Goal: Task Accomplishment & Management: Use online tool/utility

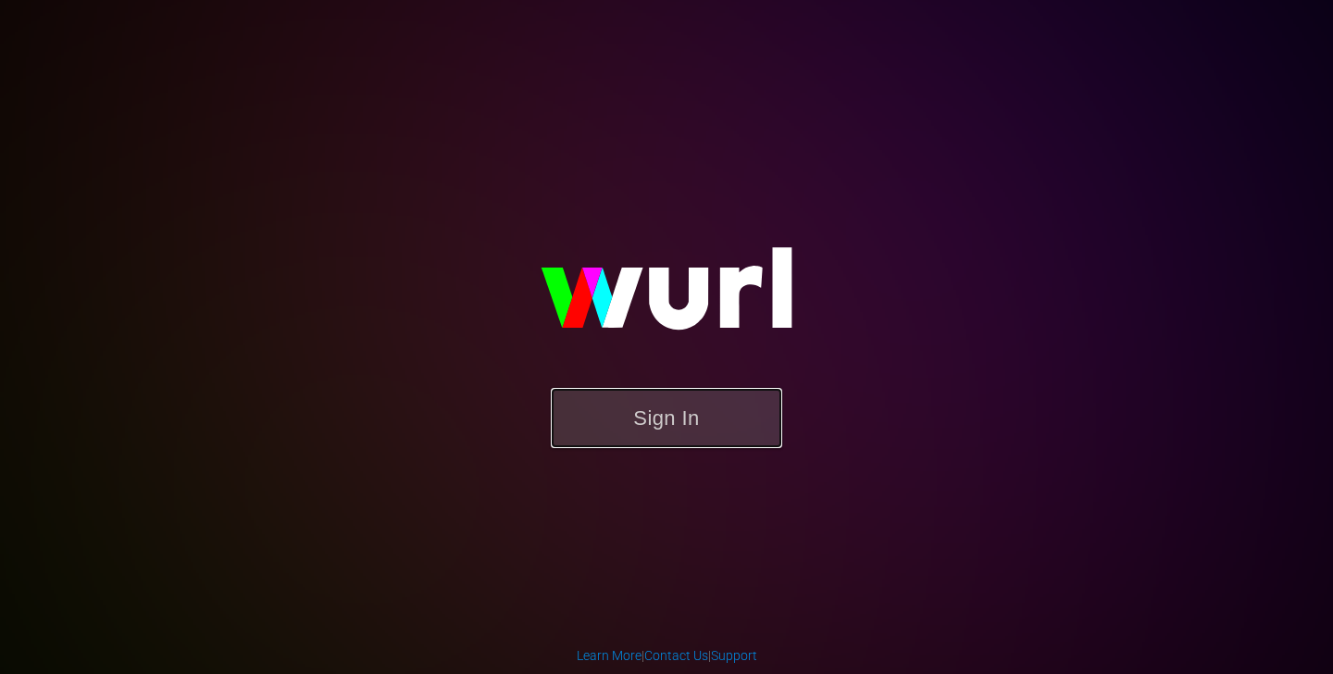
click at [661, 436] on button "Sign In" at bounding box center [667, 418] width 232 height 60
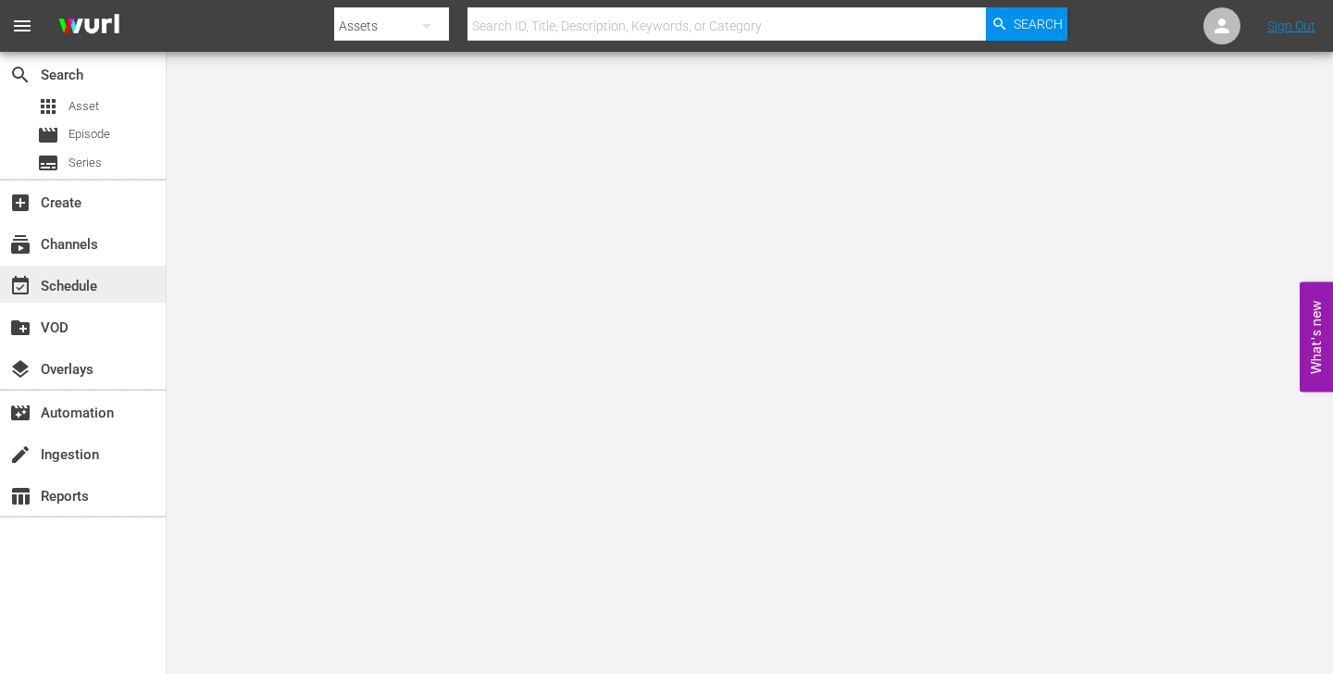
click at [84, 285] on div "event_available Schedule" at bounding box center [52, 283] width 104 height 17
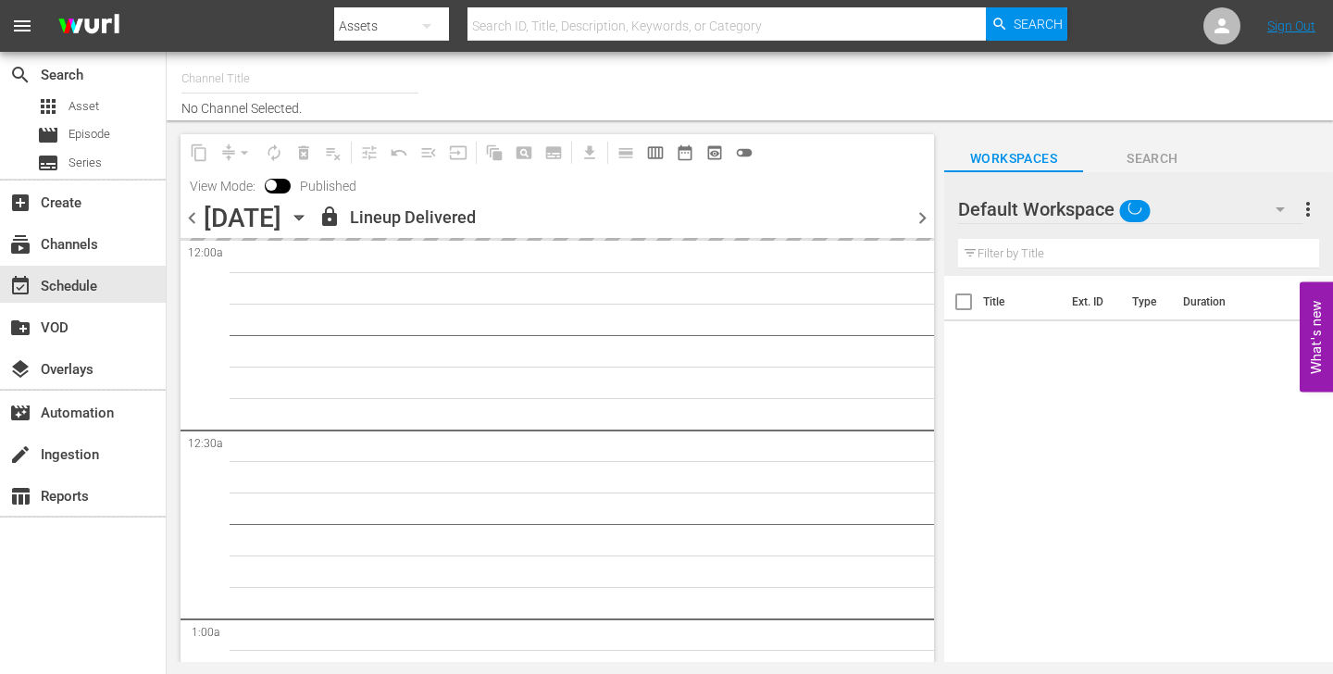
type input "Brefcinema (981)"
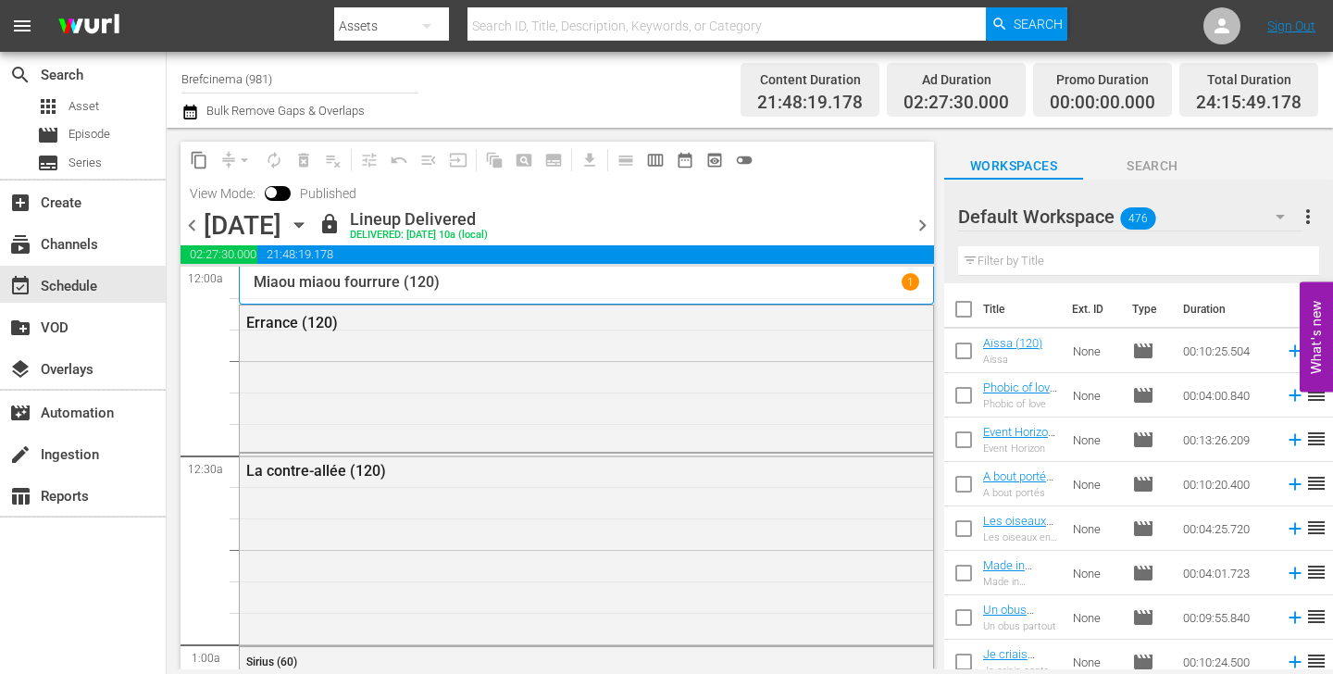
click at [309, 229] on icon "button" at bounding box center [299, 225] width 20 height 20
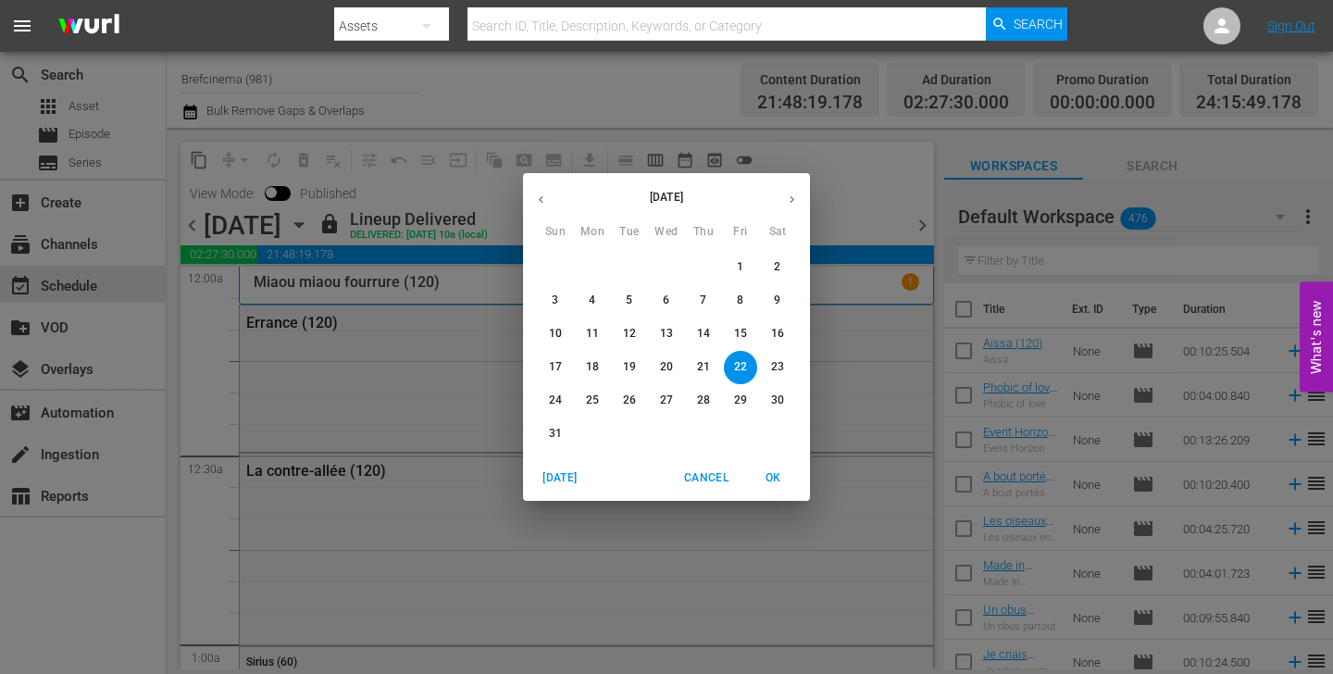
click at [793, 201] on icon "button" at bounding box center [792, 200] width 14 height 14
click at [586, 261] on span "1" at bounding box center [592, 267] width 33 height 16
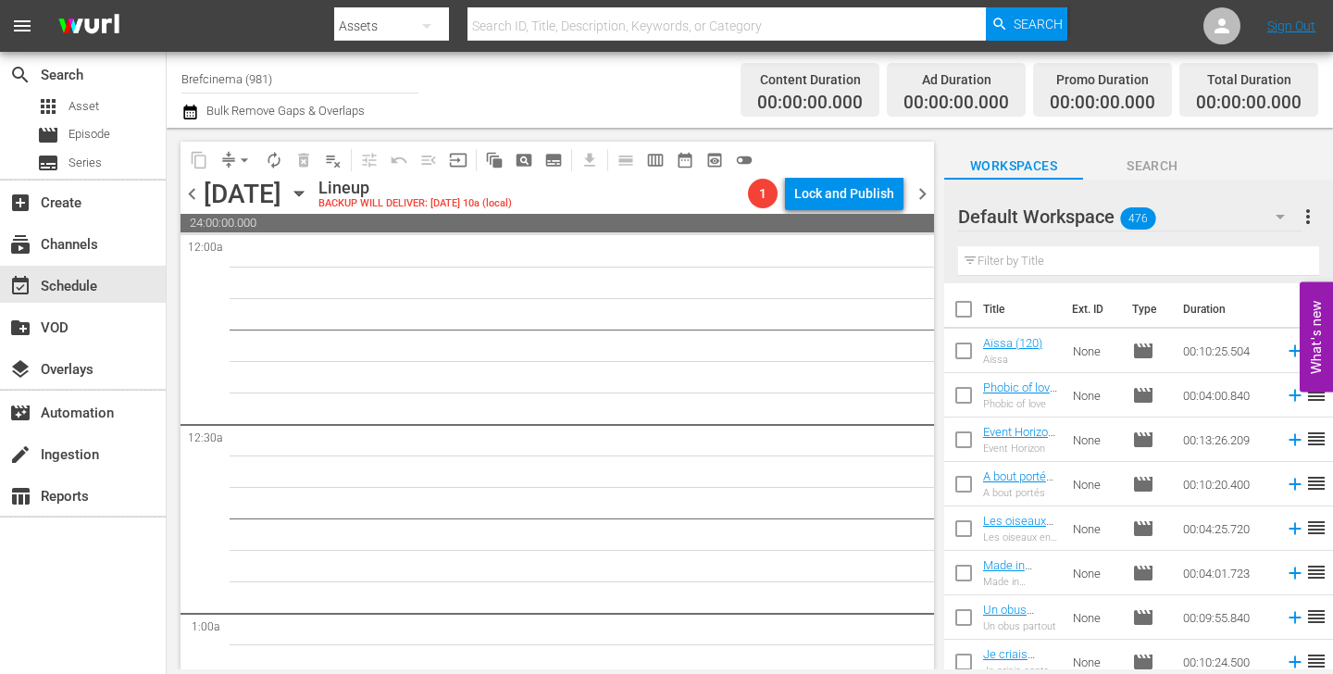
click at [309, 196] on icon "button" at bounding box center [299, 193] width 20 height 20
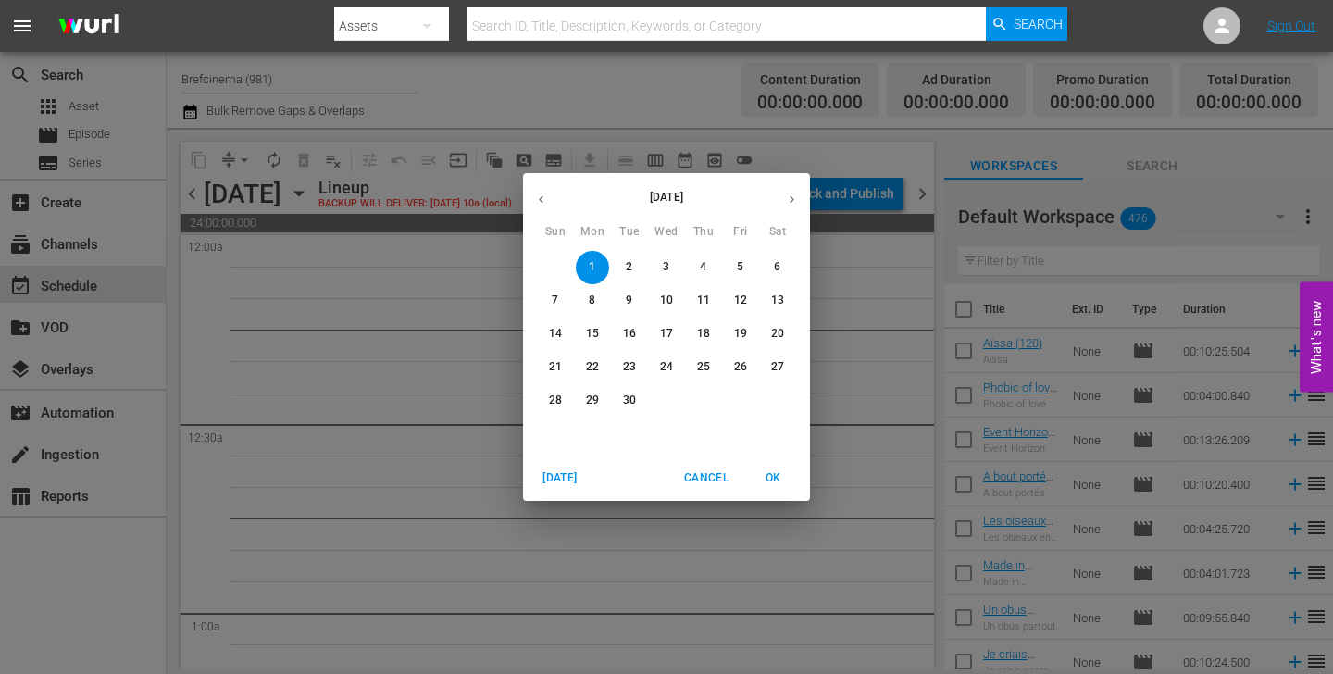
click at [539, 194] on icon "button" at bounding box center [541, 200] width 14 height 14
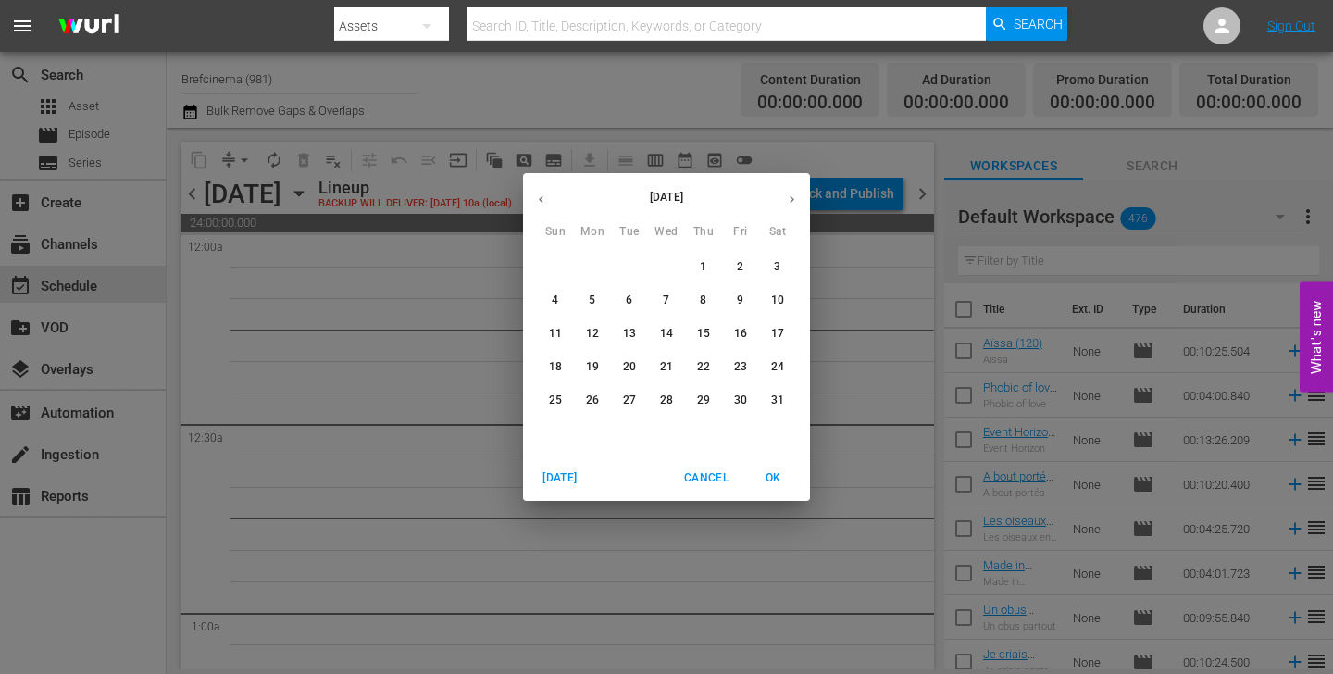
click at [539, 194] on icon "button" at bounding box center [541, 200] width 14 height 14
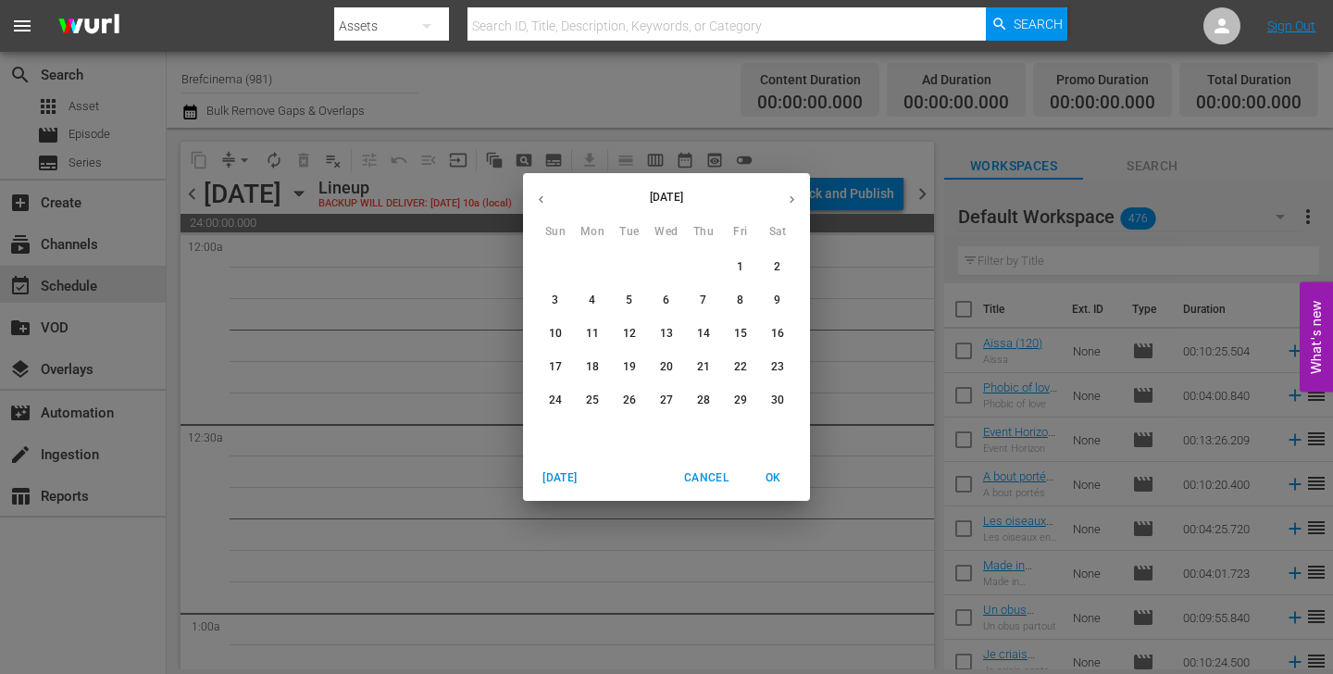
click at [539, 194] on icon "button" at bounding box center [541, 200] width 14 height 14
click at [561, 269] on span "1" at bounding box center [555, 267] width 33 height 16
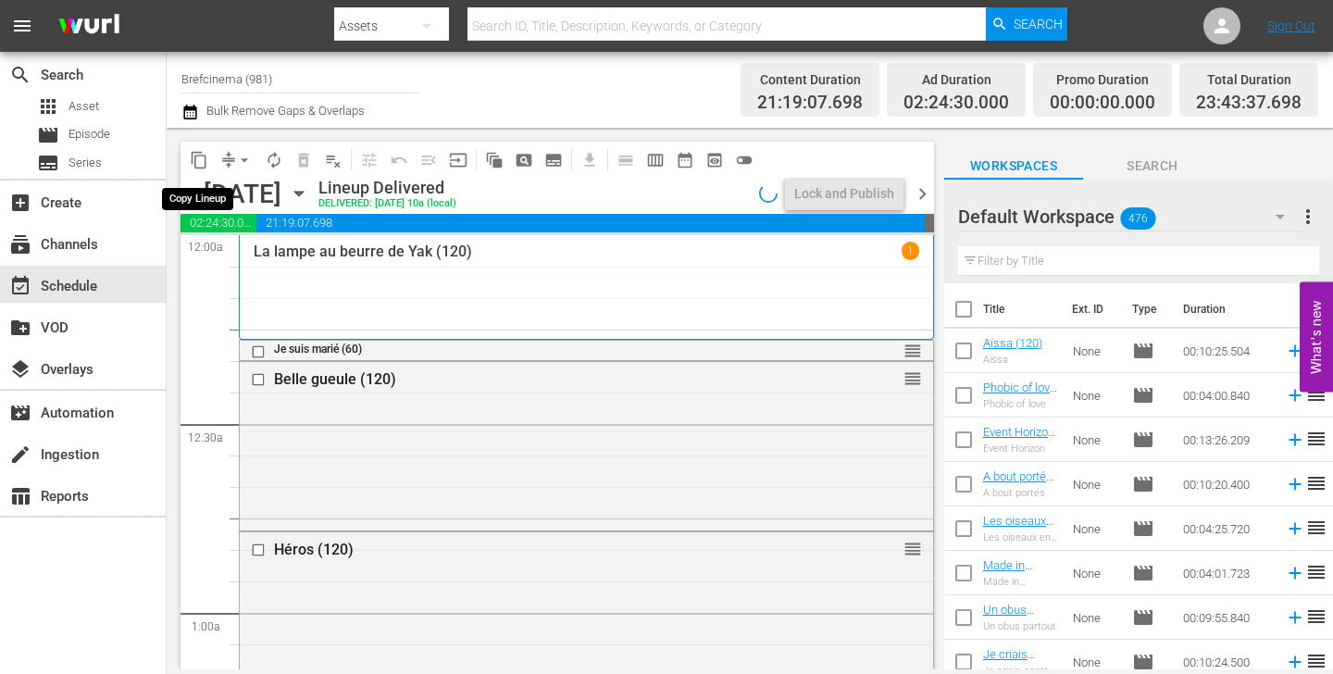
click at [194, 163] on span "content_copy" at bounding box center [199, 160] width 19 height 19
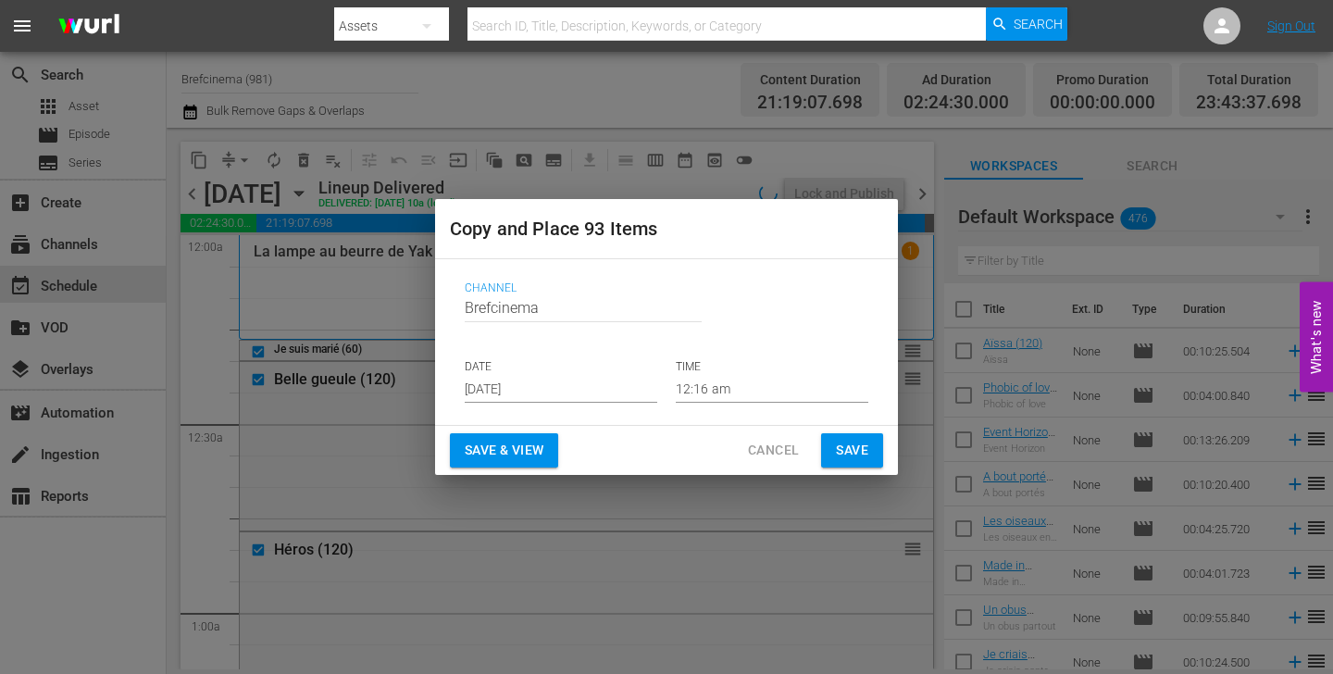
click at [569, 399] on input "[DATE]" at bounding box center [561, 389] width 193 height 28
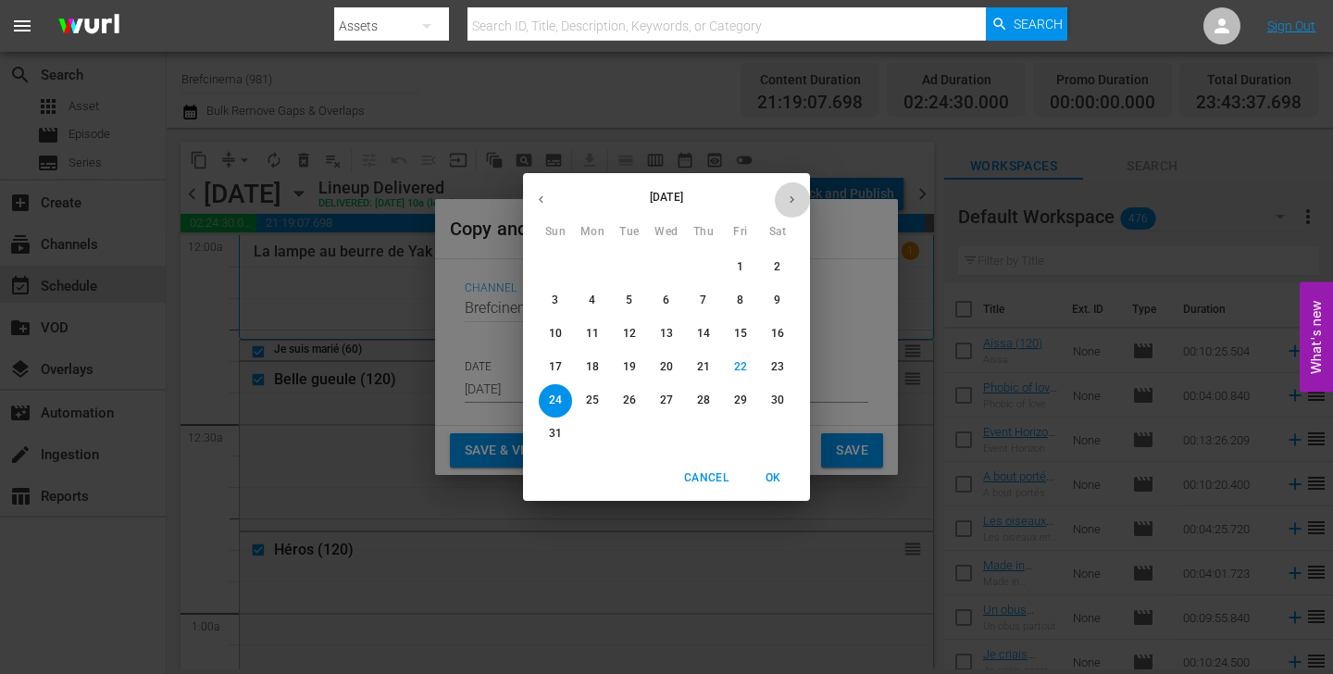
click at [791, 207] on button "button" at bounding box center [792, 200] width 36 height 36
click at [593, 273] on p "1" at bounding box center [592, 267] width 6 height 16
type input "Sep 1st 2025"
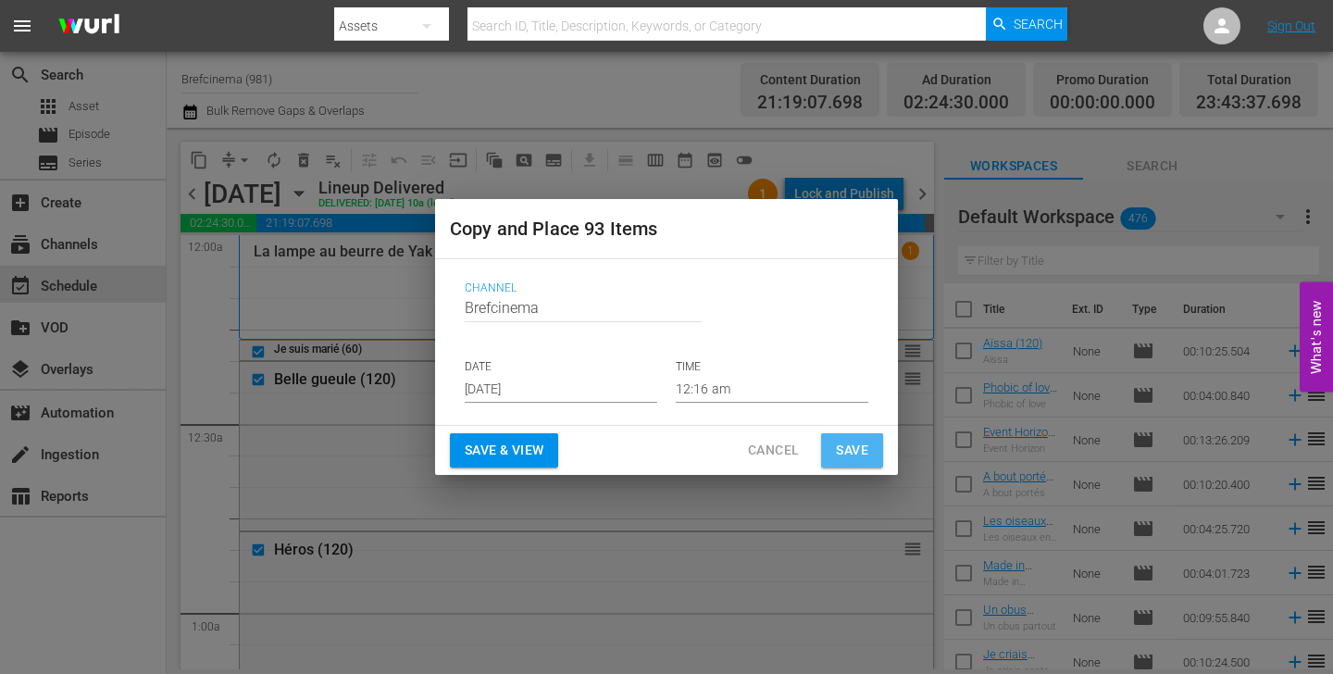
click at [837, 448] on span "Save" at bounding box center [852, 450] width 32 height 23
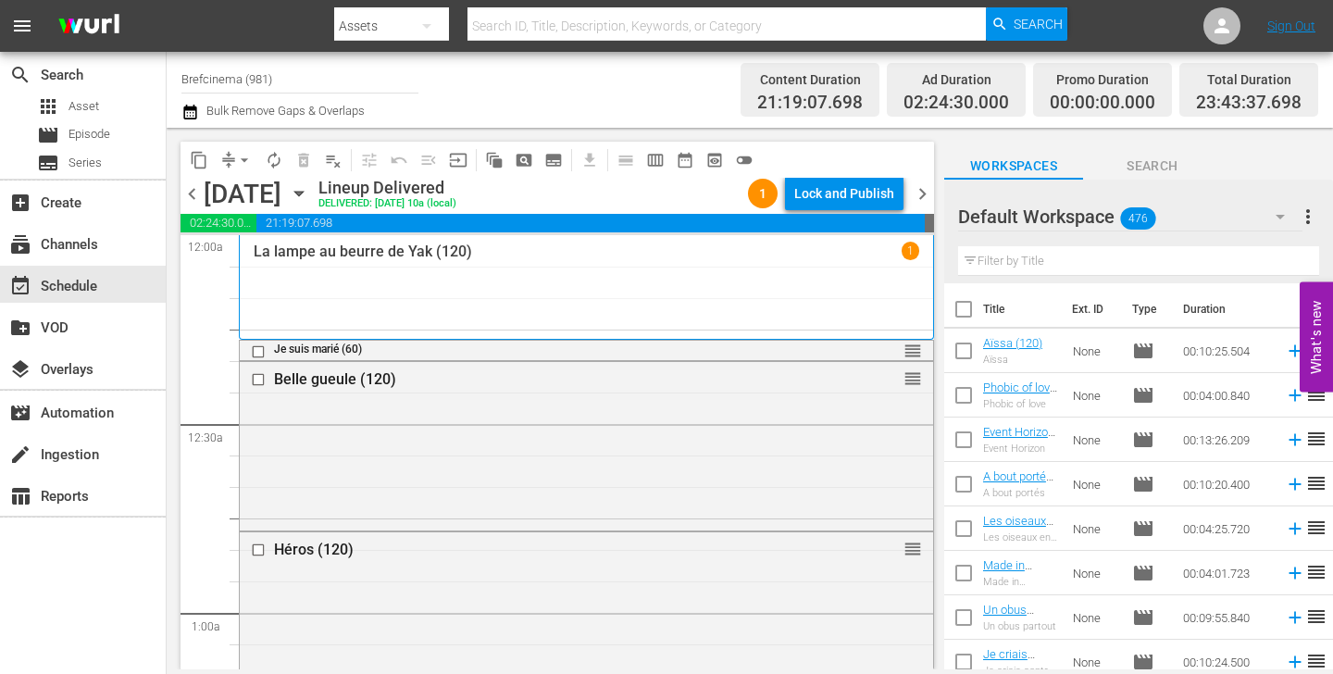
click at [922, 193] on span "chevron_right" at bounding box center [922, 193] width 23 height 23
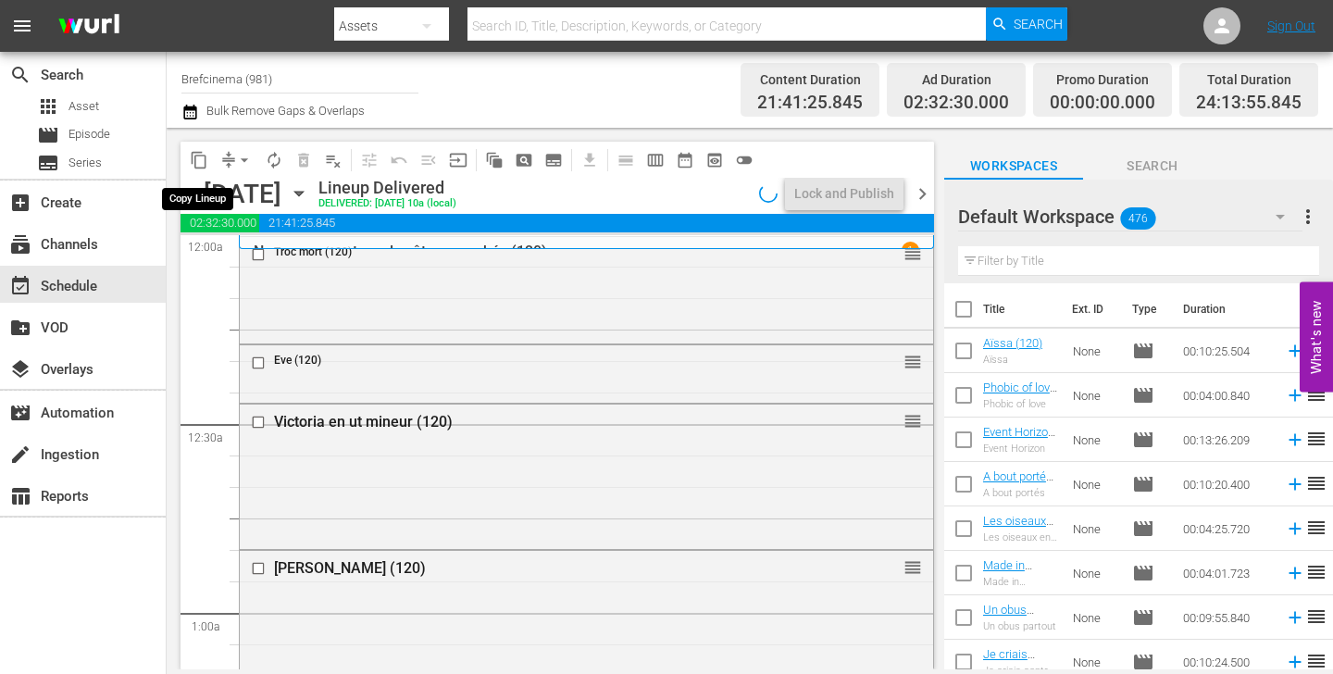
click at [203, 165] on span "content_copy" at bounding box center [199, 160] width 19 height 19
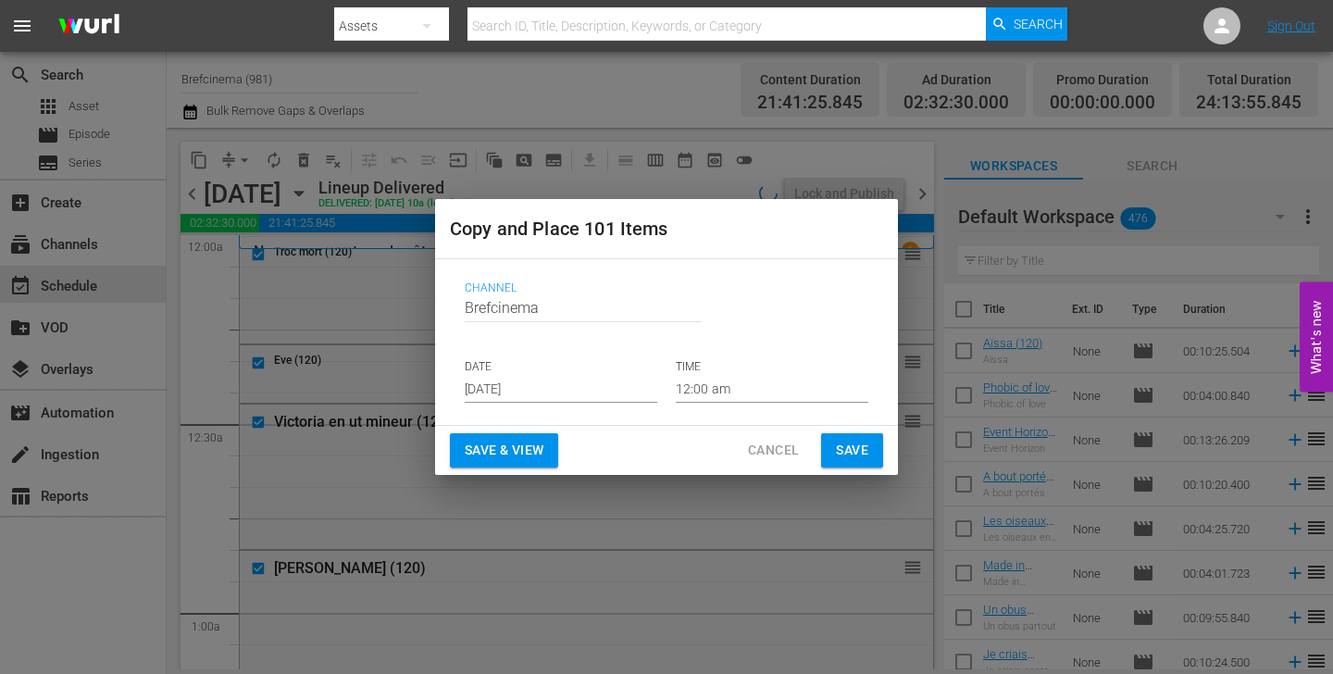
click at [571, 387] on input "[DATE]" at bounding box center [561, 389] width 193 height 28
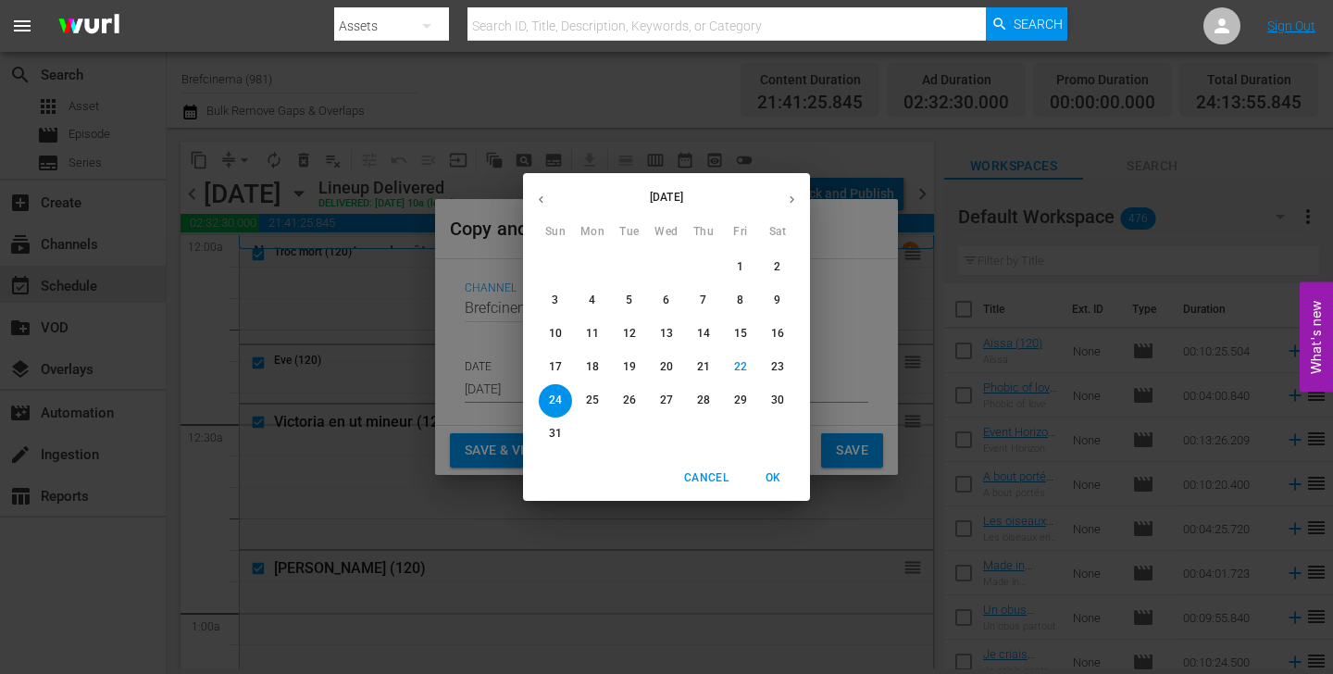
click at [797, 199] on icon "button" at bounding box center [792, 200] width 14 height 14
click at [625, 273] on span "2" at bounding box center [629, 267] width 33 height 16
type input "Sep 2nd 2025"
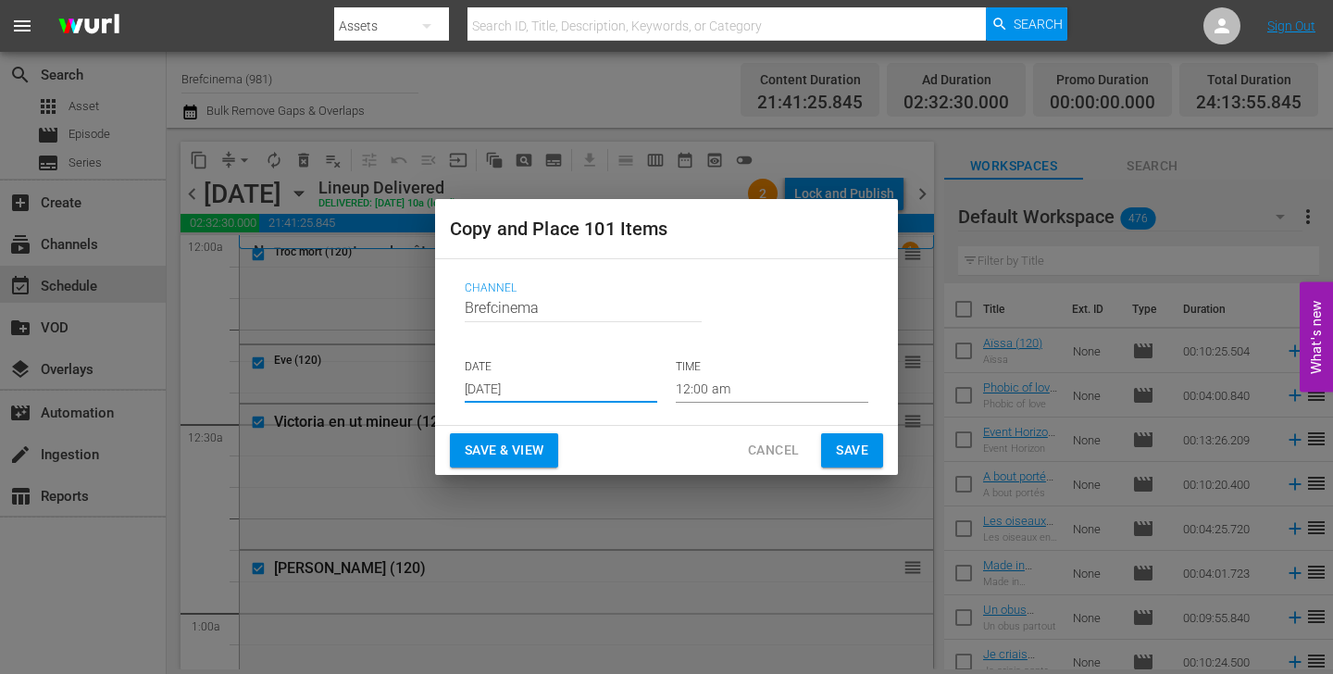
click at [846, 457] on span "Save" at bounding box center [852, 450] width 32 height 23
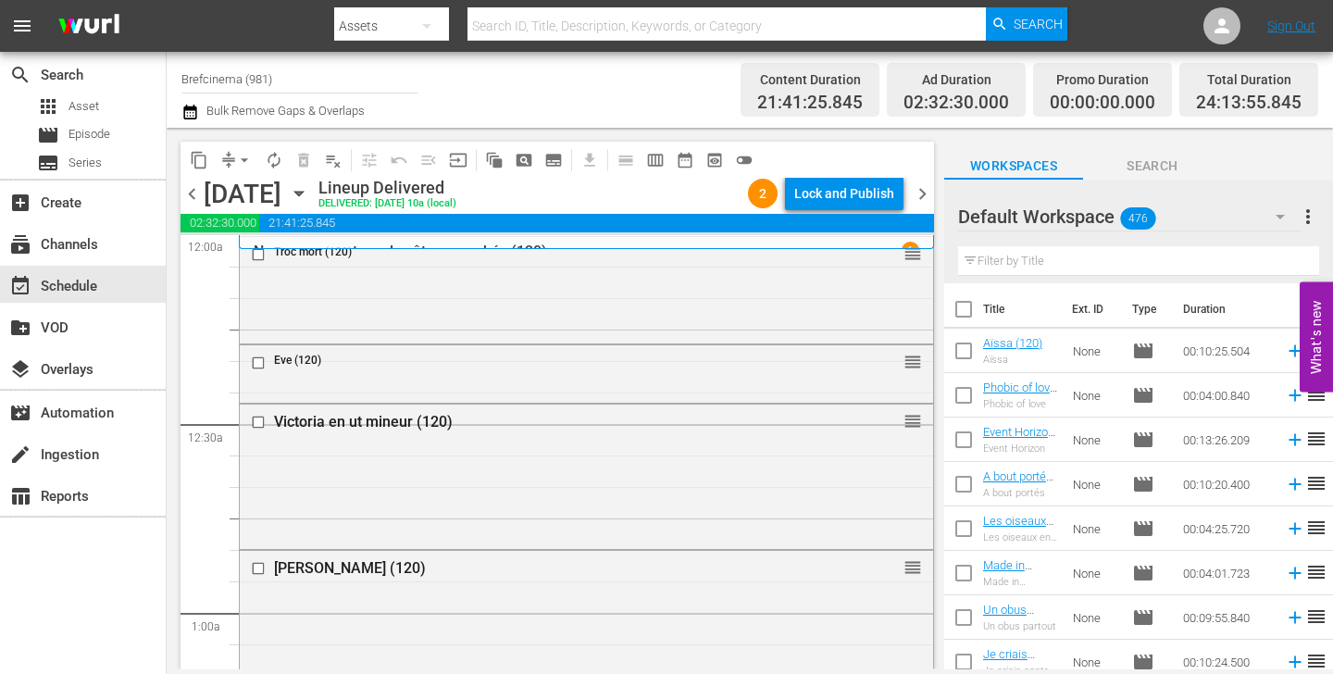
click at [917, 191] on span "chevron_right" at bounding box center [922, 193] width 23 height 23
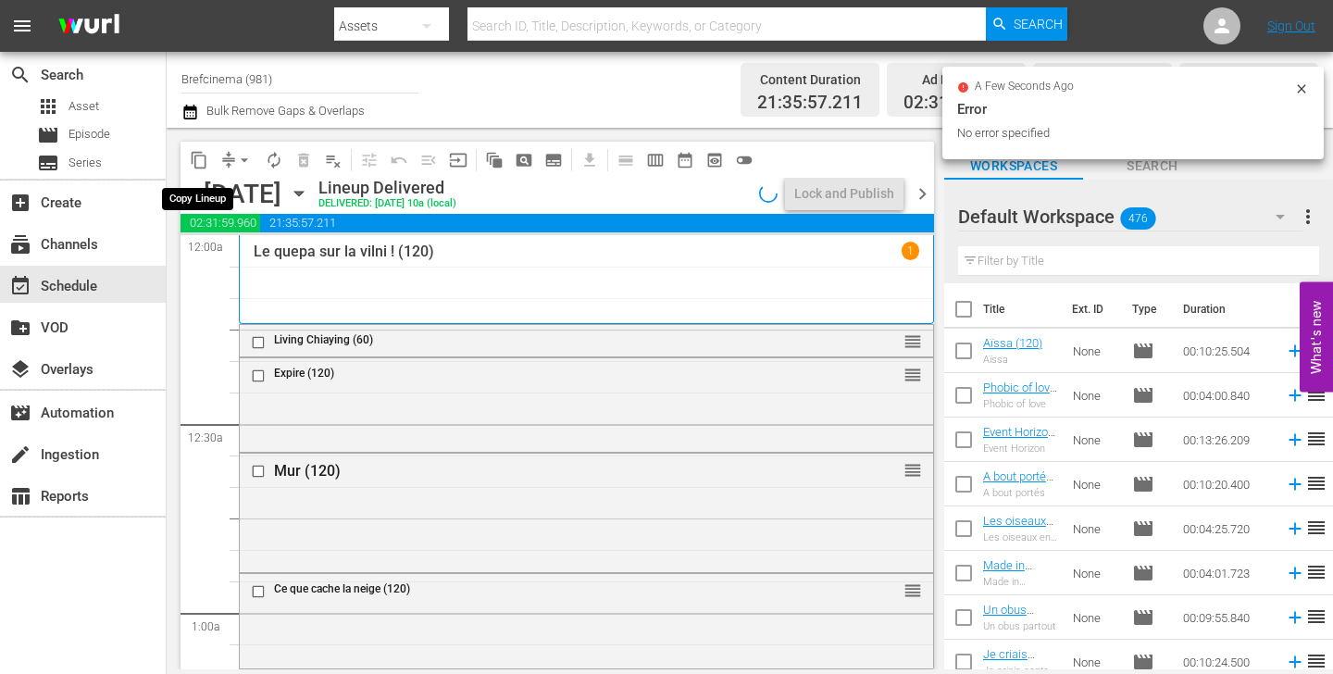
click at [198, 164] on span "content_copy" at bounding box center [199, 160] width 19 height 19
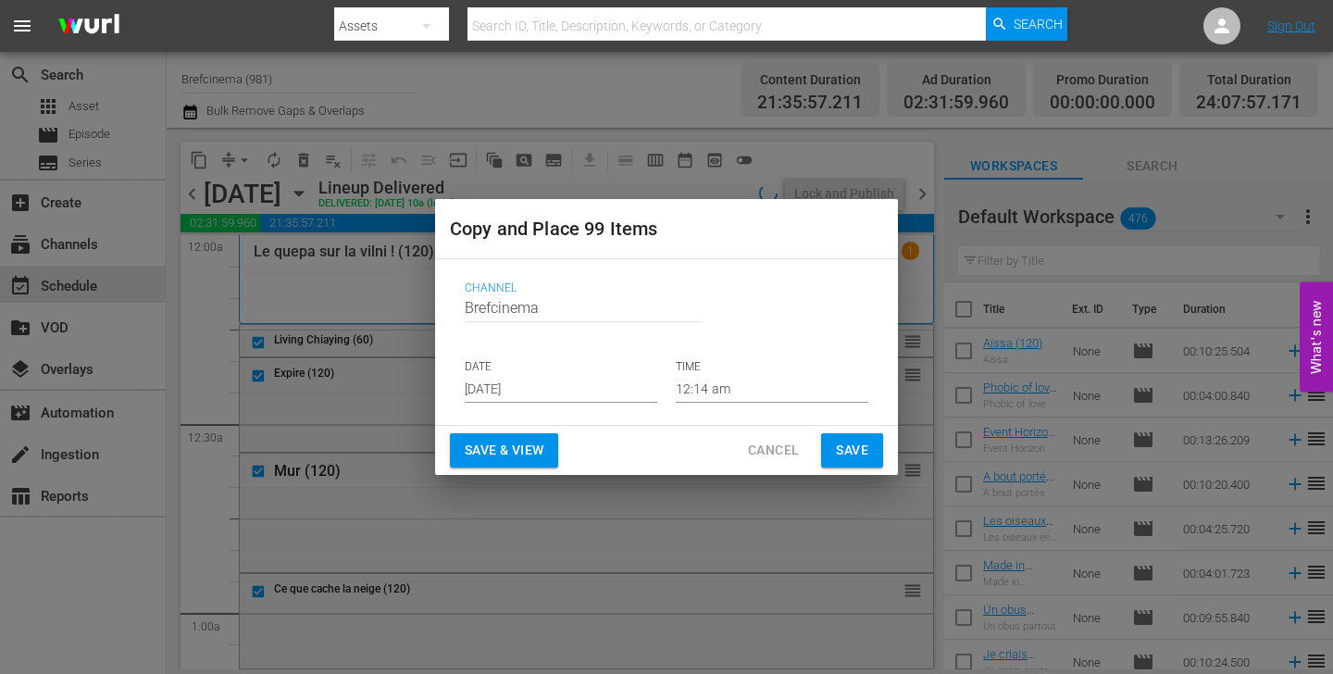
click at [517, 382] on input "[DATE]" at bounding box center [561, 389] width 193 height 28
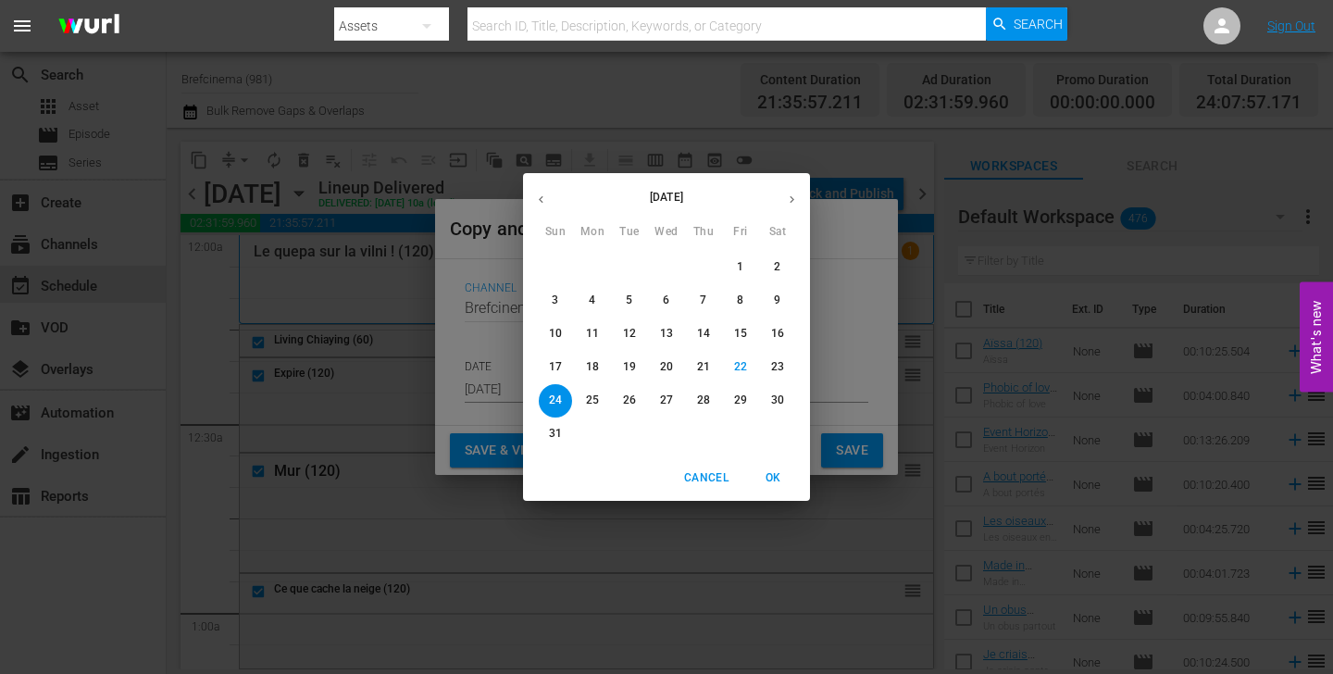
click at [792, 193] on icon "button" at bounding box center [792, 200] width 14 height 14
click at [665, 267] on p "3" at bounding box center [666, 267] width 6 height 16
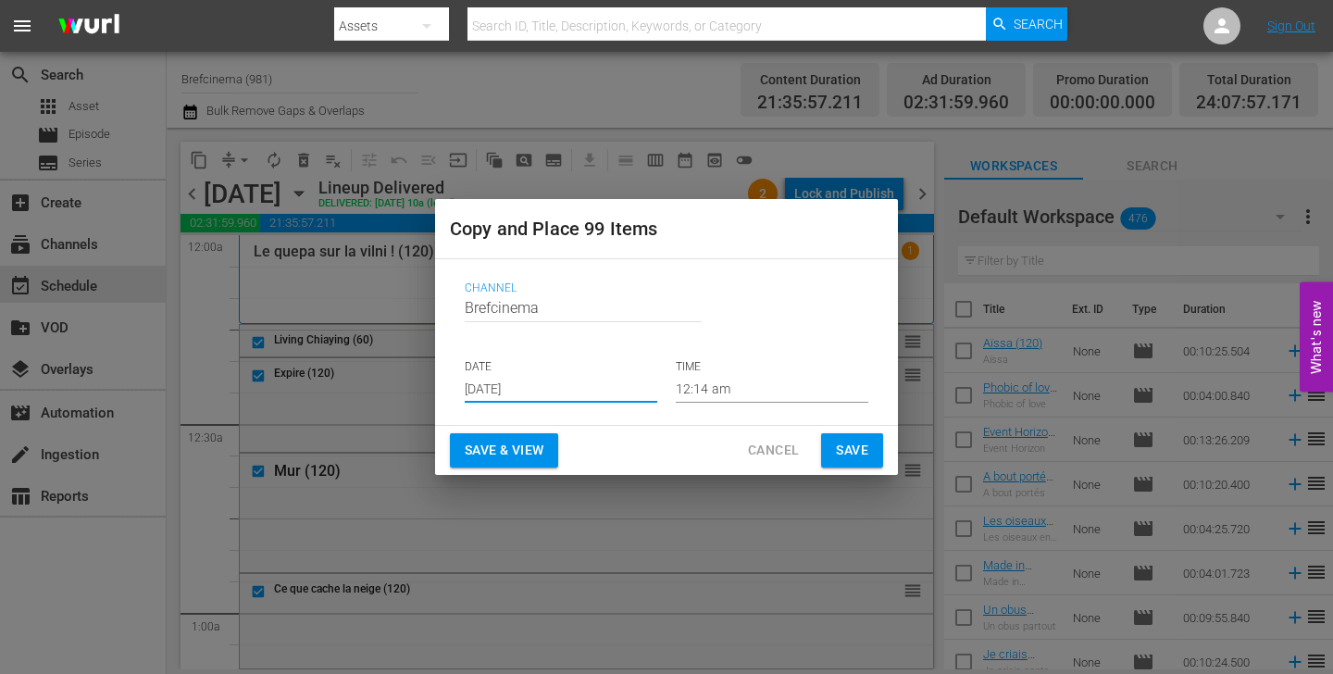
type input "Sep 3rd 2025"
click at [867, 454] on span "Save" at bounding box center [852, 450] width 32 height 23
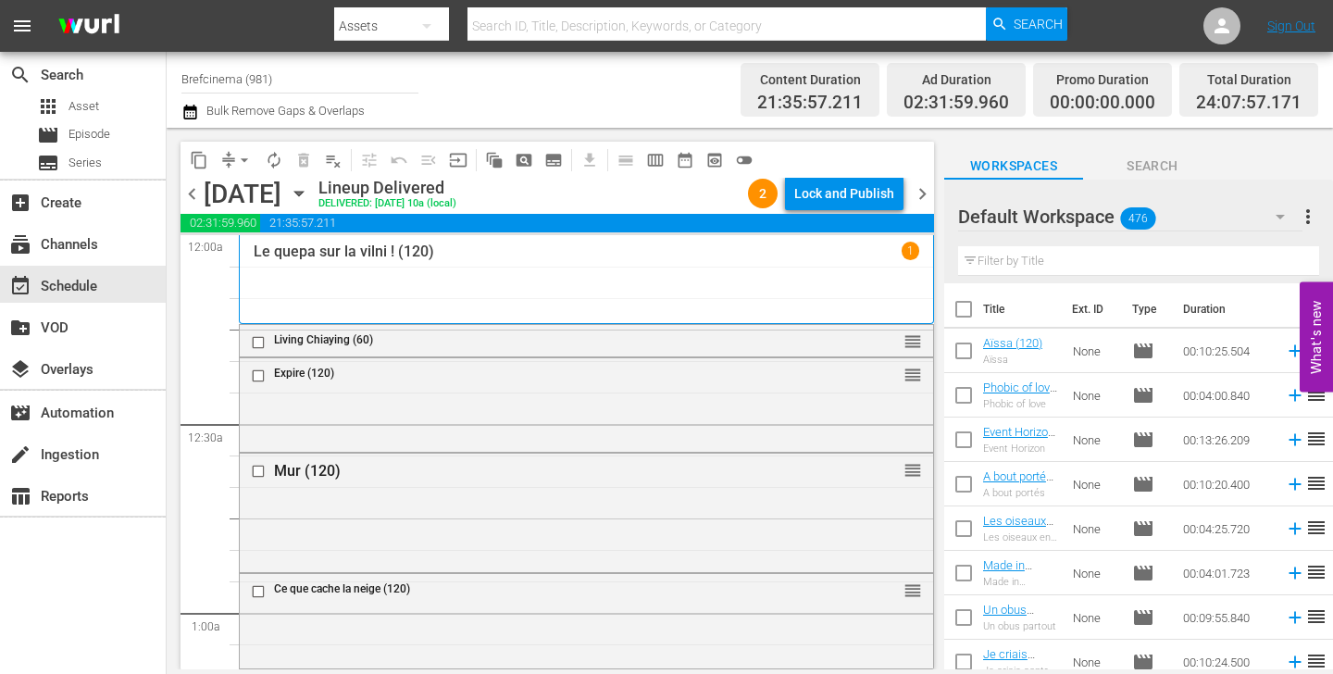
click at [309, 199] on icon "button" at bounding box center [299, 193] width 20 height 20
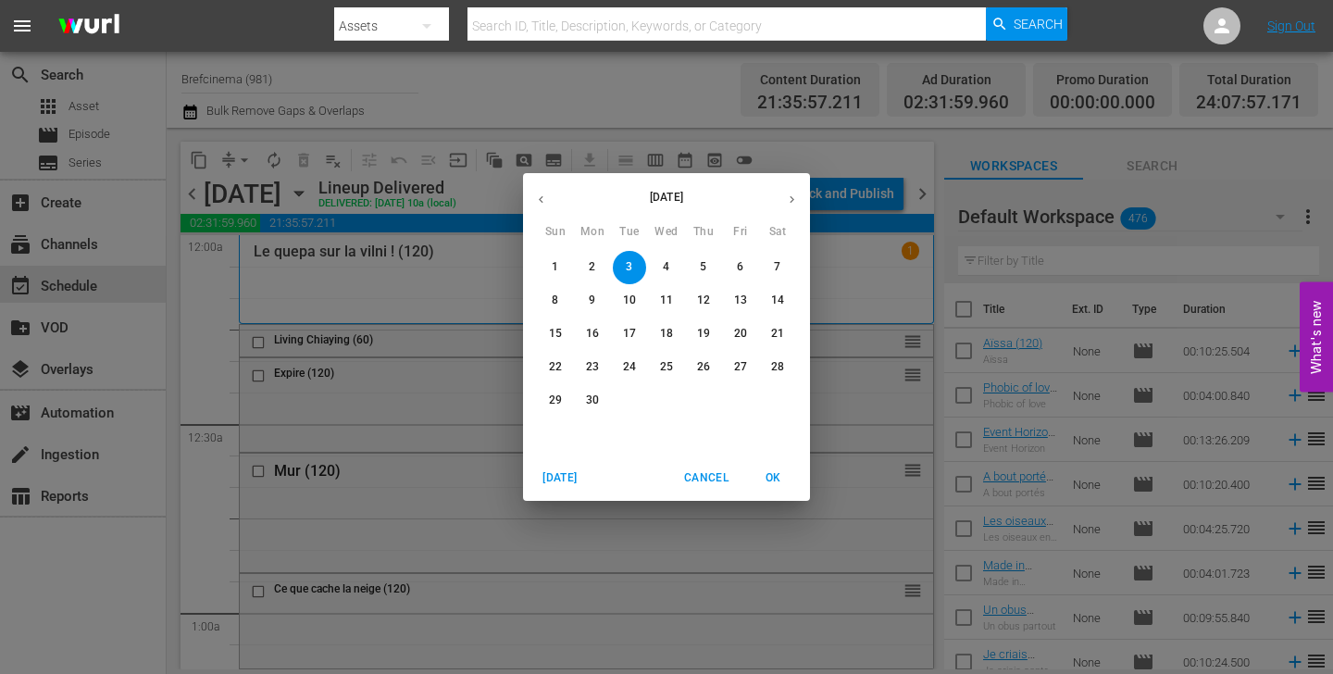
click at [794, 200] on icon "button" at bounding box center [792, 200] width 14 height 14
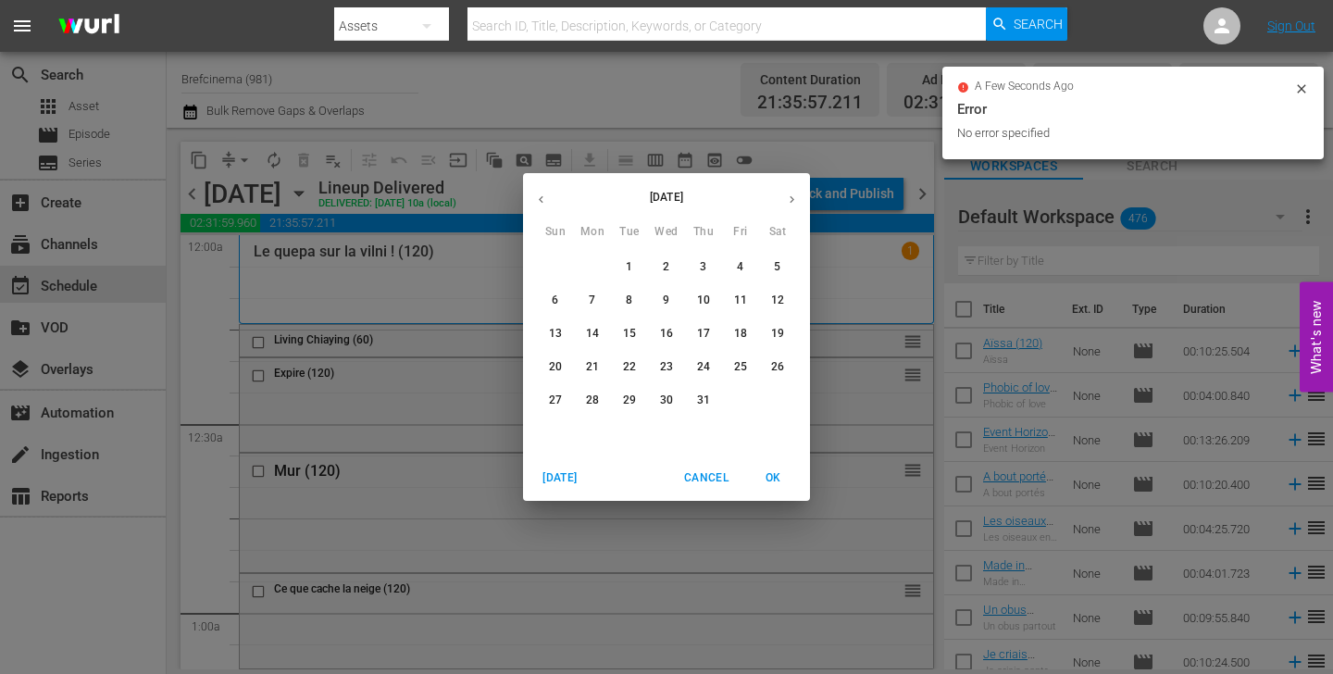
click at [794, 200] on icon "button" at bounding box center [792, 200] width 14 height 14
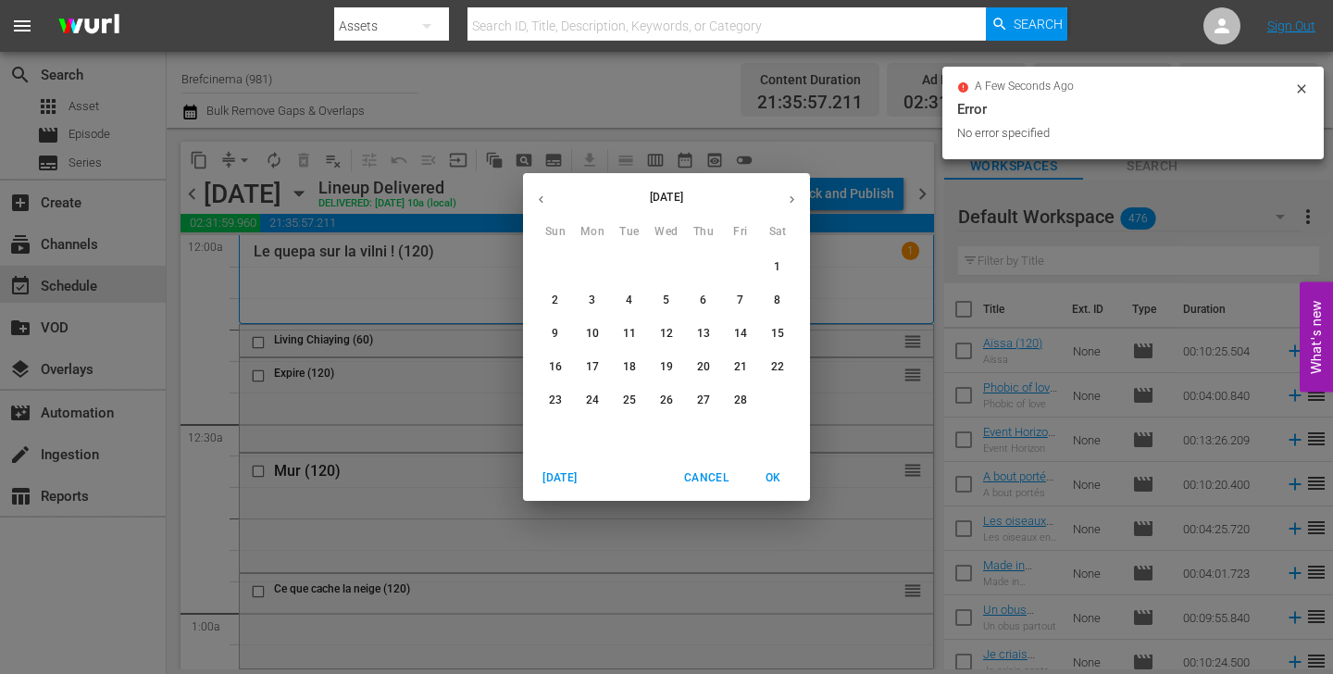
click at [794, 200] on icon "button" at bounding box center [792, 200] width 14 height 14
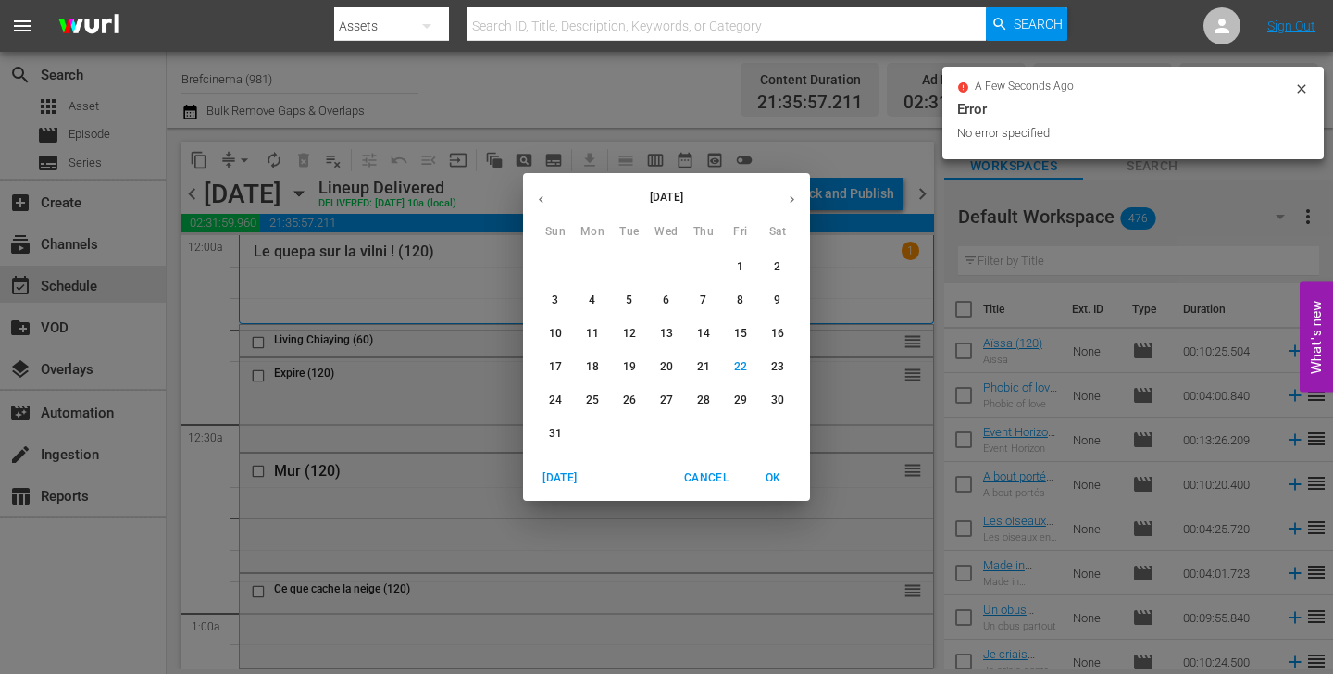
click at [794, 200] on icon "button" at bounding box center [792, 200] width 14 height 14
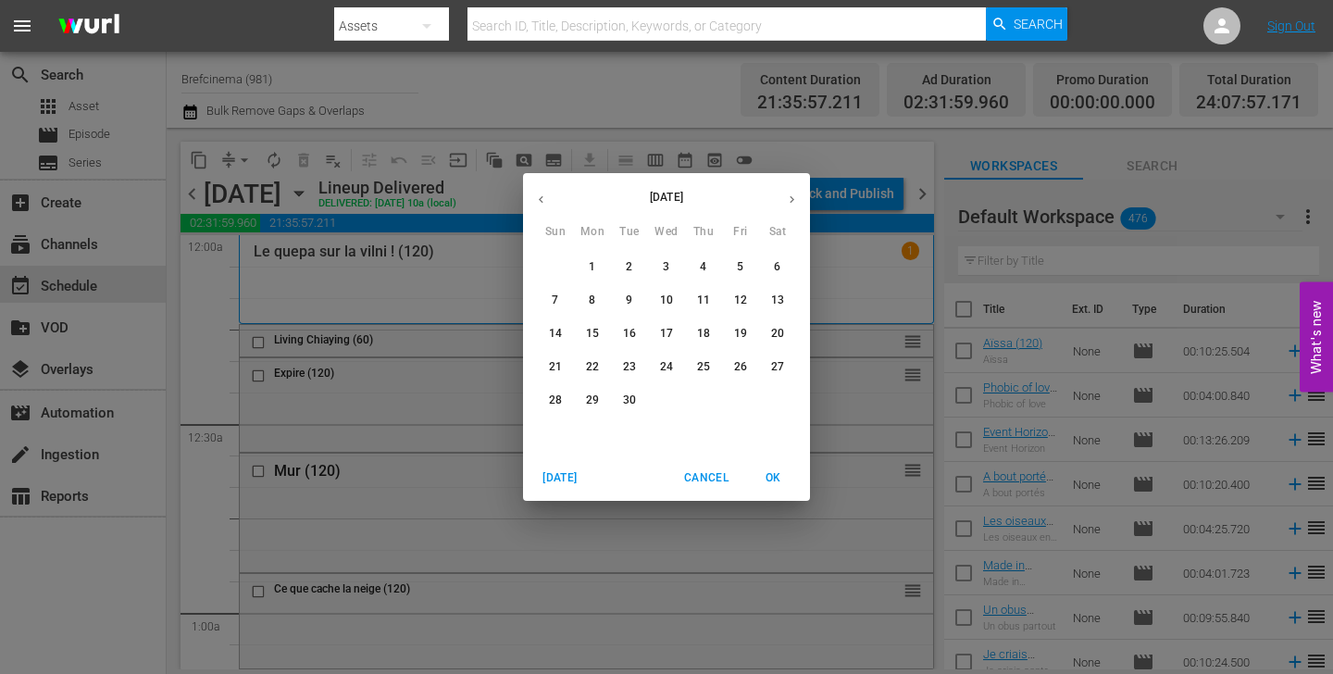
click at [587, 269] on span "1" at bounding box center [592, 267] width 33 height 16
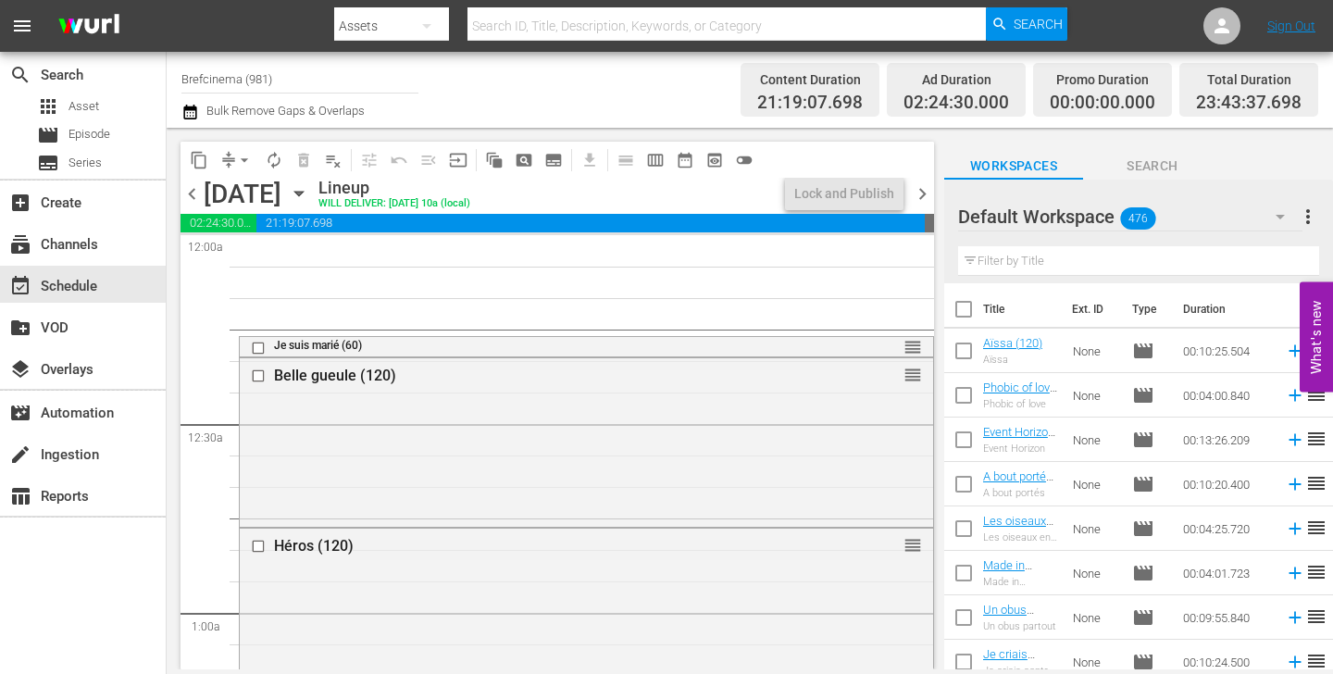
click at [923, 194] on span "chevron_right" at bounding box center [922, 193] width 23 height 23
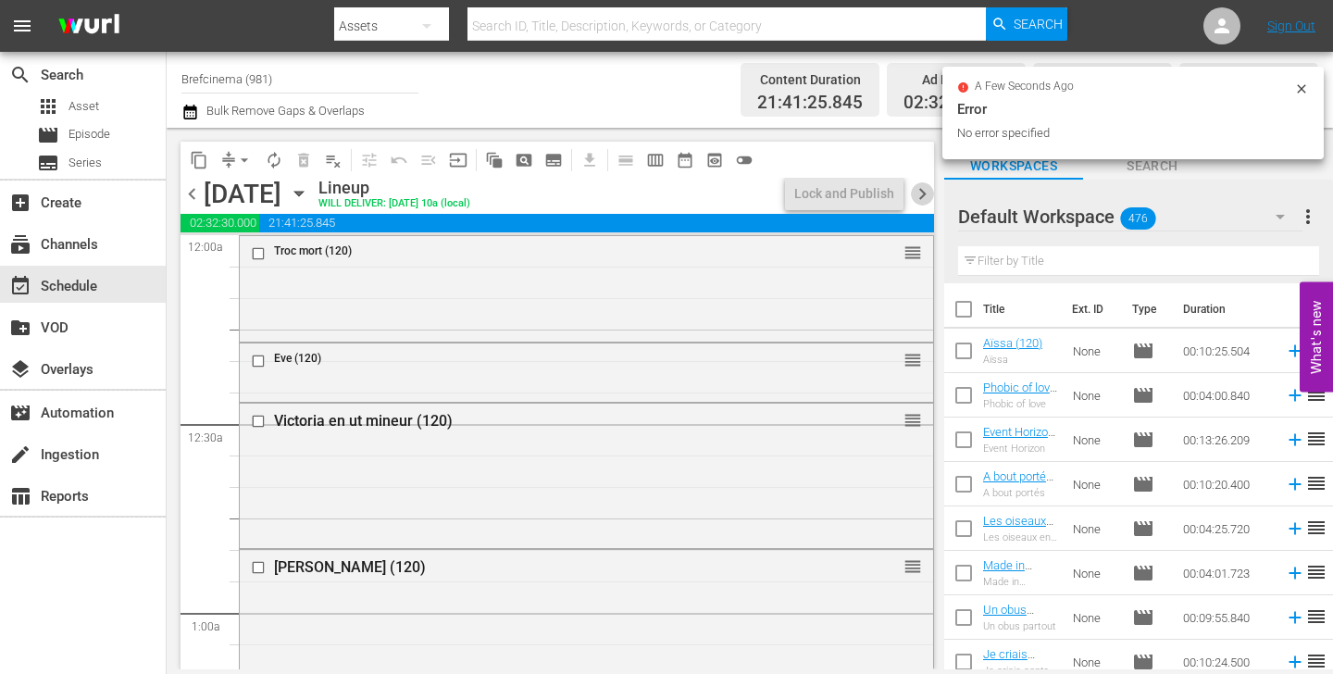
click at [923, 194] on span "chevron_right" at bounding box center [922, 193] width 23 height 23
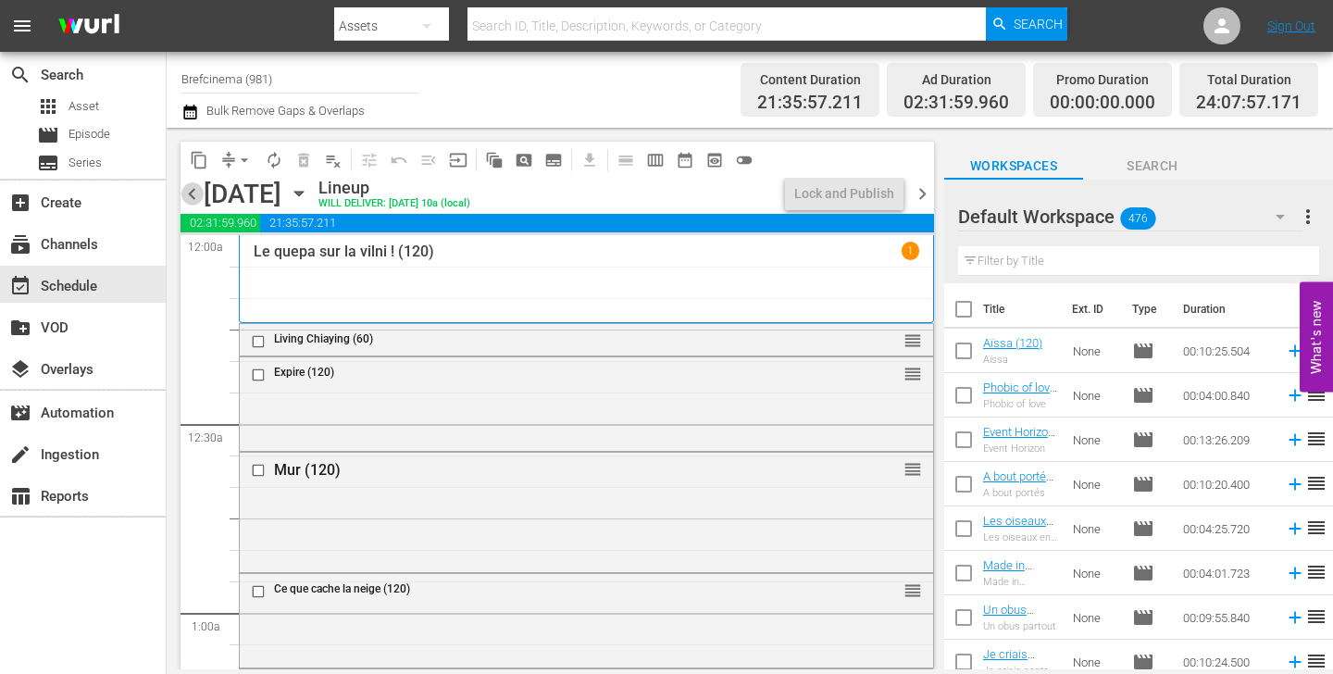
click at [195, 192] on span "chevron_left" at bounding box center [192, 193] width 23 height 23
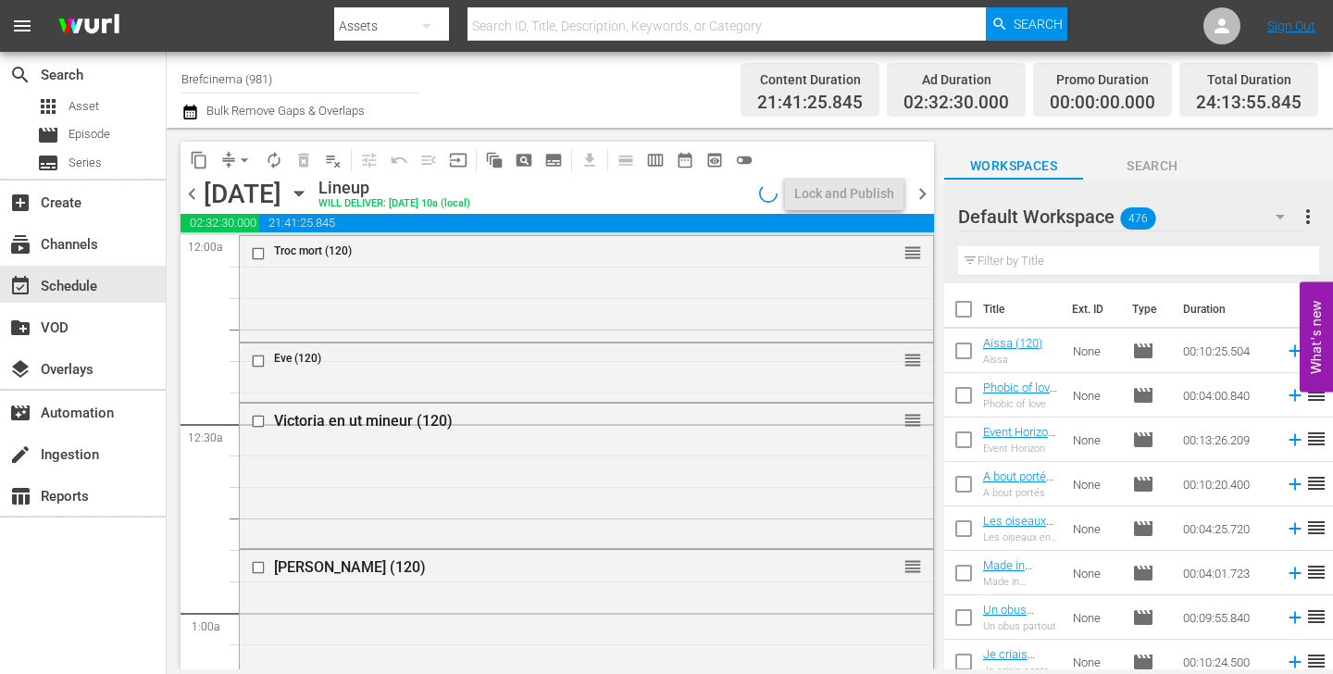
click at [195, 192] on span "chevron_left" at bounding box center [192, 193] width 23 height 23
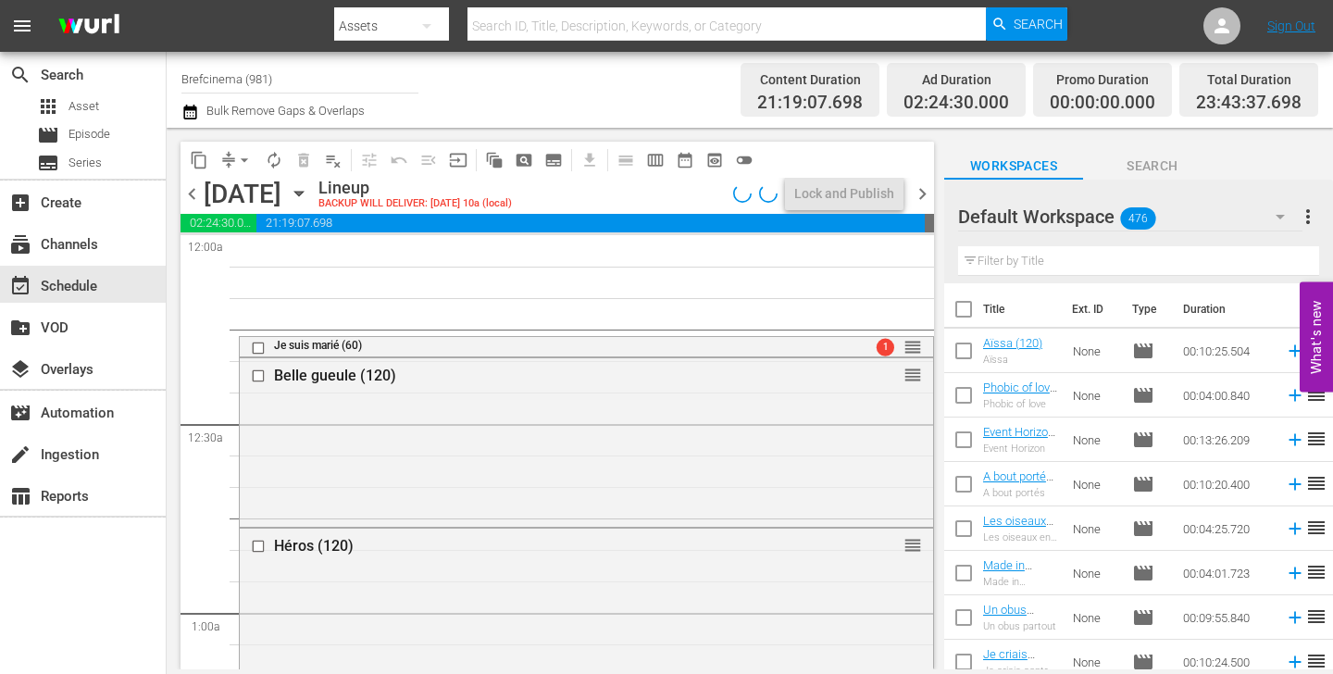
click at [195, 192] on span "chevron_left" at bounding box center [192, 193] width 23 height 23
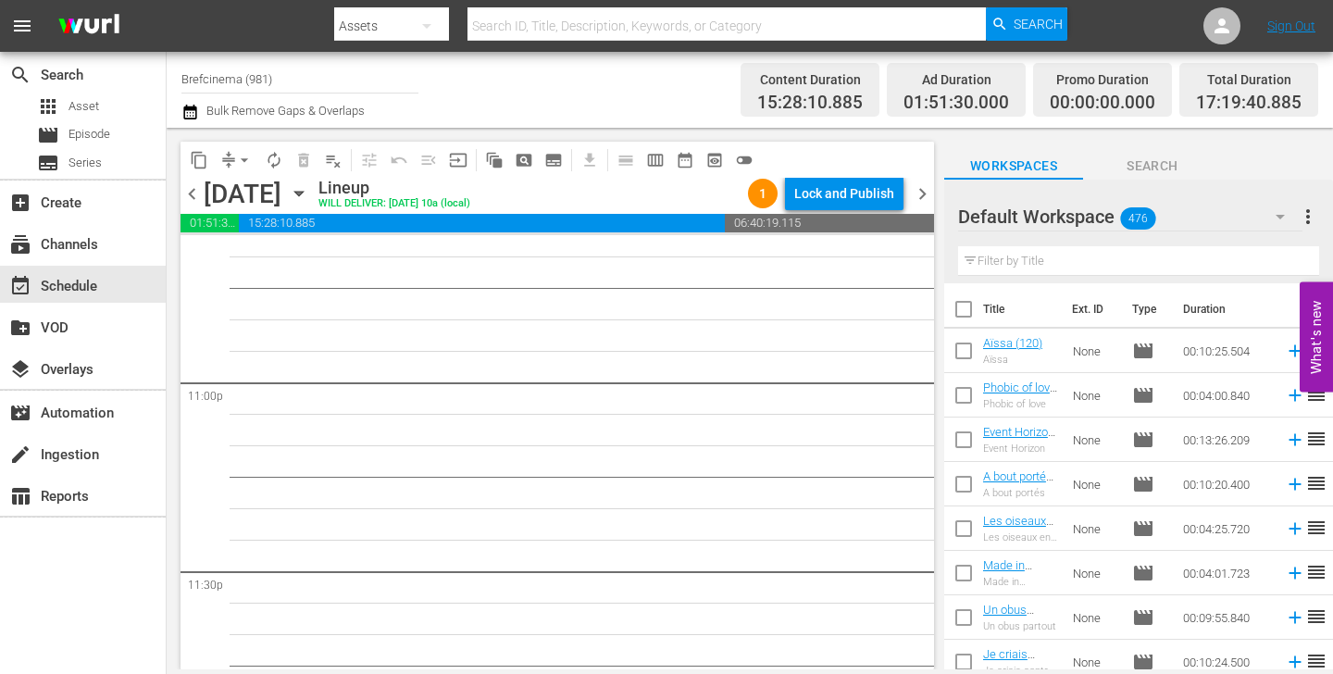
scroll to position [8523, 0]
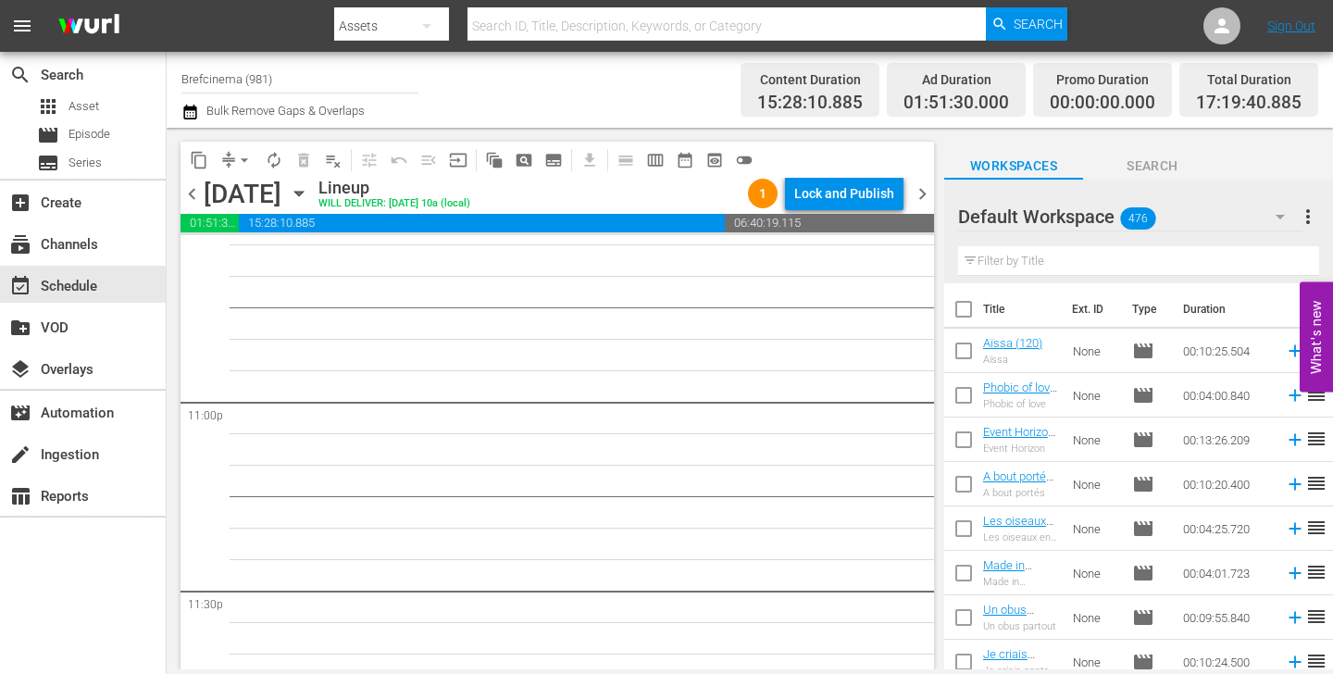
click at [923, 195] on span "chevron_right" at bounding box center [922, 193] width 23 height 23
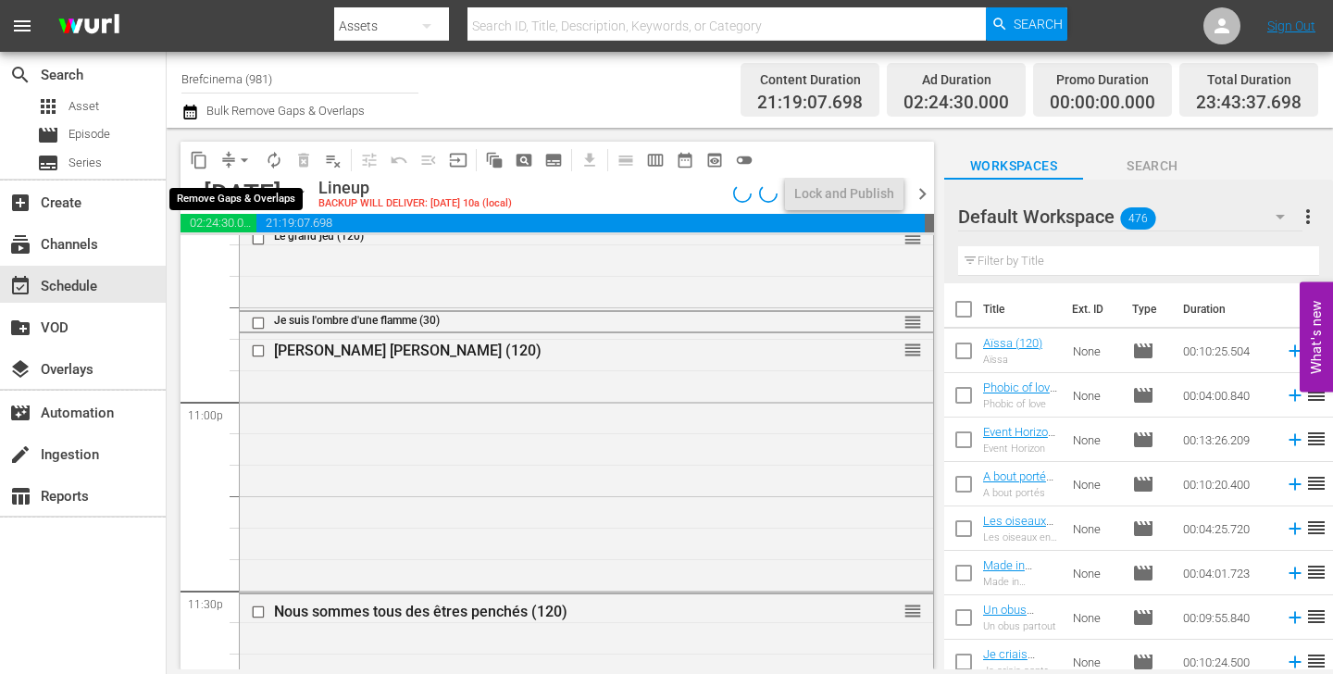
click at [227, 161] on span "compress" at bounding box center [228, 160] width 19 height 19
click at [231, 158] on button "arrow_drop_down" at bounding box center [245, 160] width 30 height 30
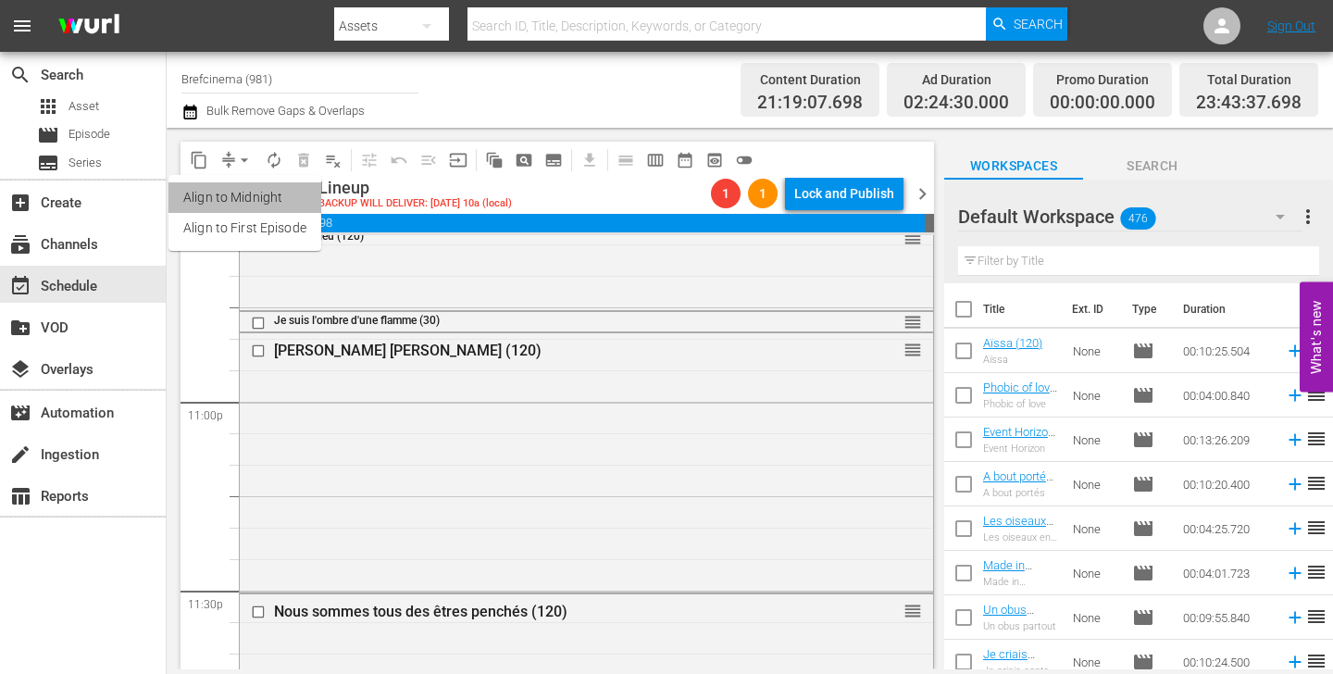
click at [255, 195] on li "Align to Midnight" at bounding box center [245, 197] width 153 height 31
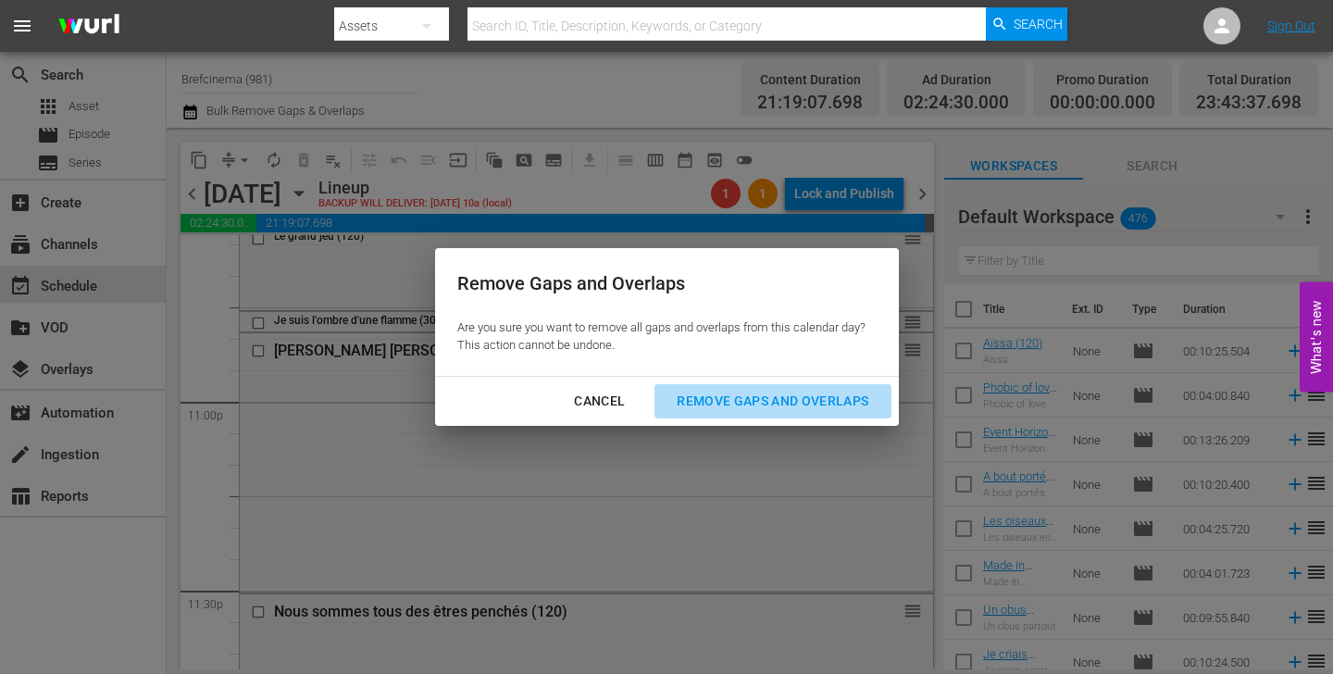
click at [767, 395] on div "Remove Gaps and Overlaps" at bounding box center [772, 401] width 221 height 23
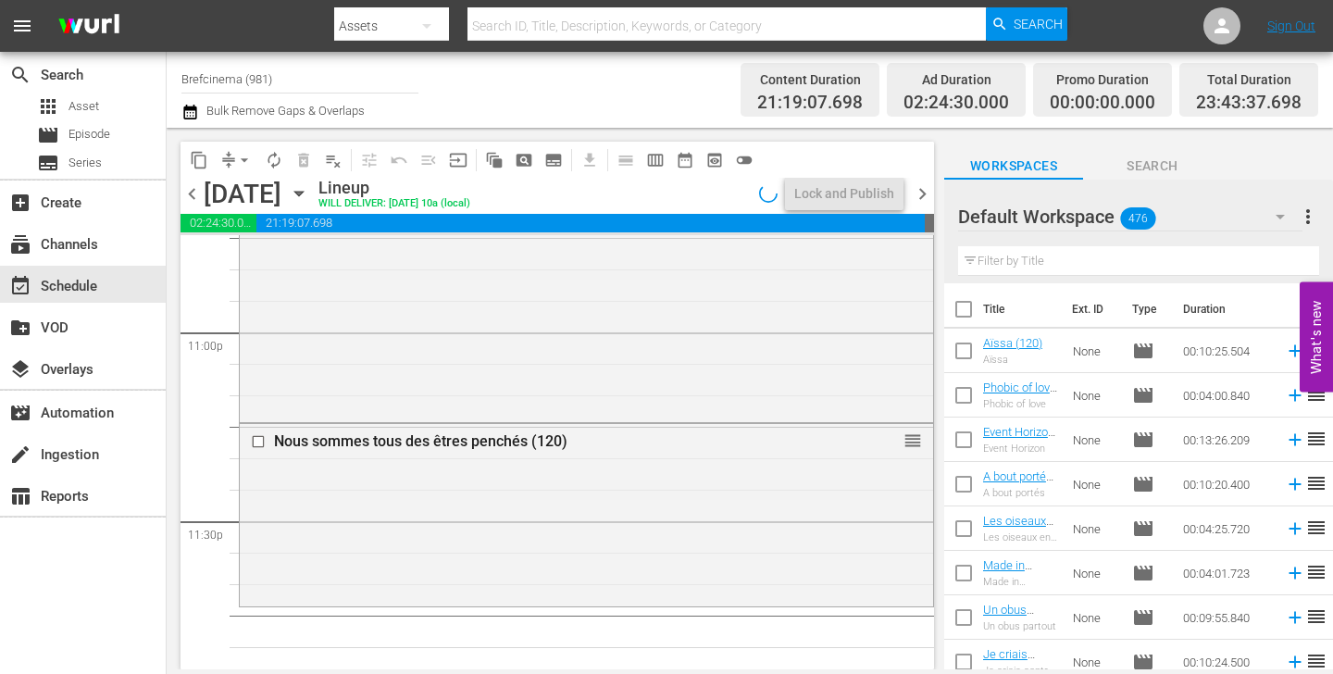
scroll to position [8633, 0]
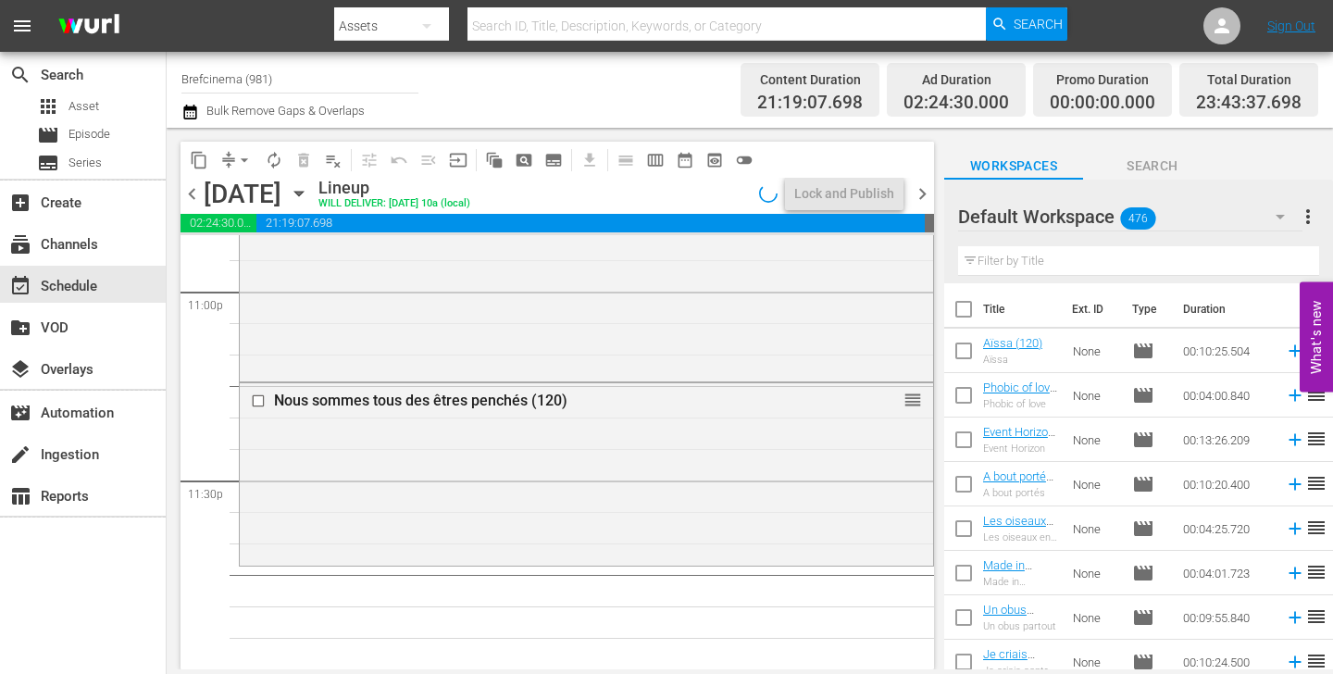
click at [923, 186] on span "chevron_right" at bounding box center [922, 193] width 23 height 23
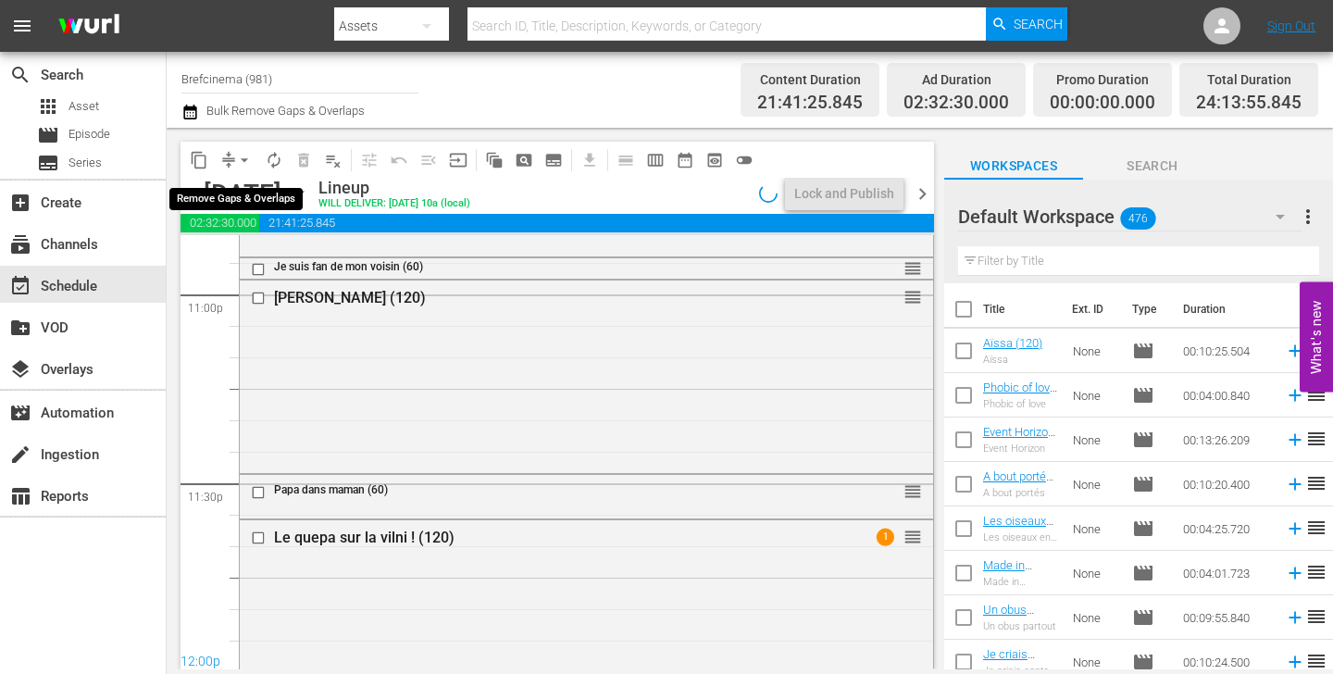
scroll to position [8633, 0]
click at [231, 164] on button "arrow_drop_down" at bounding box center [245, 160] width 30 height 30
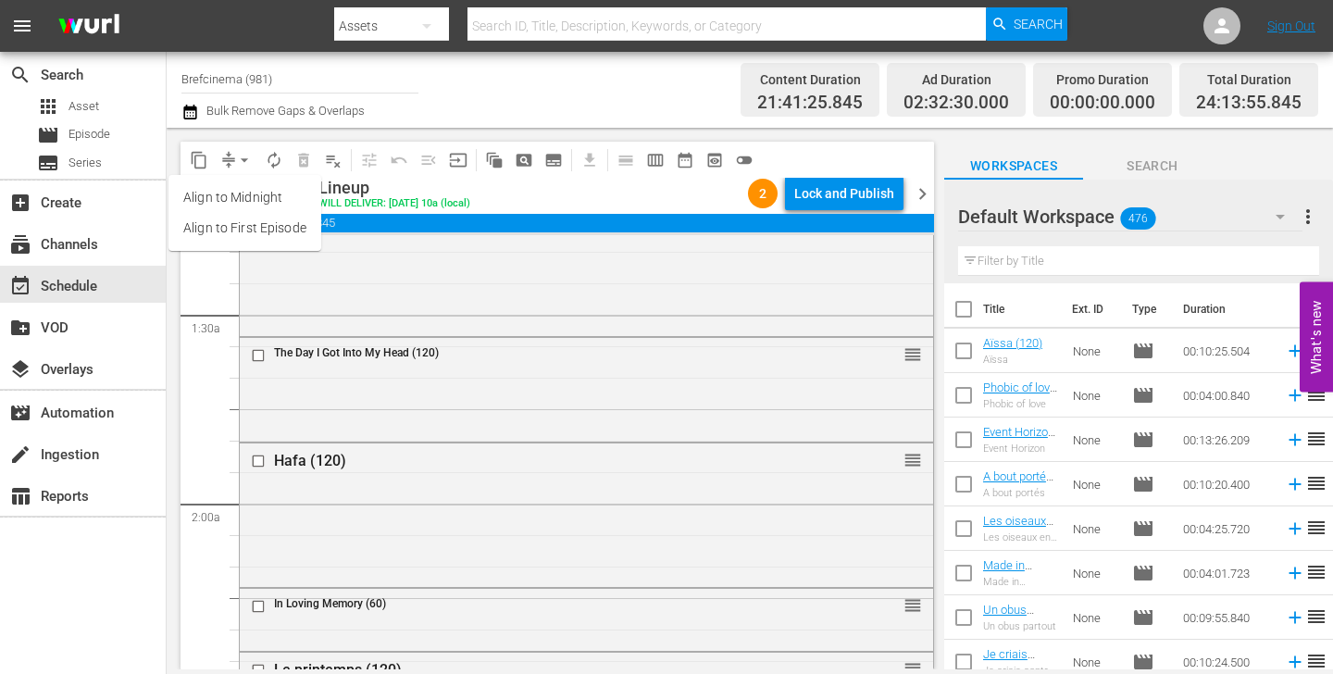
scroll to position [0, 0]
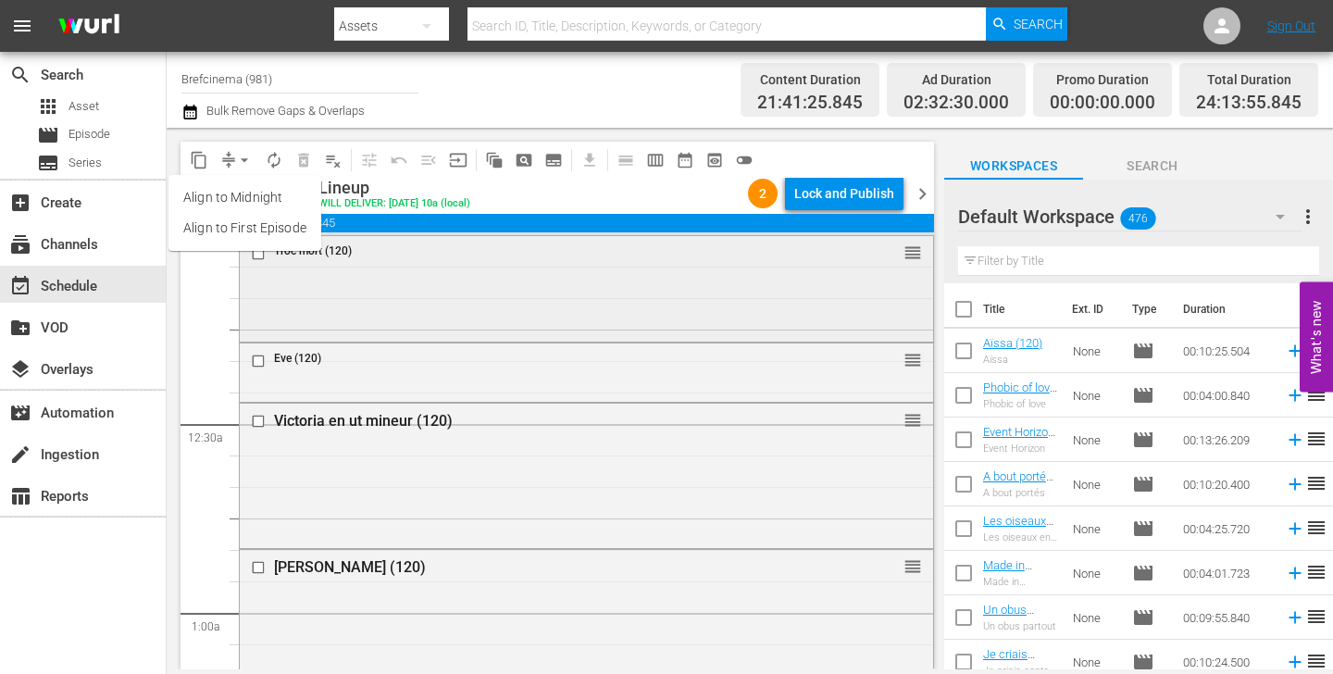
click at [435, 273] on div "Troc mort (120) reorder" at bounding box center [587, 287] width 694 height 102
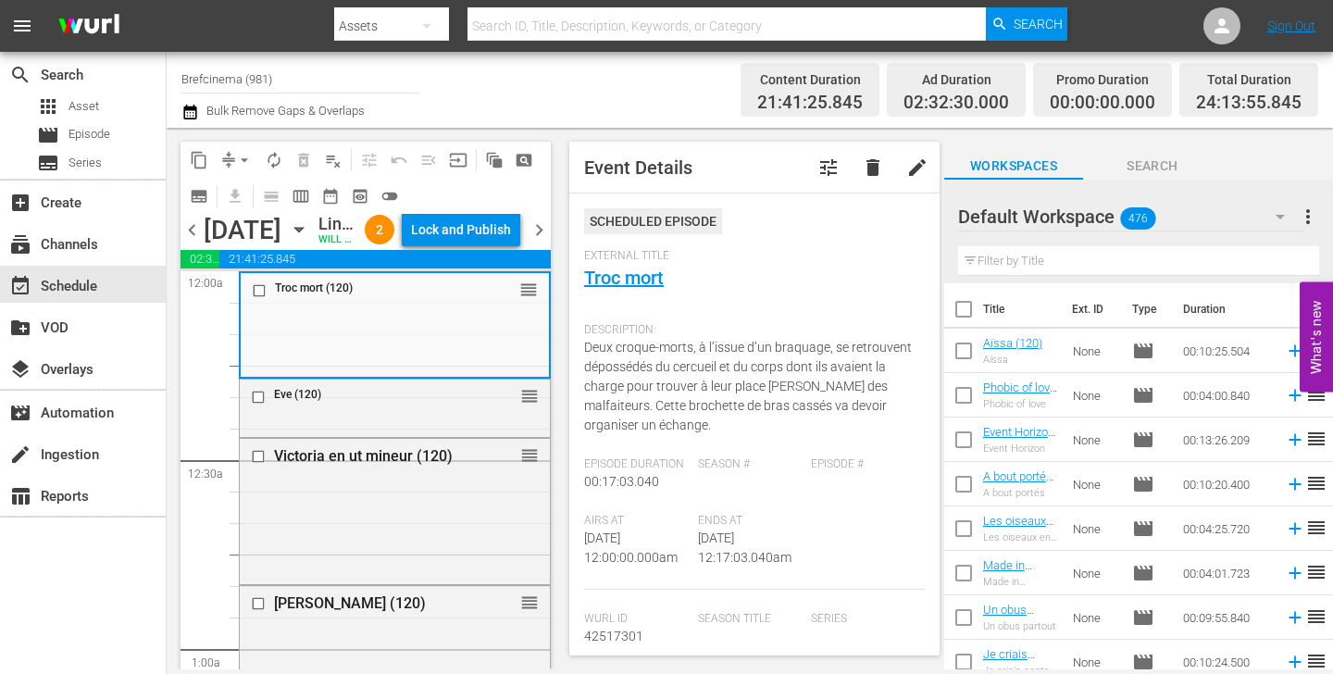
click at [191, 114] on icon "button" at bounding box center [191, 112] width 18 height 22
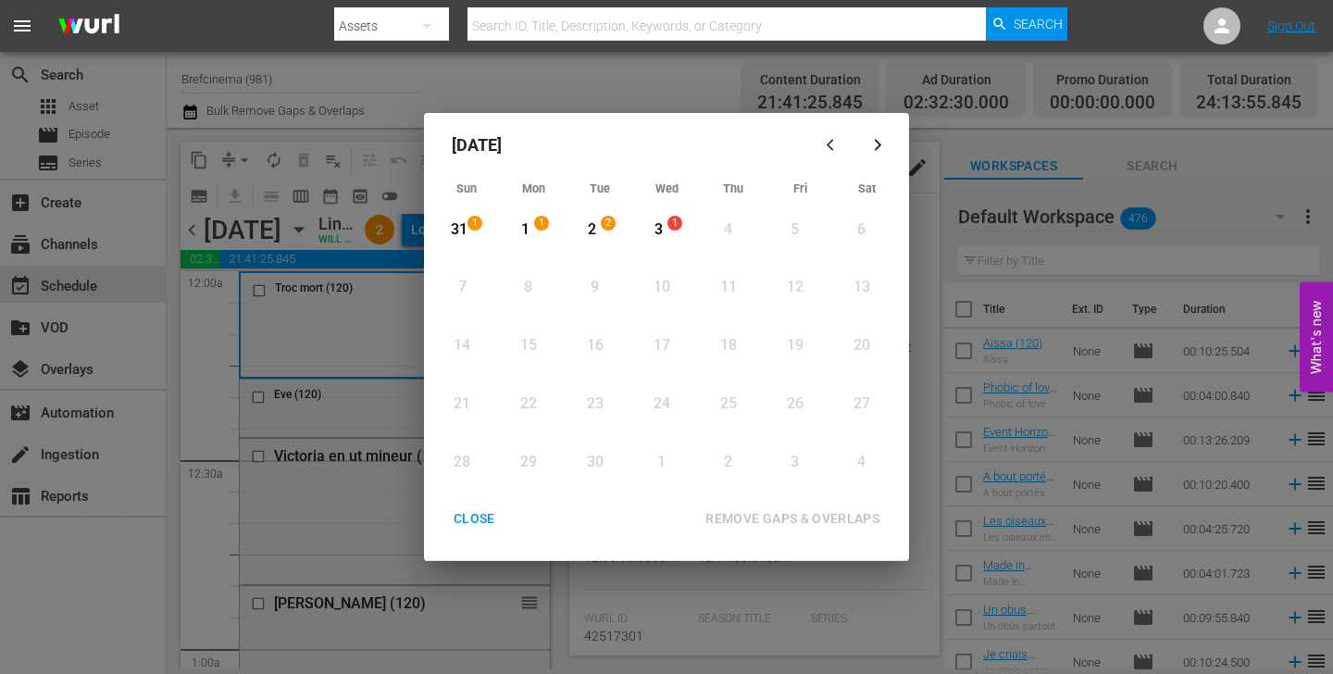
click at [521, 227] on div "1" at bounding box center [525, 229] width 23 height 21
click at [657, 232] on div "3" at bounding box center [658, 229] width 23 height 21
click at [762, 521] on div "REMOVE GAPS & OVERLAPS" at bounding box center [793, 518] width 204 height 23
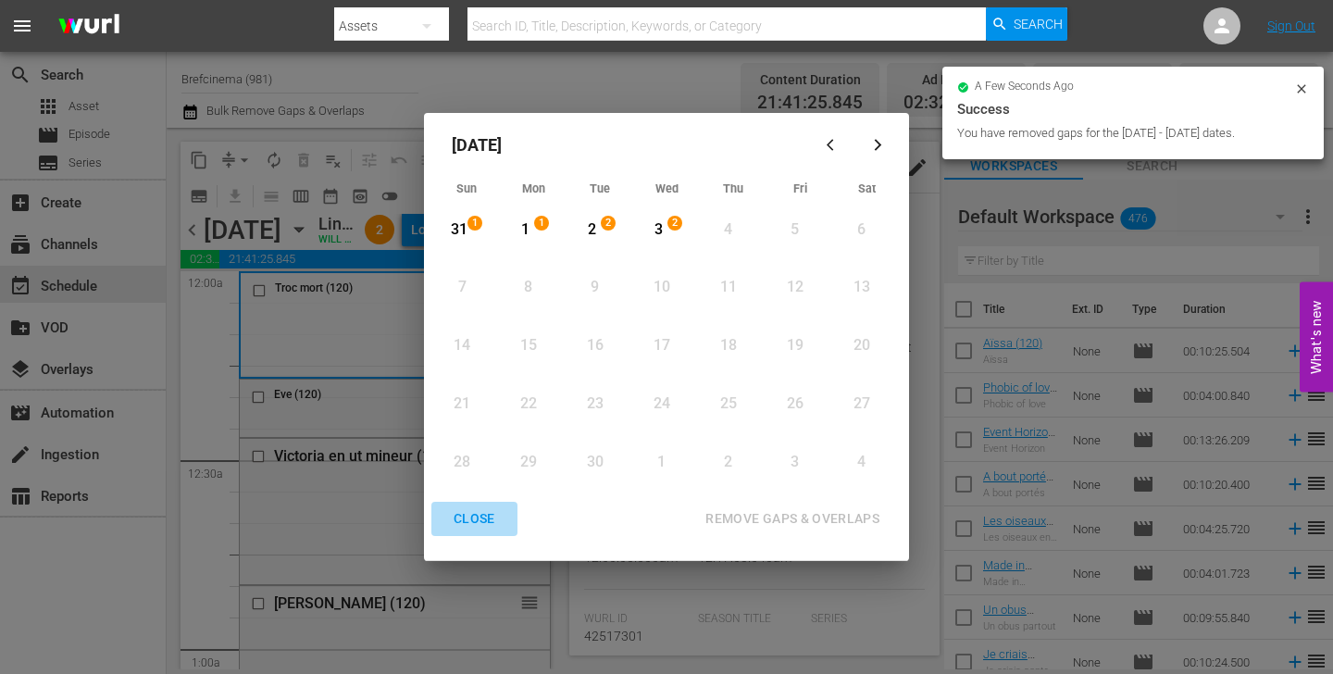
click at [479, 522] on div "CLOSE" at bounding box center [474, 518] width 71 height 23
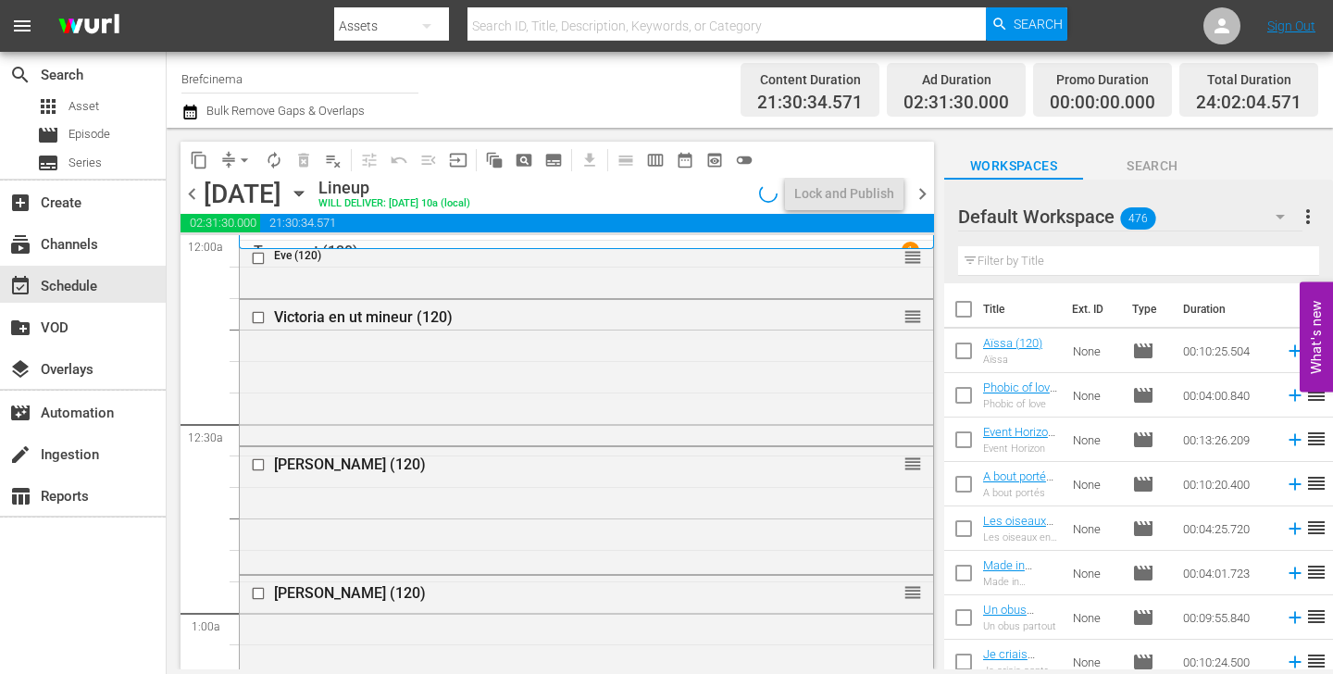
click at [194, 196] on span "chevron_left" at bounding box center [192, 193] width 23 height 23
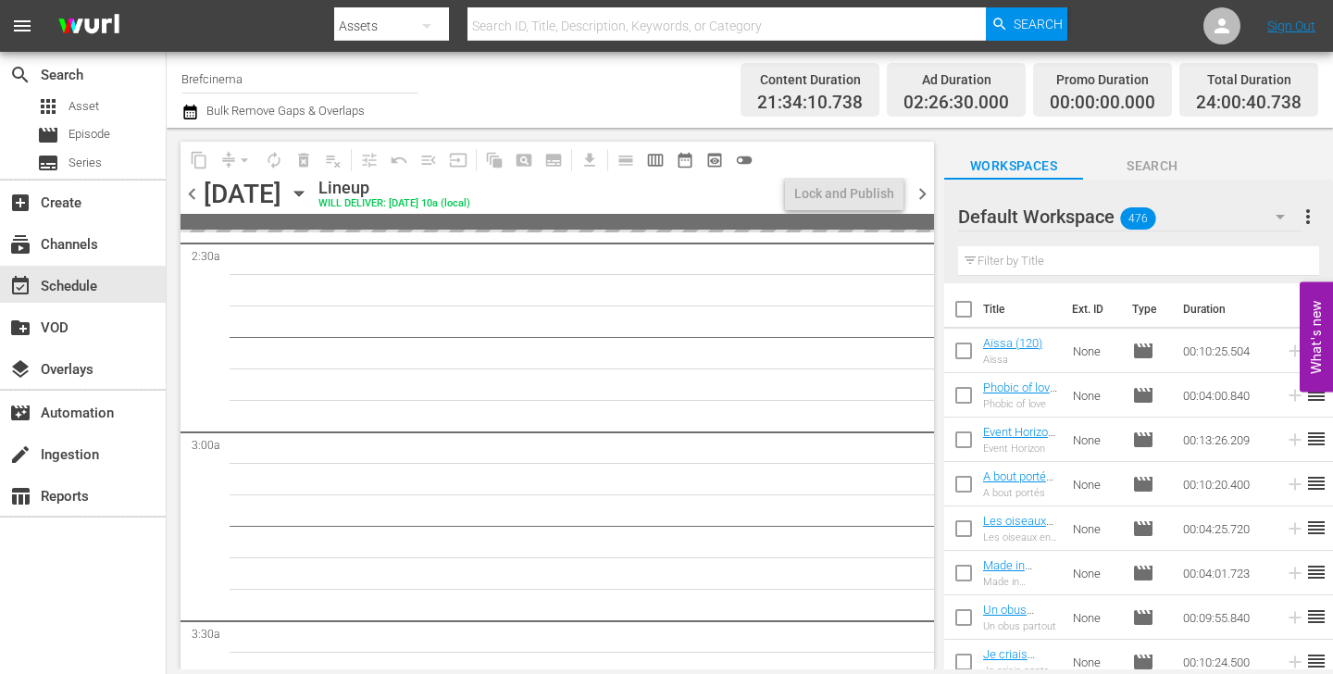
scroll to position [1427, 0]
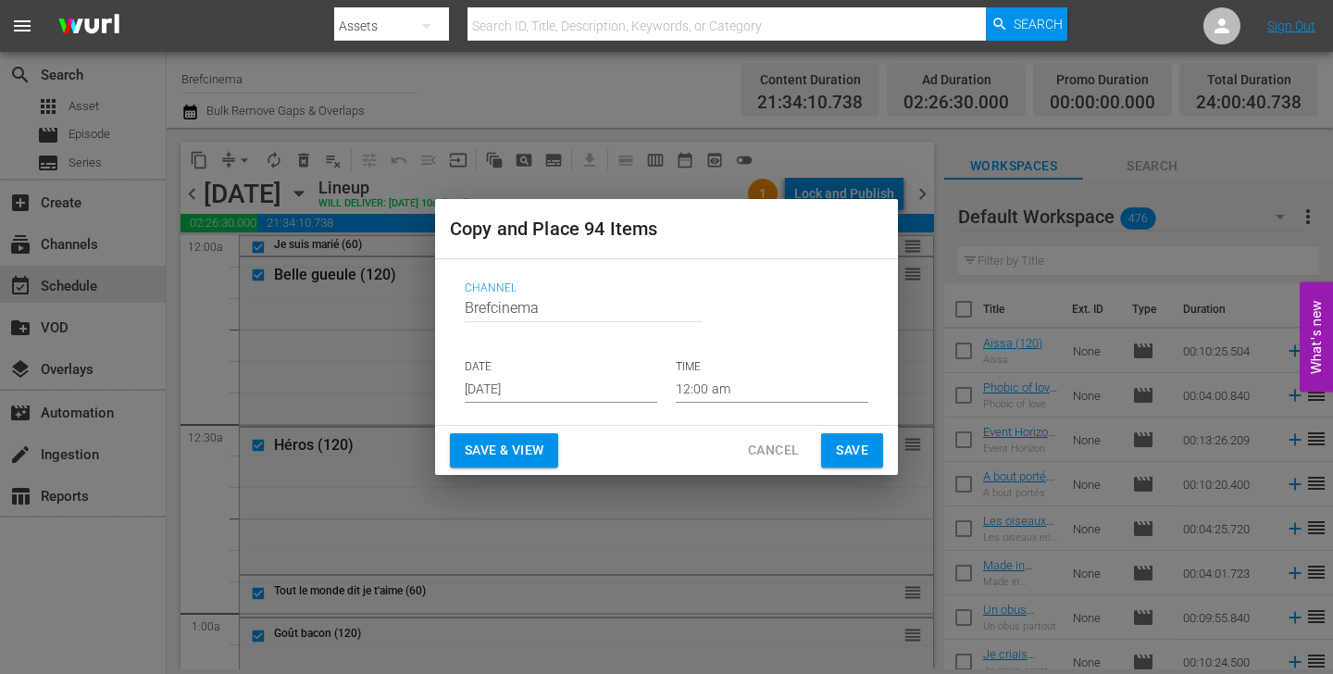
click at [543, 382] on input "[DATE]" at bounding box center [561, 389] width 193 height 28
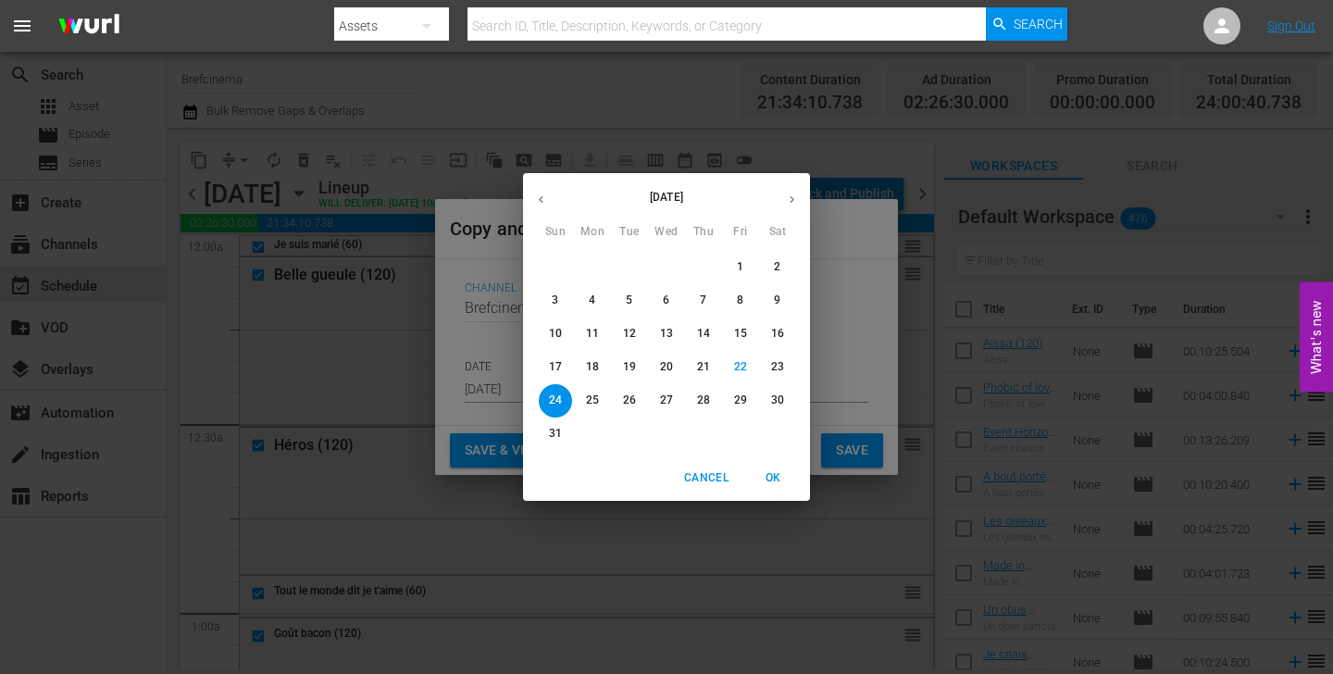
click at [788, 194] on icon "button" at bounding box center [792, 200] width 14 height 14
click at [601, 371] on span "22" at bounding box center [592, 367] width 33 height 16
type input "[DATE]"
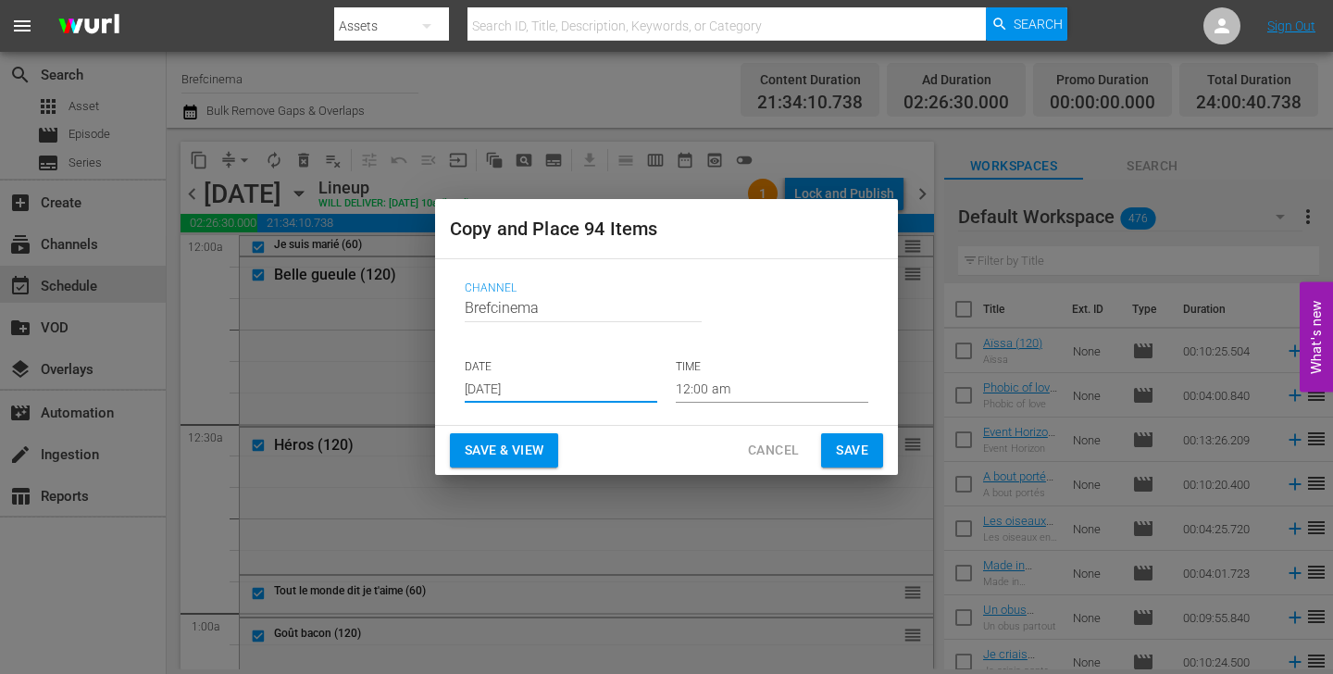
click at [861, 457] on span "Save" at bounding box center [852, 450] width 32 height 23
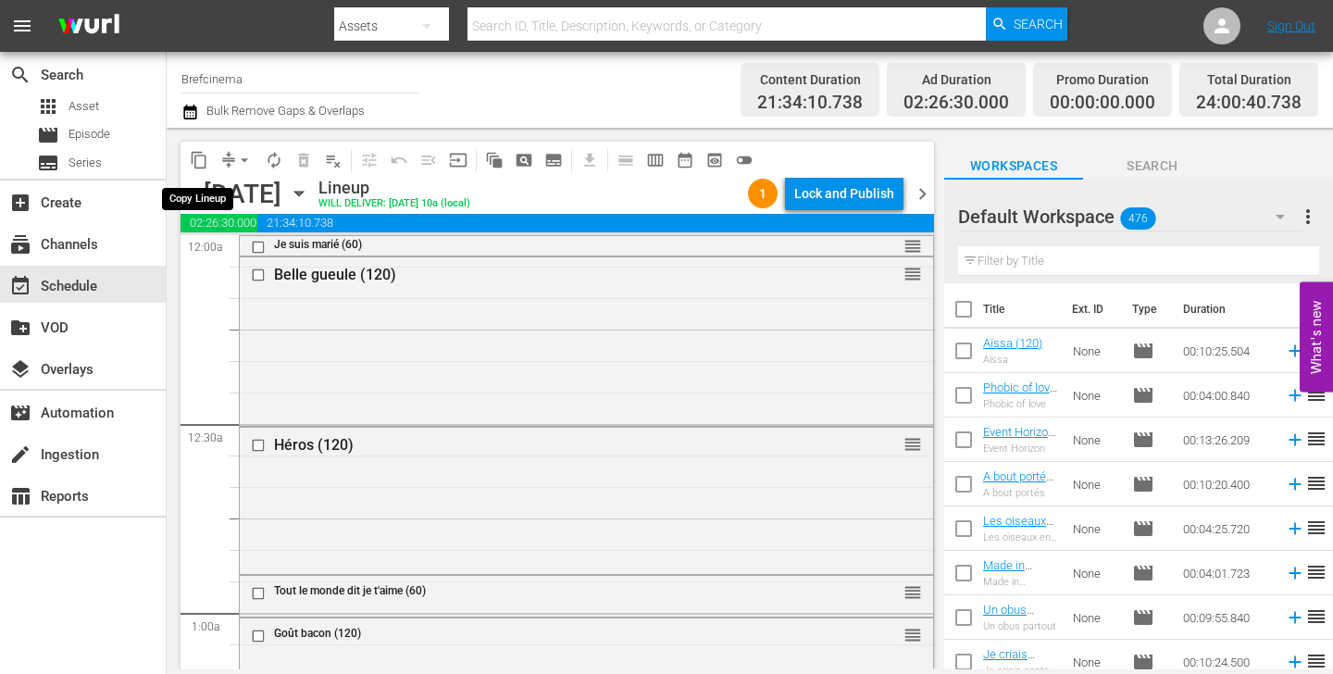
click at [196, 164] on span "content_copy" at bounding box center [199, 160] width 19 height 19
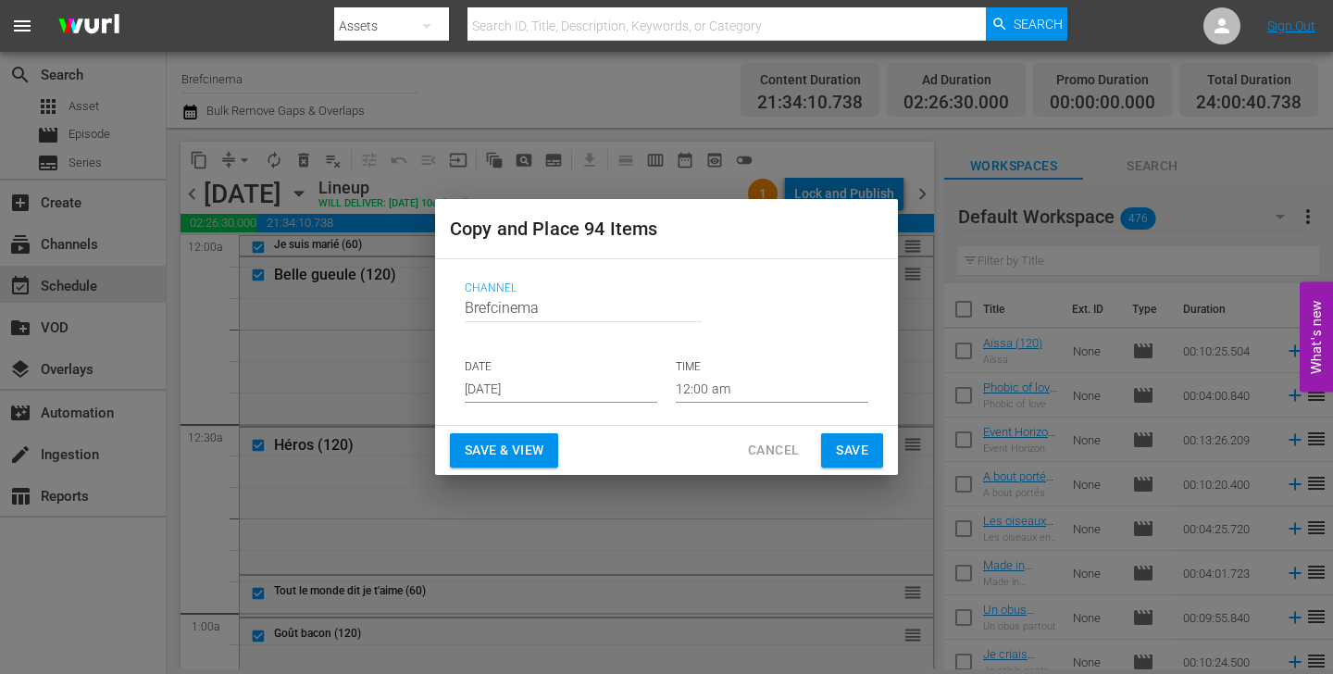
click at [563, 394] on input "[DATE]" at bounding box center [561, 389] width 193 height 28
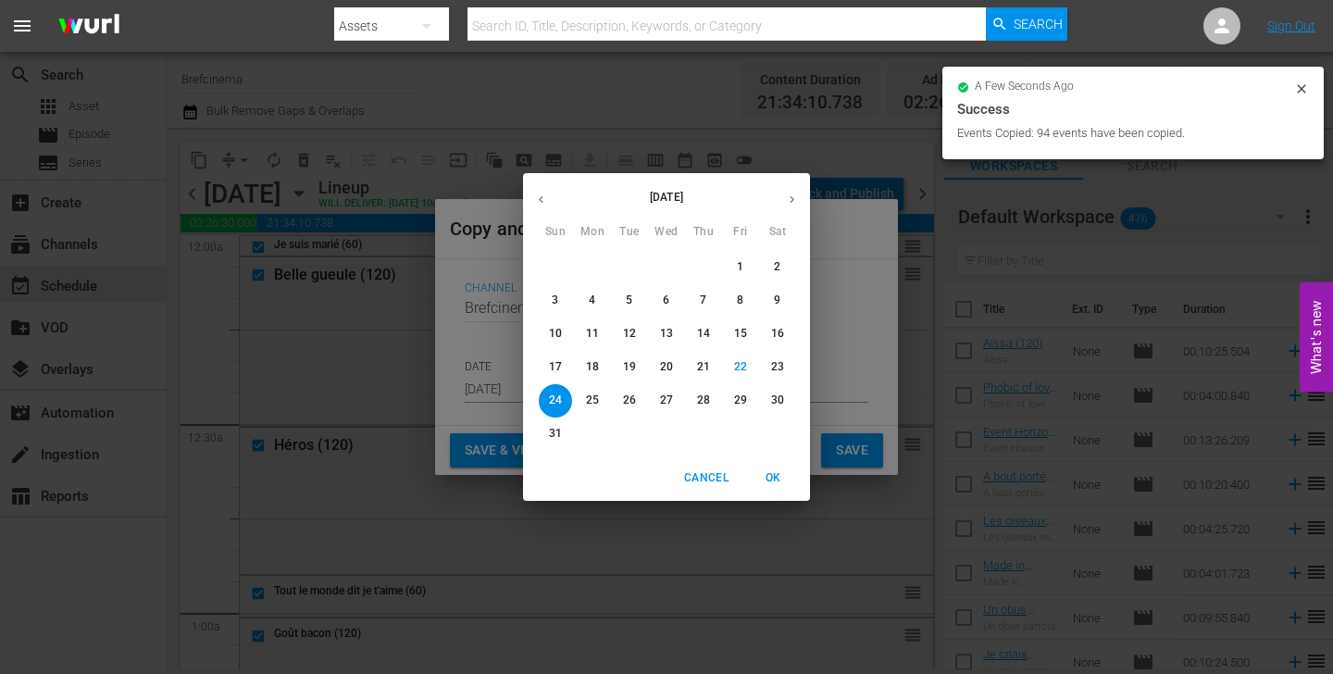
click at [790, 204] on icon "button" at bounding box center [792, 200] width 14 height 14
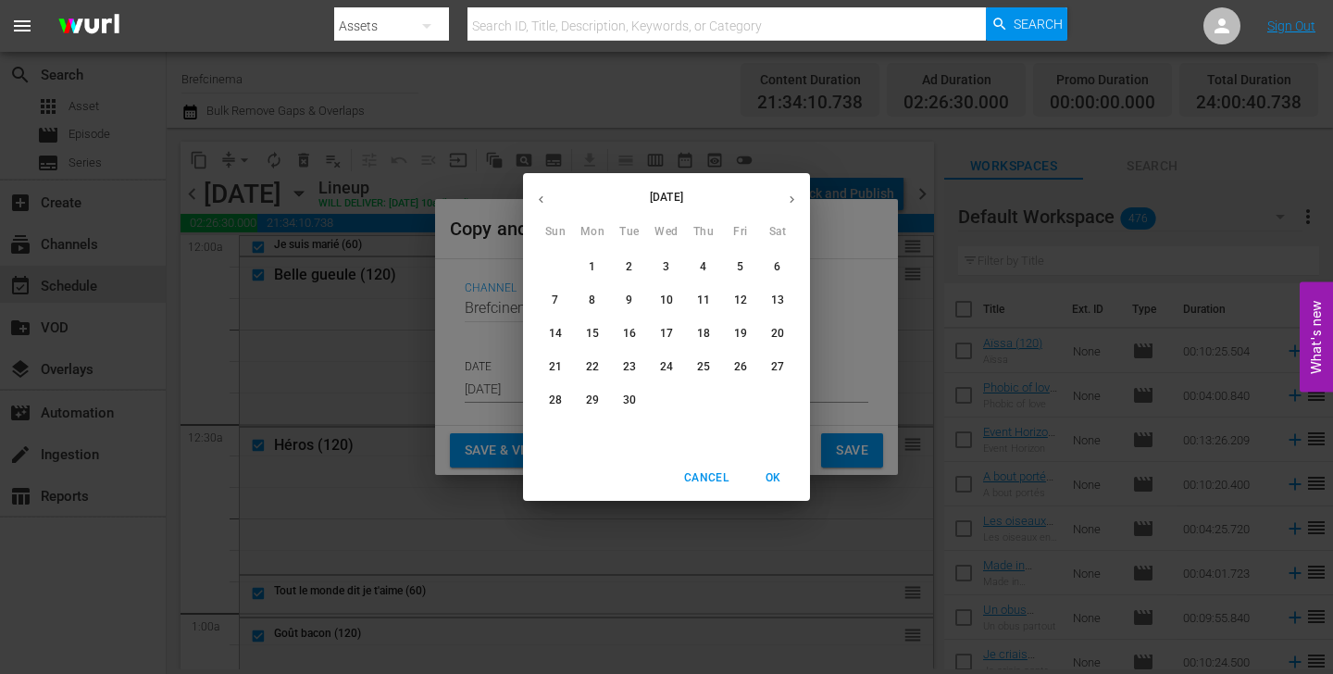
click at [707, 369] on p "25" at bounding box center [703, 367] width 13 height 16
type input "[DATE]"
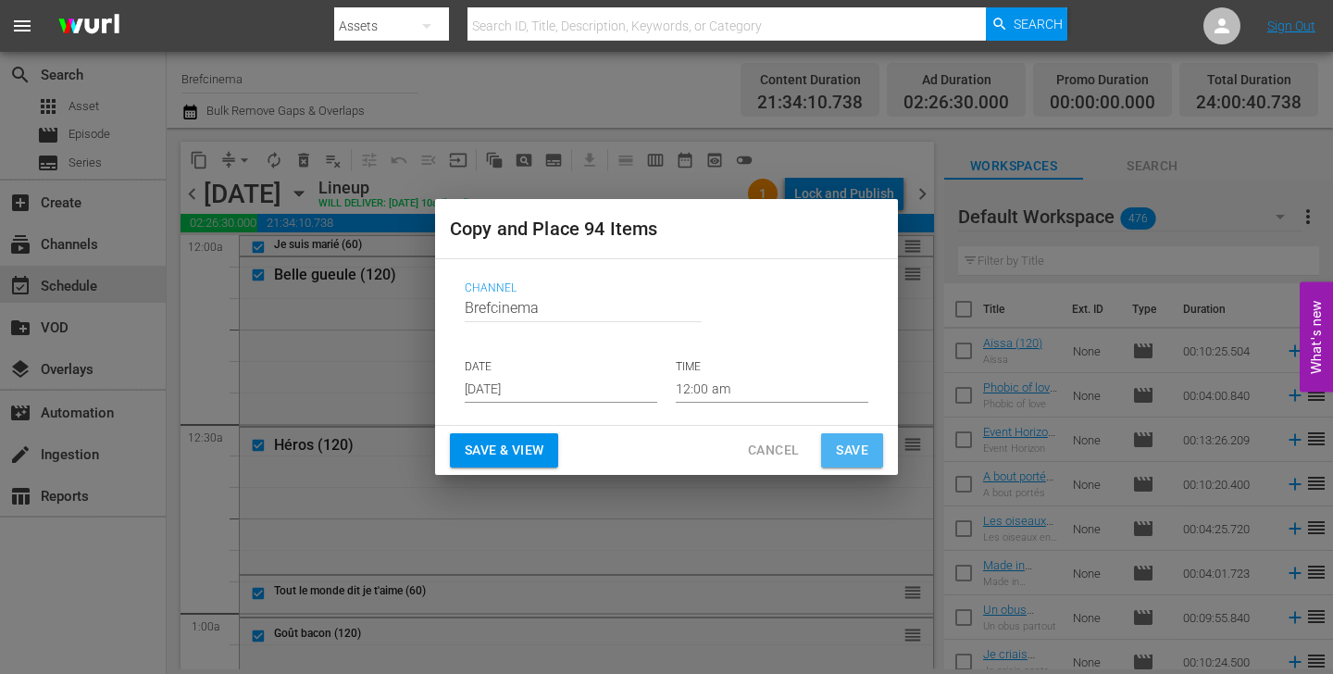
click at [863, 450] on span "Save" at bounding box center [852, 450] width 32 height 23
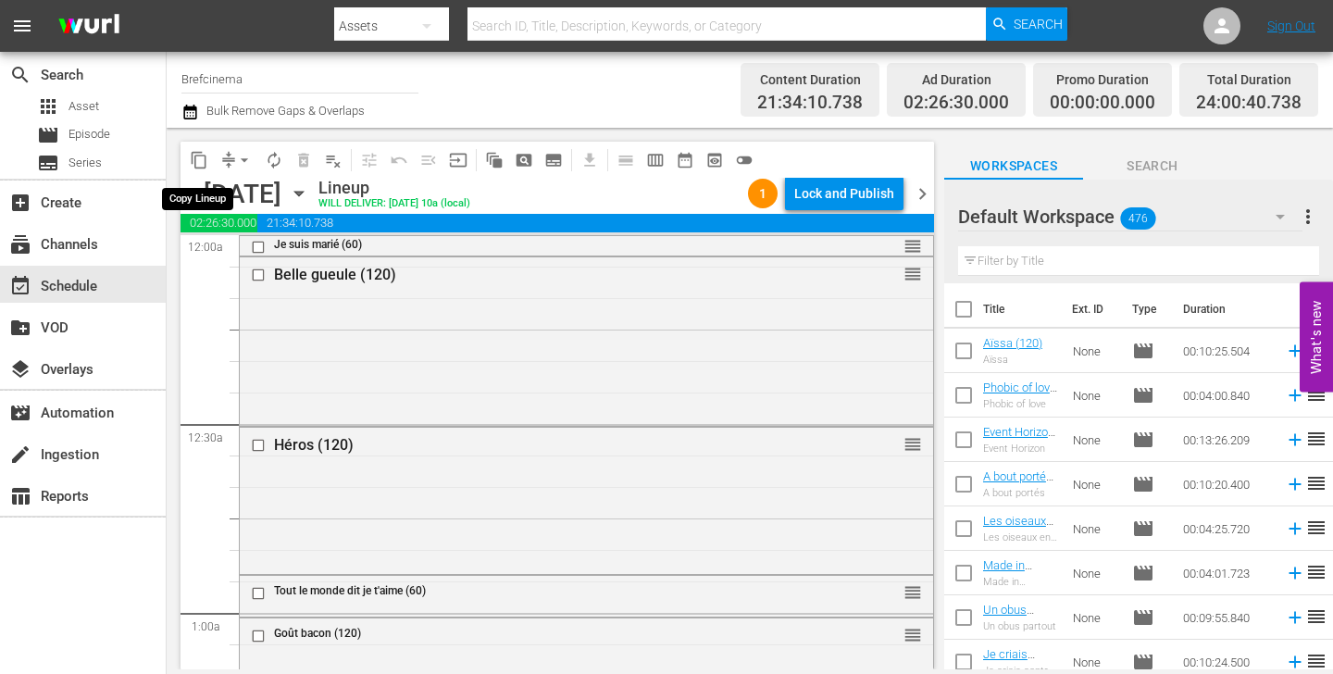
click at [205, 167] on span "content_copy" at bounding box center [199, 160] width 19 height 19
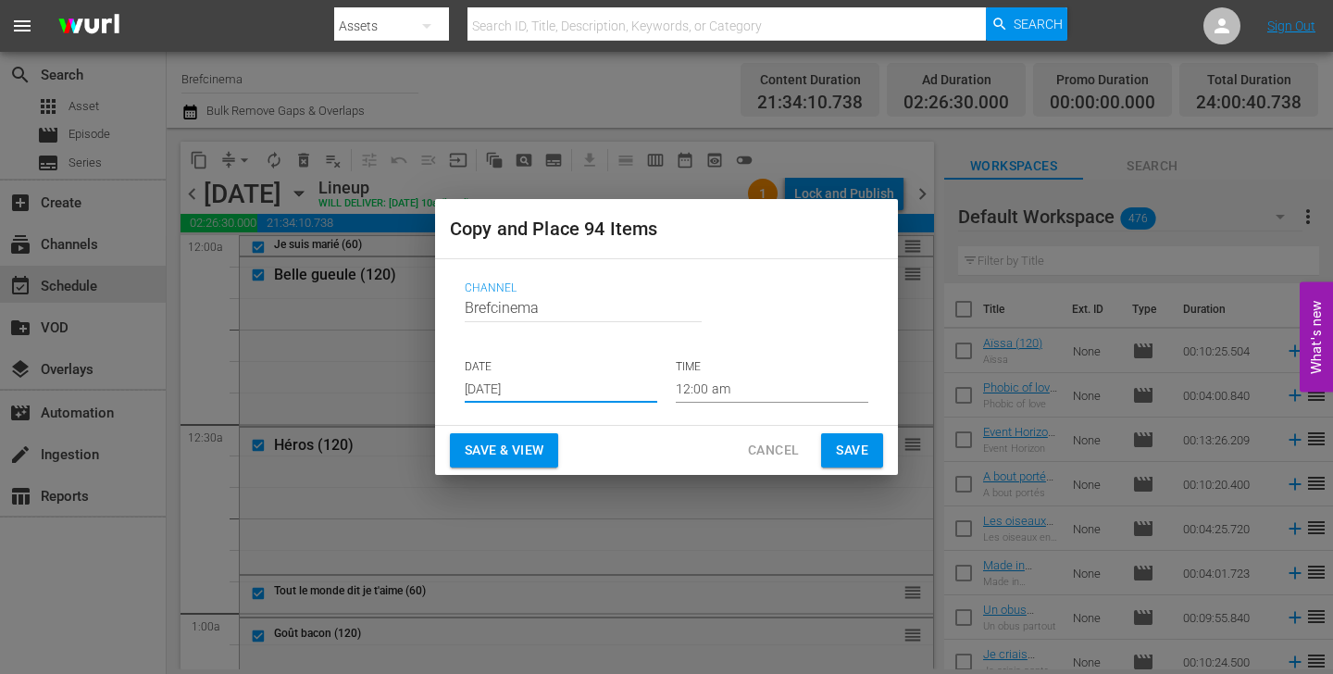
click at [534, 394] on input "[DATE]" at bounding box center [561, 389] width 193 height 28
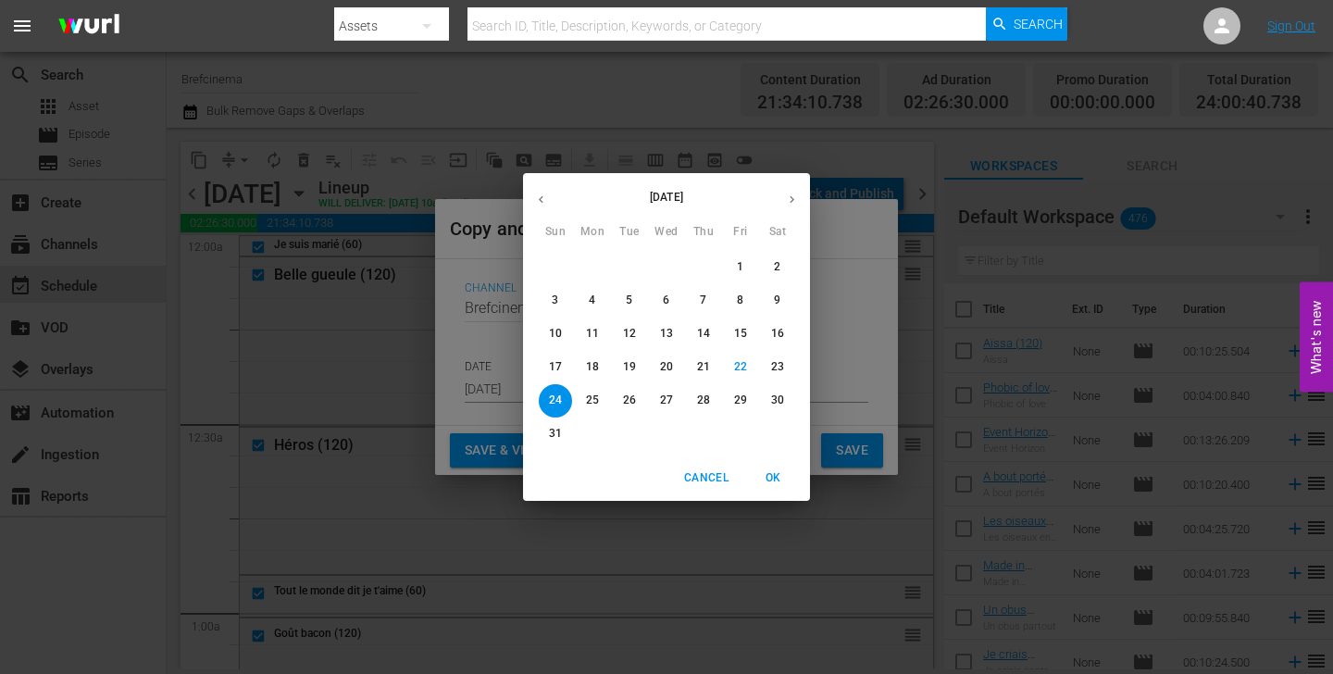
click at [790, 204] on icon "button" at bounding box center [792, 200] width 14 height 14
click at [557, 396] on p "28" at bounding box center [555, 401] width 13 height 16
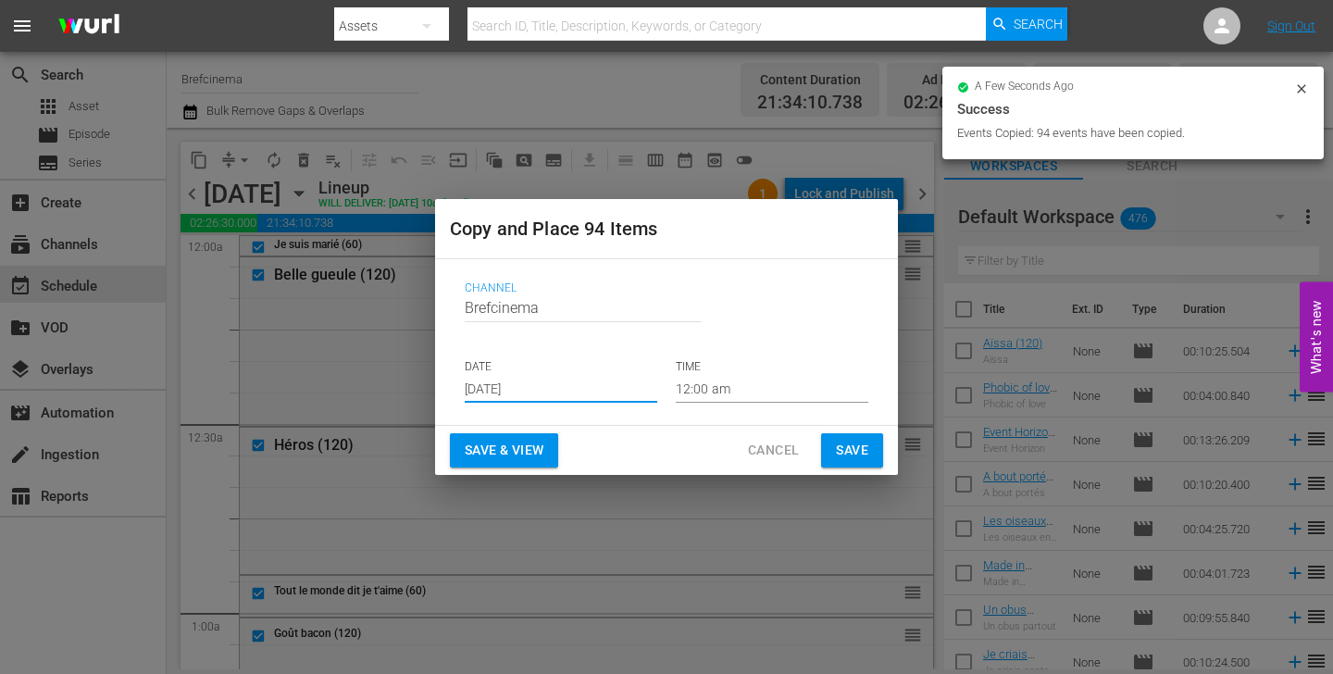
type input "[DATE]"
click at [854, 452] on span "Save" at bounding box center [852, 450] width 32 height 23
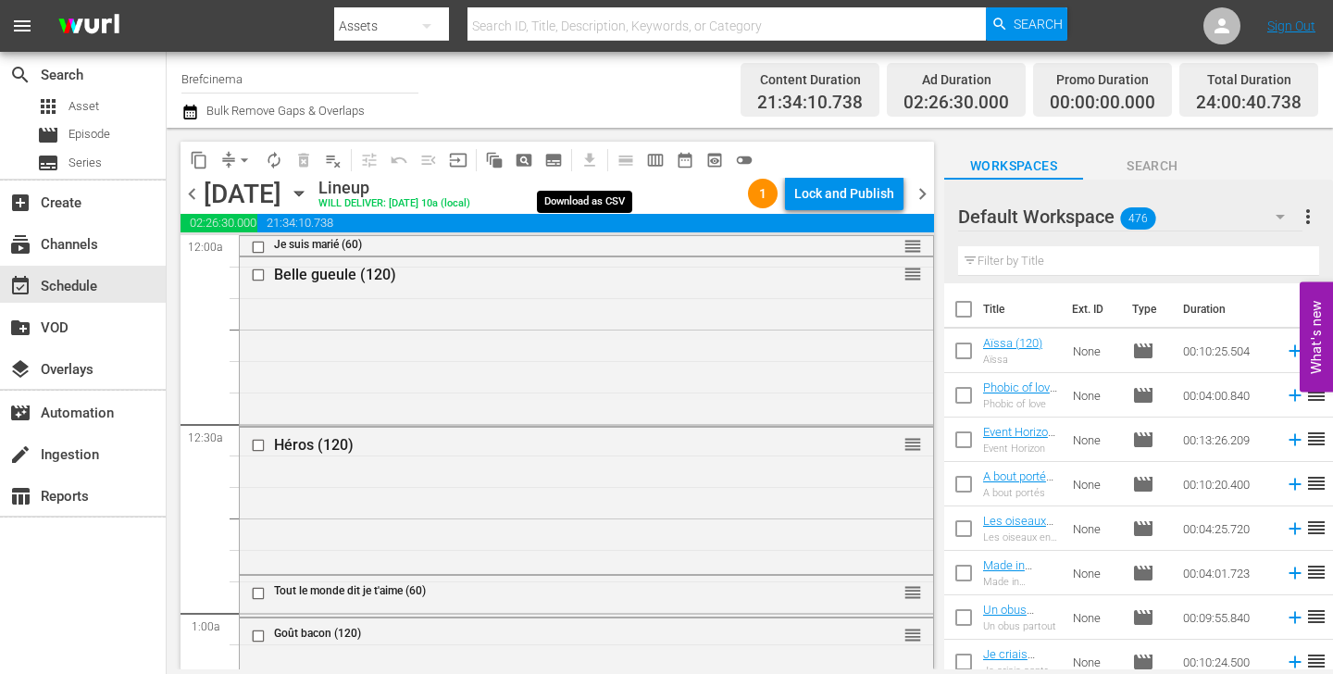
click at [174, 113] on div "Channel Title Brefcinema Bulk Remove Gaps & Overlaps Content Duration 21:34:10.…" at bounding box center [750, 90] width 1167 height 76
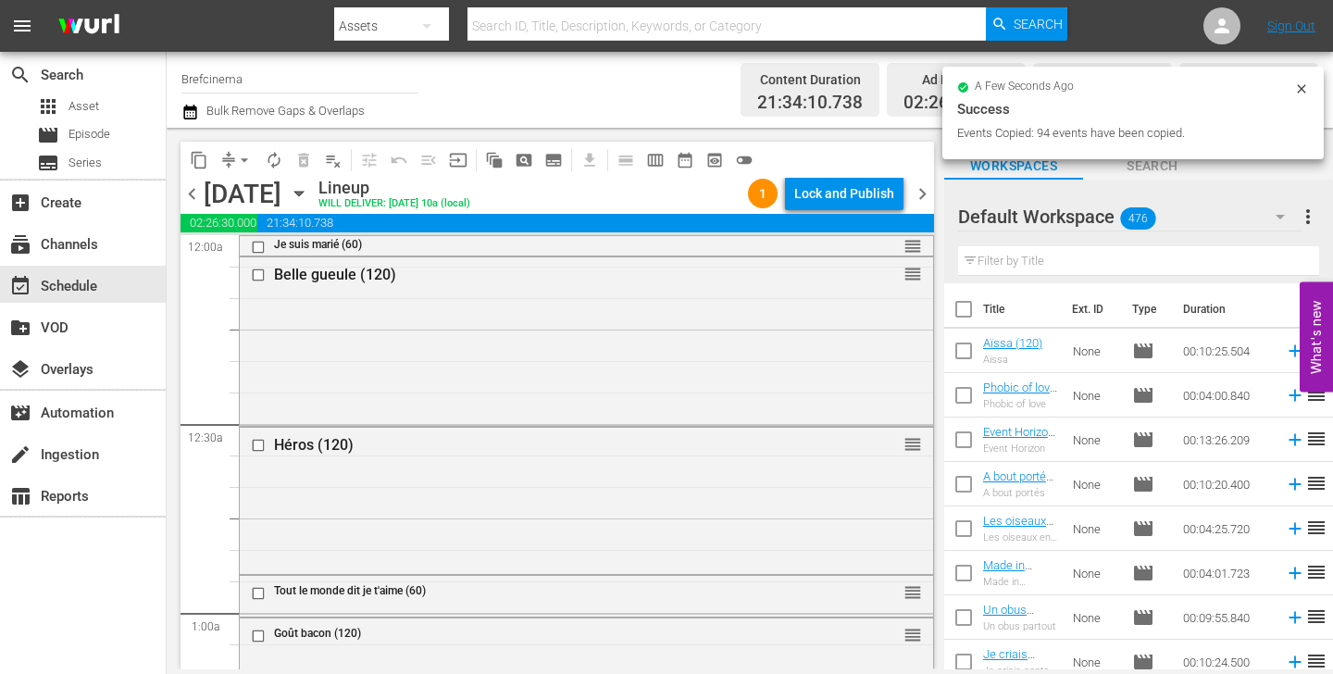
click at [192, 112] on icon "button" at bounding box center [191, 112] width 18 height 22
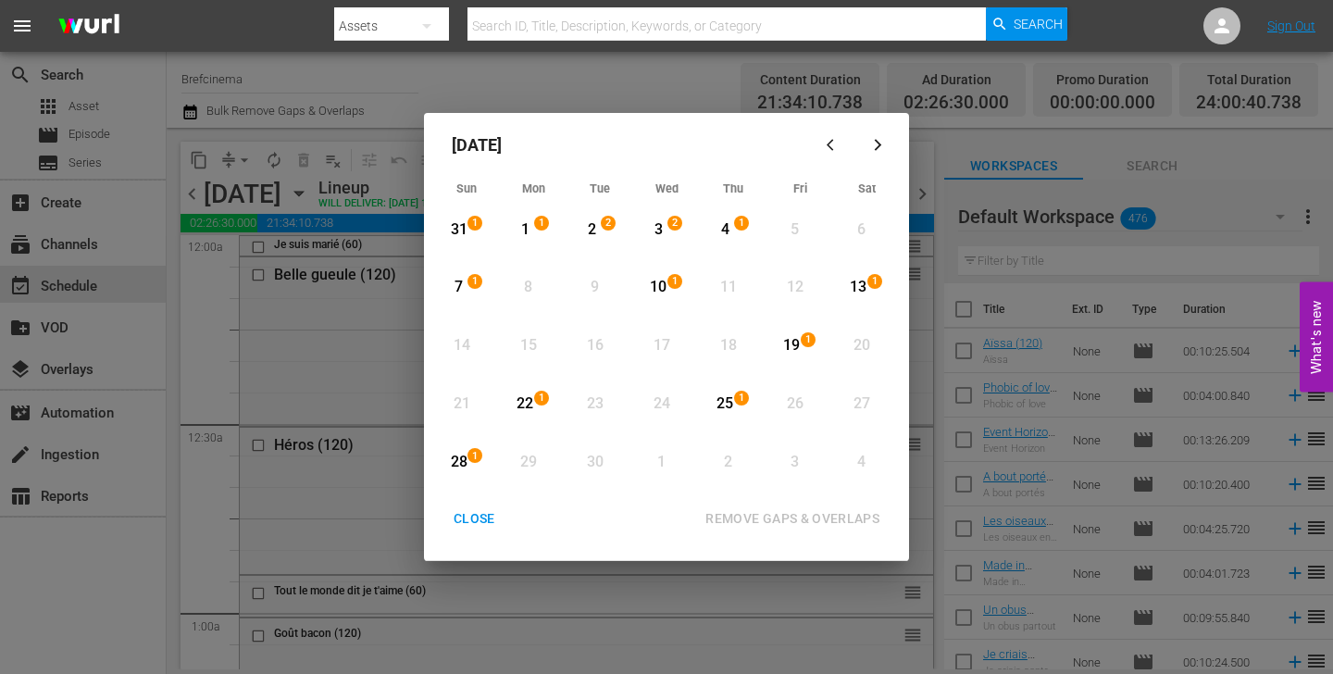
click at [477, 523] on div "CLOSE" at bounding box center [474, 518] width 71 height 23
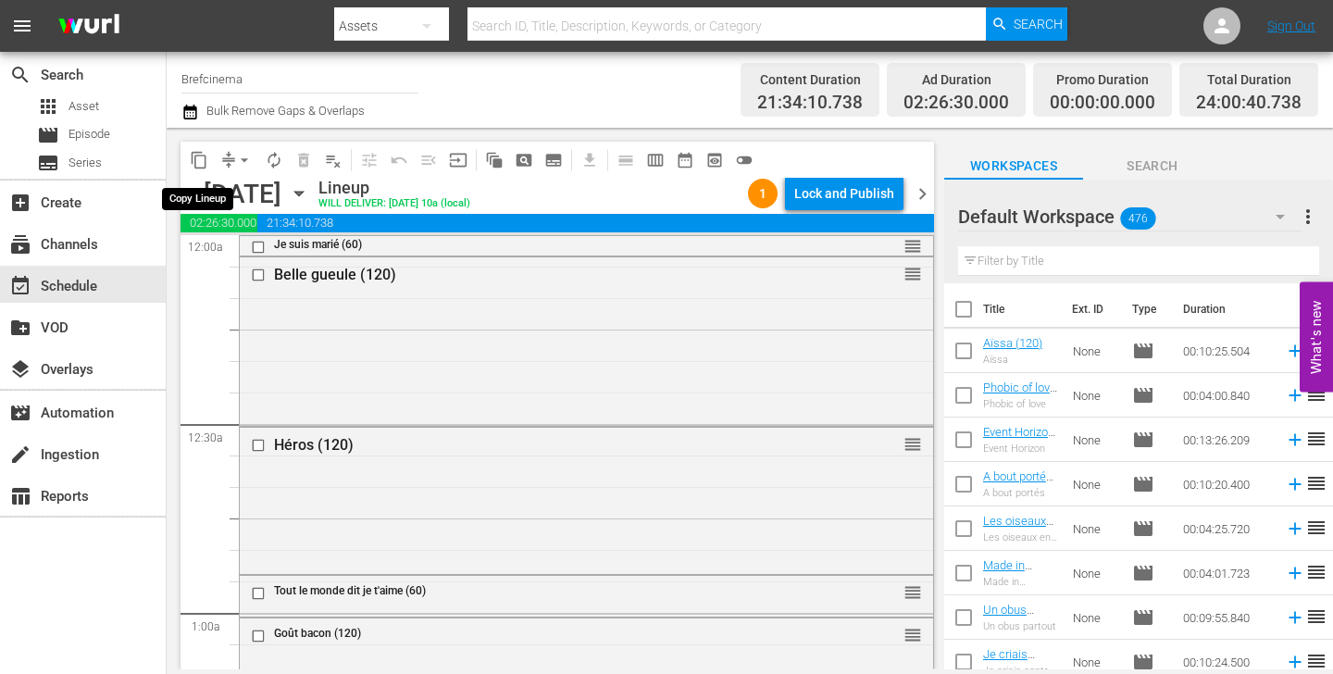
click at [194, 161] on span "content_copy" at bounding box center [199, 160] width 19 height 19
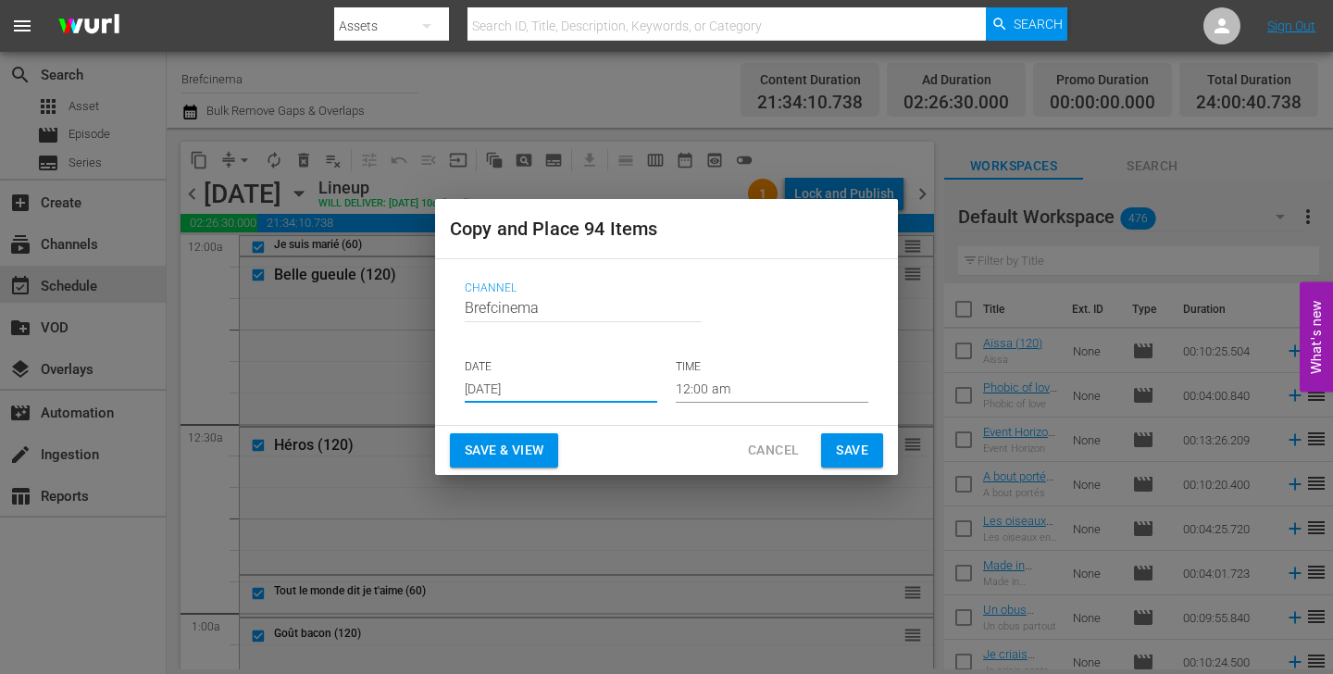
click at [537, 392] on input "[DATE]" at bounding box center [561, 389] width 193 height 28
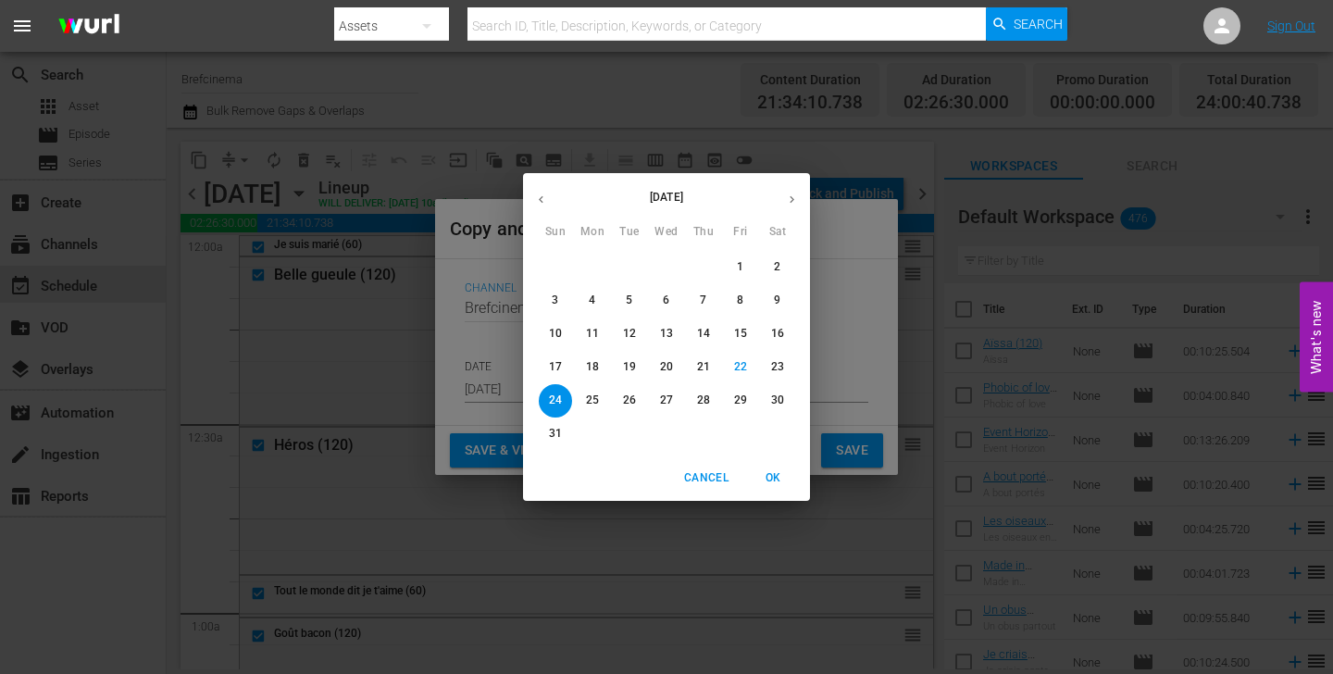
click at [799, 183] on button "button" at bounding box center [792, 200] width 36 height 36
click at [632, 332] on p "16" at bounding box center [629, 334] width 13 height 16
type input "[DATE]"
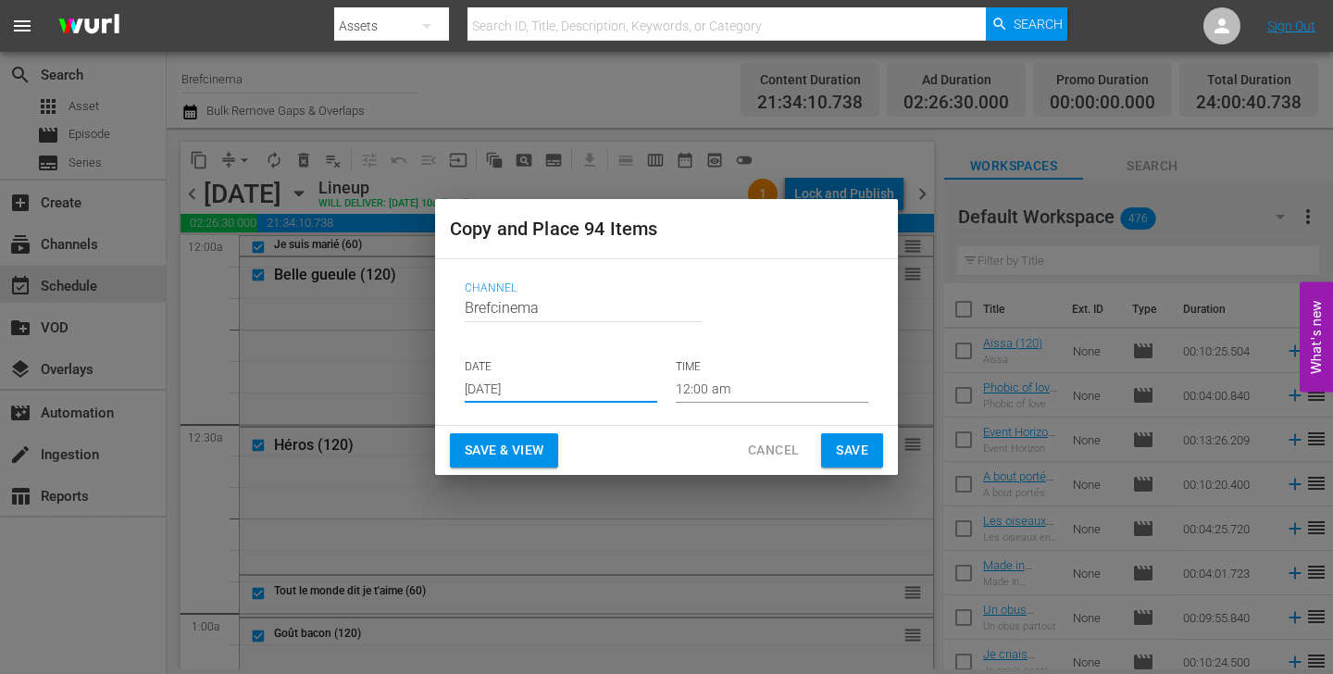
click at [856, 453] on span "Save" at bounding box center [852, 450] width 32 height 23
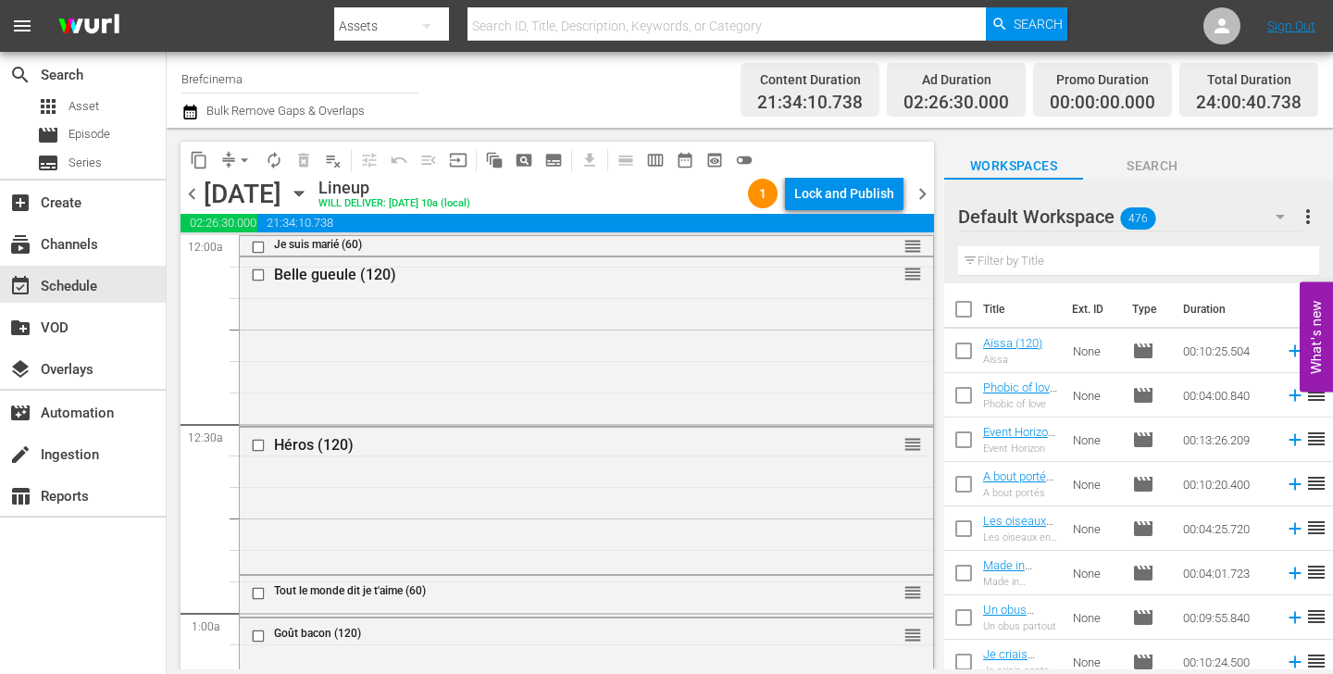
click at [920, 189] on span "chevron_right" at bounding box center [922, 193] width 23 height 23
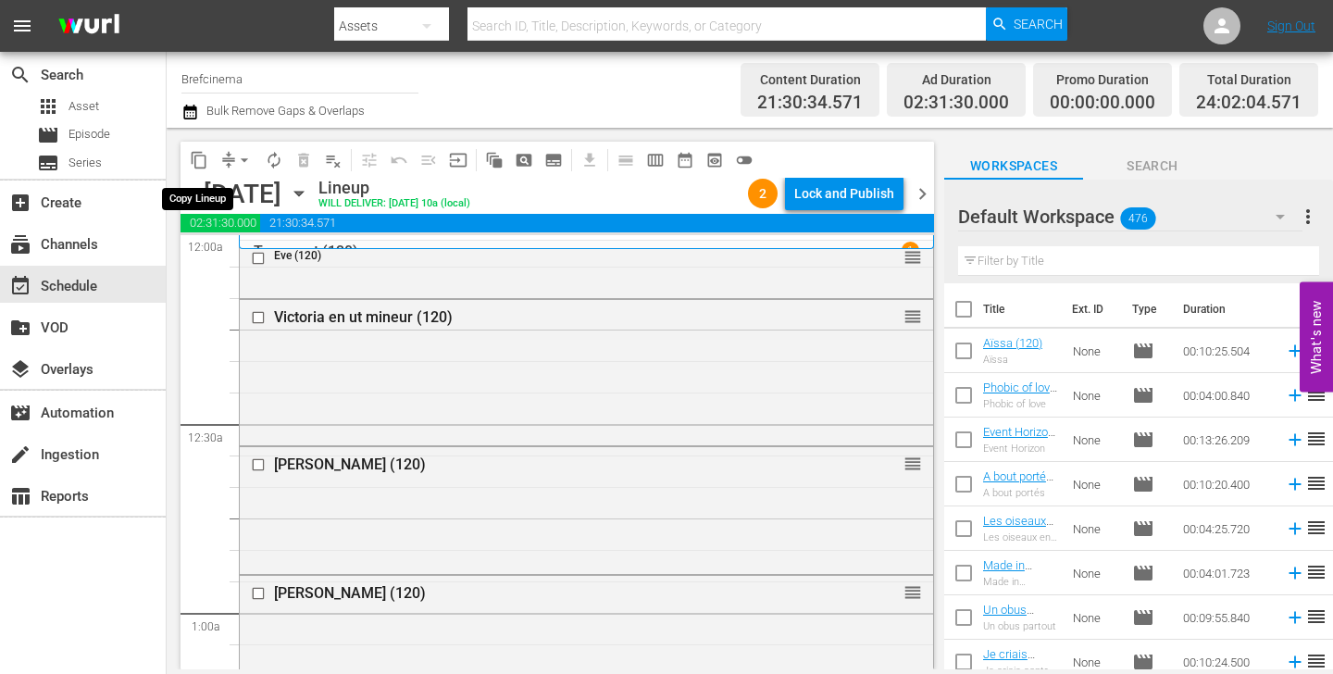
click at [195, 161] on span "content_copy" at bounding box center [199, 160] width 19 height 19
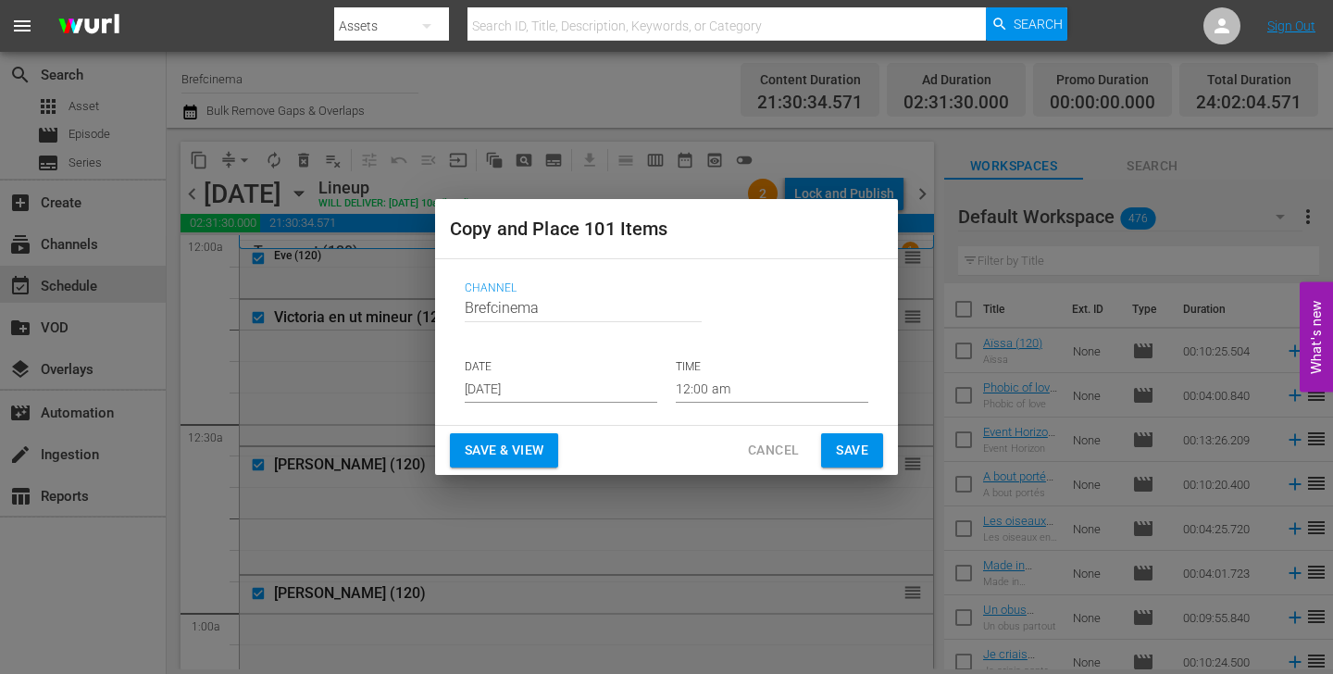
click at [605, 391] on input "[DATE]" at bounding box center [561, 389] width 193 height 28
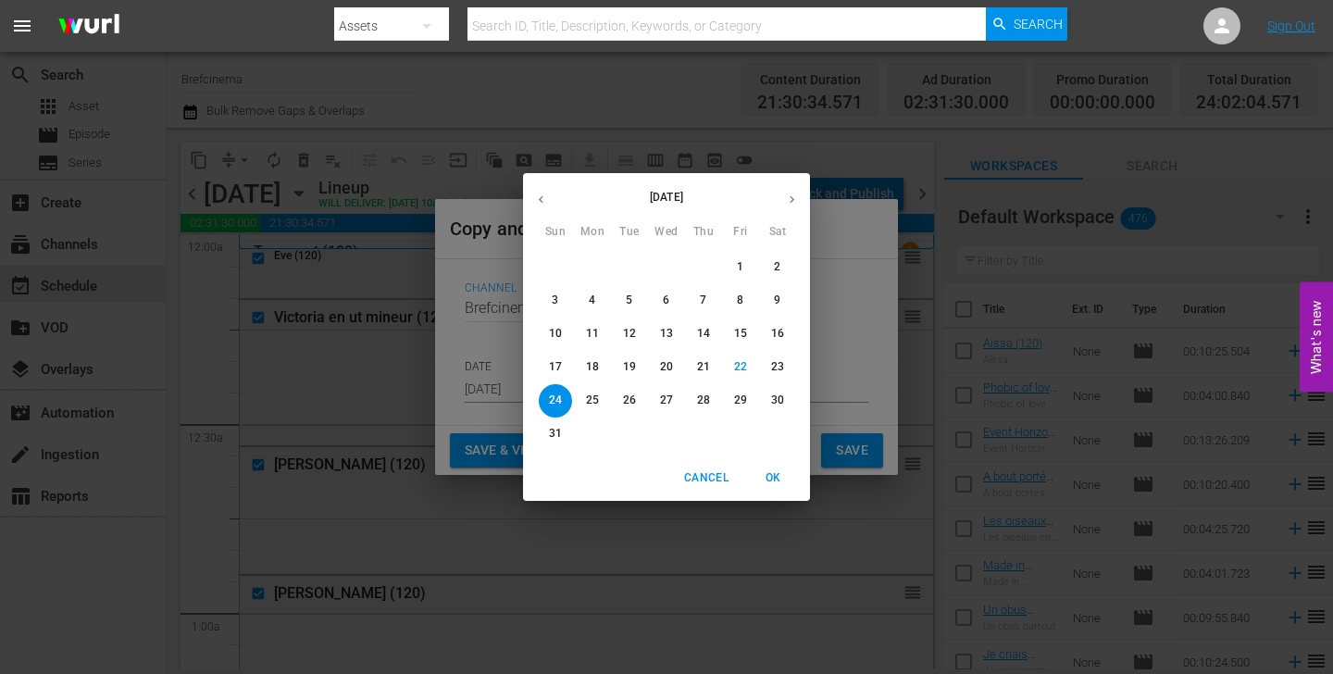
click at [790, 197] on icon "button" at bounding box center [792, 200] width 14 height 14
click at [732, 272] on span "5" at bounding box center [740, 267] width 33 height 16
type input "[DATE]"
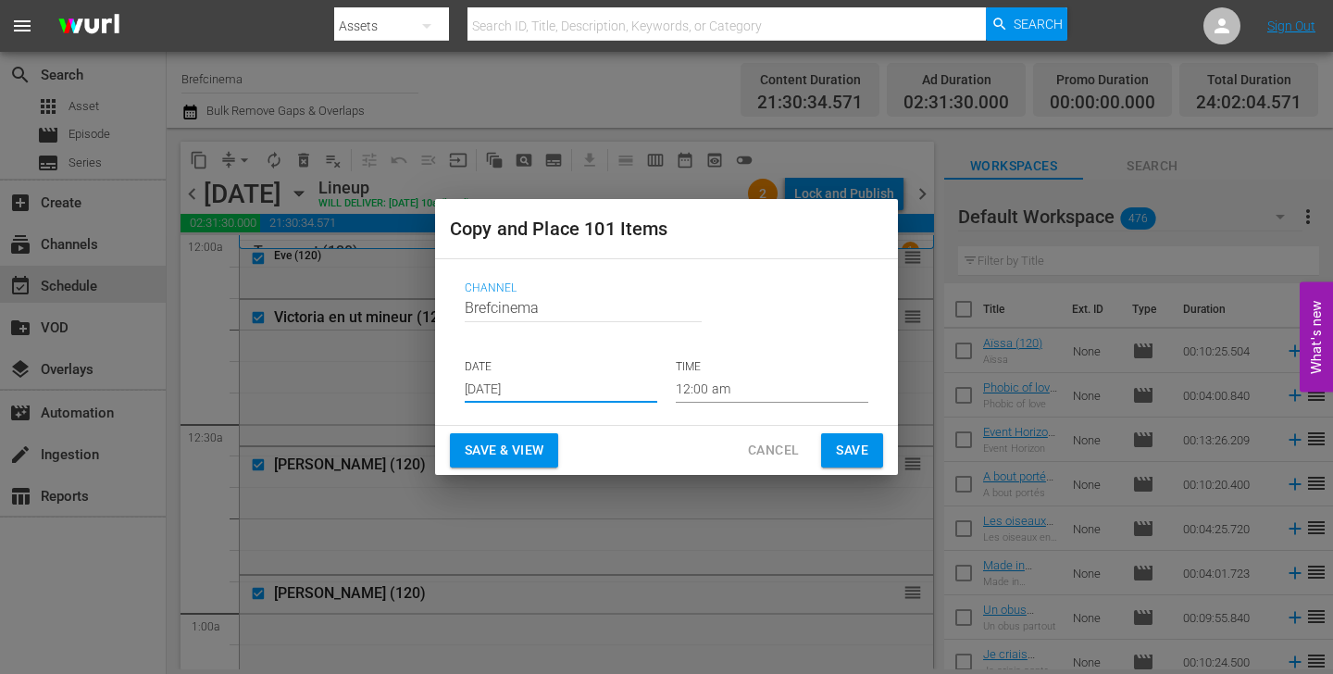
click at [849, 460] on span "Save" at bounding box center [852, 450] width 32 height 23
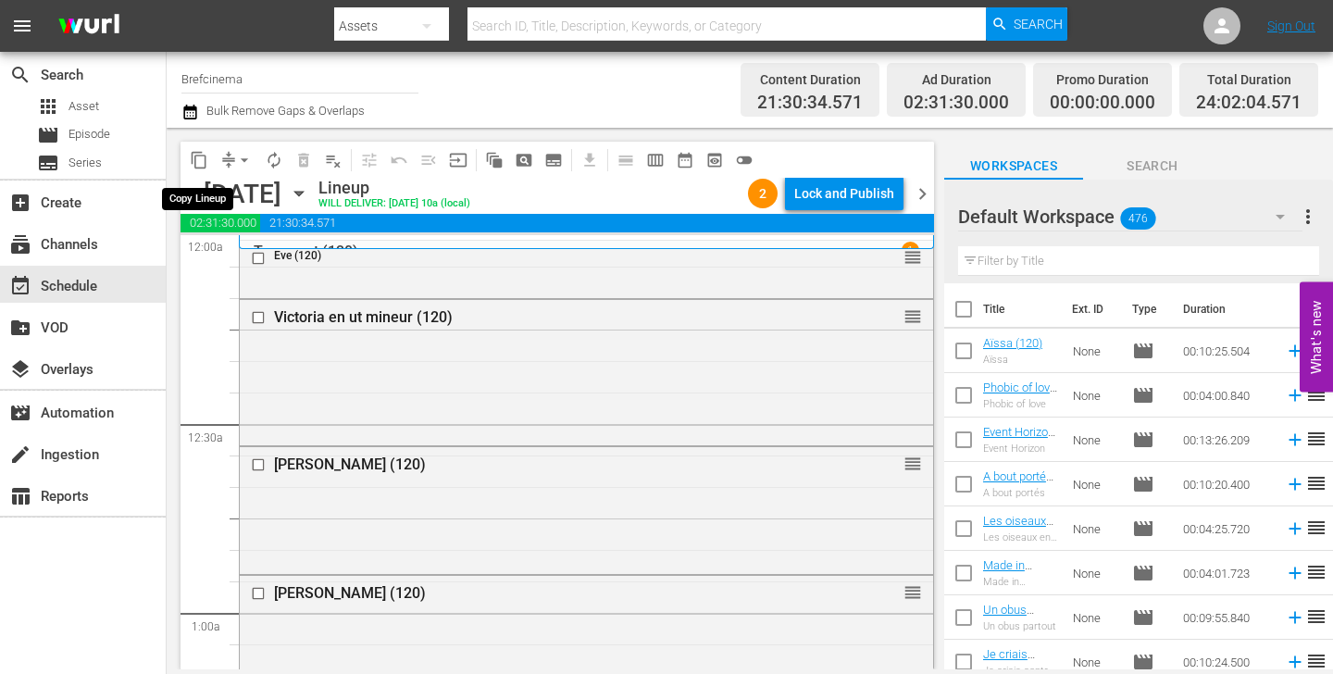
click at [205, 157] on span "content_copy" at bounding box center [199, 160] width 19 height 19
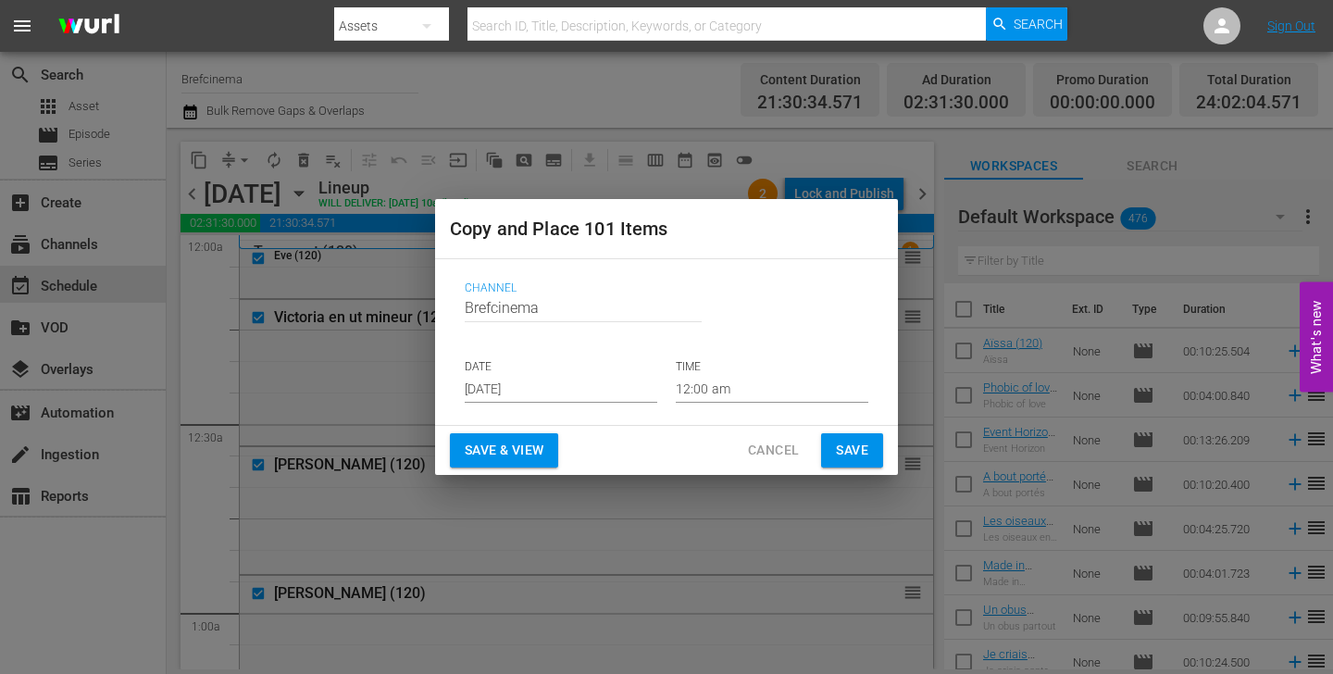
click at [586, 389] on input "[DATE]" at bounding box center [561, 389] width 193 height 28
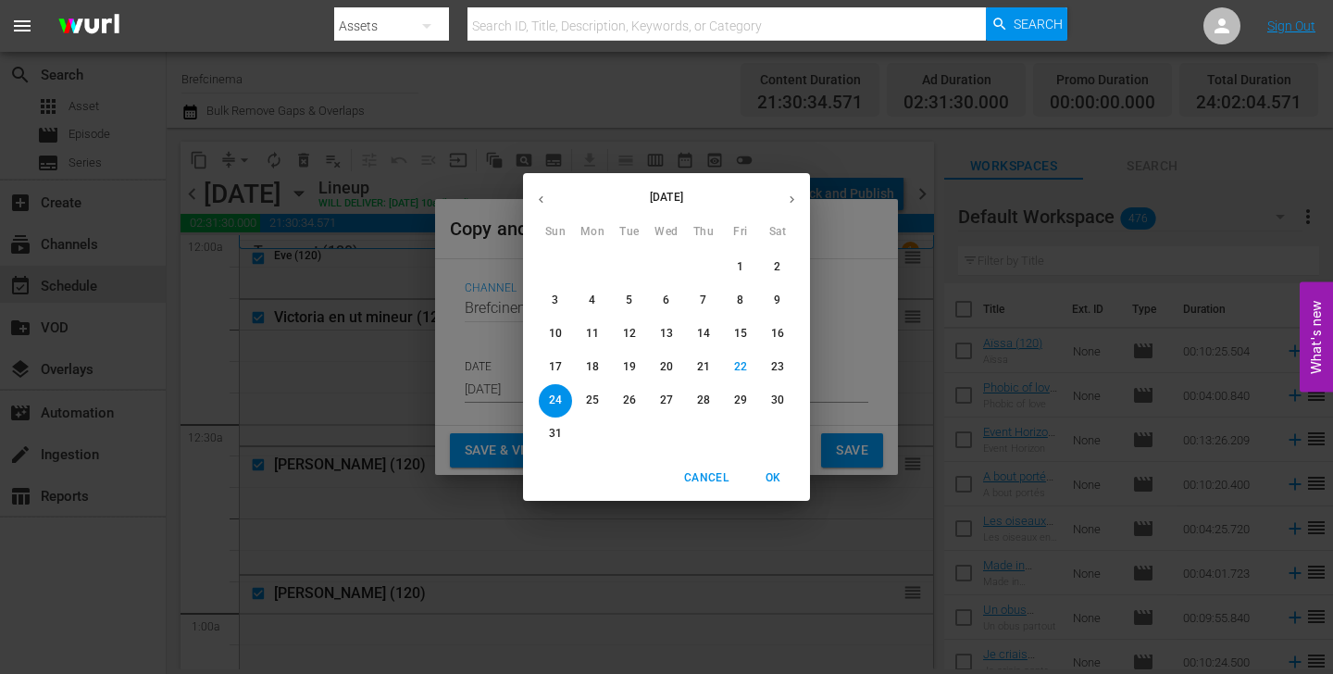
click at [794, 198] on icon "button" at bounding box center [792, 199] width 5 height 7
click at [587, 308] on button "8" at bounding box center [592, 300] width 33 height 33
type input "[DATE]"
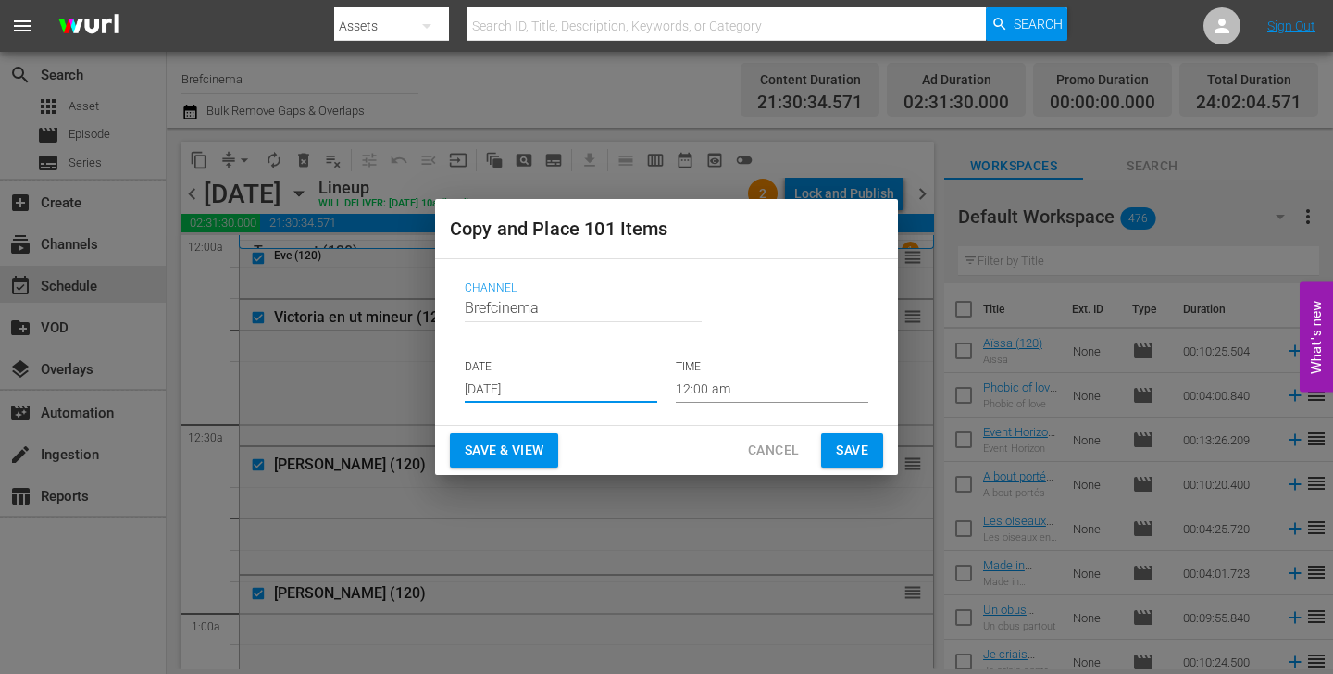
click at [850, 456] on span "Save" at bounding box center [852, 450] width 32 height 23
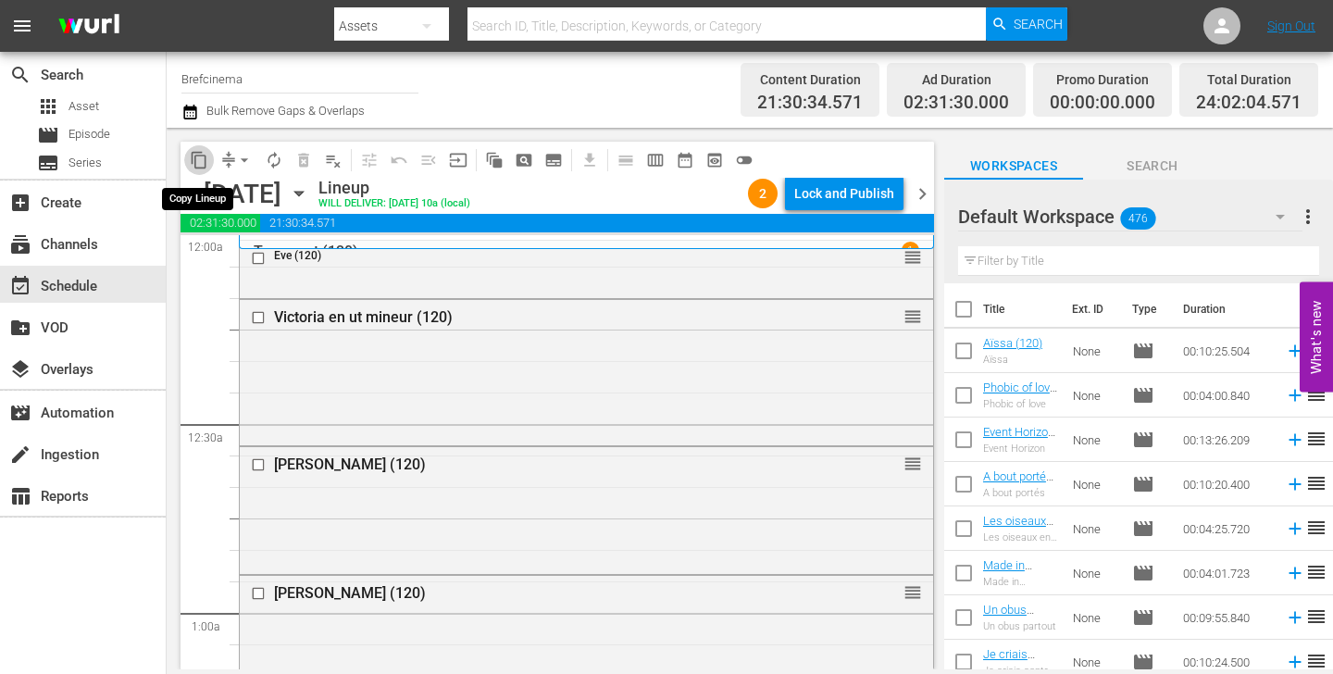
click at [197, 162] on span "content_copy" at bounding box center [199, 160] width 19 height 19
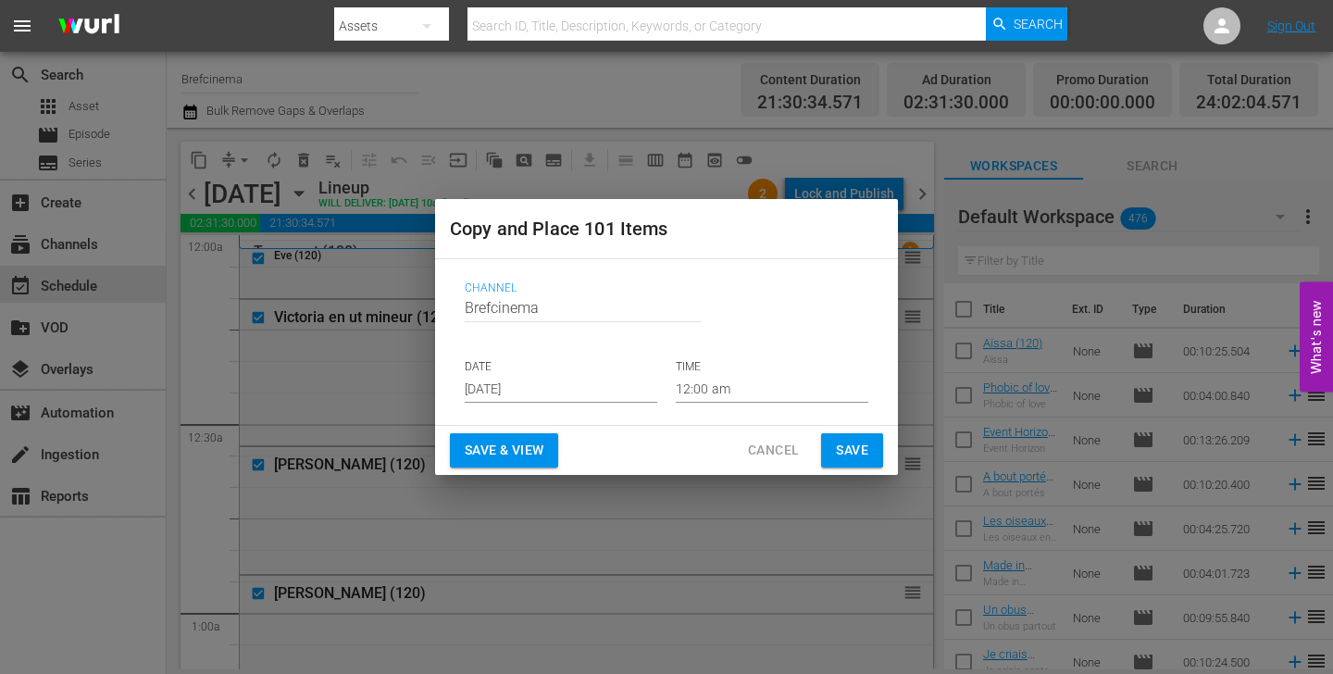
click at [567, 387] on input "[DATE]" at bounding box center [561, 389] width 193 height 28
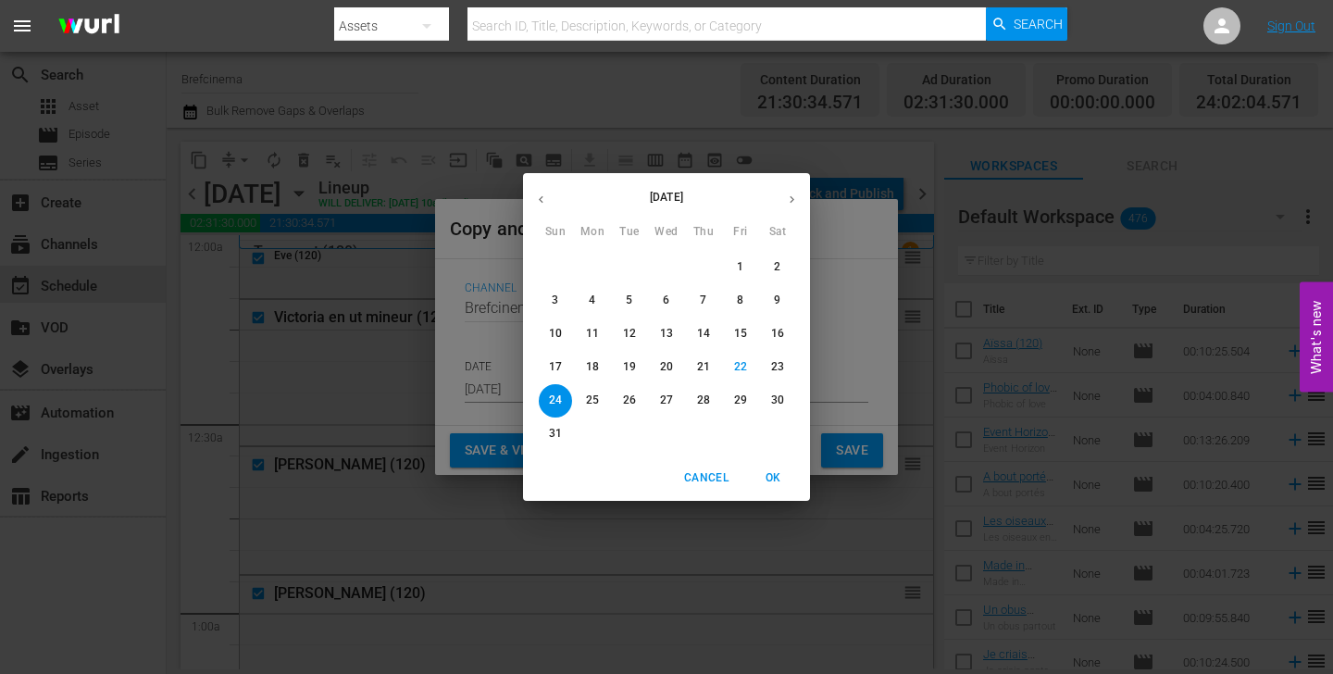
click at [790, 199] on icon "button" at bounding box center [792, 200] width 14 height 14
click at [695, 307] on span "11" at bounding box center [703, 301] width 33 height 16
type input "[DATE]"
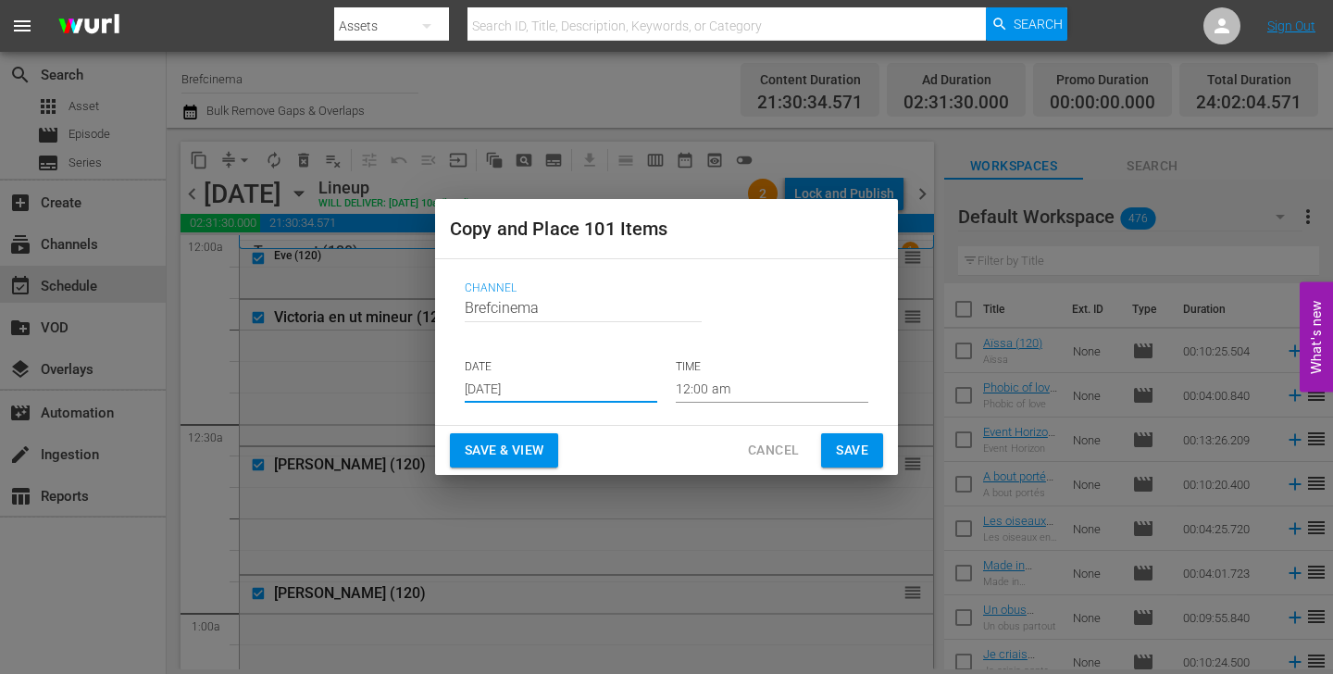
click at [836, 444] on span "Save" at bounding box center [852, 450] width 32 height 23
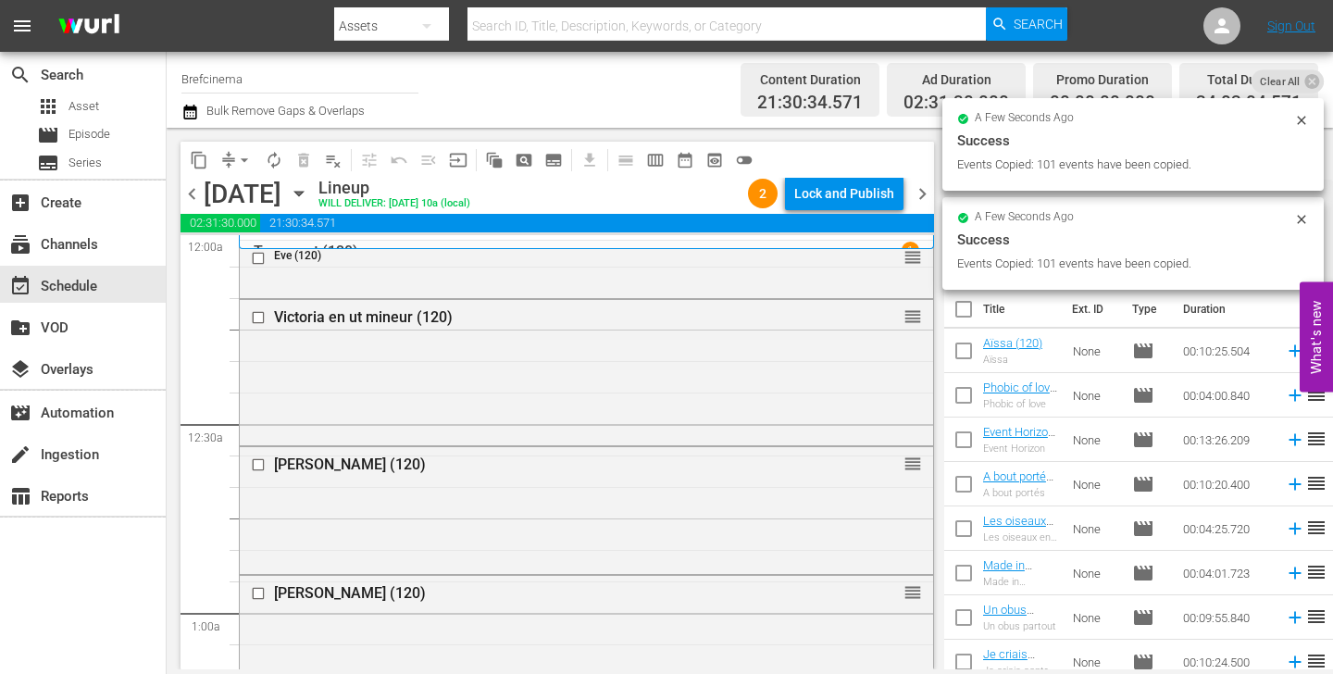
click at [196, 156] on span "content_copy" at bounding box center [199, 160] width 19 height 19
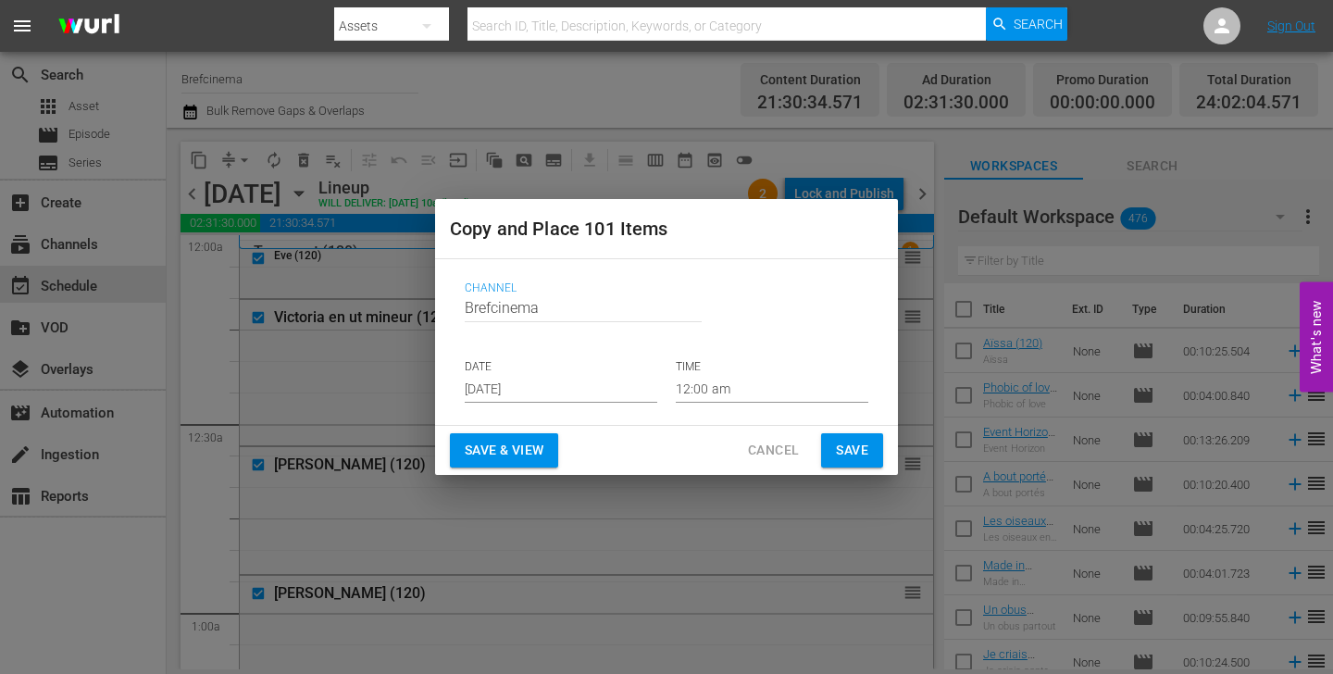
click at [521, 390] on input "[DATE]" at bounding box center [561, 389] width 193 height 28
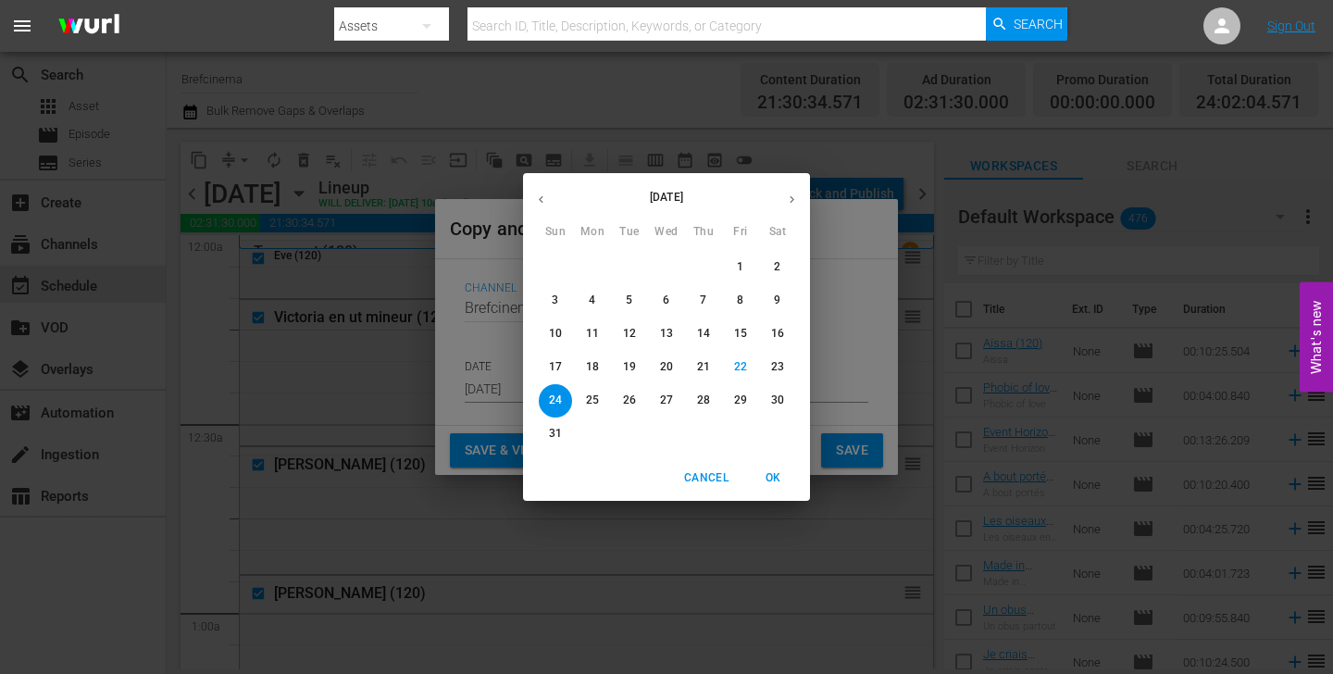
click at [784, 207] on button "button" at bounding box center [792, 200] width 36 height 36
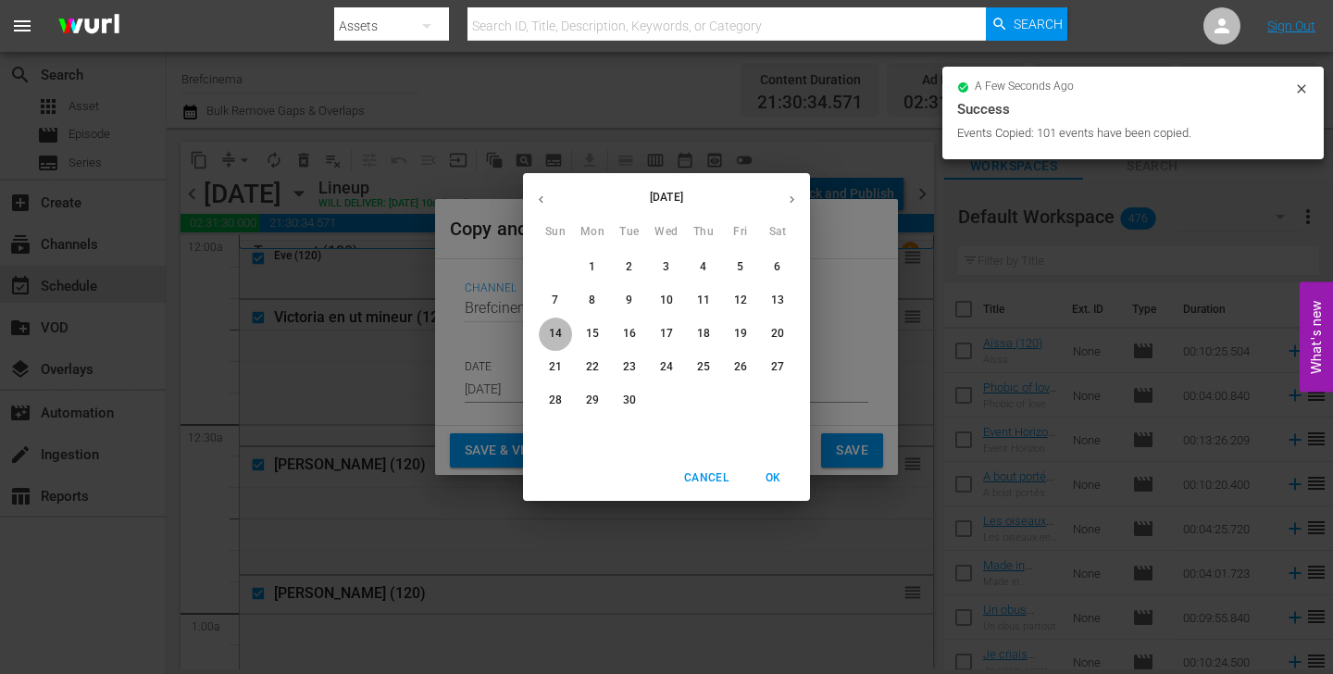
click at [553, 329] on p "14" at bounding box center [555, 334] width 13 height 16
type input "[DATE]"
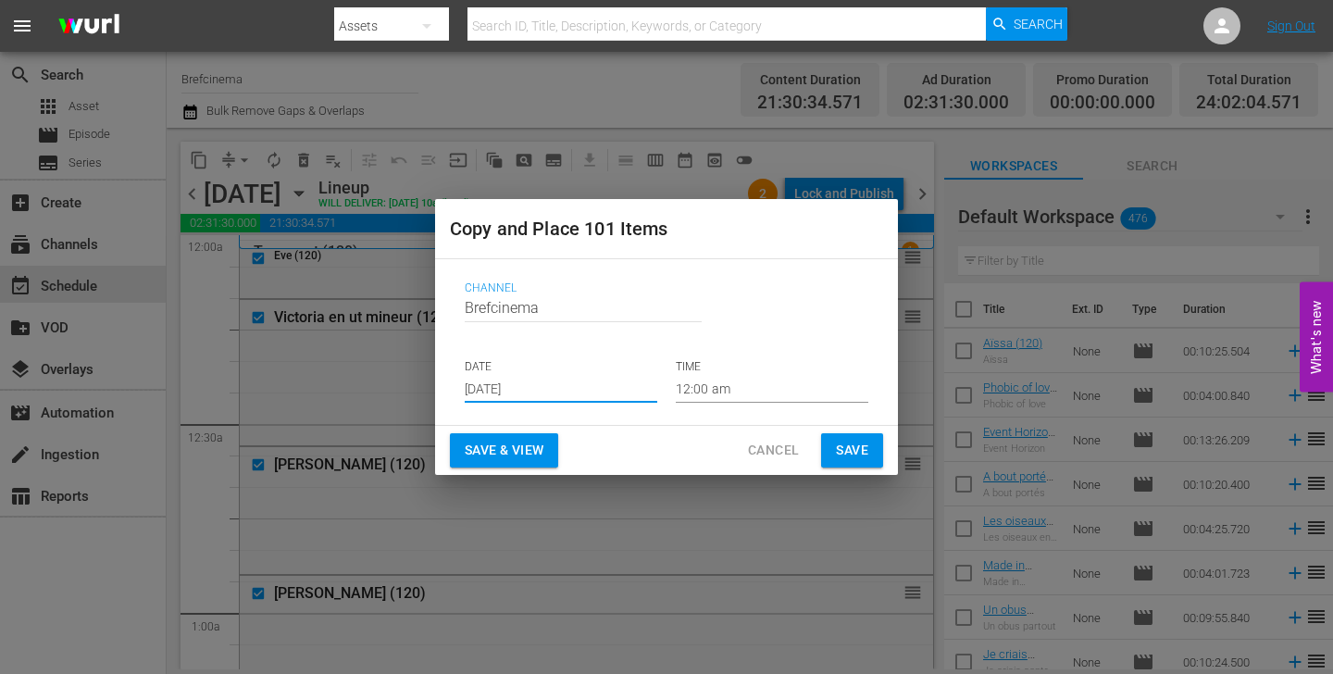
click at [858, 453] on span "Save" at bounding box center [852, 450] width 32 height 23
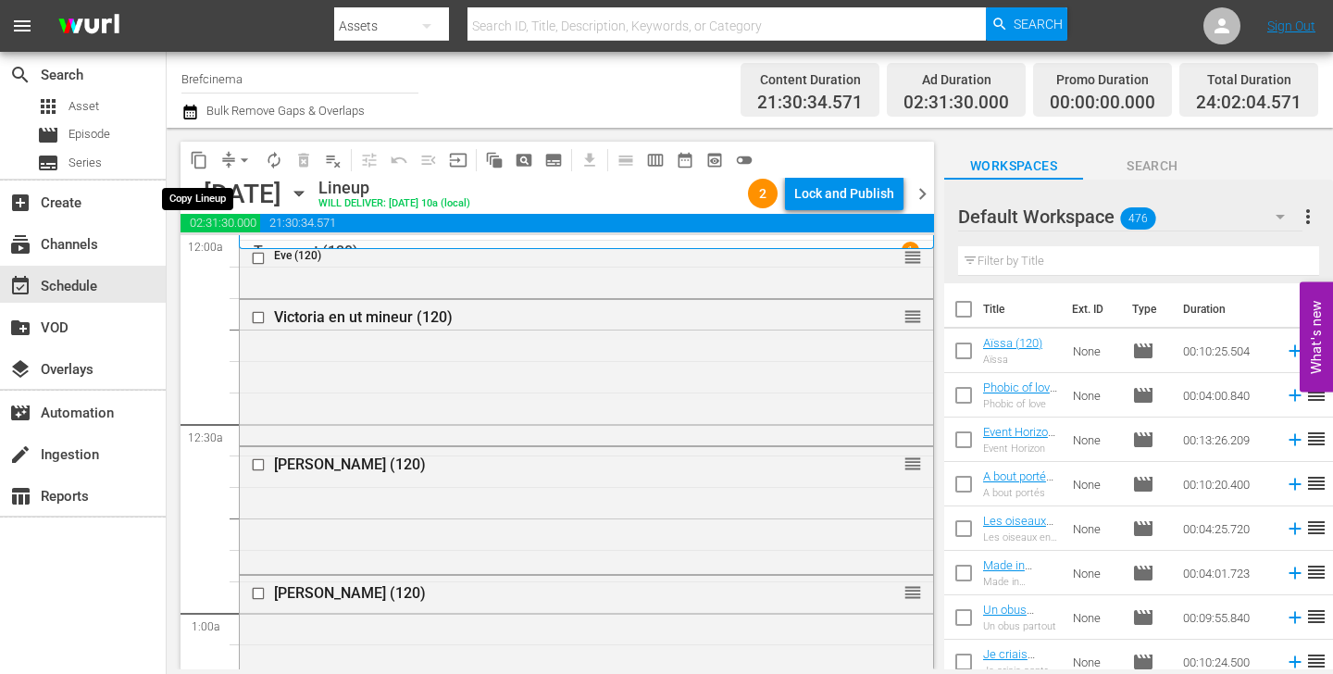
click at [201, 164] on span "content_copy" at bounding box center [199, 160] width 19 height 19
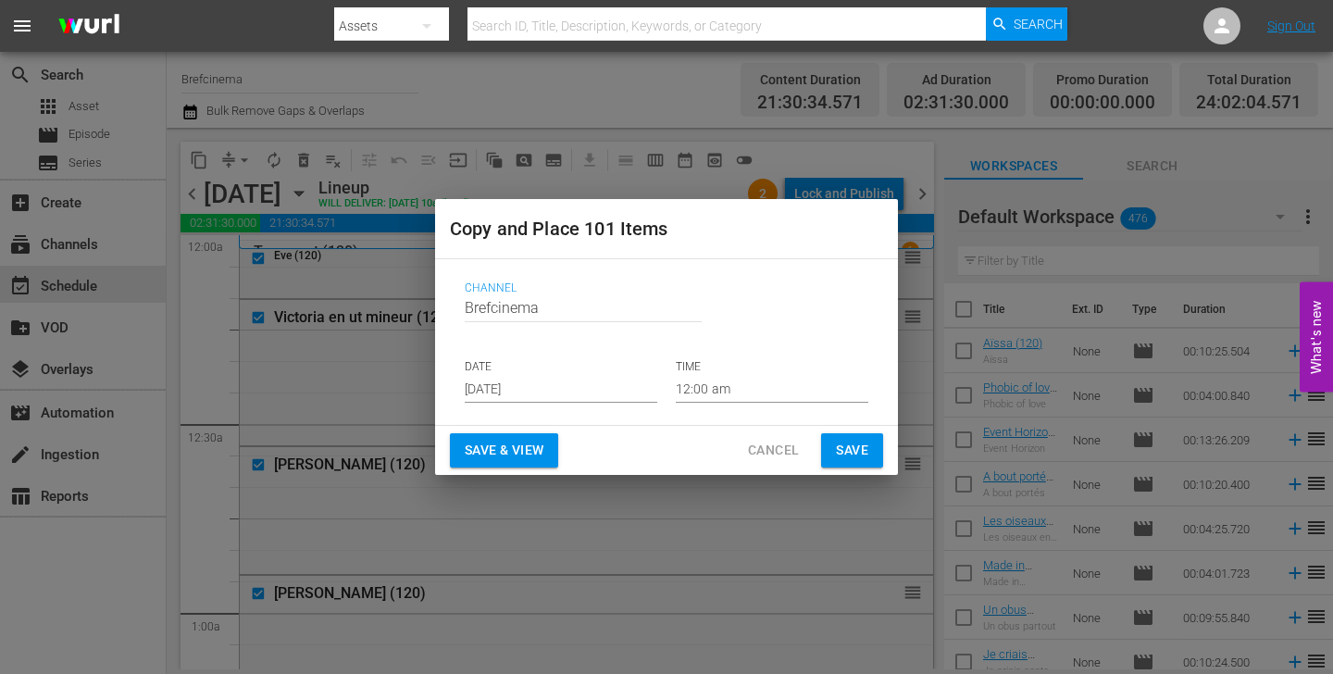
click at [569, 379] on input "[DATE]" at bounding box center [561, 389] width 193 height 28
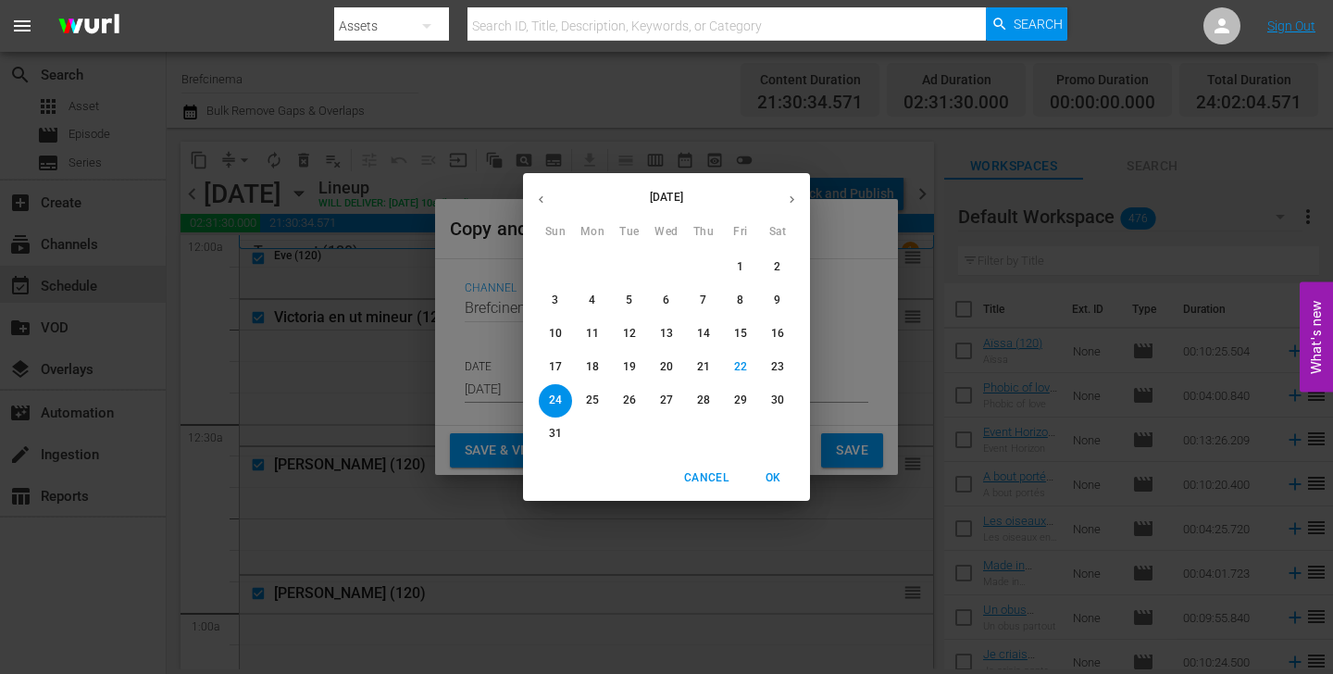
click at [796, 207] on button "button" at bounding box center [792, 200] width 36 height 36
click at [658, 336] on span "17" at bounding box center [666, 334] width 33 height 16
type input "[DATE]"
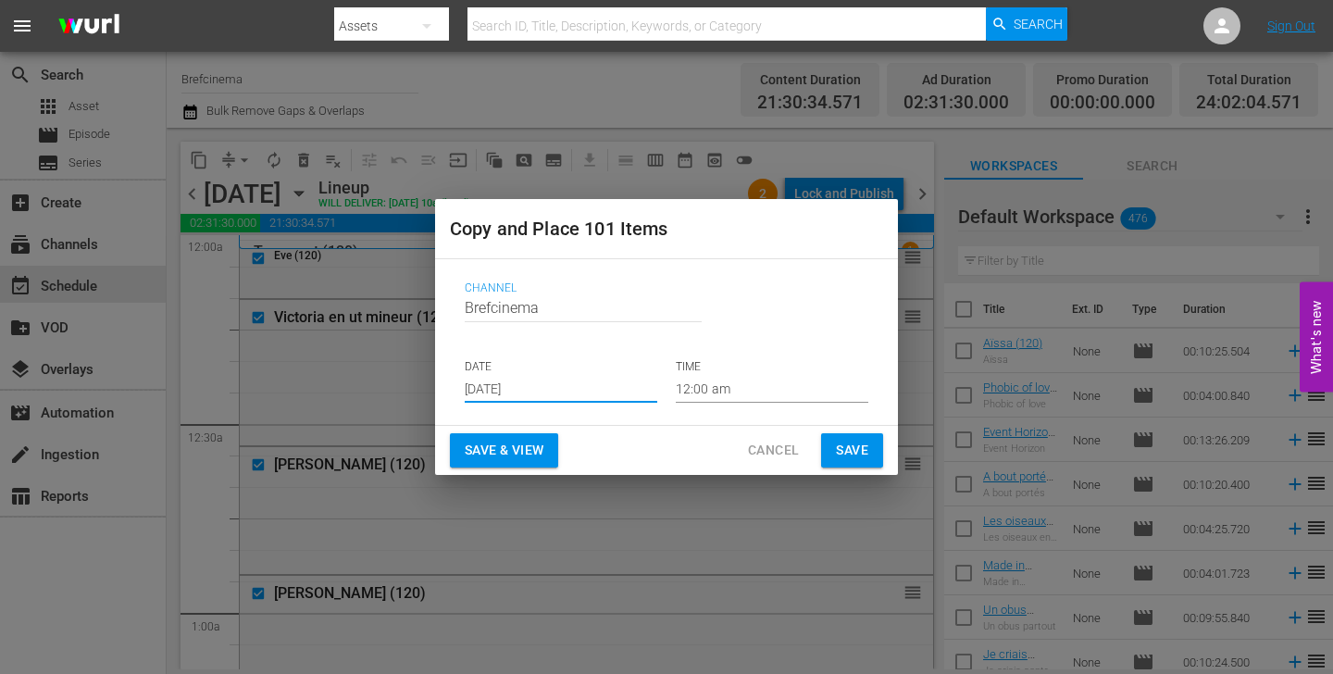
click at [852, 457] on span "Save" at bounding box center [852, 450] width 32 height 23
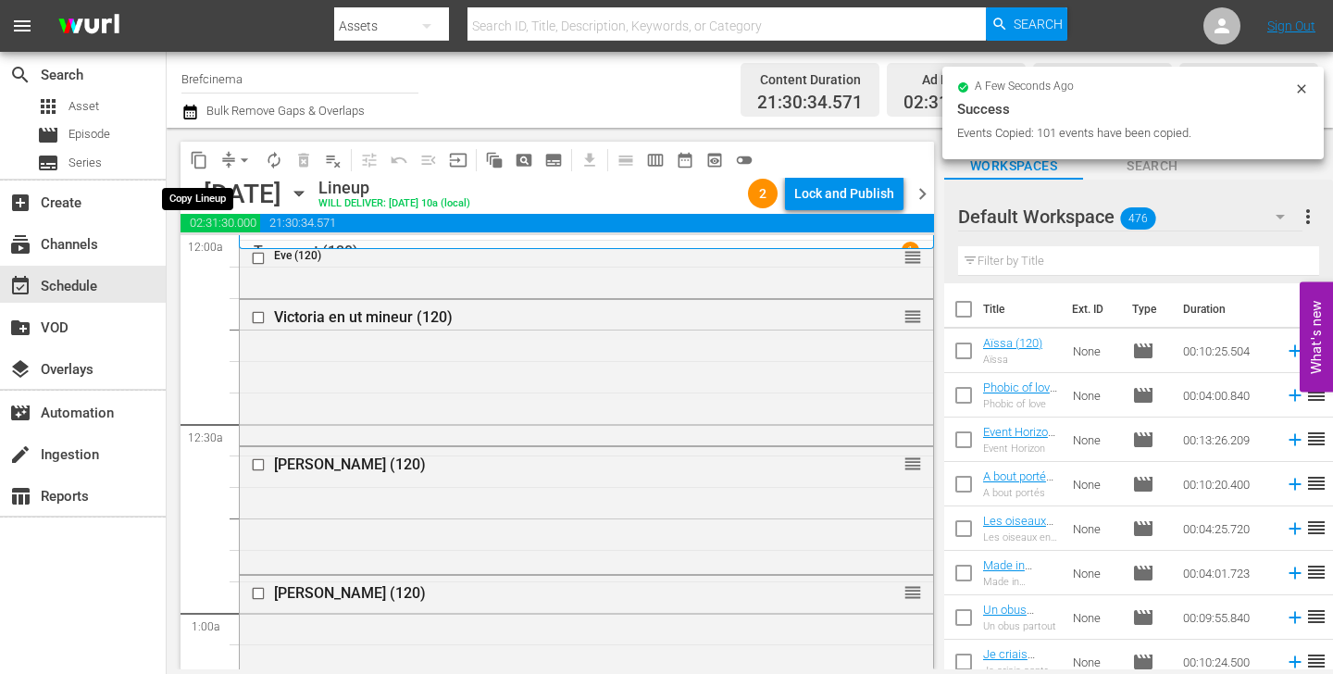
click at [204, 159] on span "content_copy" at bounding box center [199, 160] width 19 height 19
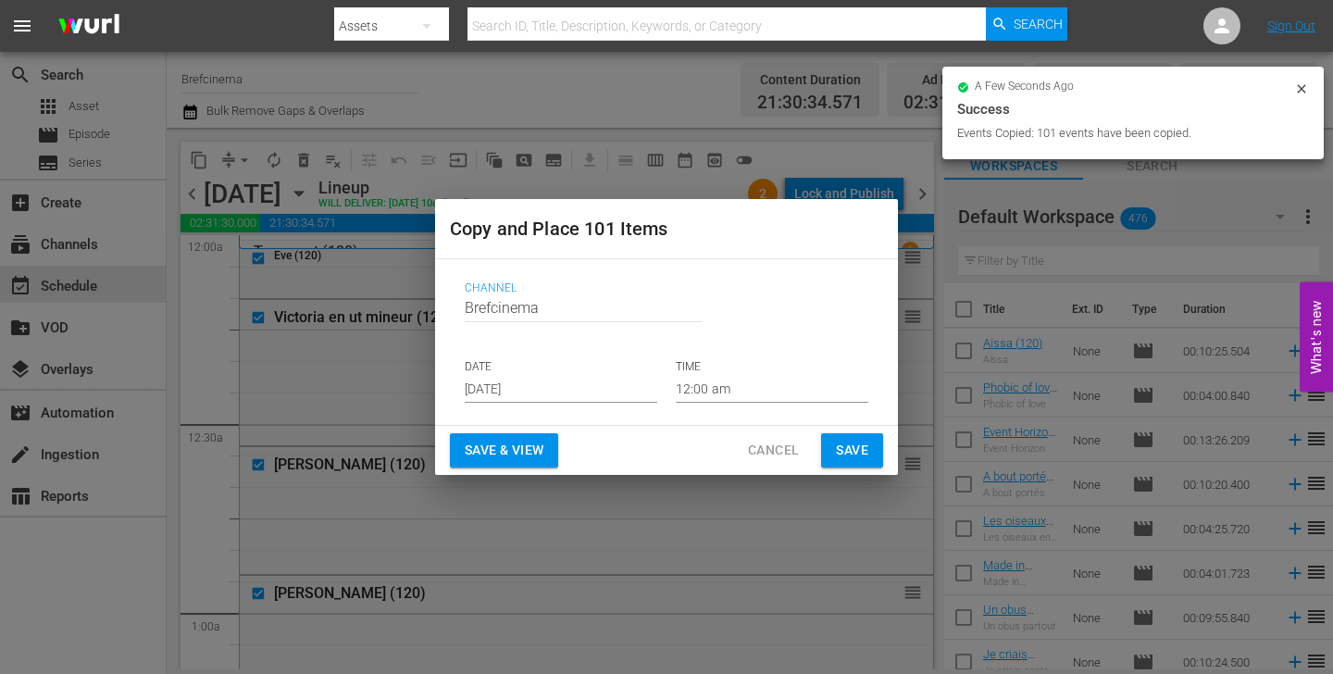
click at [543, 383] on input "[DATE]" at bounding box center [561, 389] width 193 height 28
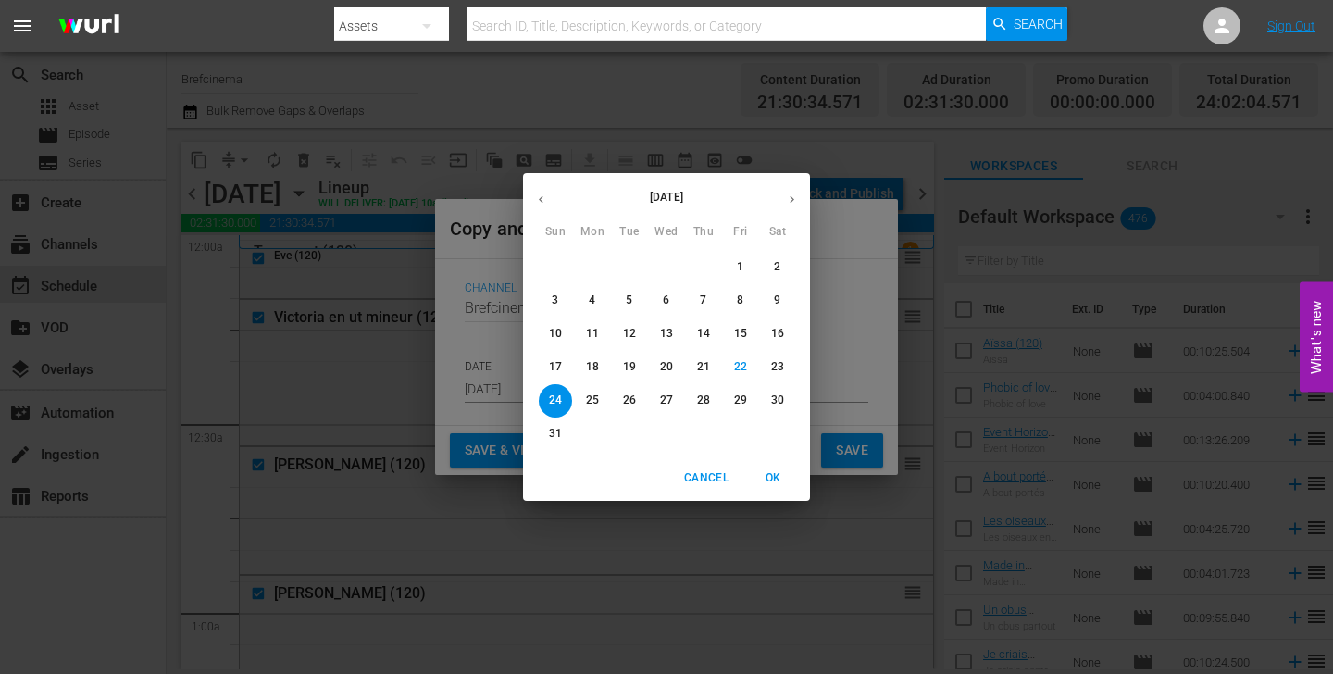
click at [794, 196] on icon "button" at bounding box center [792, 200] width 14 height 14
click at [771, 337] on p "20" at bounding box center [777, 334] width 13 height 16
type input "[DATE]"
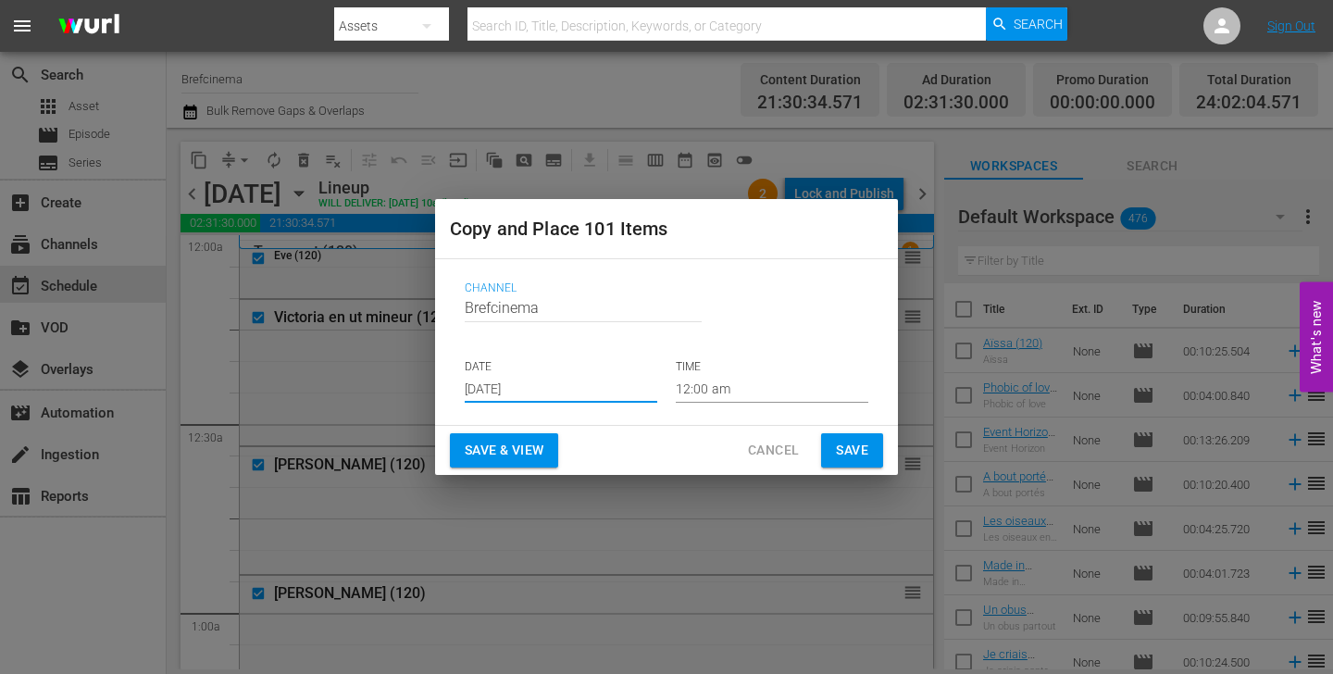
click at [856, 457] on span "Save" at bounding box center [852, 450] width 32 height 23
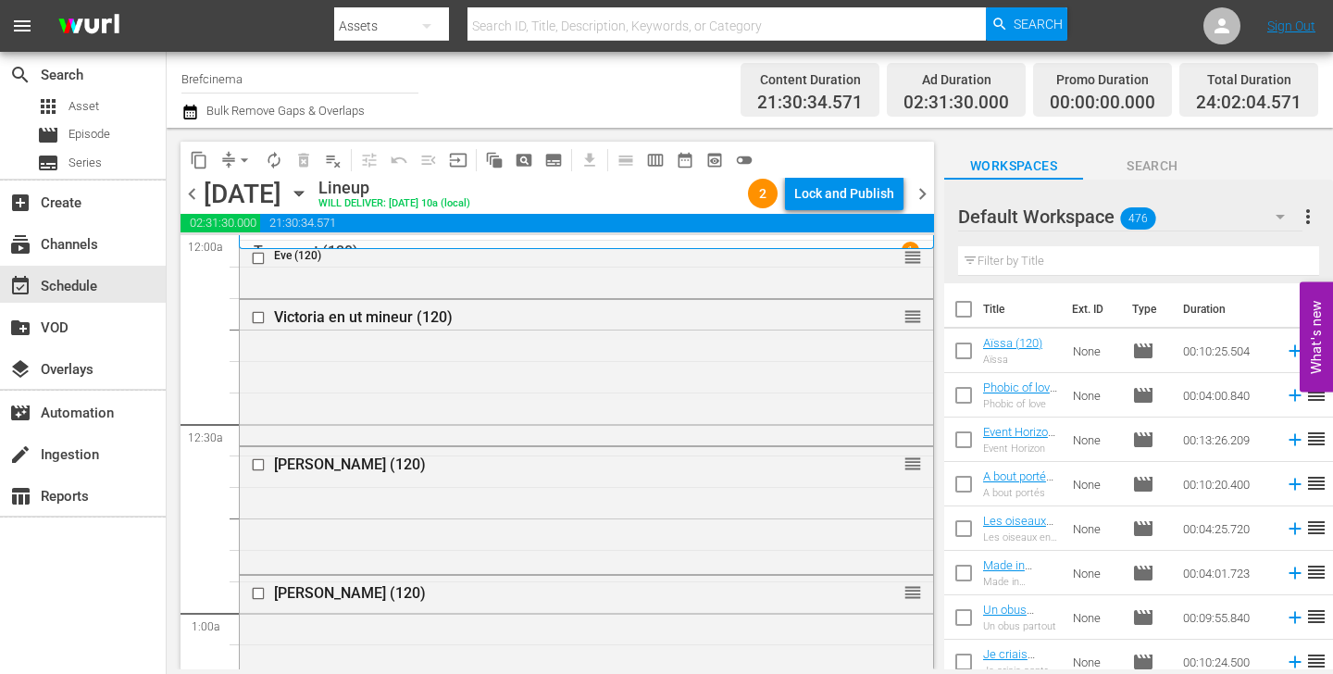
click at [200, 157] on span "content_copy" at bounding box center [199, 160] width 19 height 19
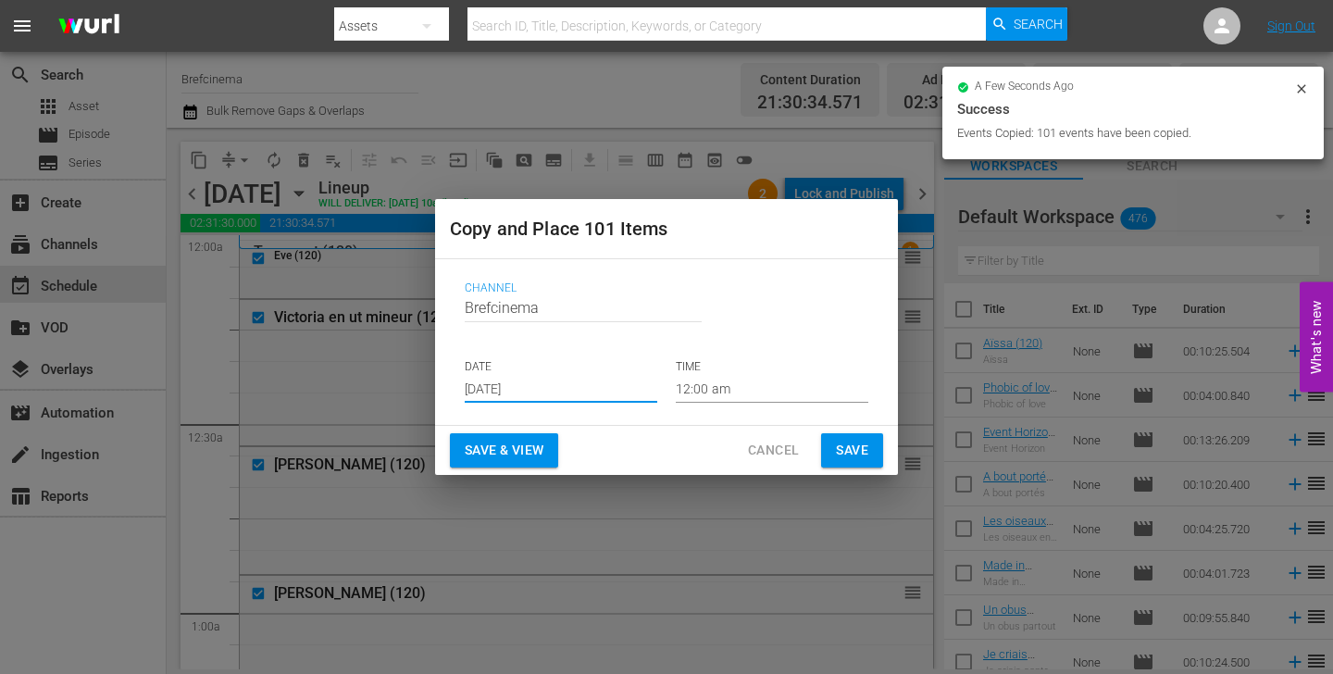
click at [548, 387] on input "[DATE]" at bounding box center [561, 389] width 193 height 28
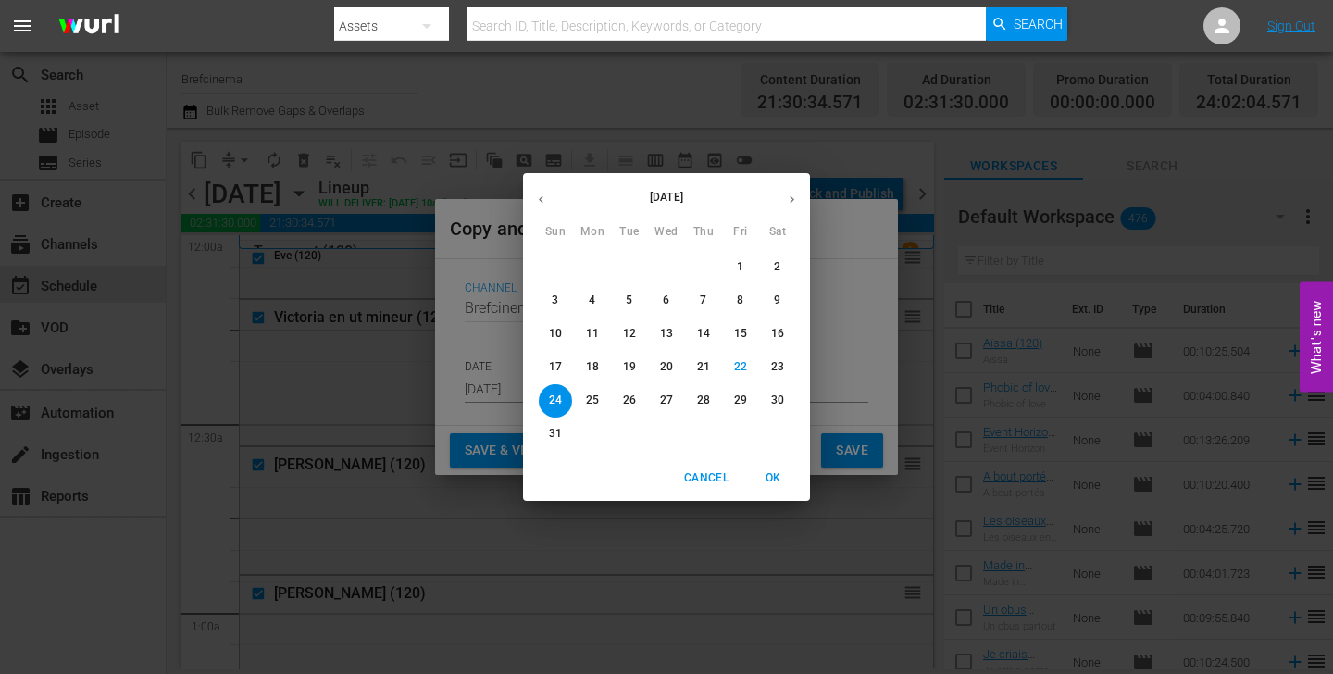
click at [788, 203] on icon "button" at bounding box center [792, 200] width 14 height 14
click at [629, 370] on p "23" at bounding box center [629, 367] width 13 height 16
type input "[DATE]"
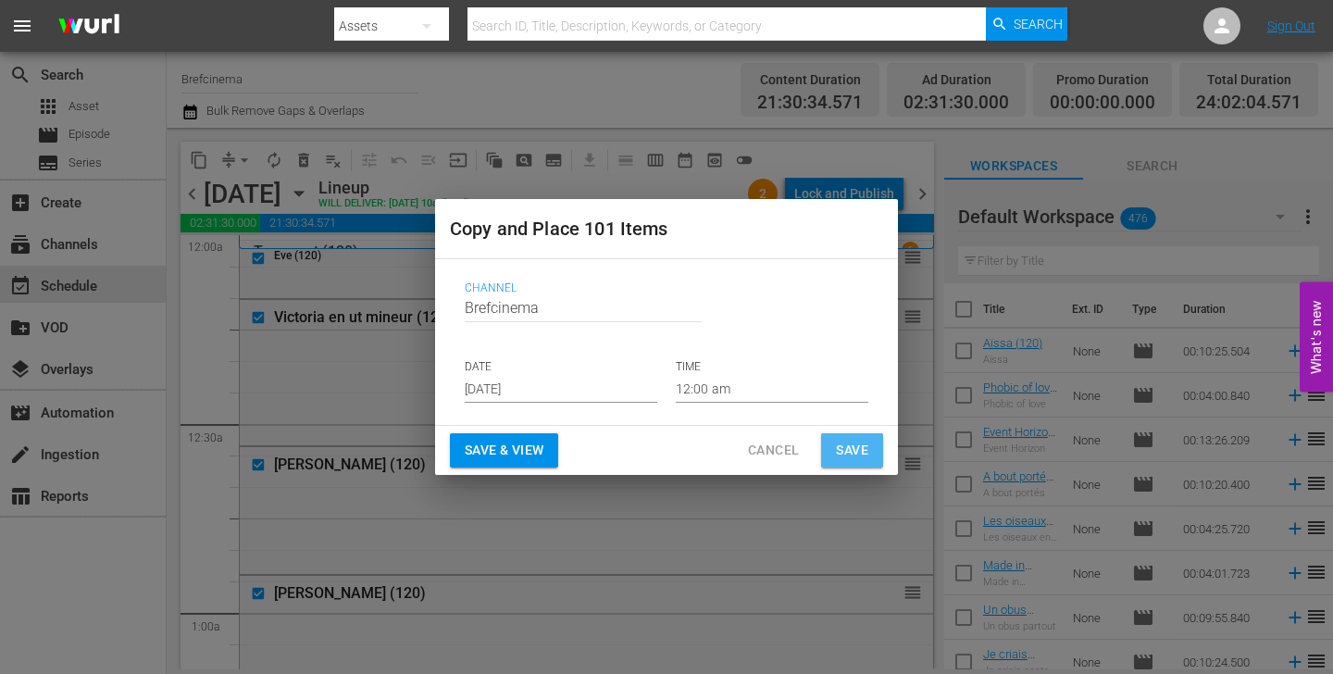
click at [845, 449] on span "Save" at bounding box center [852, 450] width 32 height 23
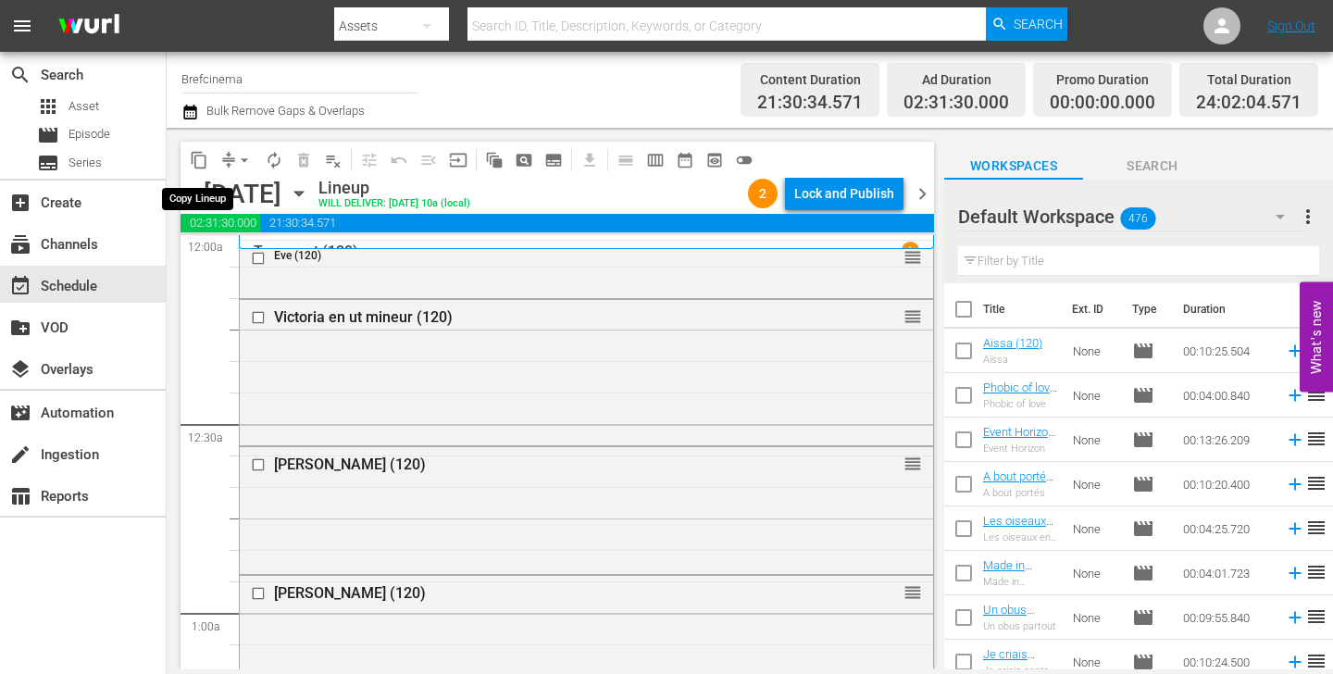
click at [201, 158] on span "content_copy" at bounding box center [199, 160] width 19 height 19
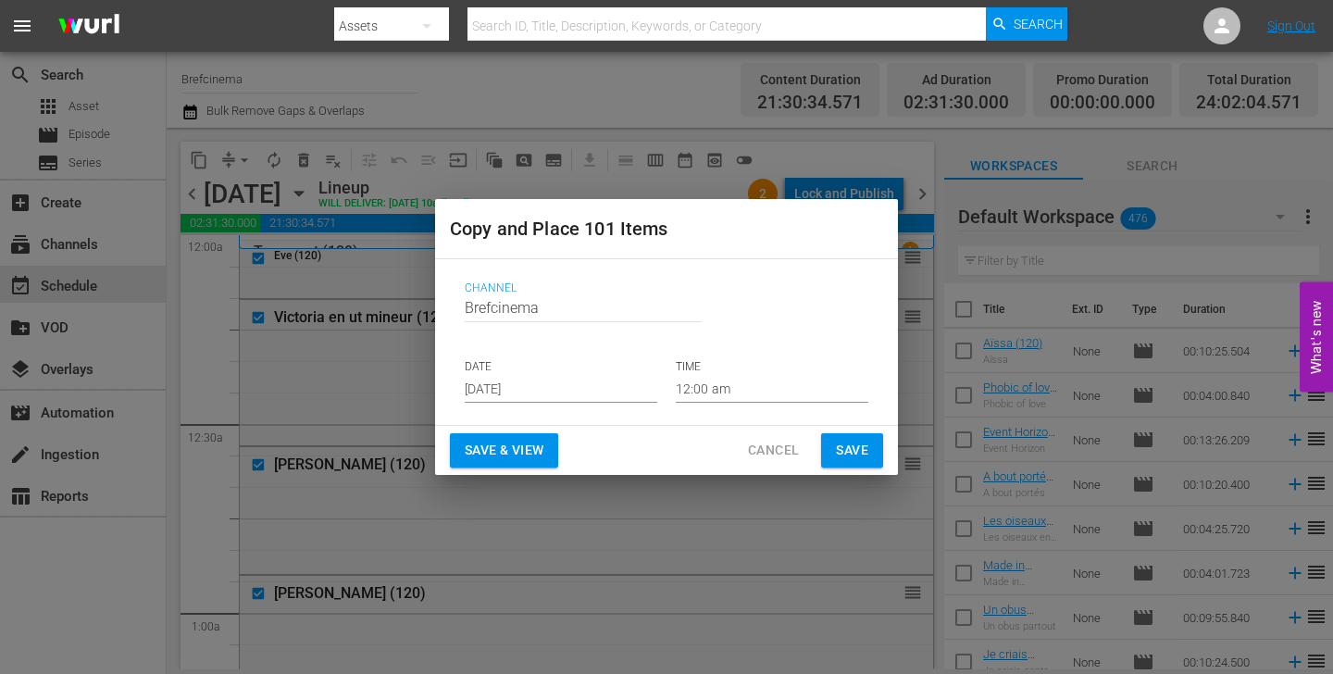
click at [527, 384] on input "[DATE]" at bounding box center [561, 389] width 193 height 28
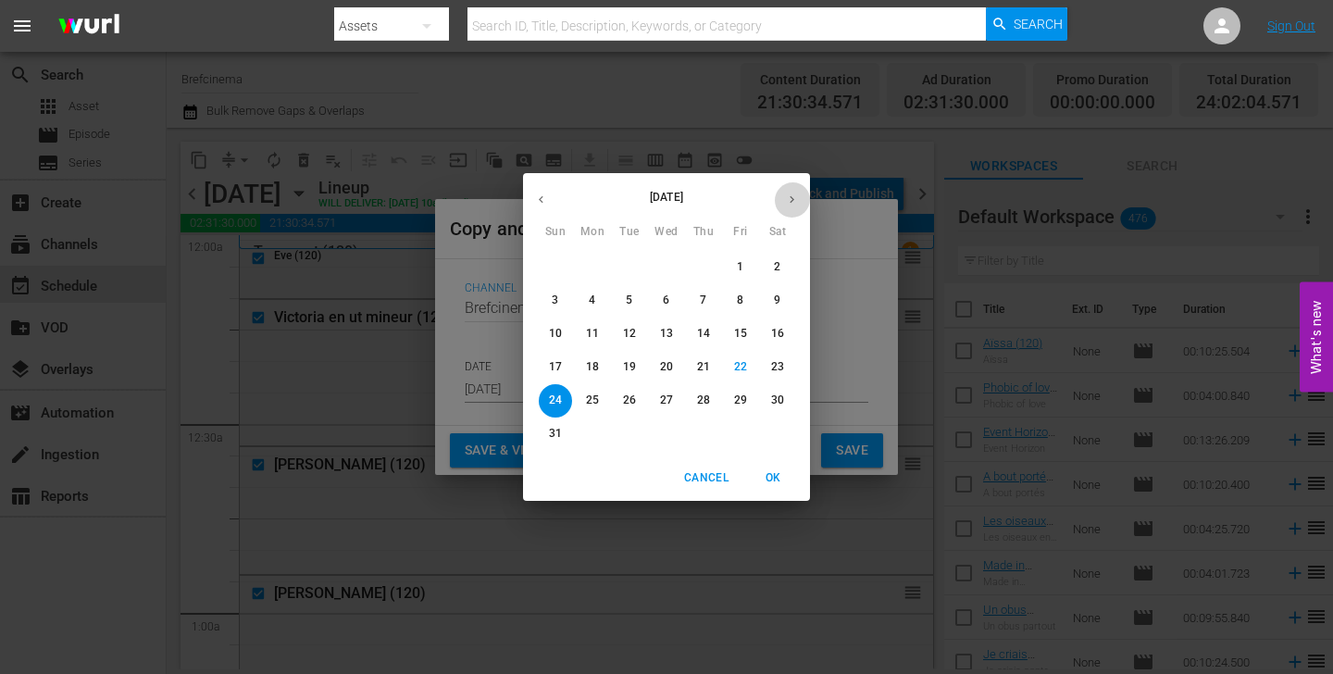
click at [783, 210] on button "button" at bounding box center [792, 200] width 36 height 36
click at [744, 368] on p "26" at bounding box center [740, 367] width 13 height 16
type input "[DATE]"
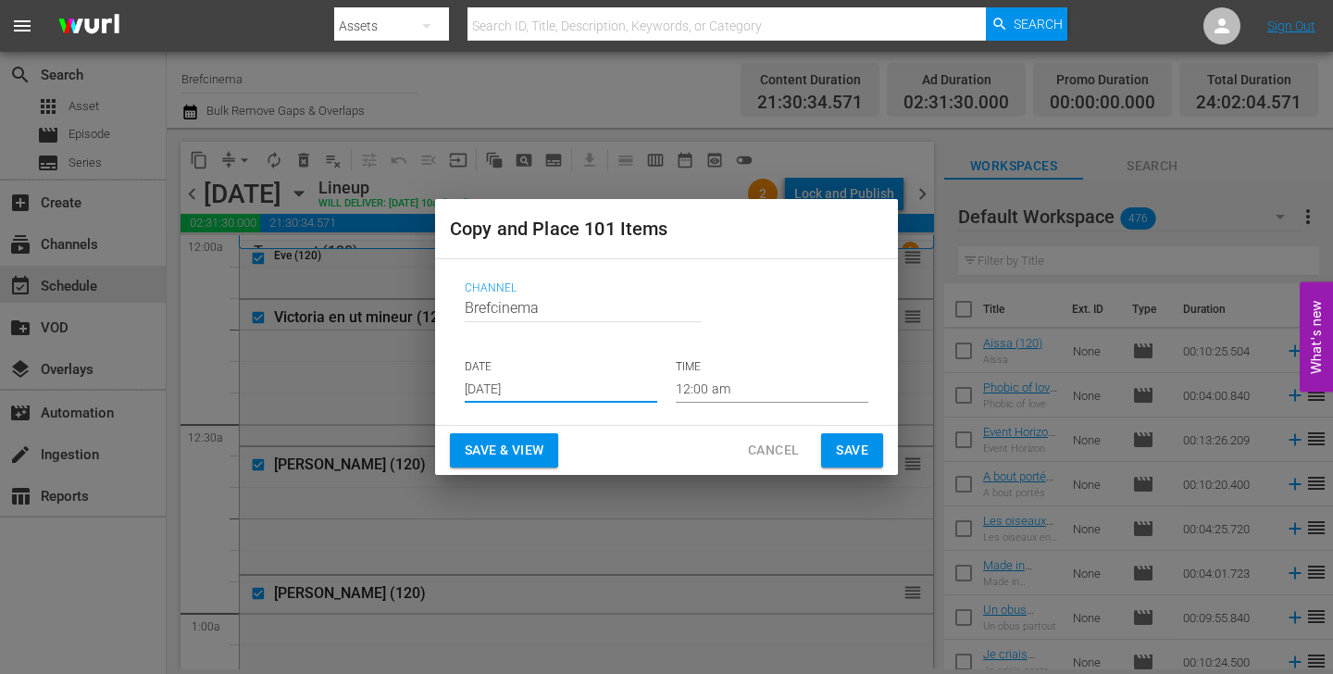
click at [858, 450] on span "Save" at bounding box center [852, 450] width 32 height 23
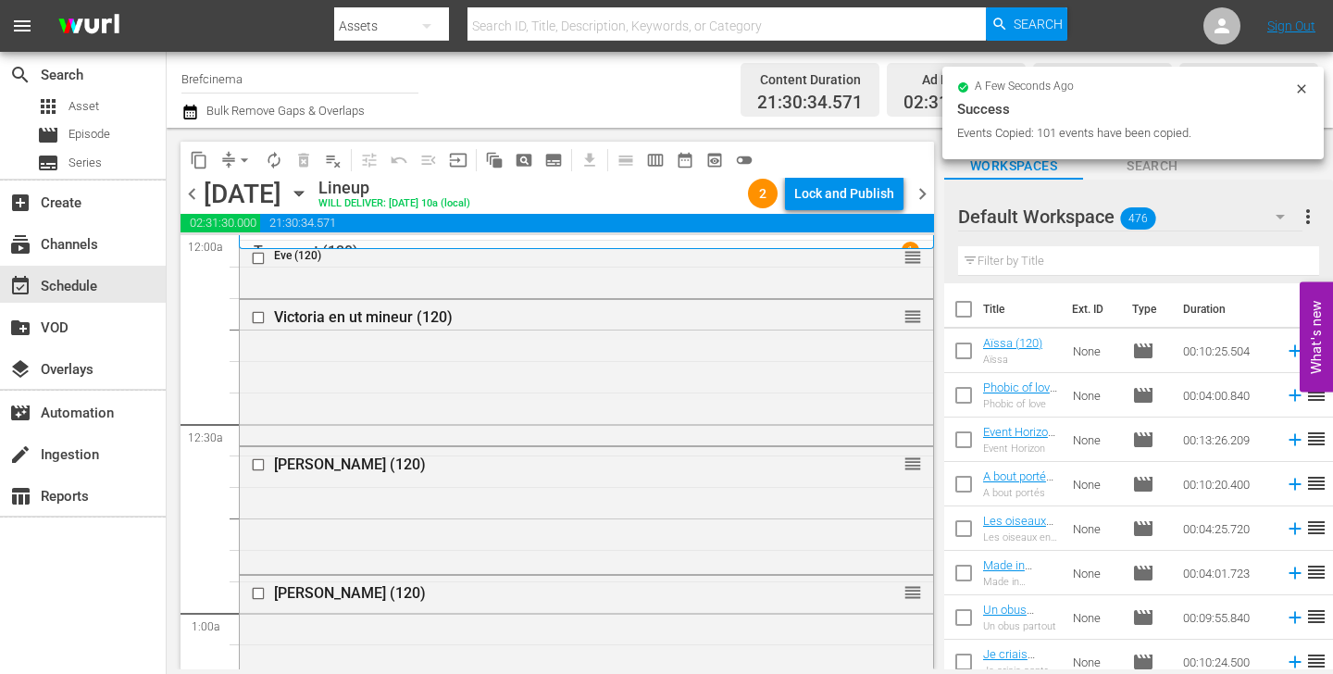
click at [196, 163] on span "content_copy" at bounding box center [199, 160] width 19 height 19
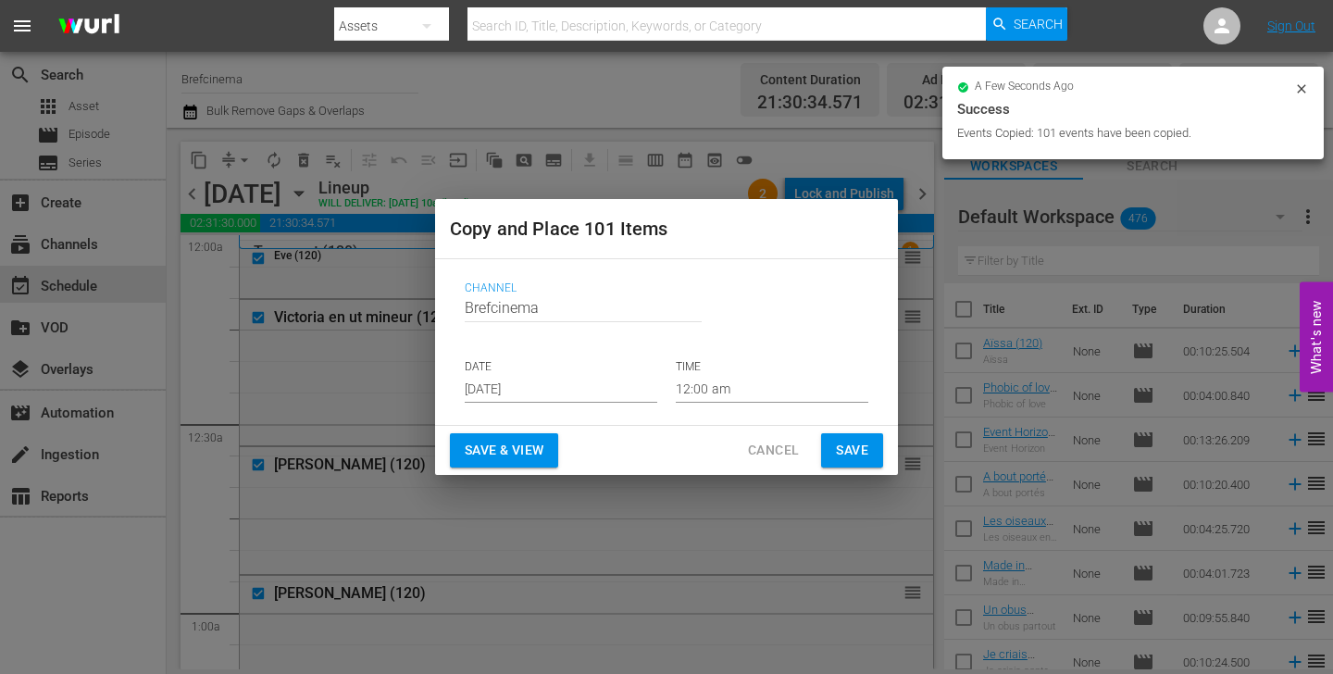
click at [535, 381] on input "[DATE]" at bounding box center [561, 389] width 193 height 28
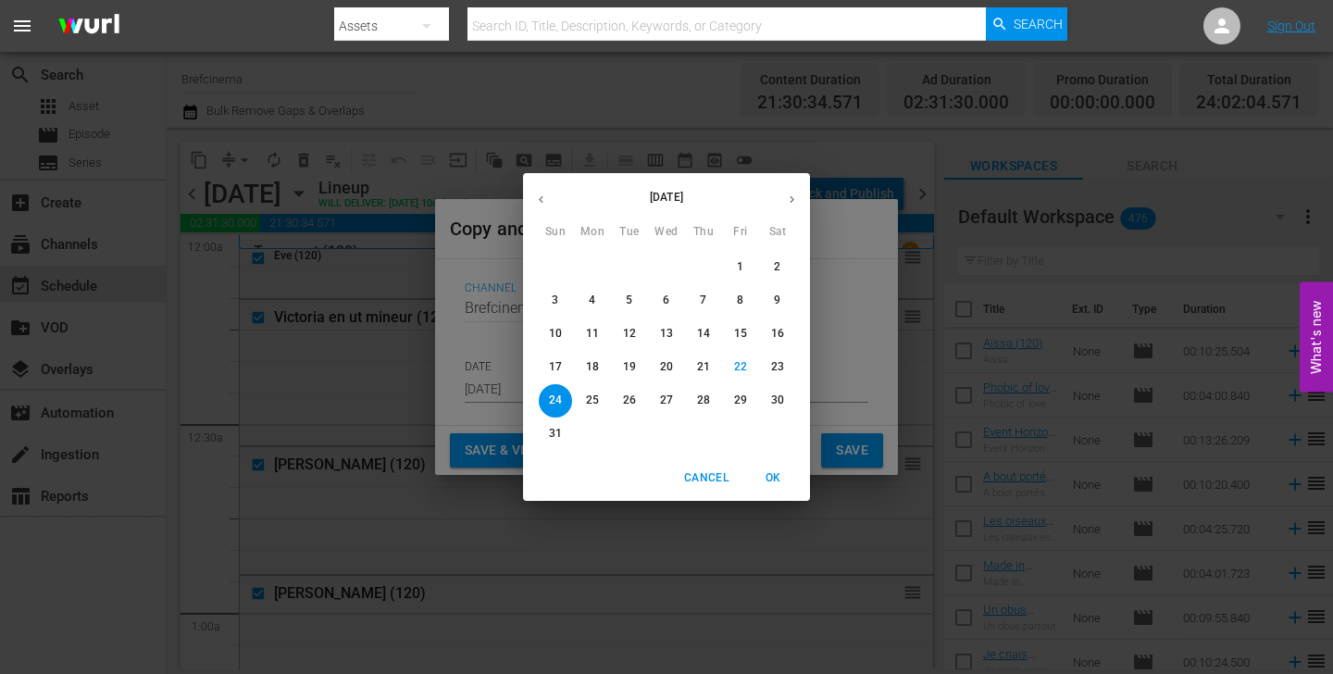
click at [786, 206] on icon "button" at bounding box center [792, 200] width 14 height 14
click at [591, 400] on p "29" at bounding box center [592, 401] width 13 height 16
type input "[DATE]"
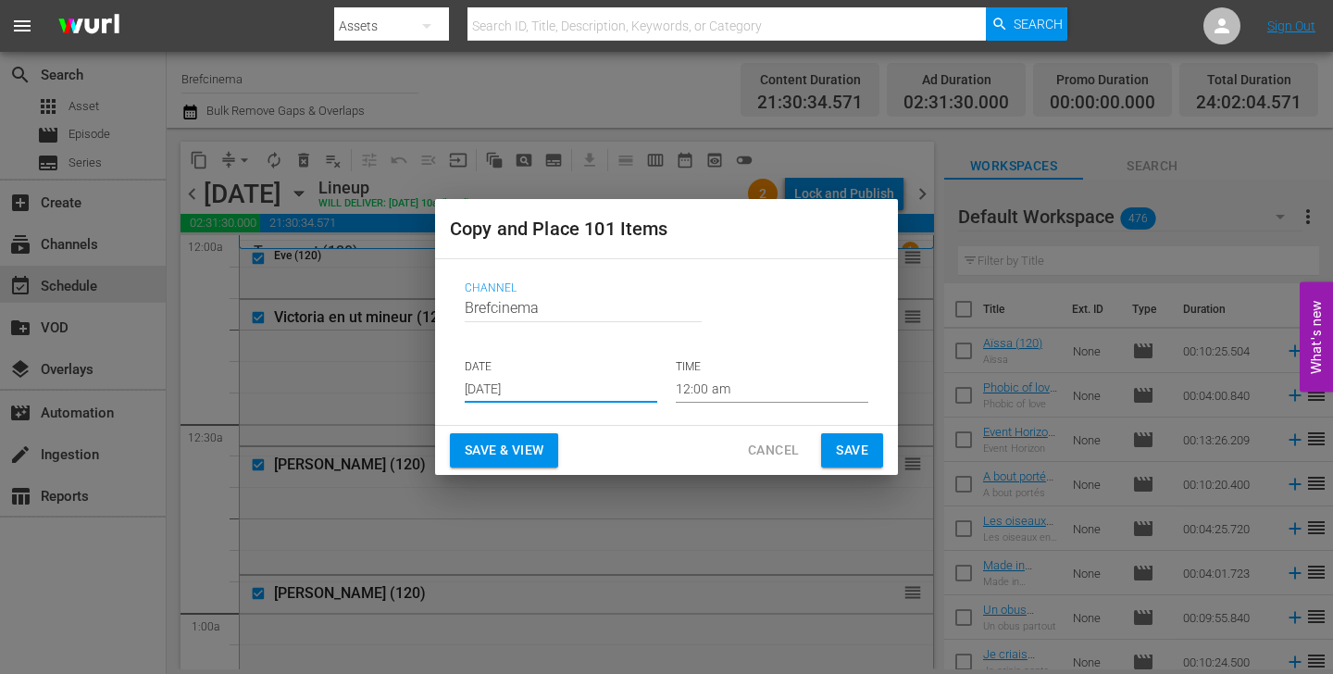
click at [849, 452] on span "Save" at bounding box center [852, 450] width 32 height 23
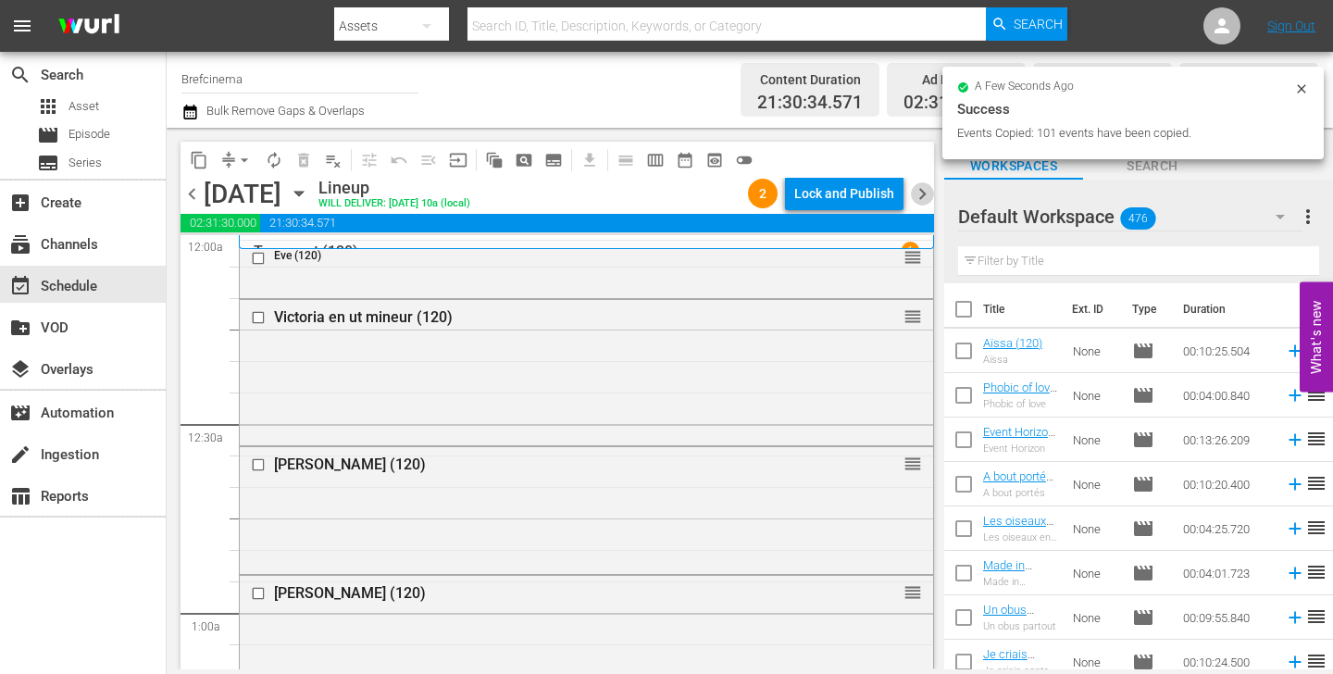
click at [928, 193] on span "chevron_right" at bounding box center [922, 193] width 23 height 23
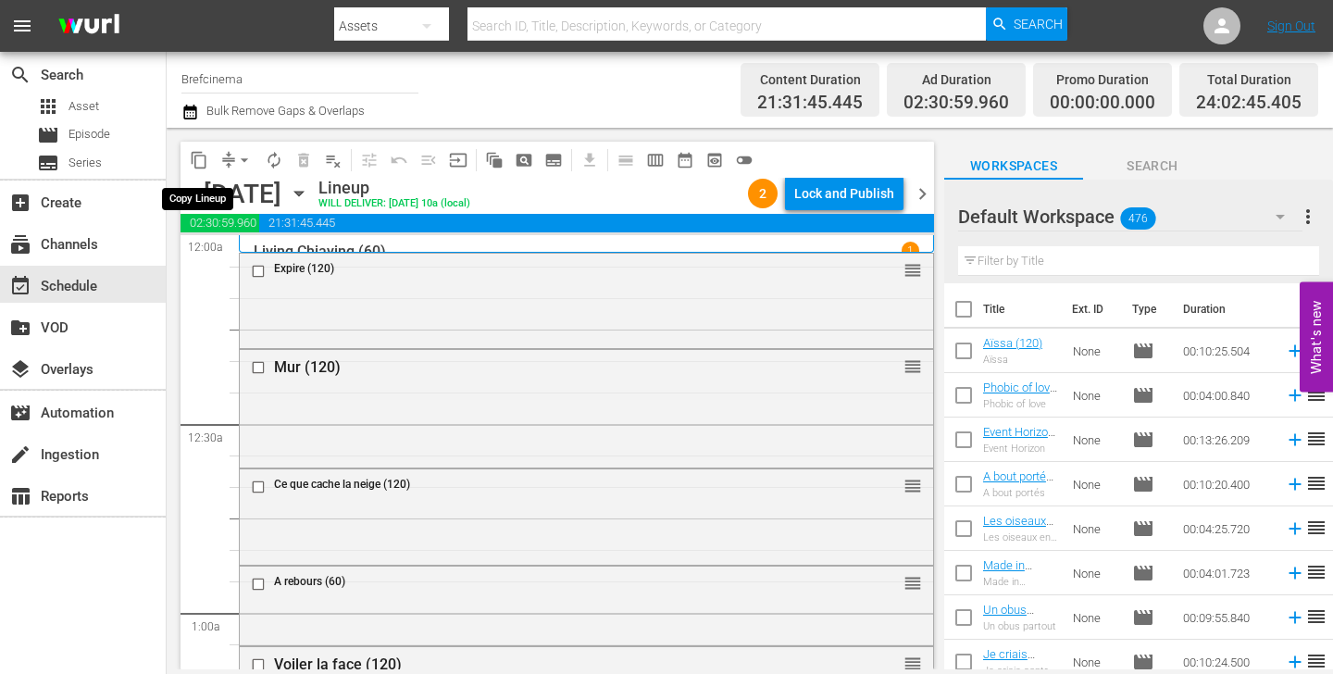
click at [202, 161] on span "content_copy" at bounding box center [199, 160] width 19 height 19
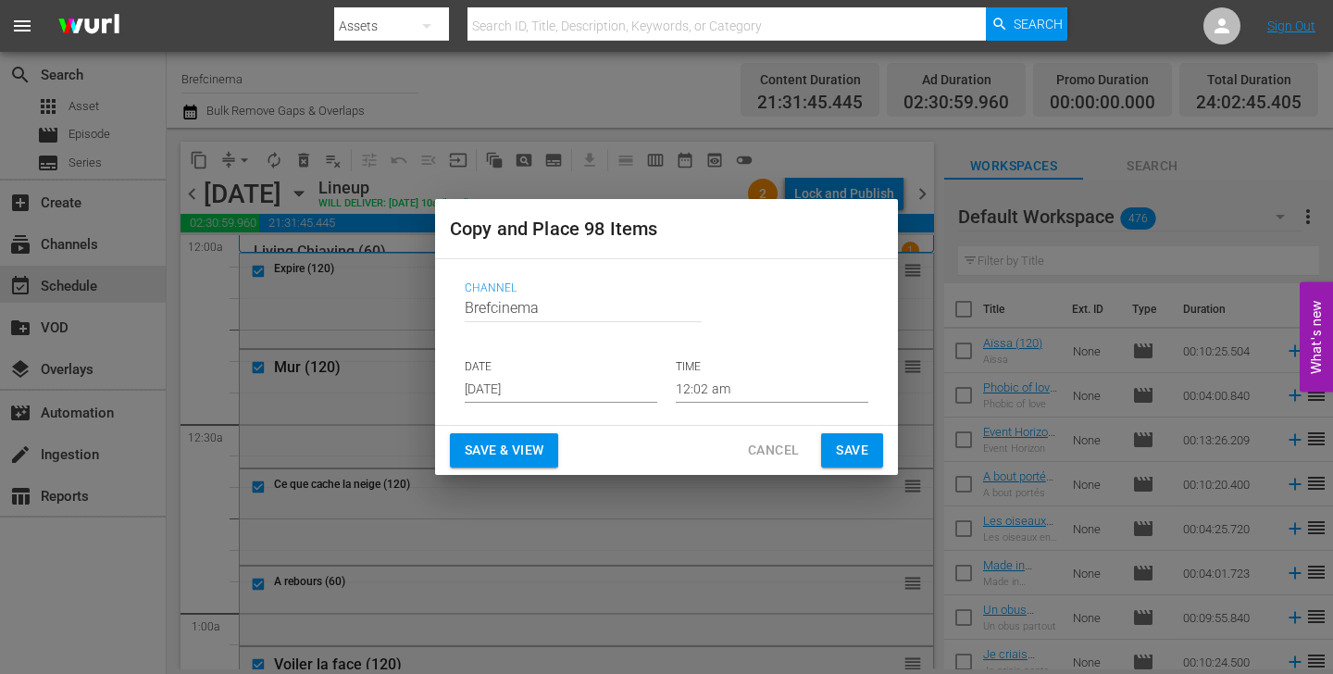
click at [575, 394] on input "[DATE]" at bounding box center [561, 389] width 193 height 28
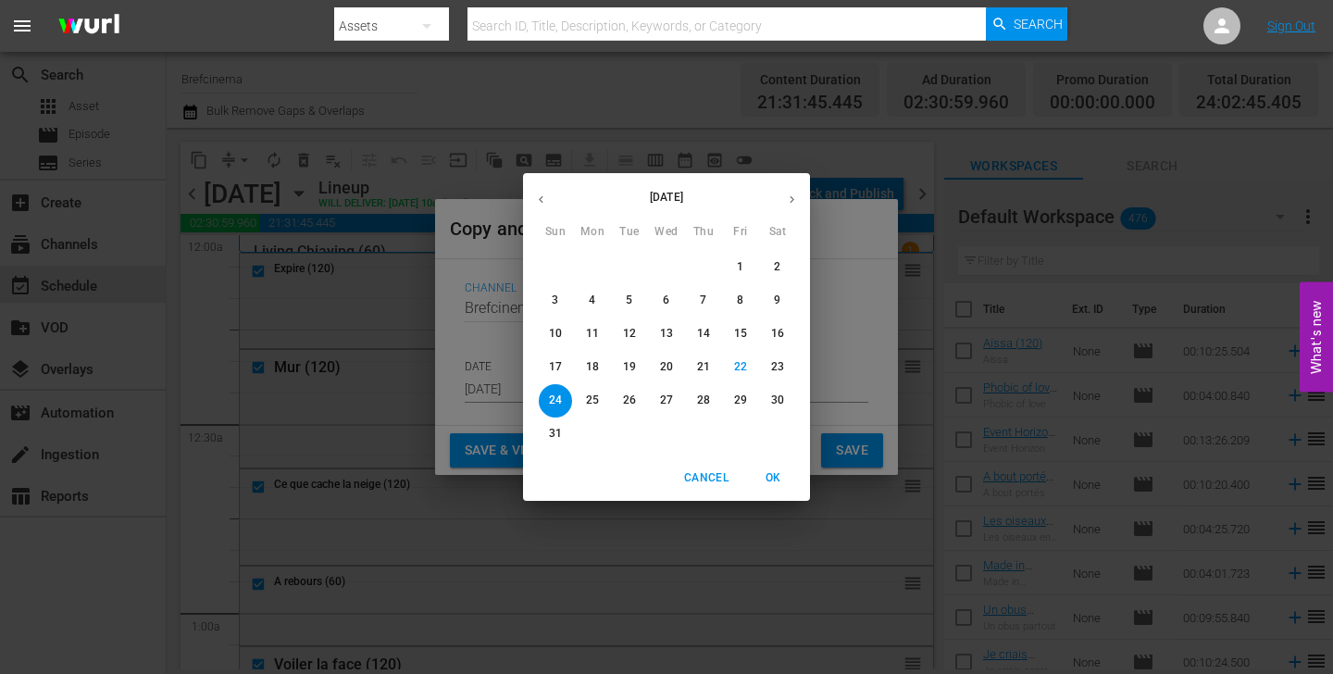
click at [841, 382] on div "[DATE] Sun Mon Tue Wed Thu Fri Sat 27 28 29 30 31 1 2 3 4 5 6 7 8 9 10 11 12 13…" at bounding box center [666, 337] width 1333 height 674
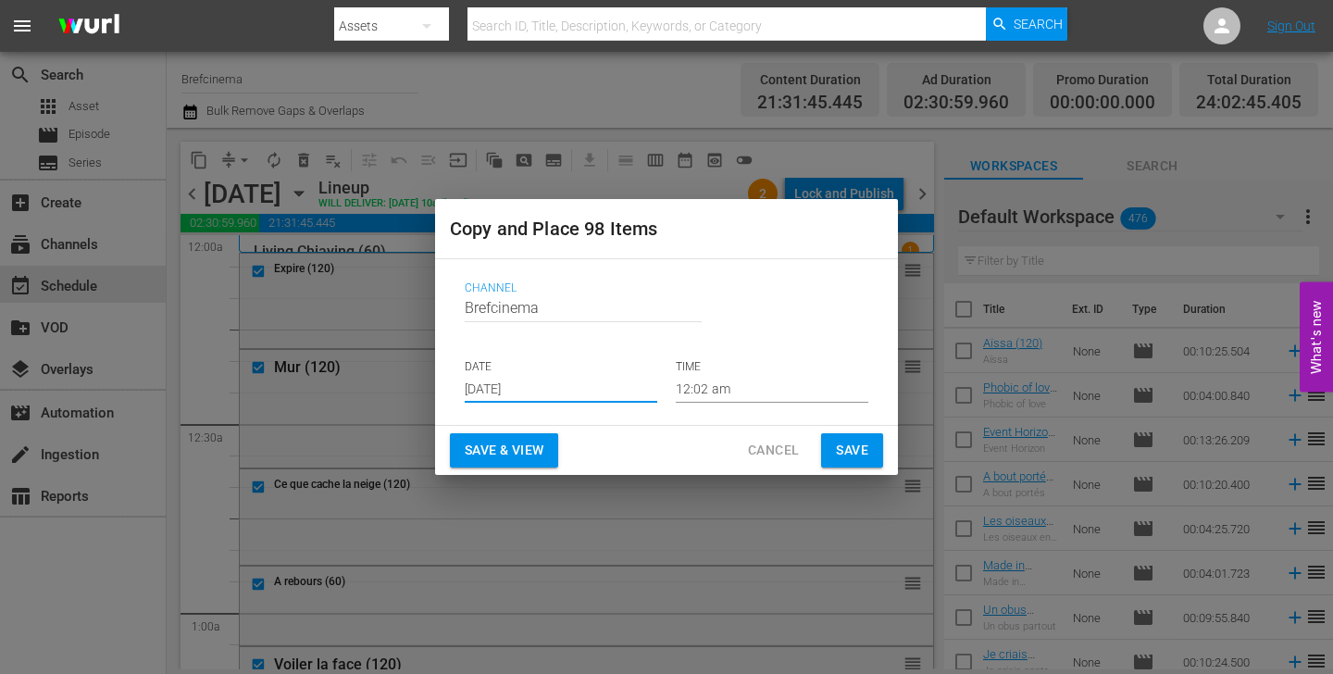
click at [601, 380] on input "[DATE]" at bounding box center [561, 389] width 193 height 28
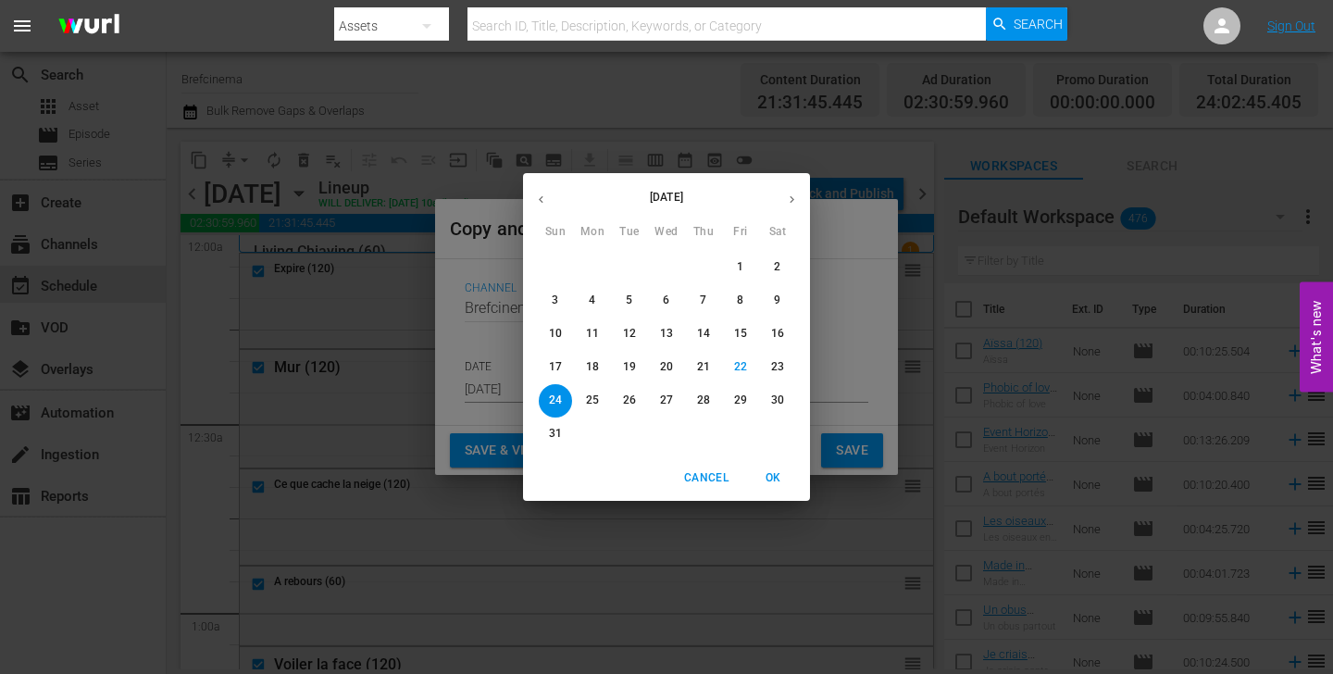
click at [794, 194] on icon "button" at bounding box center [792, 200] width 14 height 14
click at [826, 257] on div "[DATE] Sun Mon Tue Wed Thu Fri Sat 31 1 2 3 4 5 6 7 8 9 10 11 12 13 14 15 16 17…" at bounding box center [666, 337] width 1333 height 674
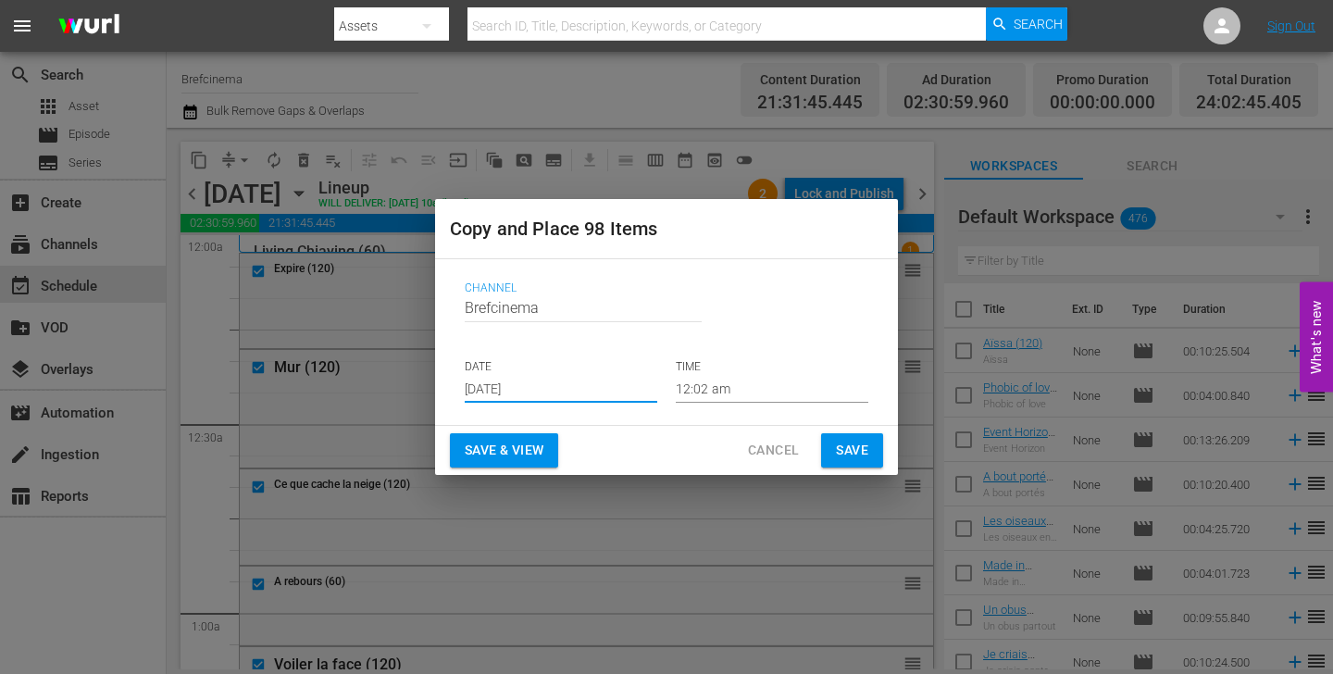
click at [776, 454] on span "Cancel" at bounding box center [773, 450] width 51 height 23
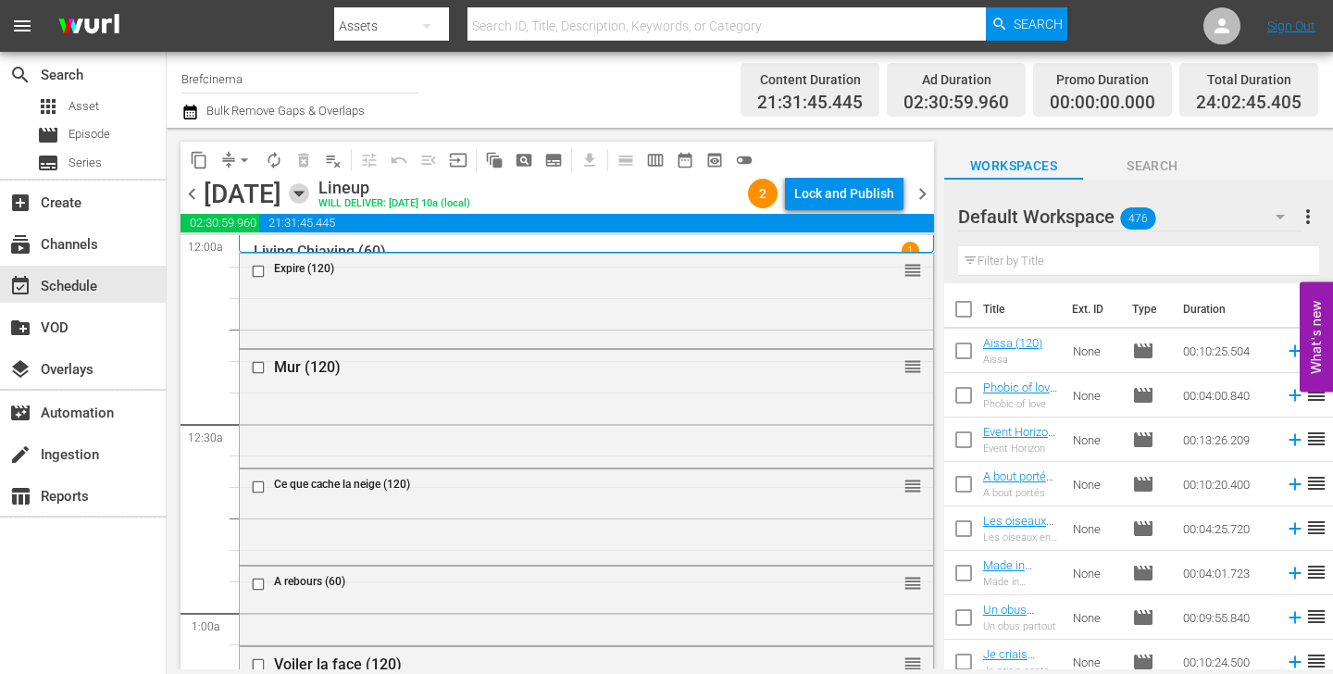
click at [309, 196] on icon "button" at bounding box center [299, 193] width 20 height 20
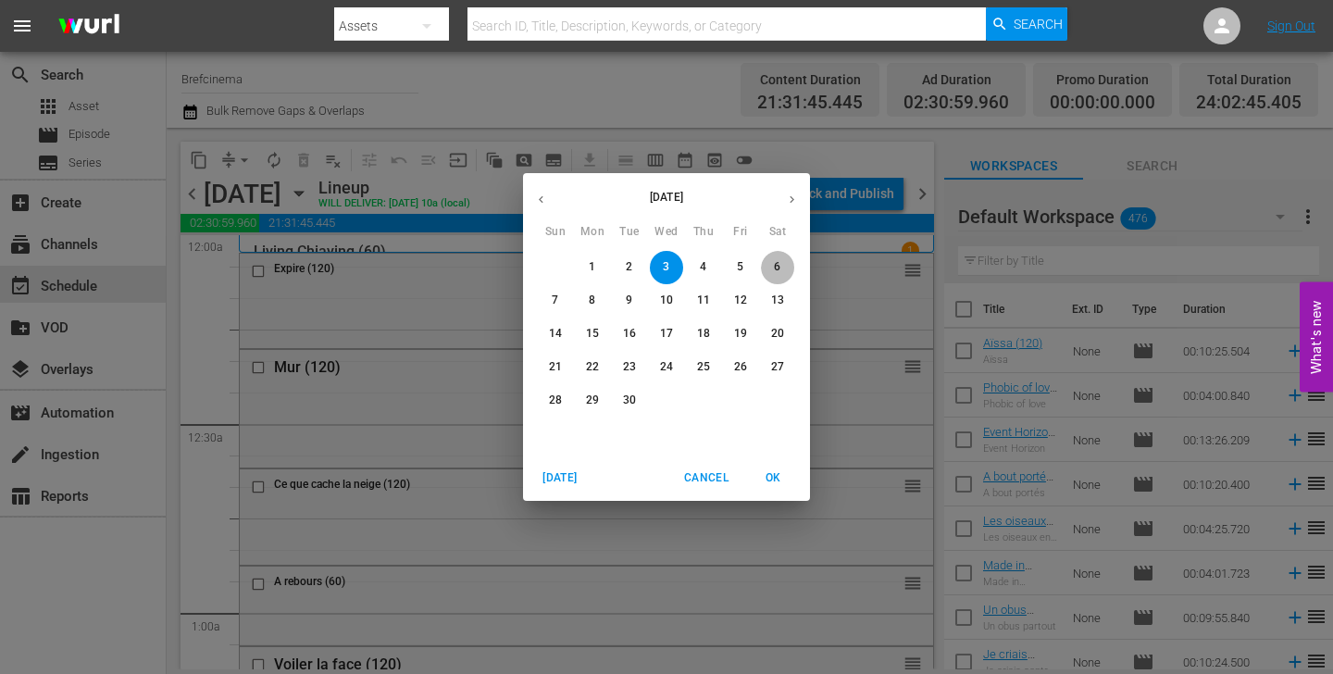
click at [775, 267] on p "6" at bounding box center [777, 267] width 6 height 16
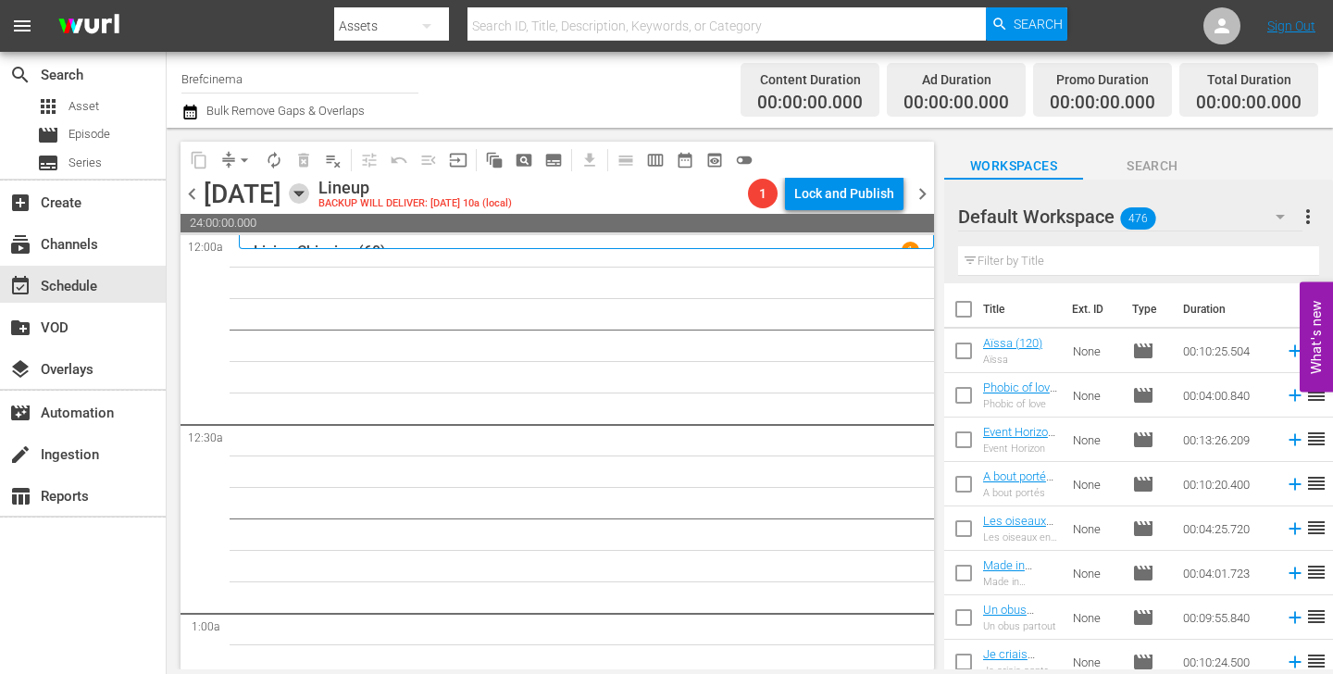
click at [309, 196] on icon "button" at bounding box center [299, 193] width 20 height 20
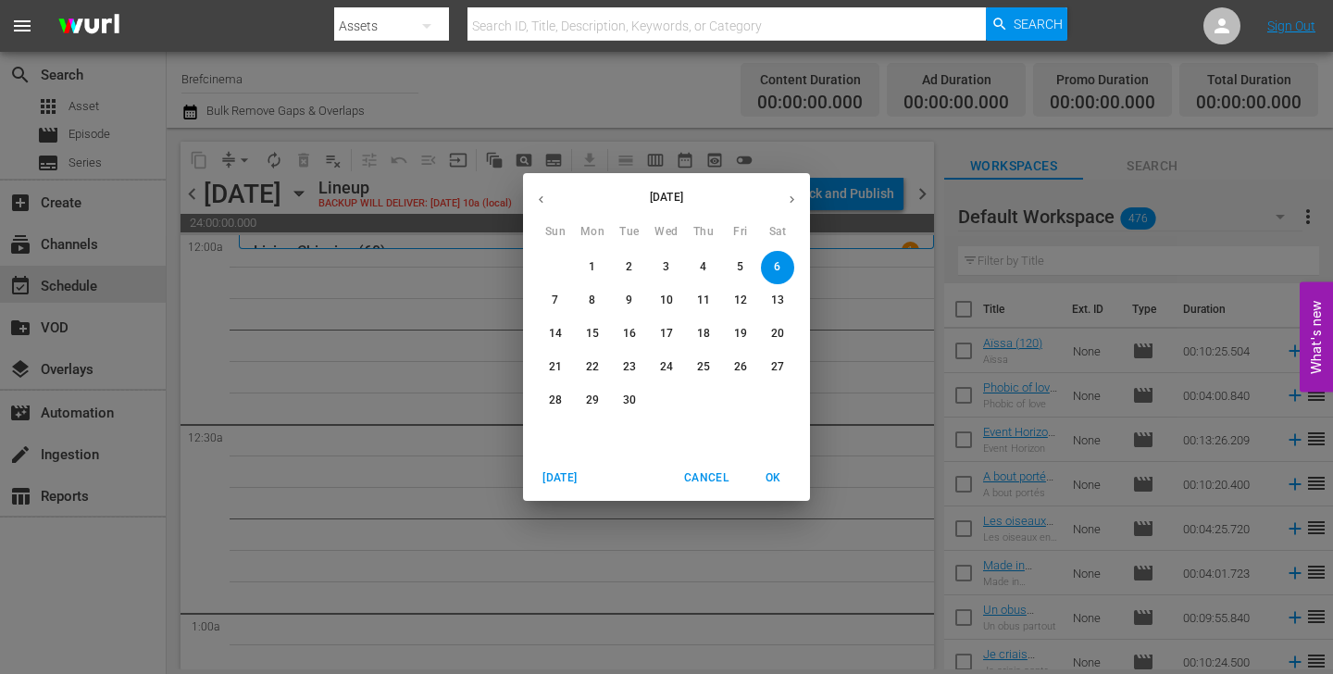
click at [666, 268] on p "3" at bounding box center [666, 267] width 6 height 16
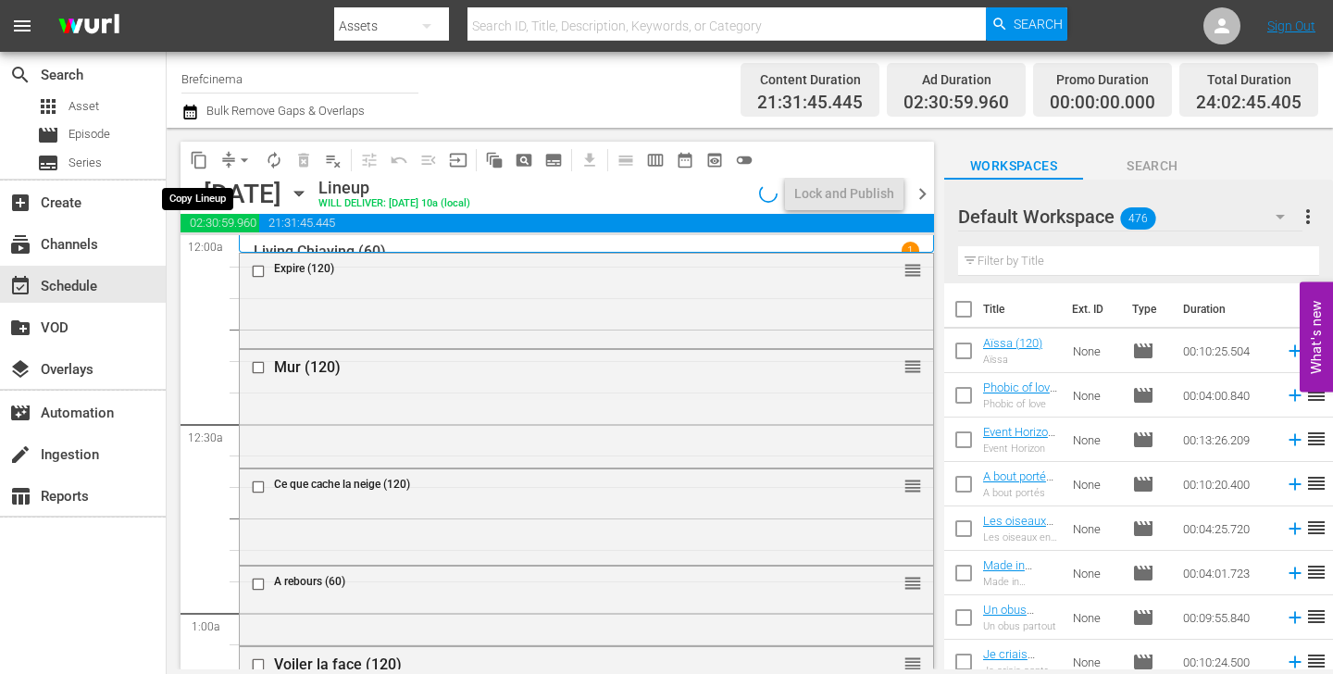
click at [195, 161] on span "content_copy" at bounding box center [199, 160] width 19 height 19
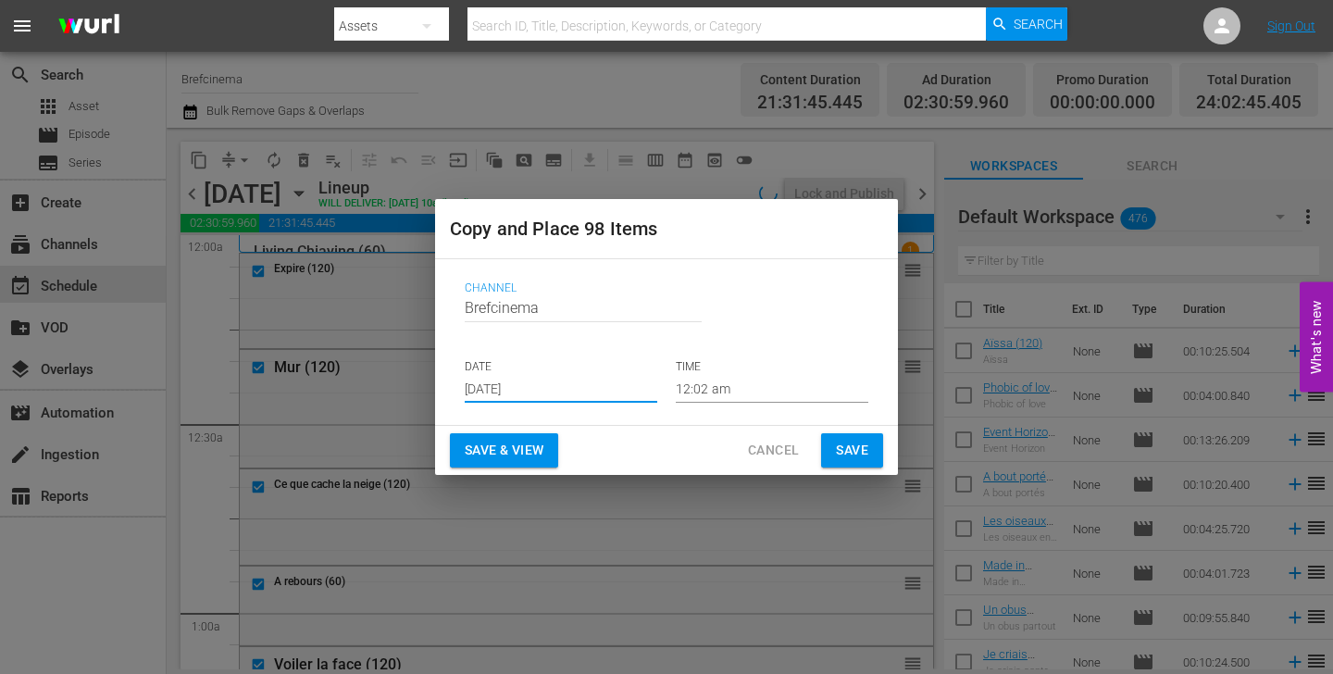
click at [569, 387] on input "[DATE]" at bounding box center [561, 389] width 193 height 28
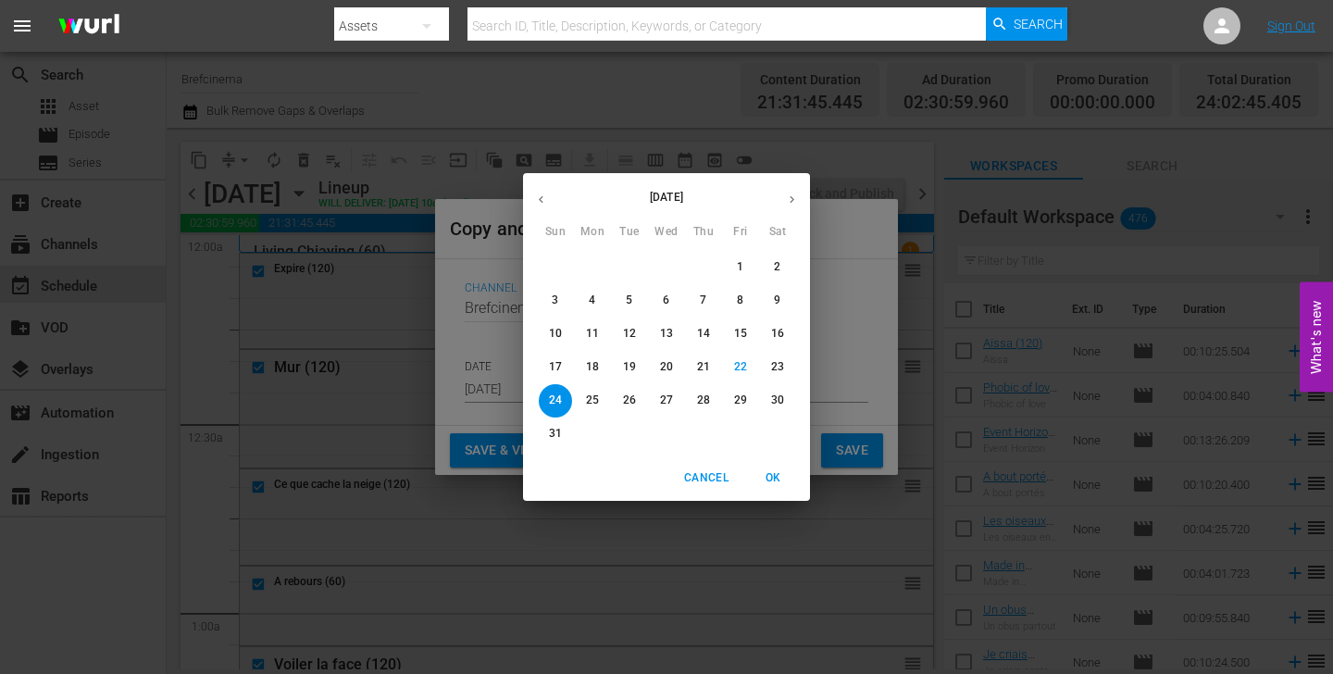
click at [787, 207] on button "button" at bounding box center [792, 200] width 36 height 36
click at [764, 272] on span "6" at bounding box center [777, 267] width 33 height 16
type input "[DATE]"
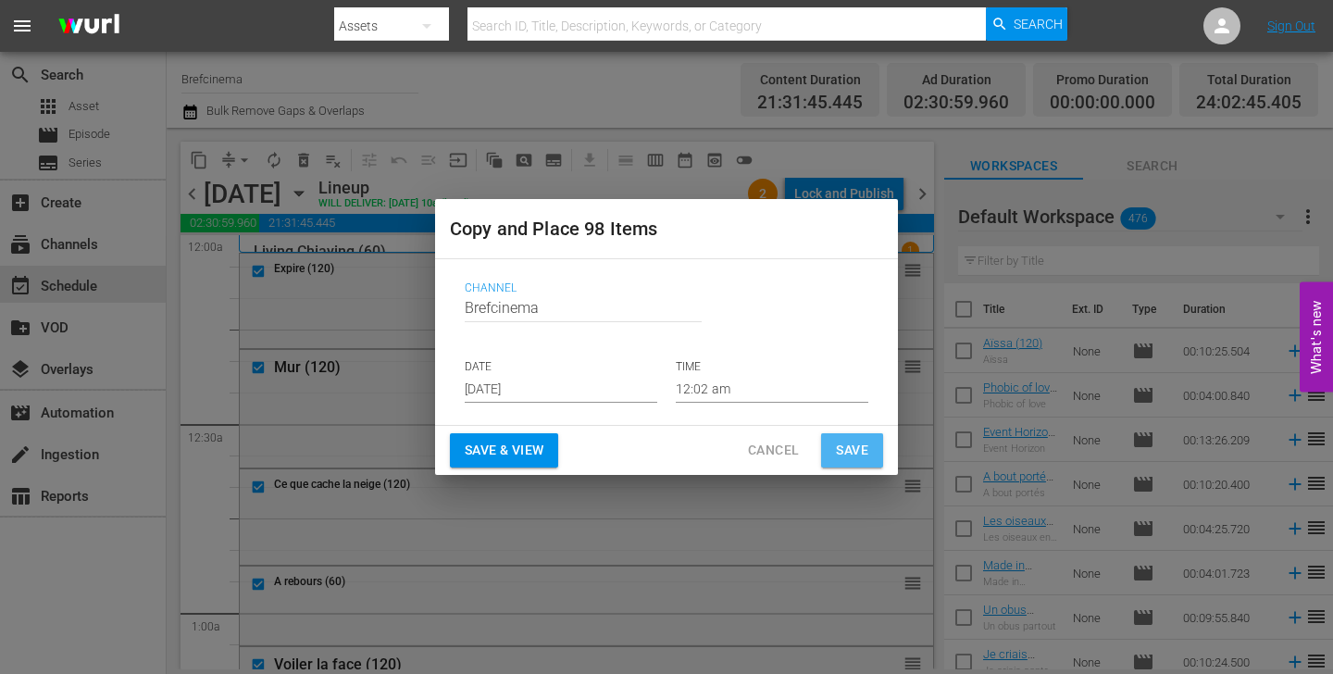
click at [854, 451] on span "Save" at bounding box center [852, 450] width 32 height 23
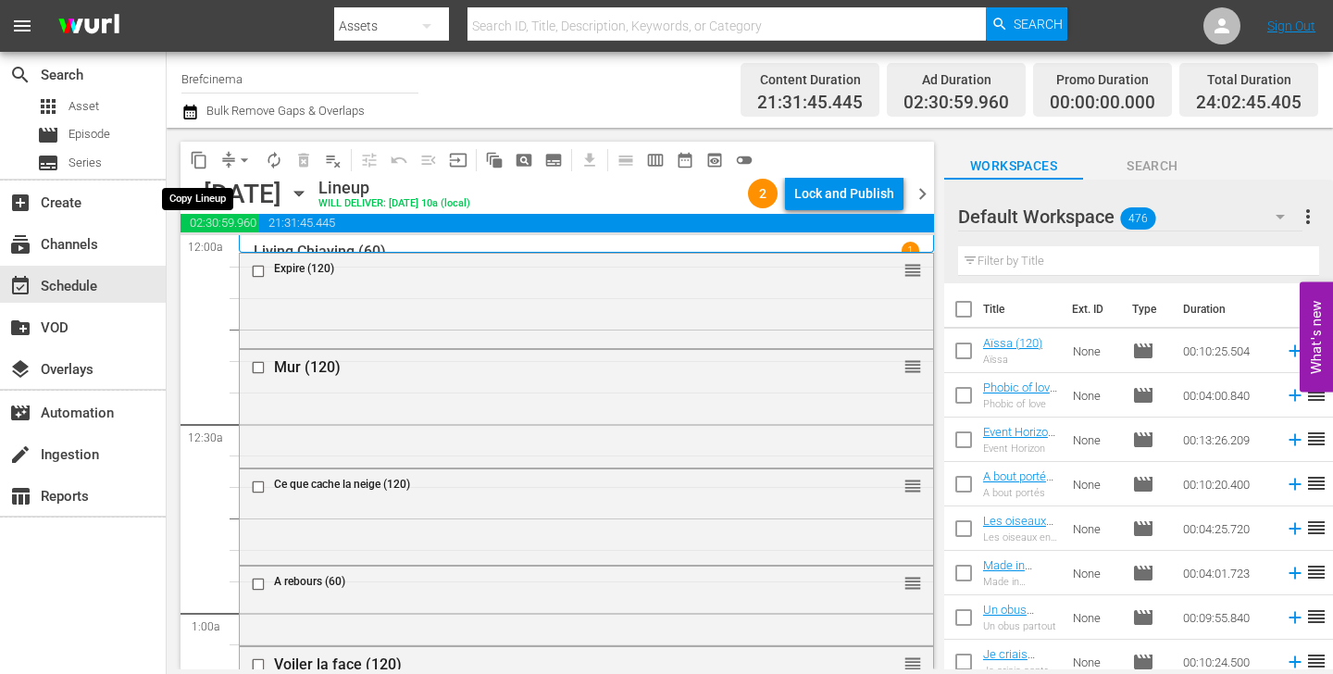
click at [198, 164] on span "content_copy" at bounding box center [199, 160] width 19 height 19
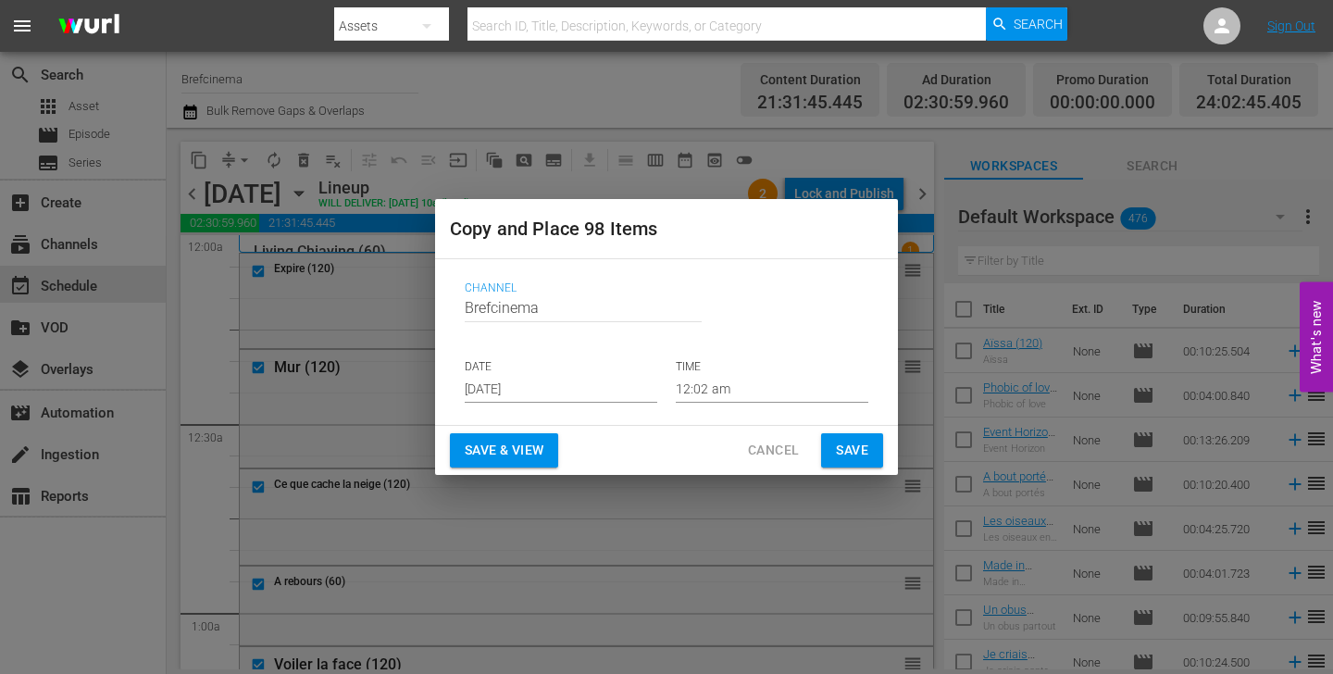
click at [560, 384] on input "[DATE]" at bounding box center [561, 389] width 193 height 28
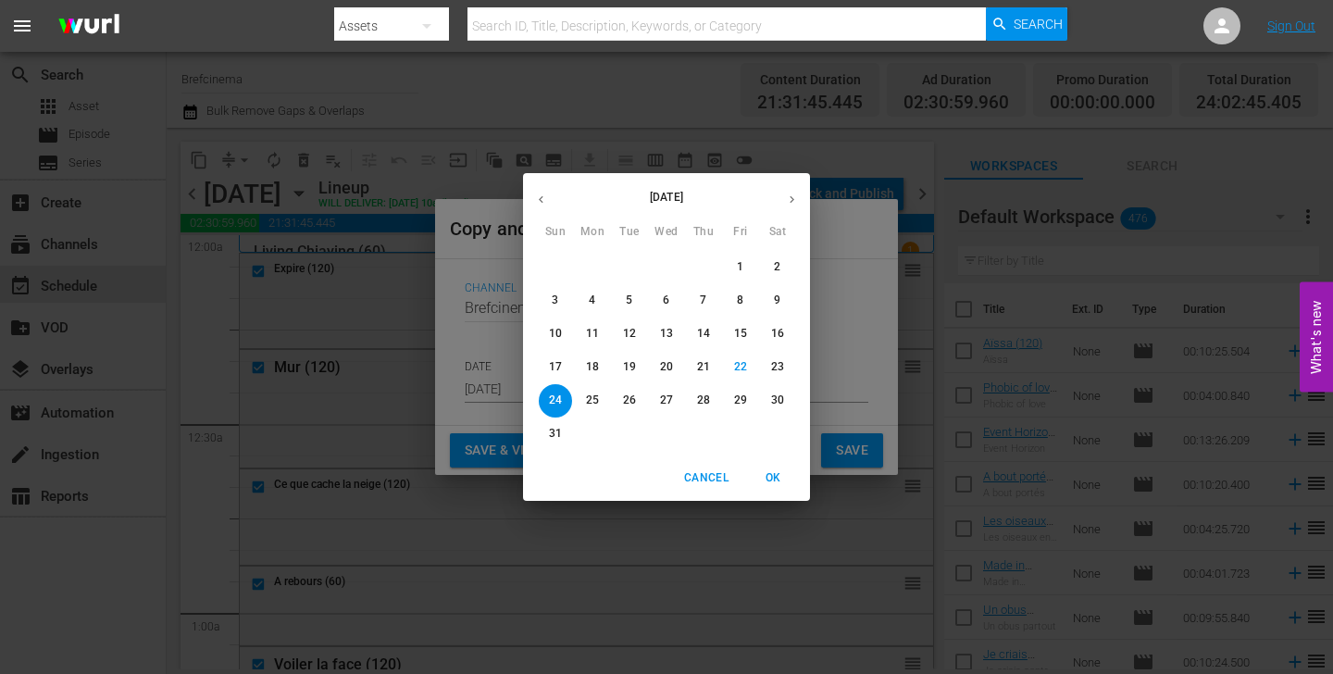
click at [787, 203] on icon "button" at bounding box center [792, 200] width 14 height 14
click at [632, 305] on span "9" at bounding box center [629, 301] width 33 height 16
type input "[DATE]"
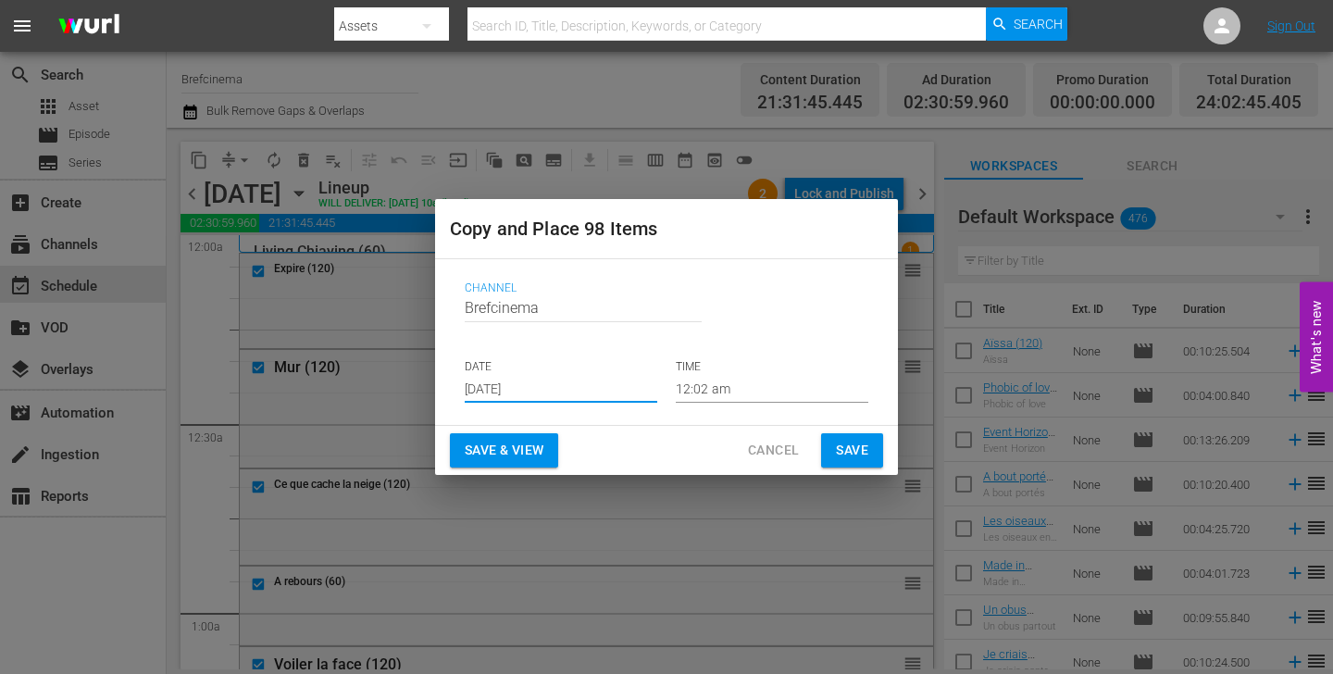
click at [853, 458] on span "Save" at bounding box center [852, 450] width 32 height 23
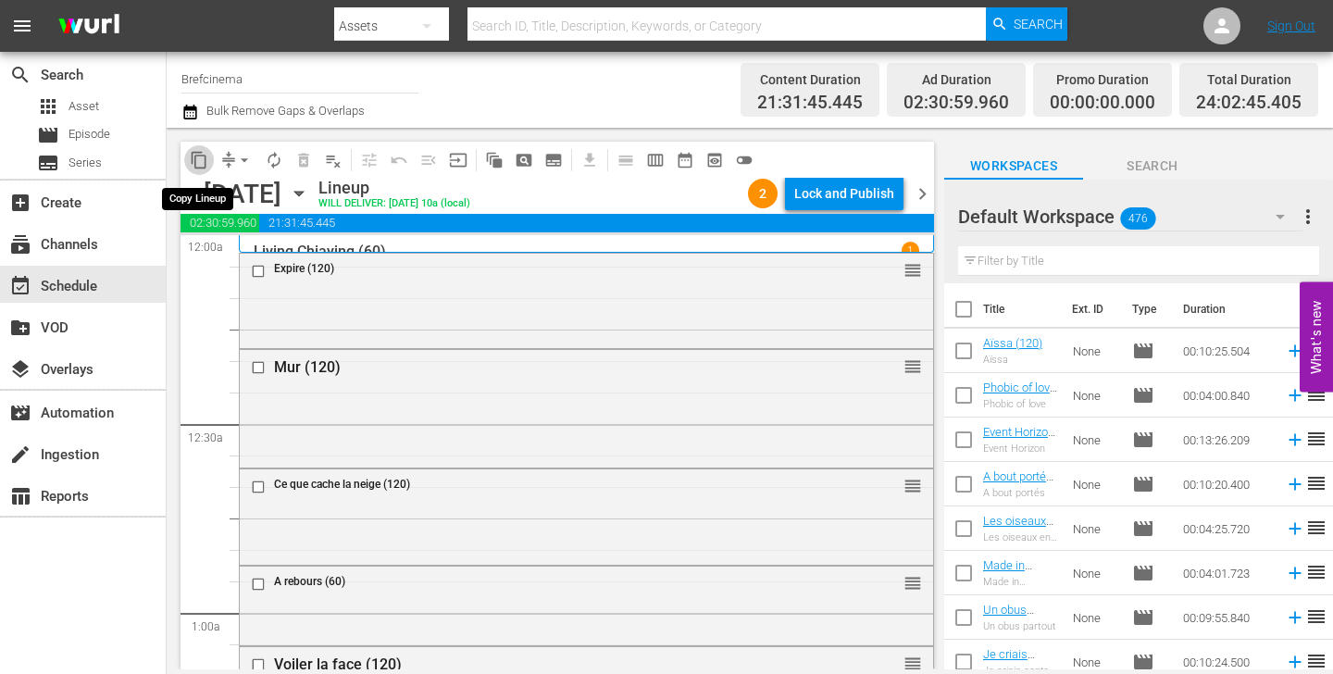
click at [206, 162] on span "content_copy" at bounding box center [199, 160] width 19 height 19
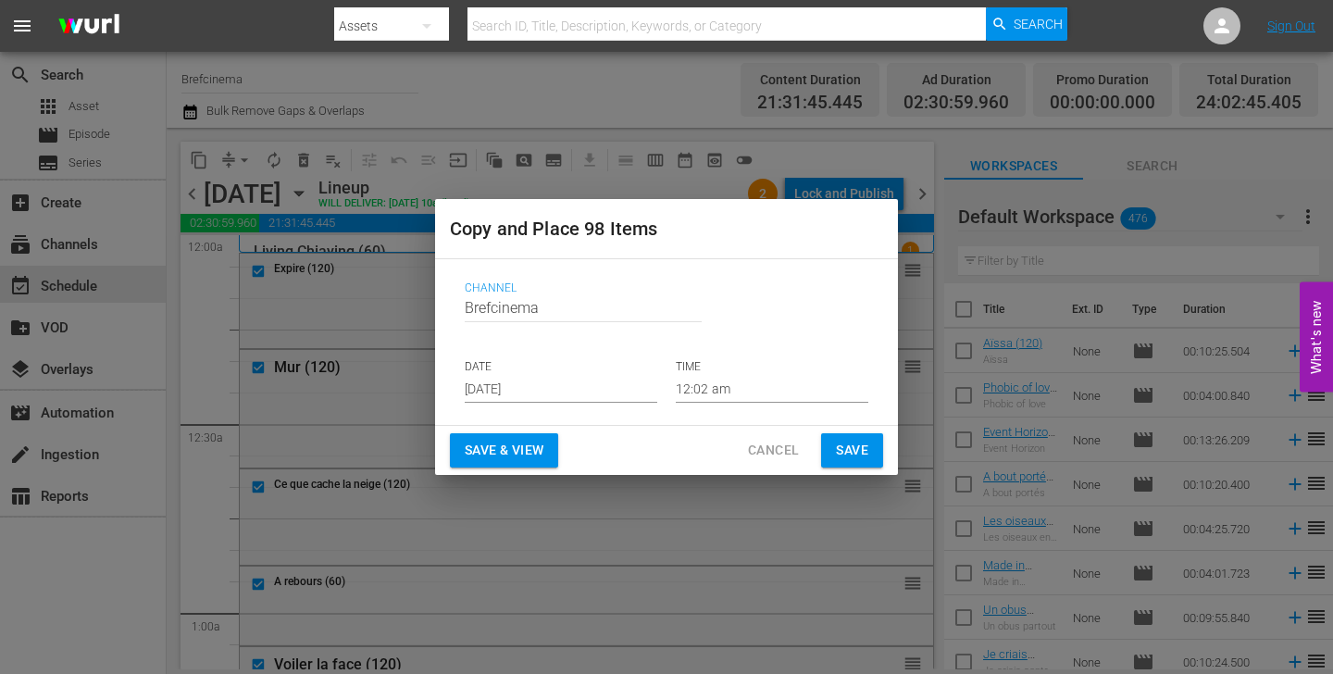
click at [557, 391] on input "[DATE]" at bounding box center [561, 389] width 193 height 28
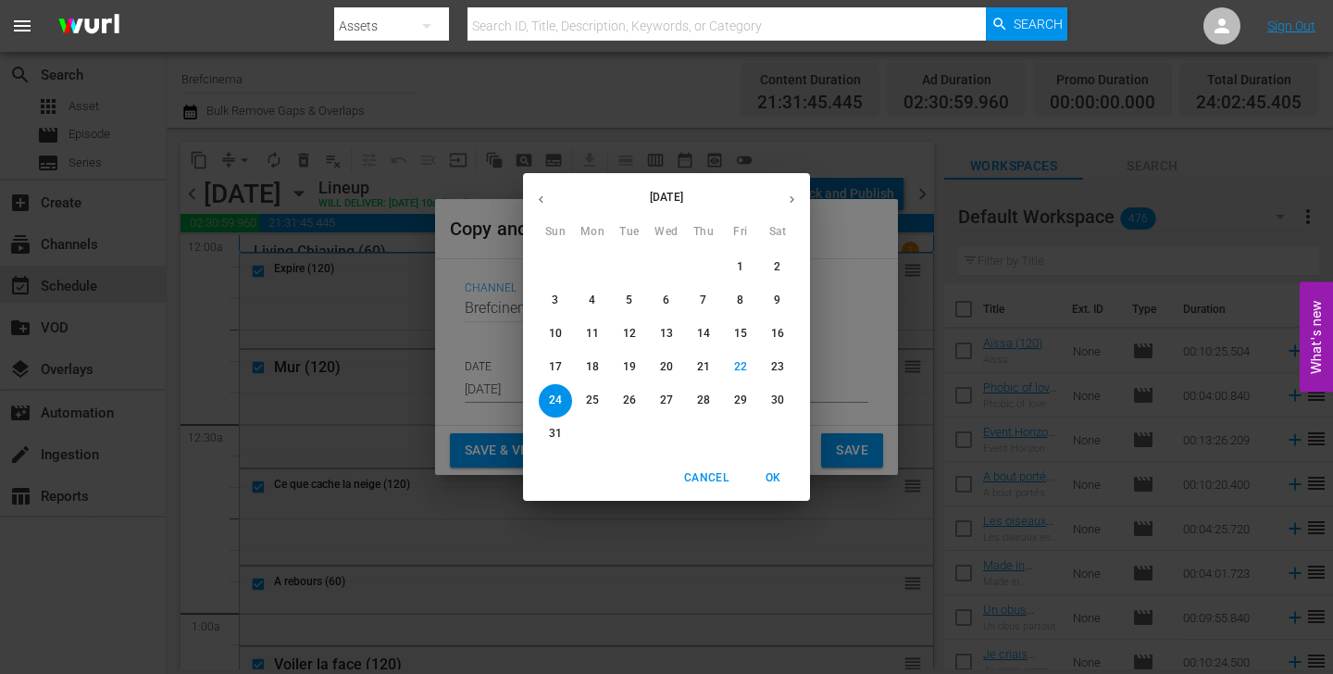
click at [794, 206] on icon "button" at bounding box center [792, 200] width 14 height 14
click at [741, 301] on p "12" at bounding box center [740, 301] width 13 height 16
type input "[DATE]"
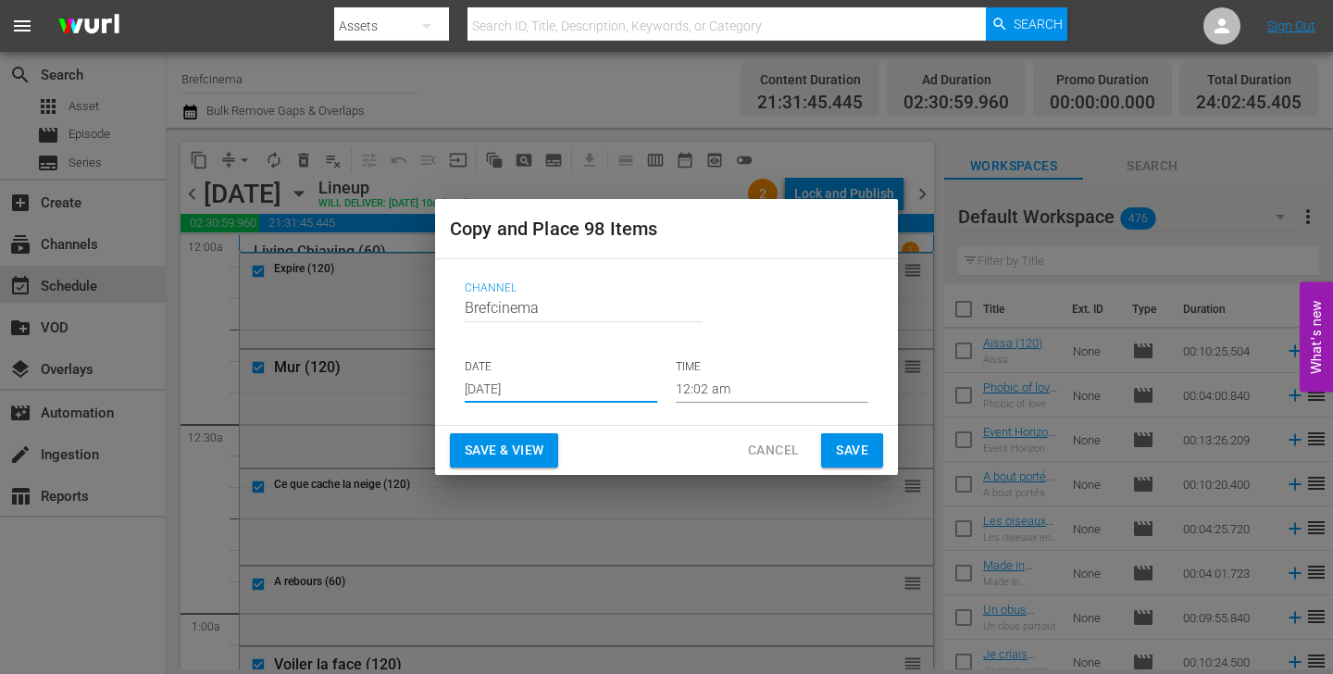
click at [851, 453] on span "Save" at bounding box center [852, 450] width 32 height 23
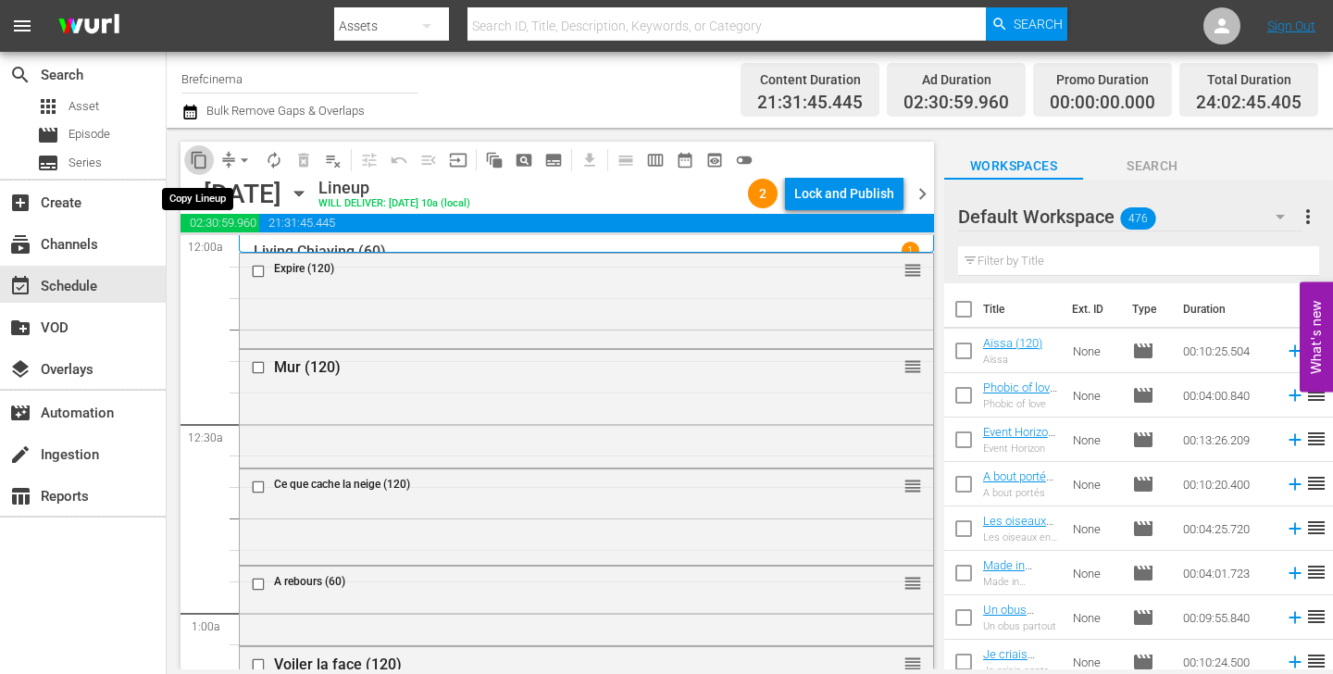
click at [198, 164] on span "content_copy" at bounding box center [199, 160] width 19 height 19
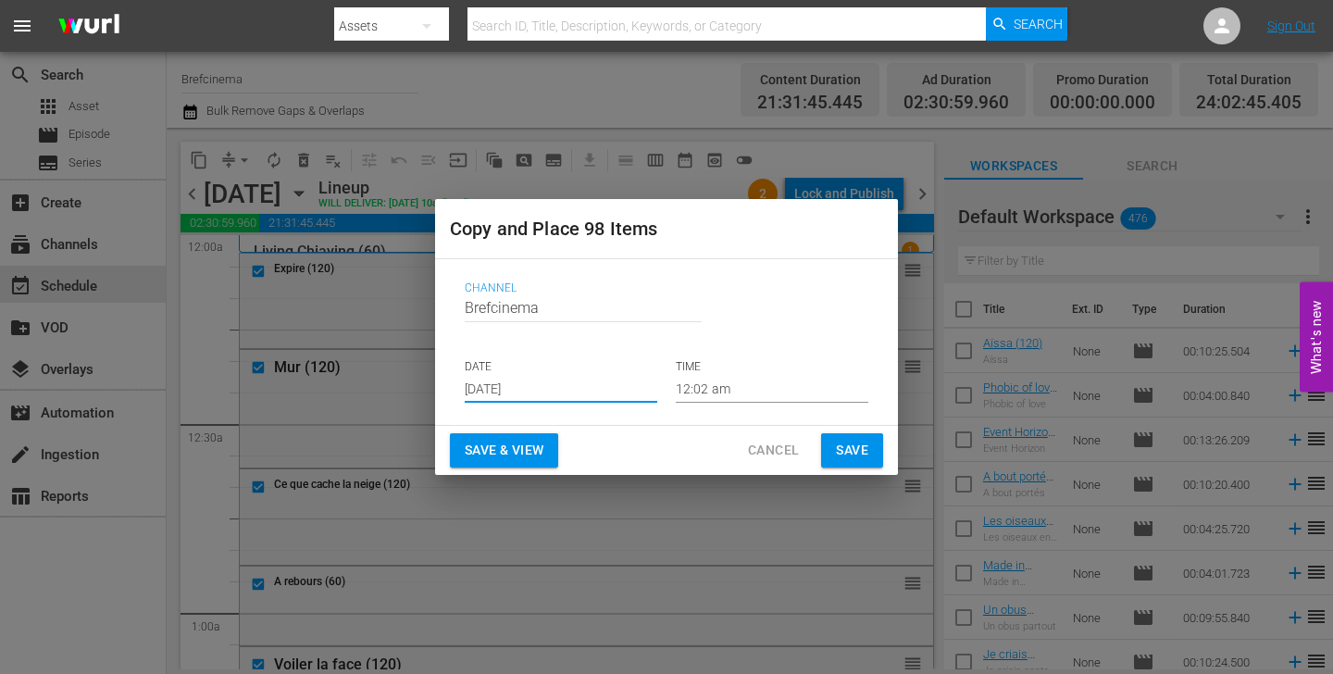
click at [553, 381] on input "[DATE]" at bounding box center [561, 389] width 193 height 28
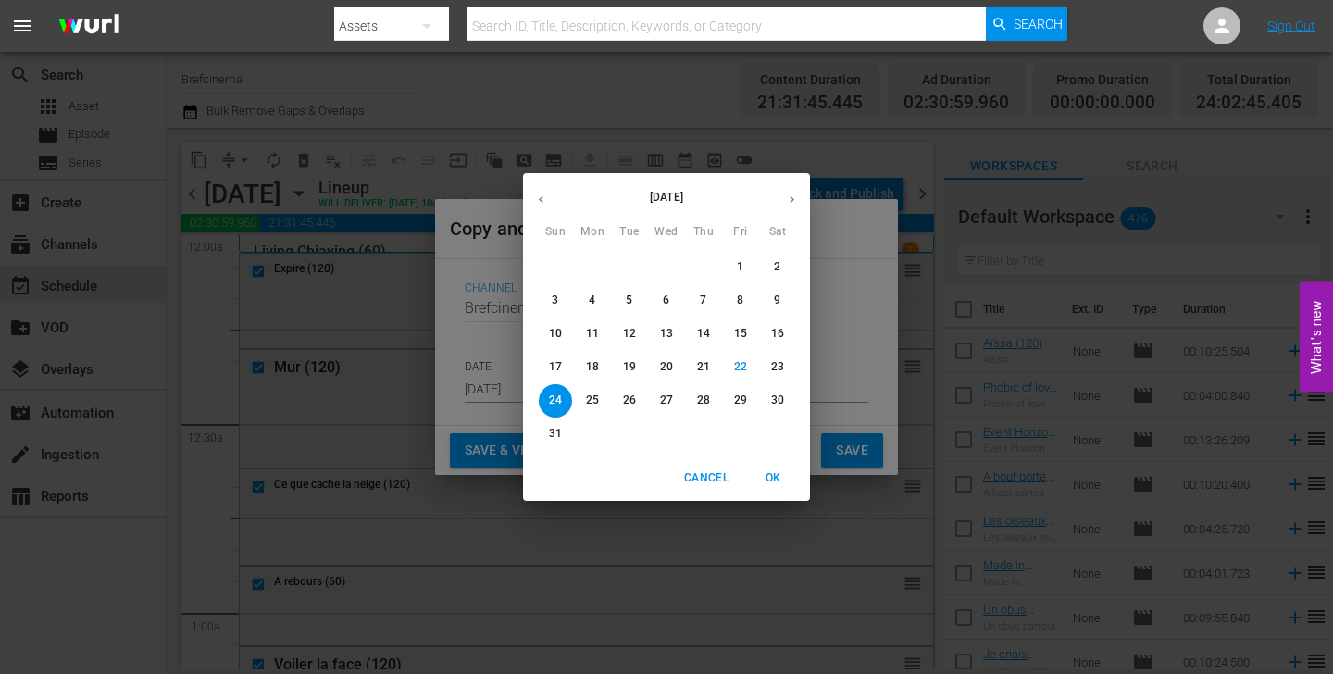
click at [794, 200] on icon "button" at bounding box center [792, 200] width 14 height 14
click at [590, 335] on p "15" at bounding box center [592, 334] width 13 height 16
type input "[DATE]"
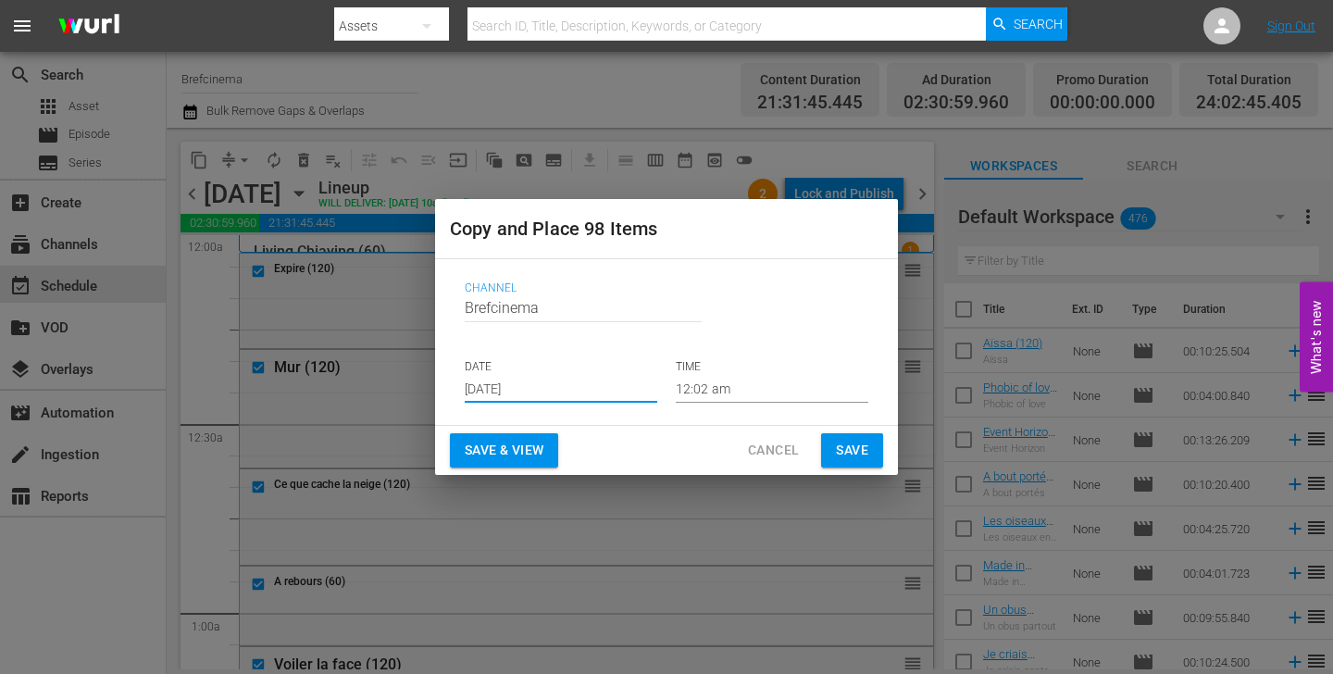
click at [857, 447] on span "Save" at bounding box center [852, 450] width 32 height 23
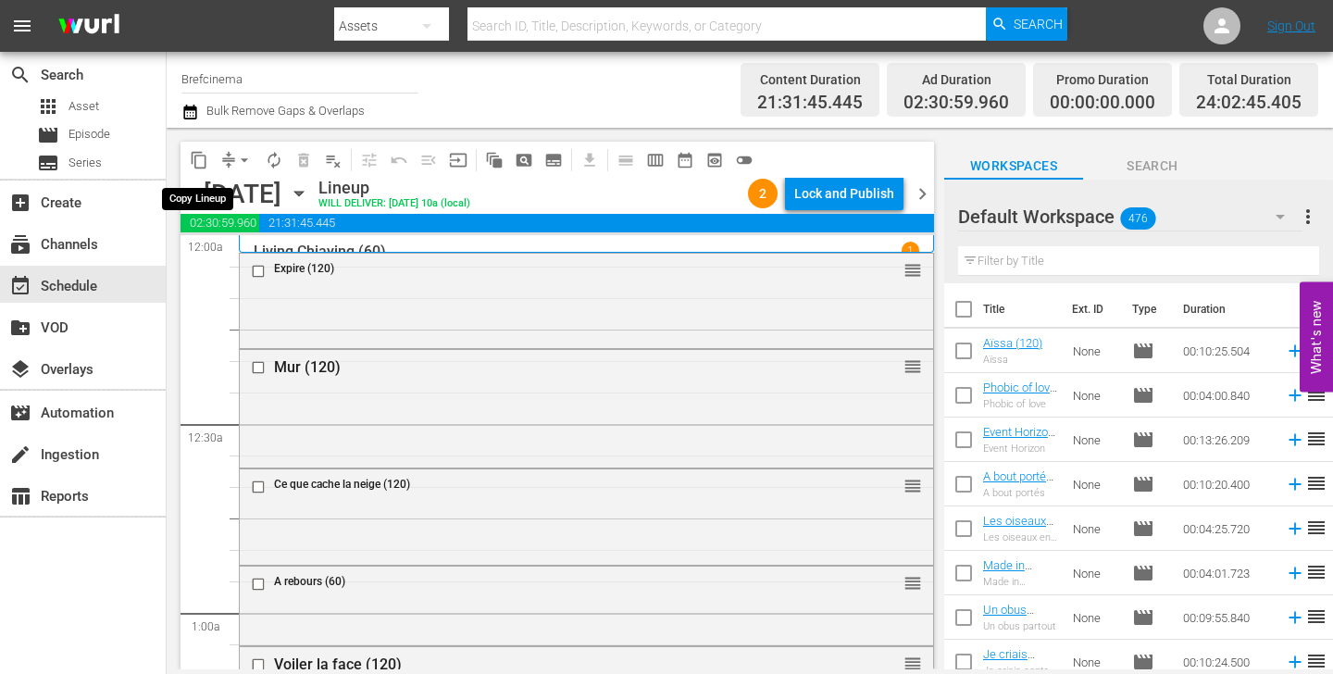
click at [203, 157] on span "content_copy" at bounding box center [199, 160] width 19 height 19
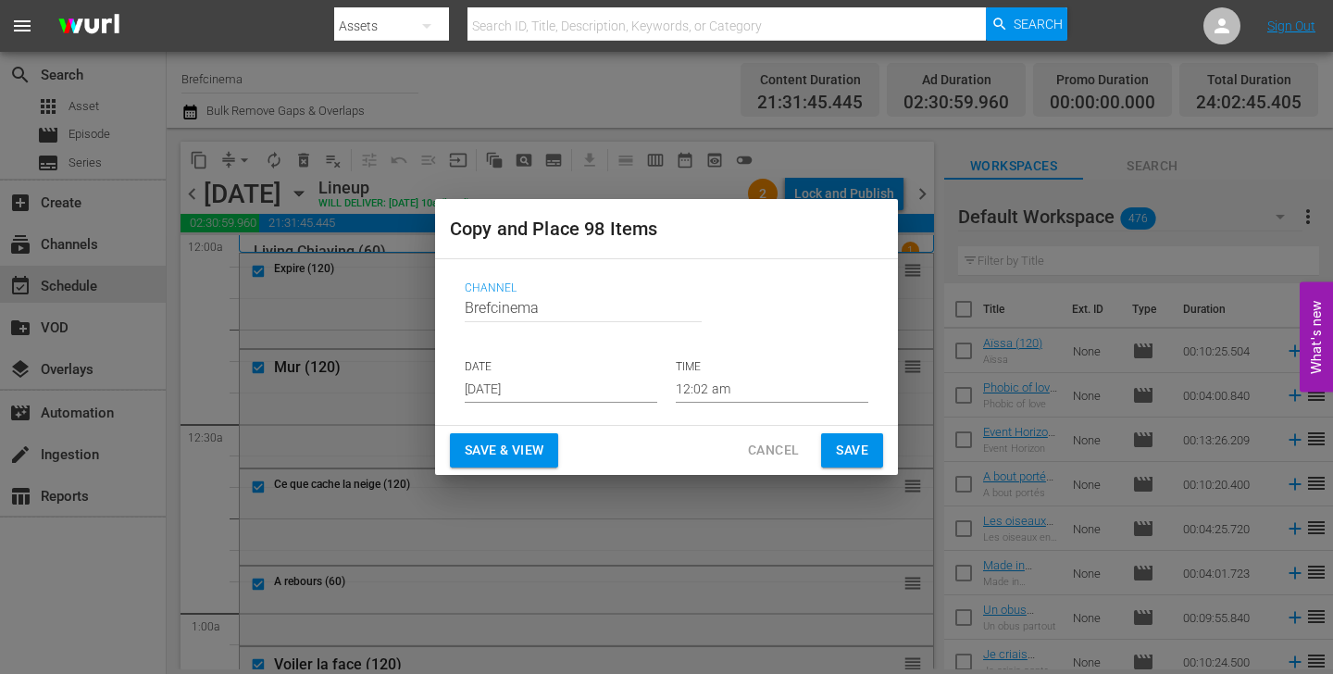
click at [581, 394] on input "[DATE]" at bounding box center [561, 389] width 193 height 28
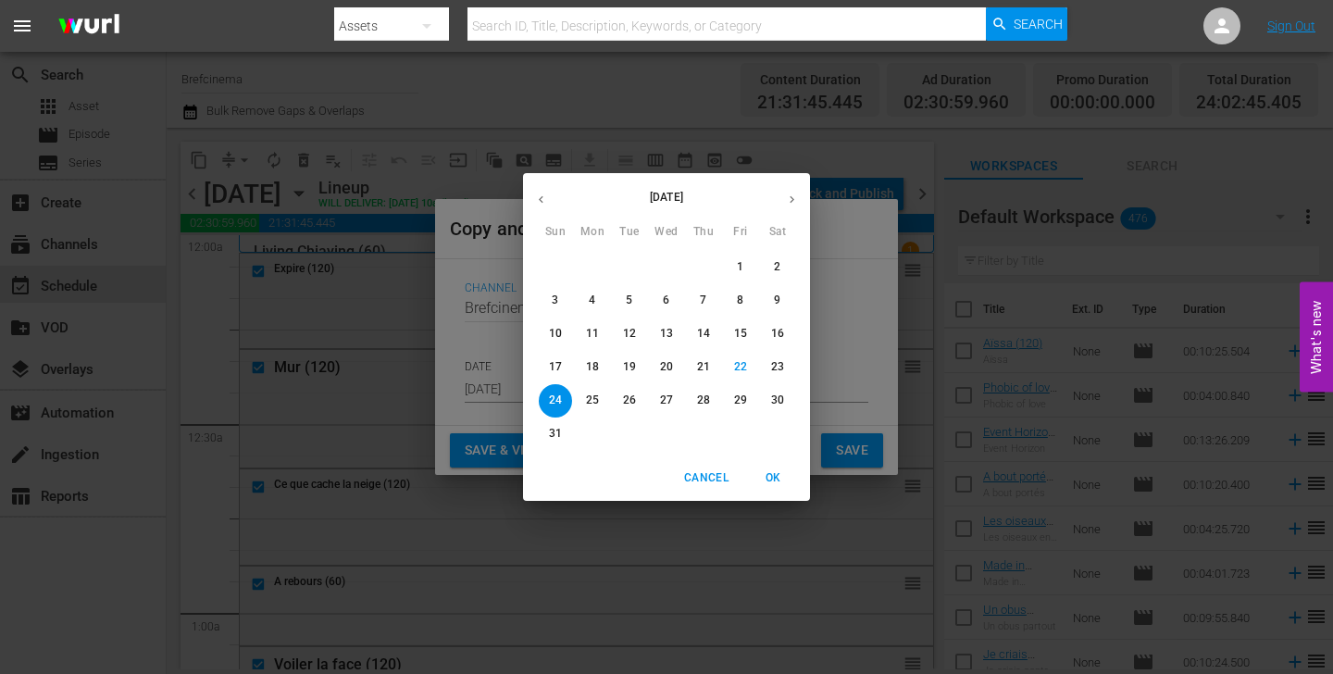
click at [792, 198] on icon "button" at bounding box center [792, 199] width 5 height 7
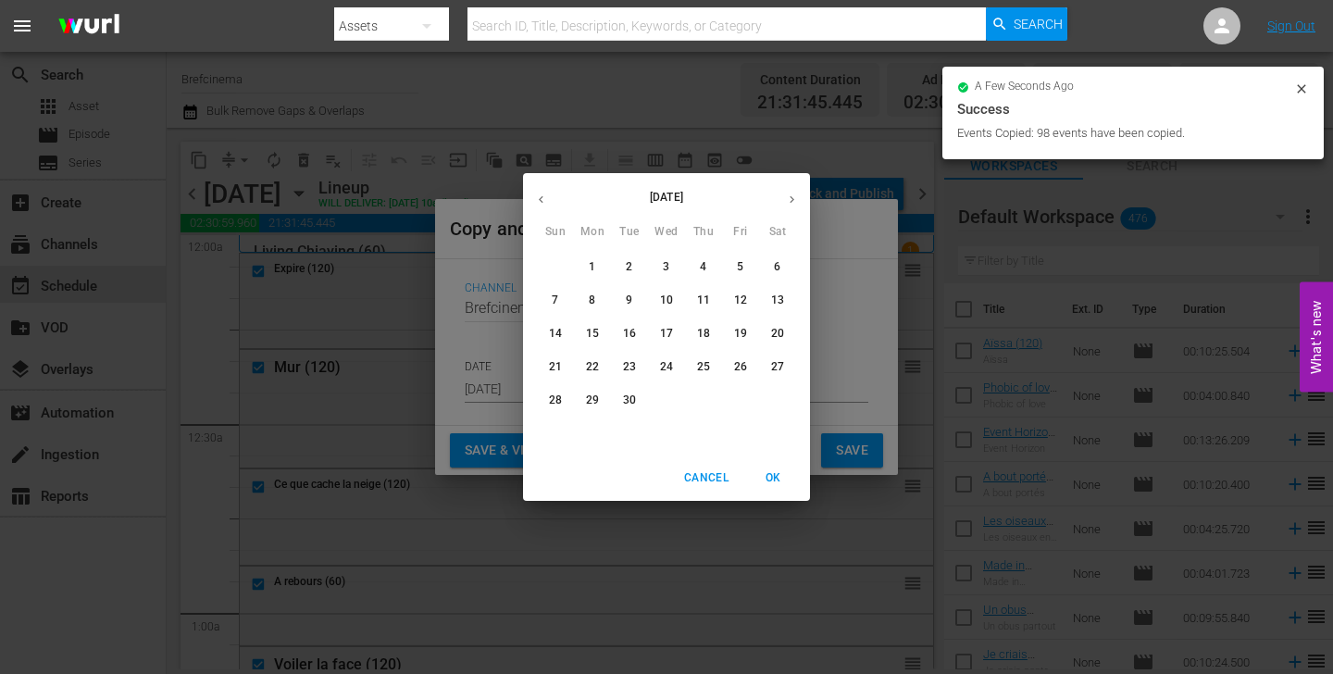
click at [705, 334] on p "18" at bounding box center [703, 334] width 13 height 16
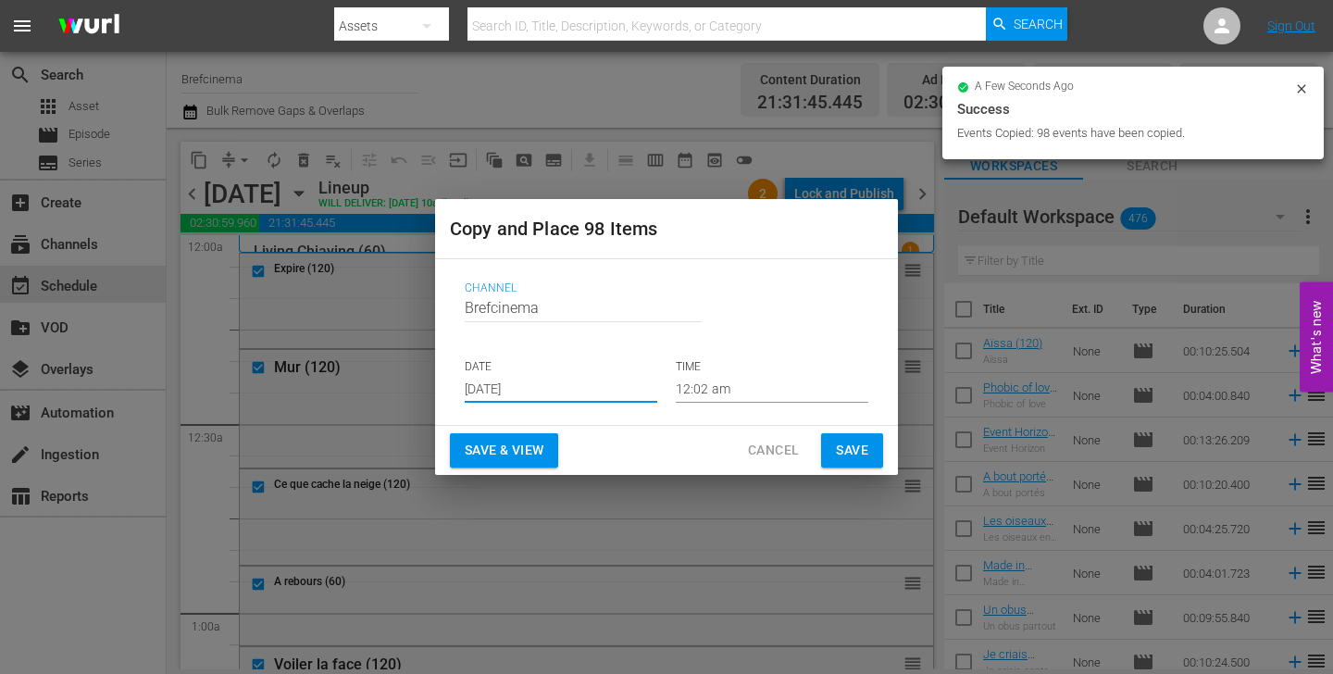
type input "[DATE]"
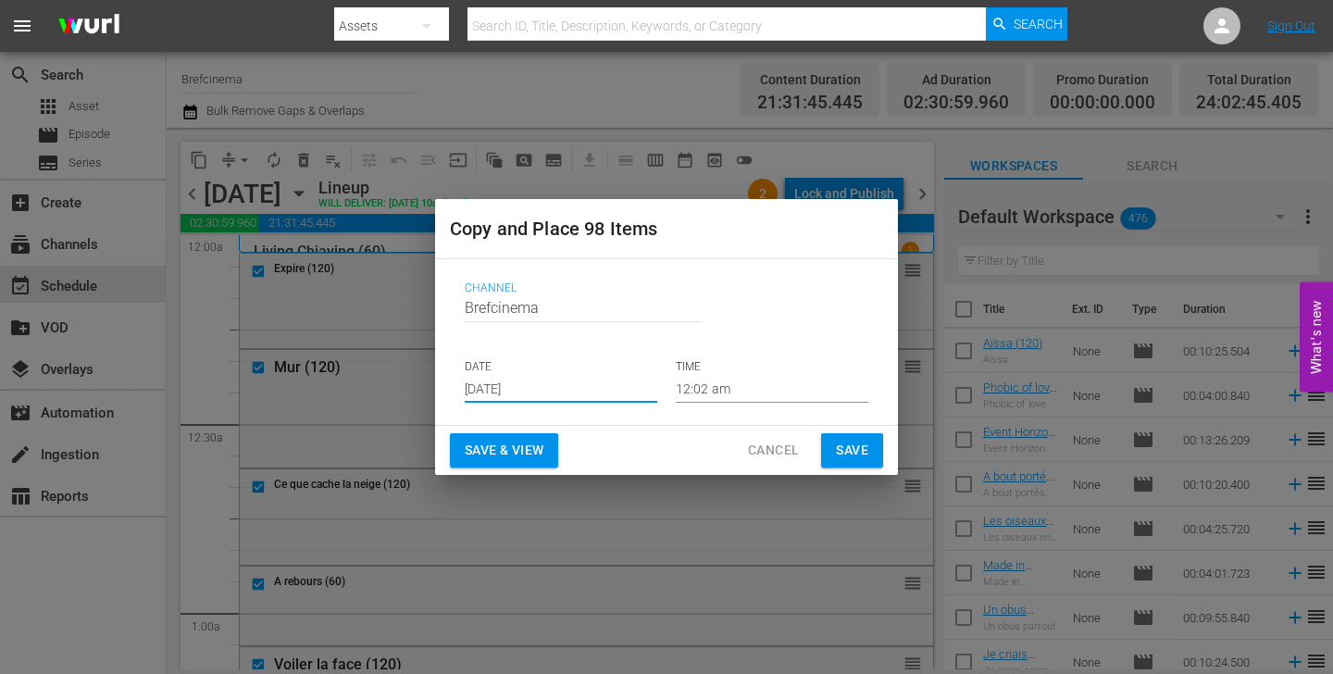
click at [862, 453] on span "Save" at bounding box center [852, 450] width 32 height 23
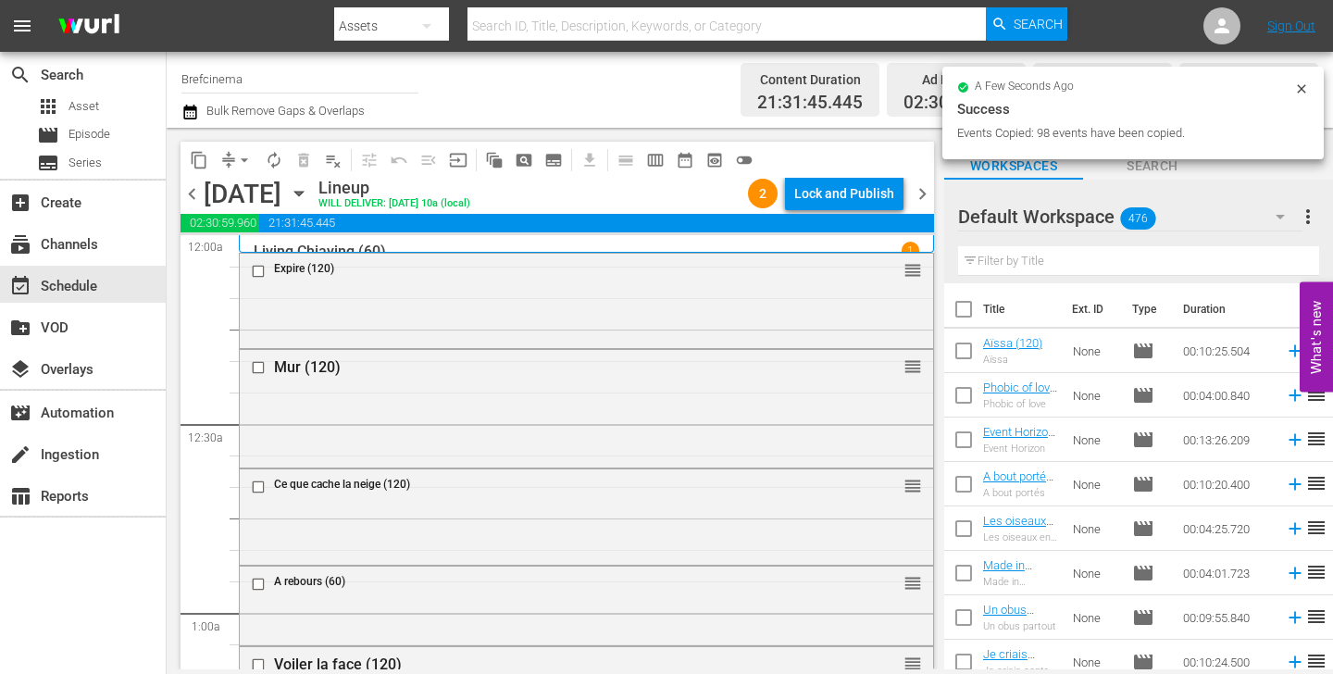
click at [194, 162] on span "content_copy" at bounding box center [199, 160] width 19 height 19
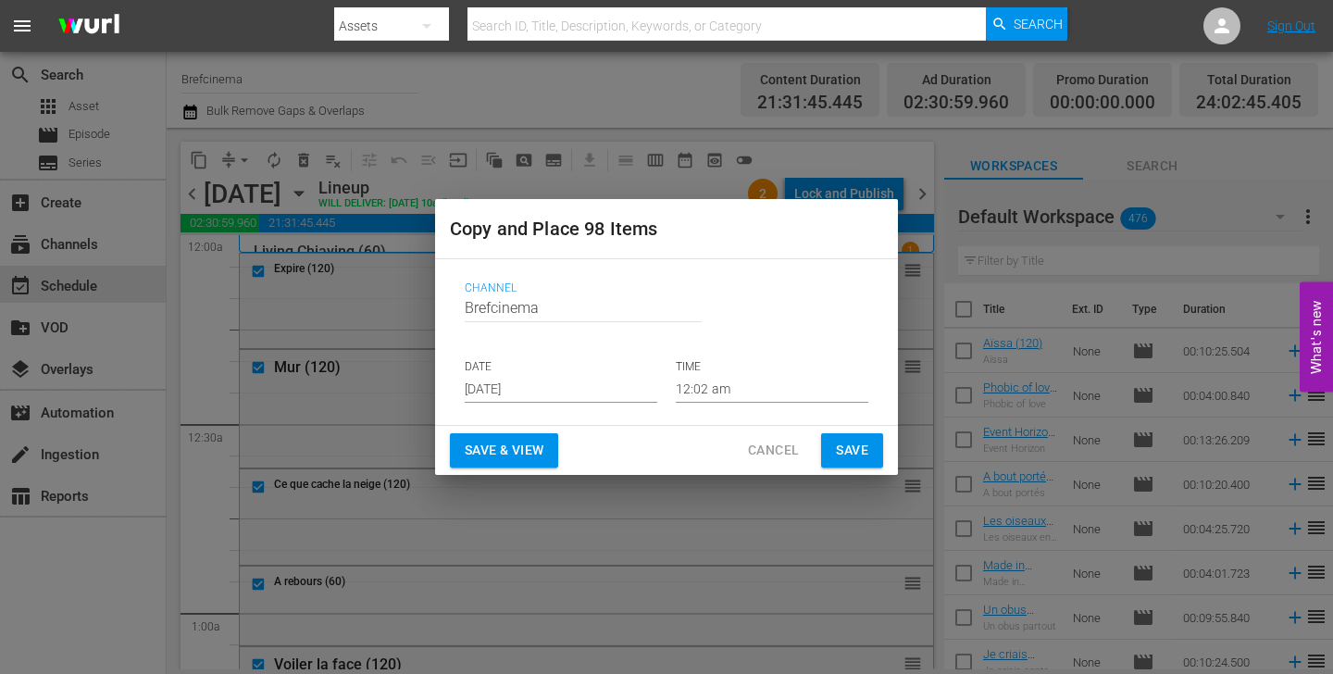
click at [556, 388] on input "[DATE]" at bounding box center [561, 389] width 193 height 28
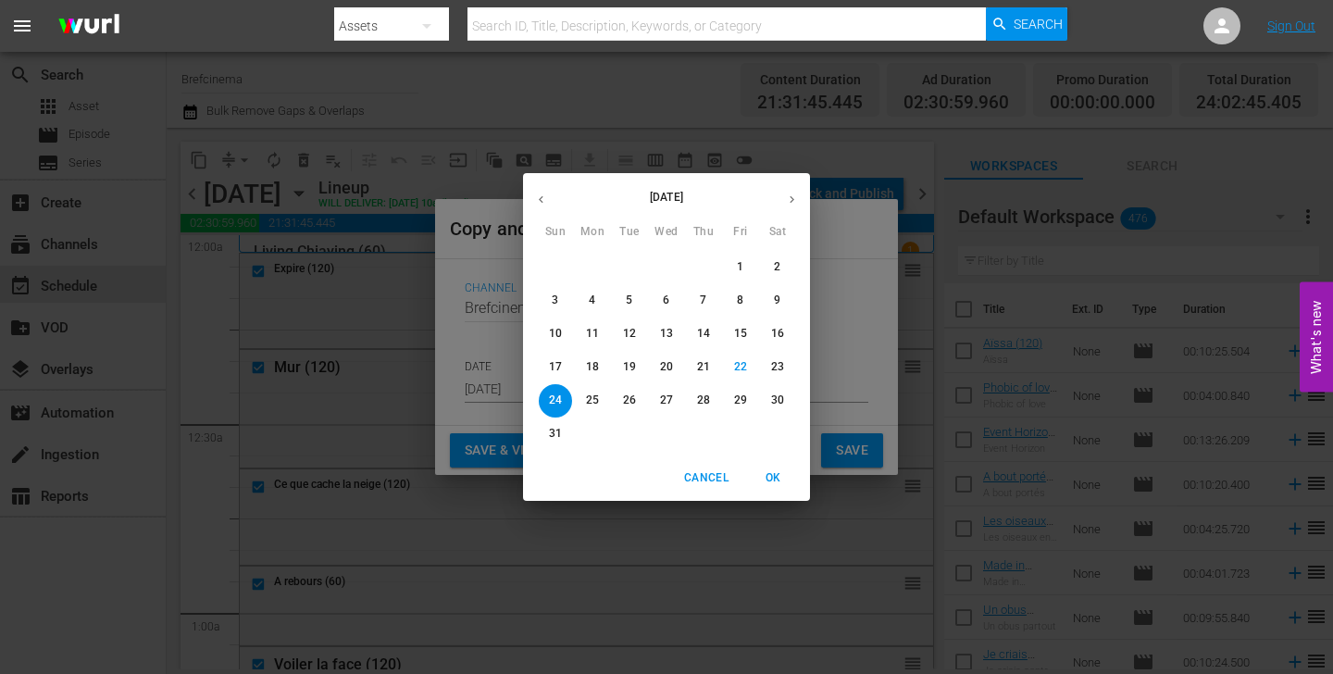
click at [785, 199] on icon "button" at bounding box center [792, 200] width 14 height 14
click at [557, 365] on p "21" at bounding box center [555, 367] width 13 height 16
type input "[DATE]"
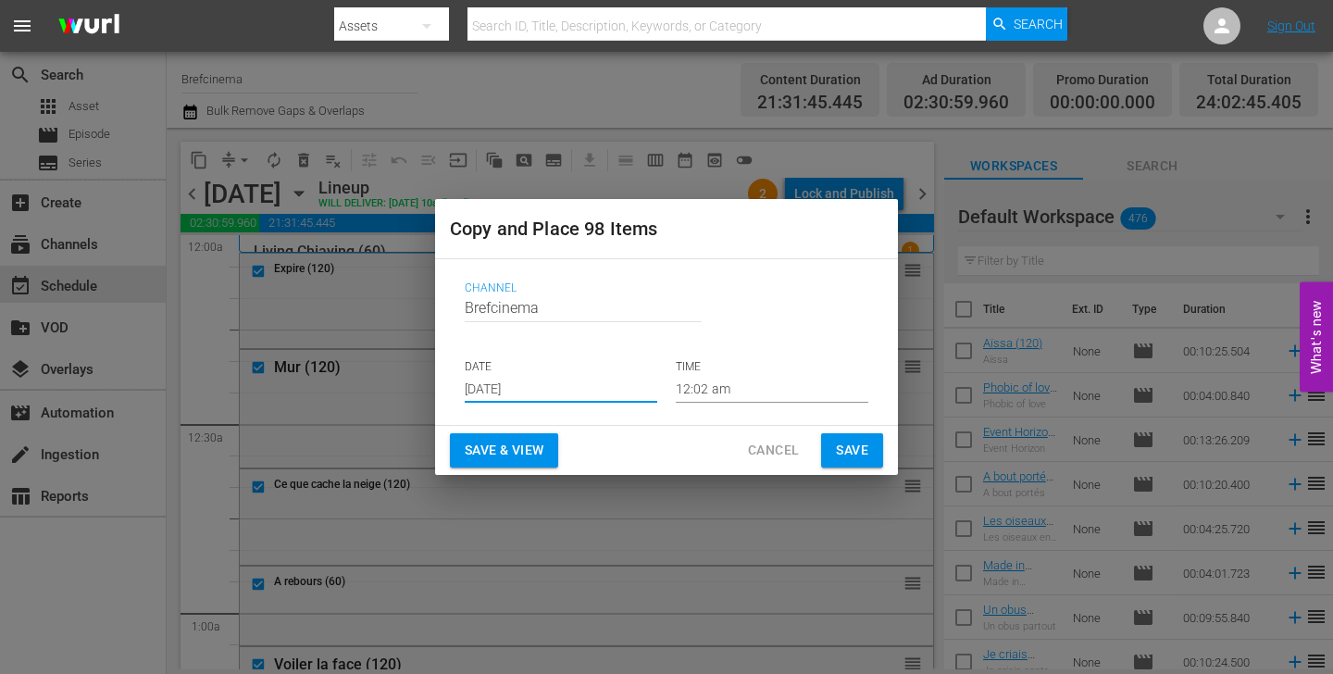
click at [870, 457] on button "Save" at bounding box center [852, 450] width 62 height 34
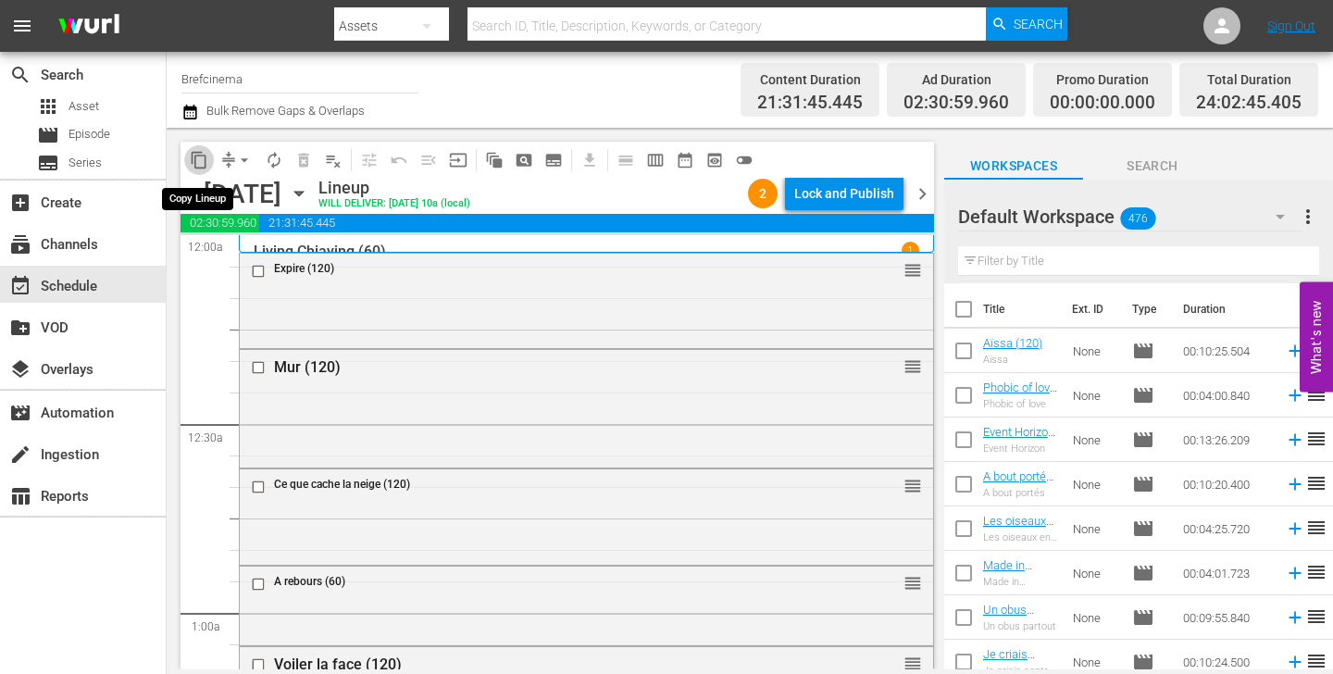
click at [198, 156] on span "content_copy" at bounding box center [199, 160] width 19 height 19
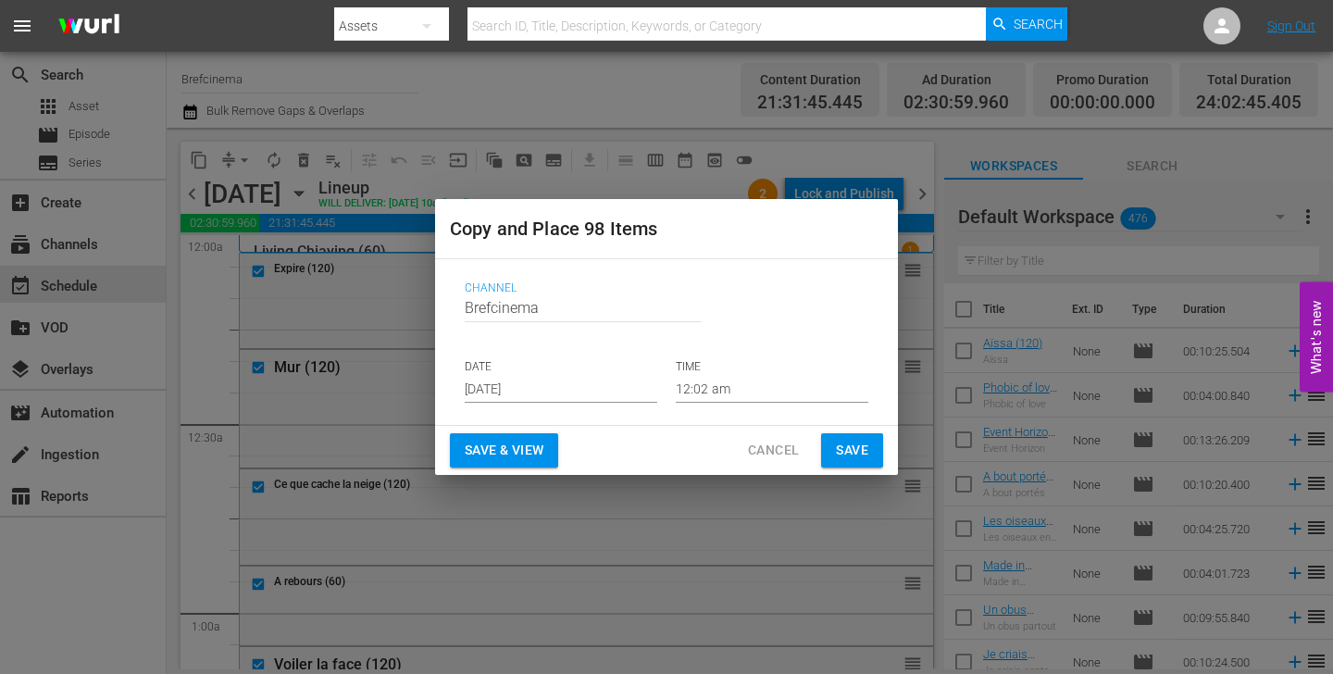
click at [553, 388] on input "[DATE]" at bounding box center [561, 389] width 193 height 28
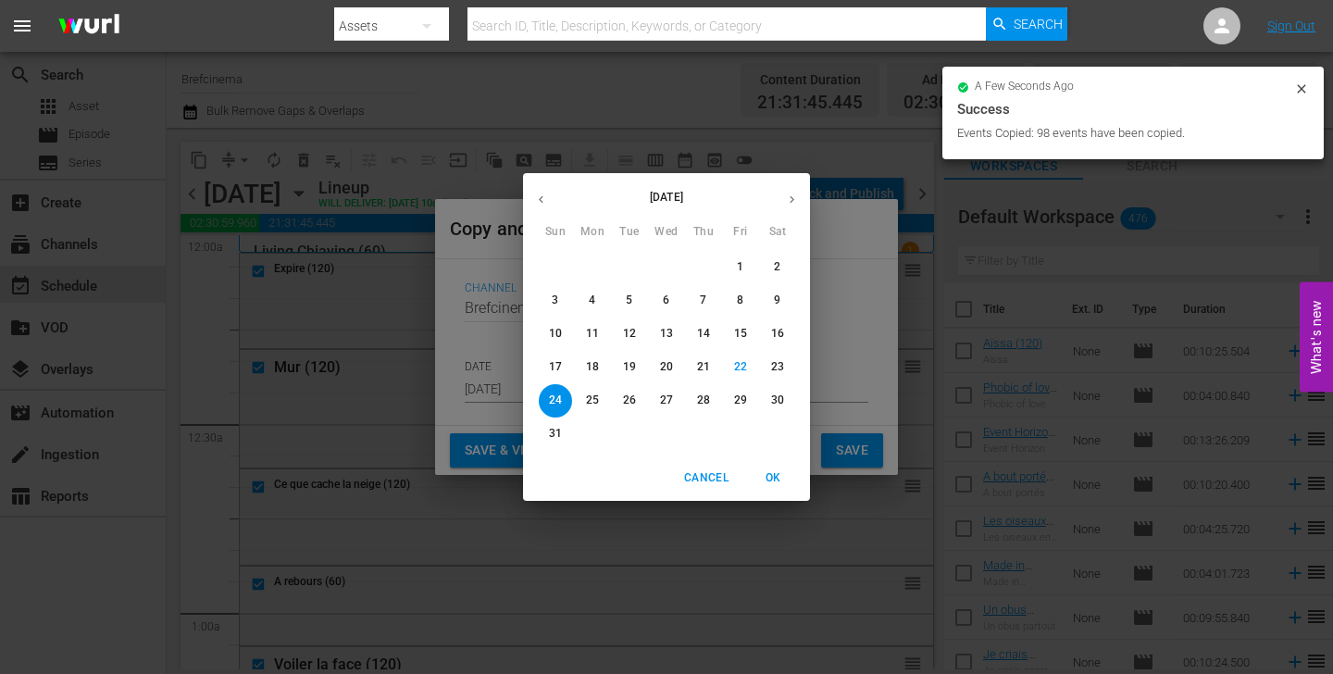
click at [792, 200] on icon "button" at bounding box center [792, 199] width 5 height 7
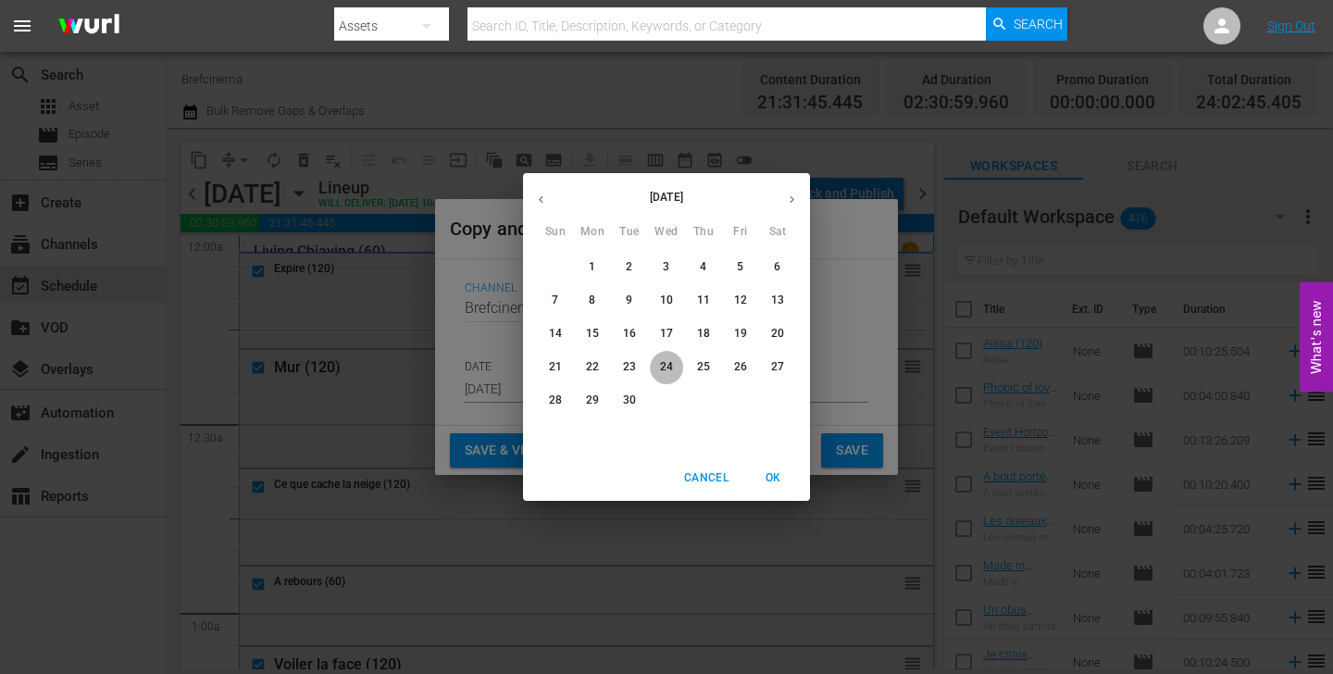
click at [666, 372] on p "24" at bounding box center [666, 367] width 13 height 16
type input "[DATE]"
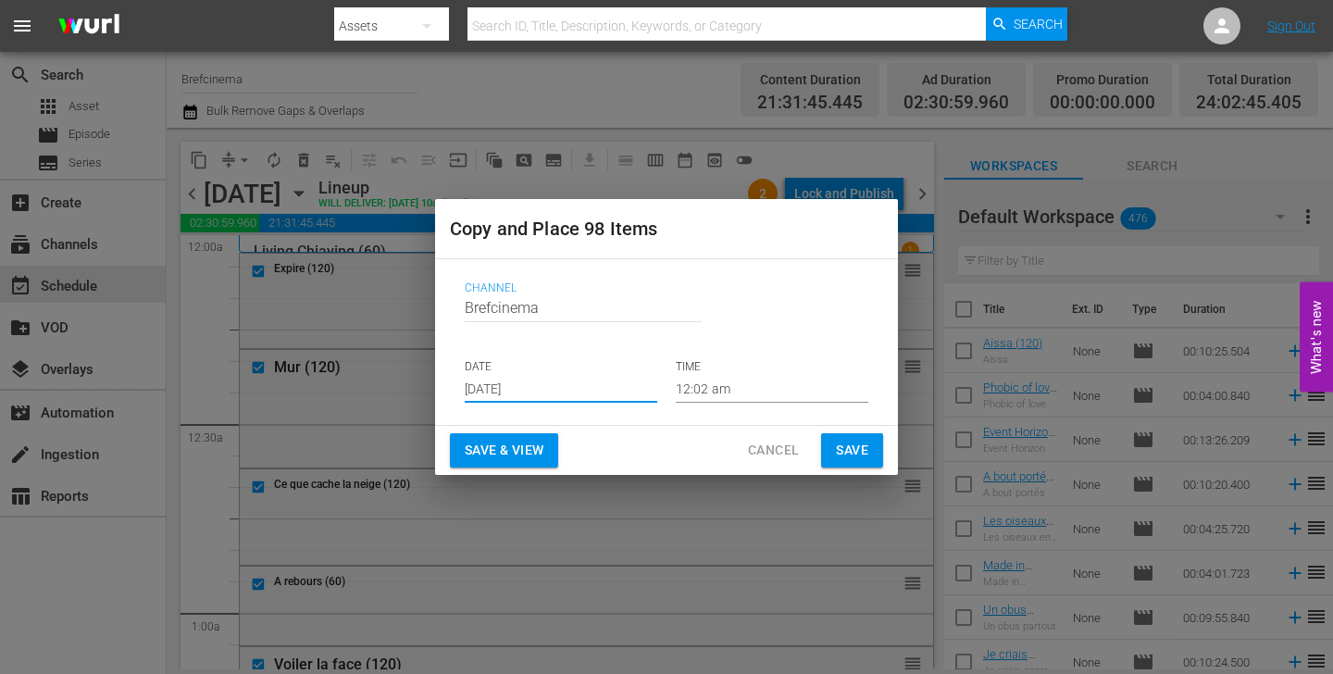
click at [848, 450] on span "Save" at bounding box center [852, 450] width 32 height 23
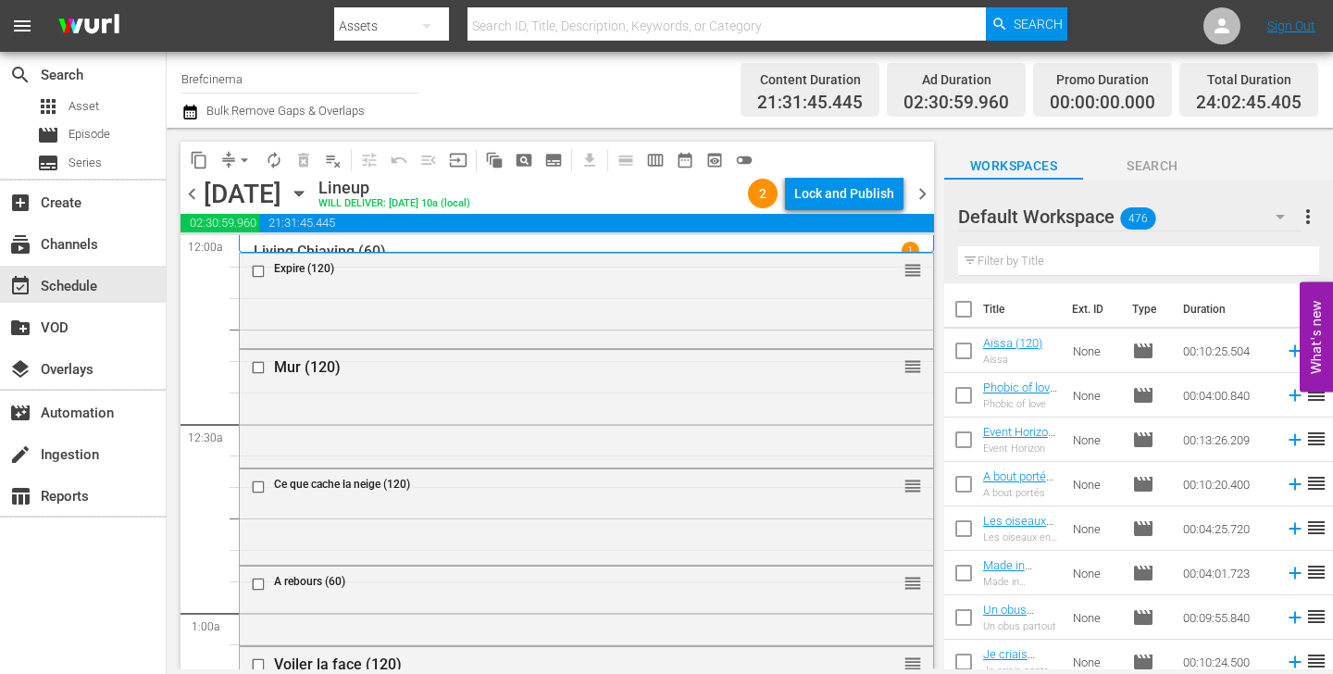
click at [195, 164] on span "content_copy" at bounding box center [199, 160] width 19 height 19
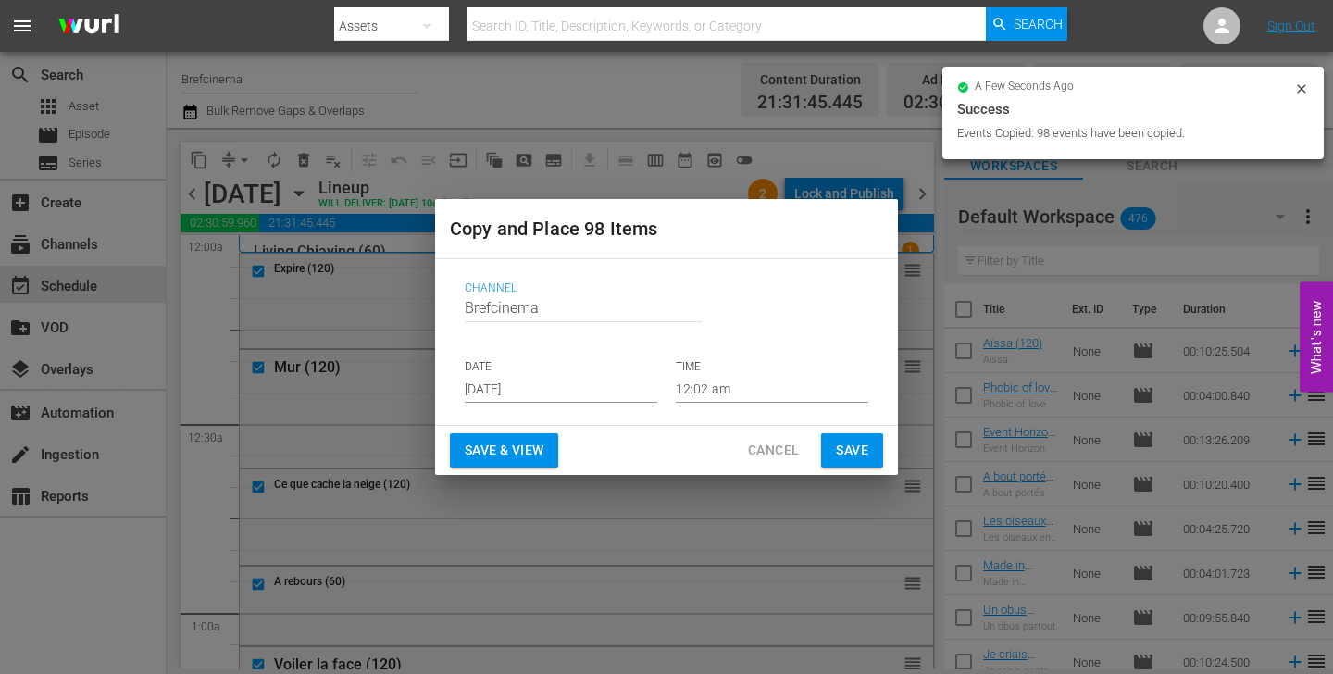
click at [550, 391] on input "[DATE]" at bounding box center [561, 389] width 193 height 28
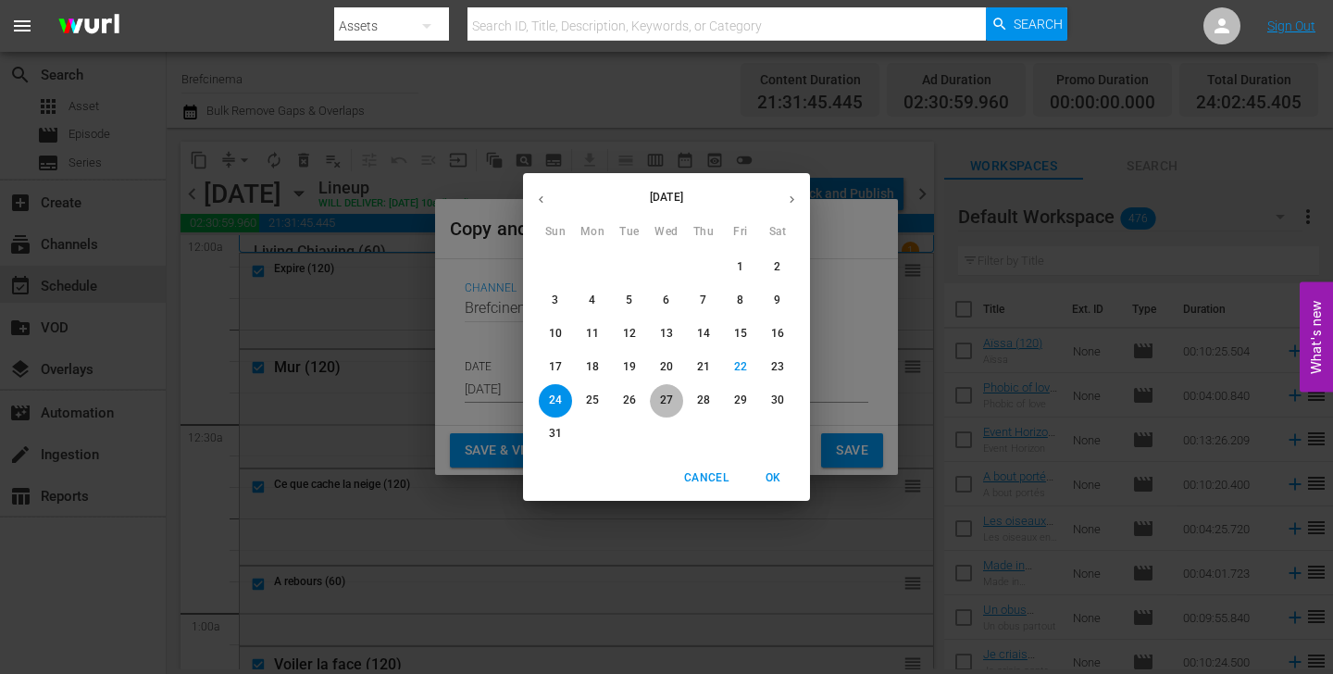
click at [670, 406] on p "27" at bounding box center [666, 401] width 13 height 16
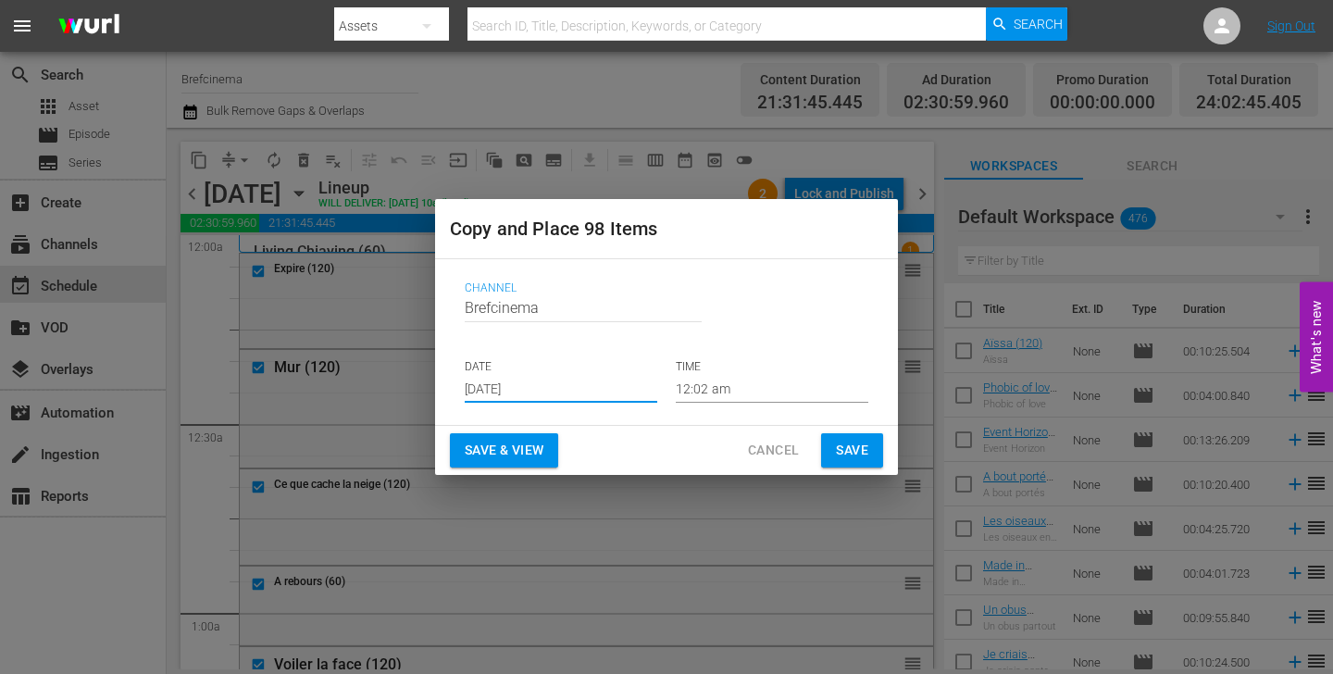
click at [527, 392] on input "[DATE]" at bounding box center [561, 389] width 193 height 28
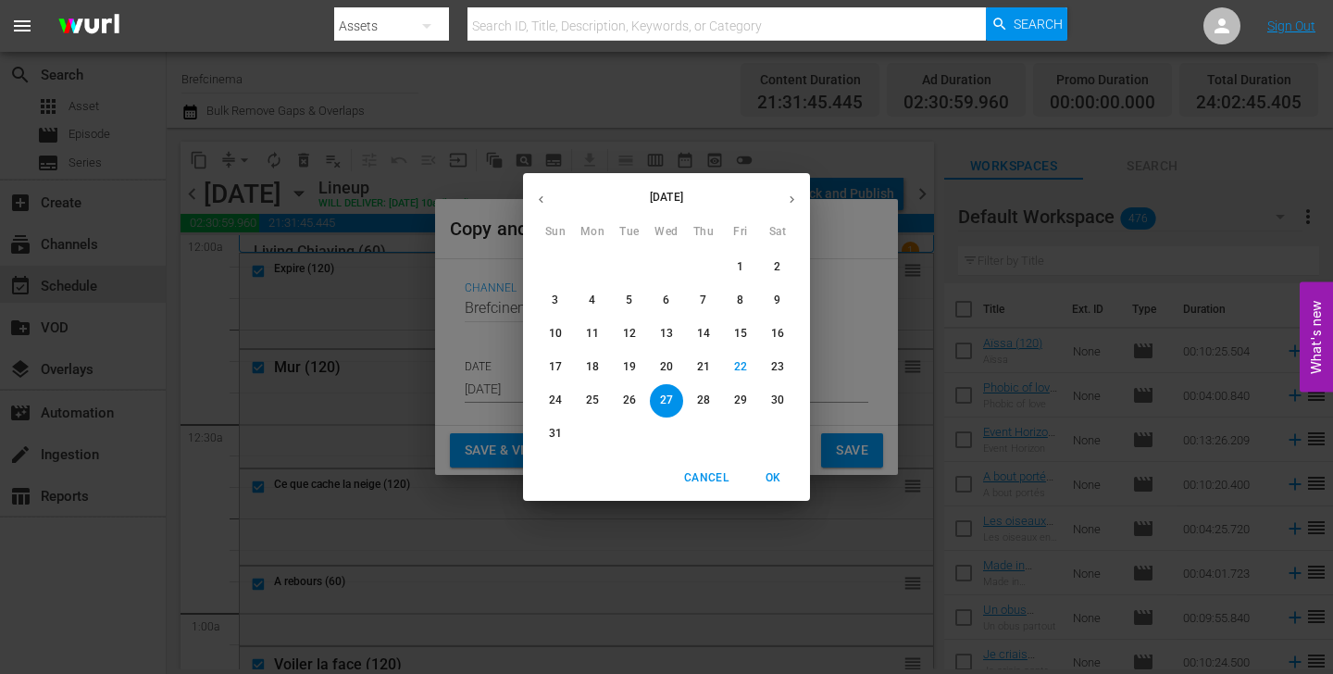
click at [793, 200] on icon "button" at bounding box center [792, 199] width 5 height 7
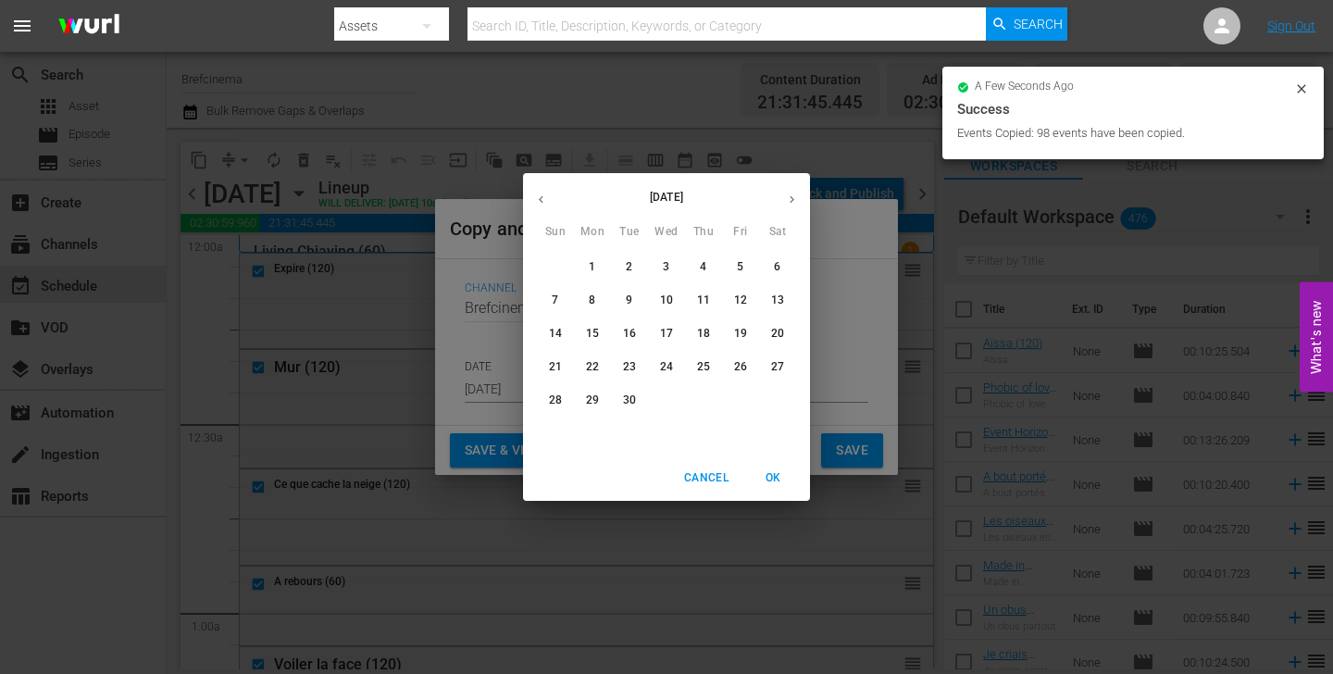
click at [783, 369] on p "27" at bounding box center [777, 367] width 13 height 16
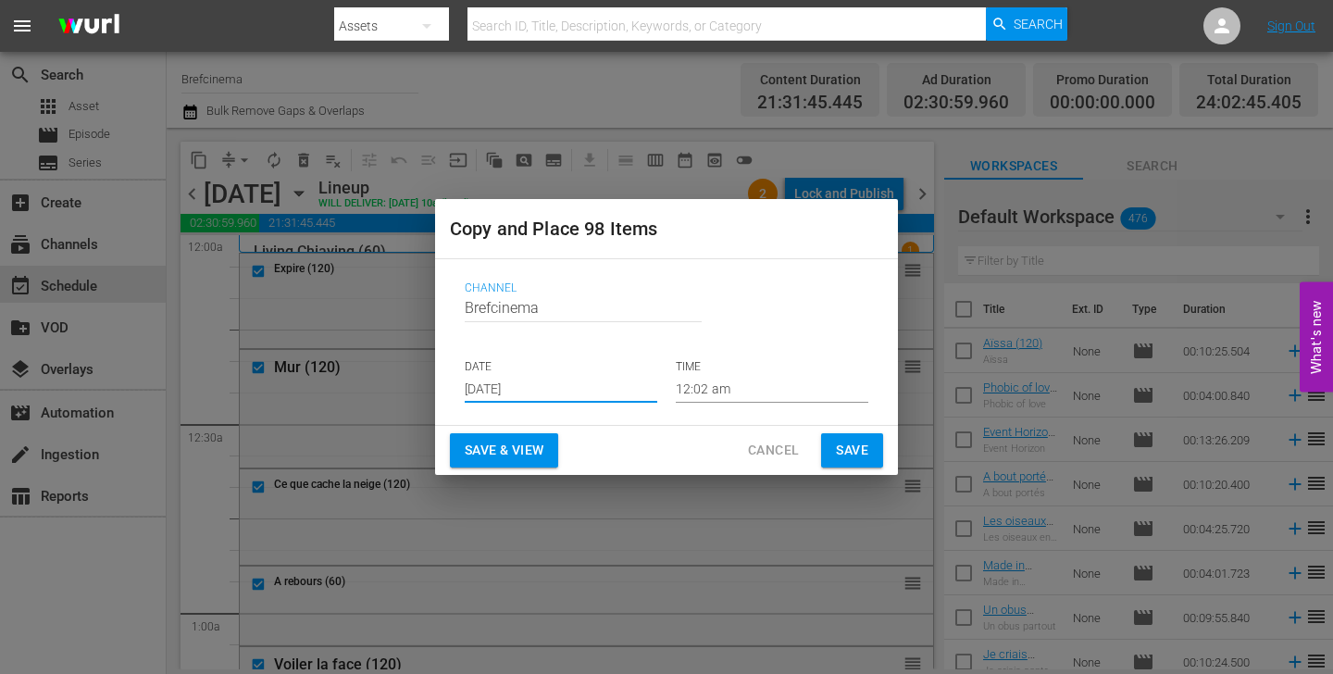
type input "[DATE]"
click at [853, 446] on div "[DATE] Sun Mon Tue Wed Thu Fri Sat 31 1 2 3 4 5 6 7 8 9 10 11 12 13 14 15 16 17…" at bounding box center [666, 337] width 1333 height 674
click at [855, 453] on span "Save" at bounding box center [852, 450] width 32 height 23
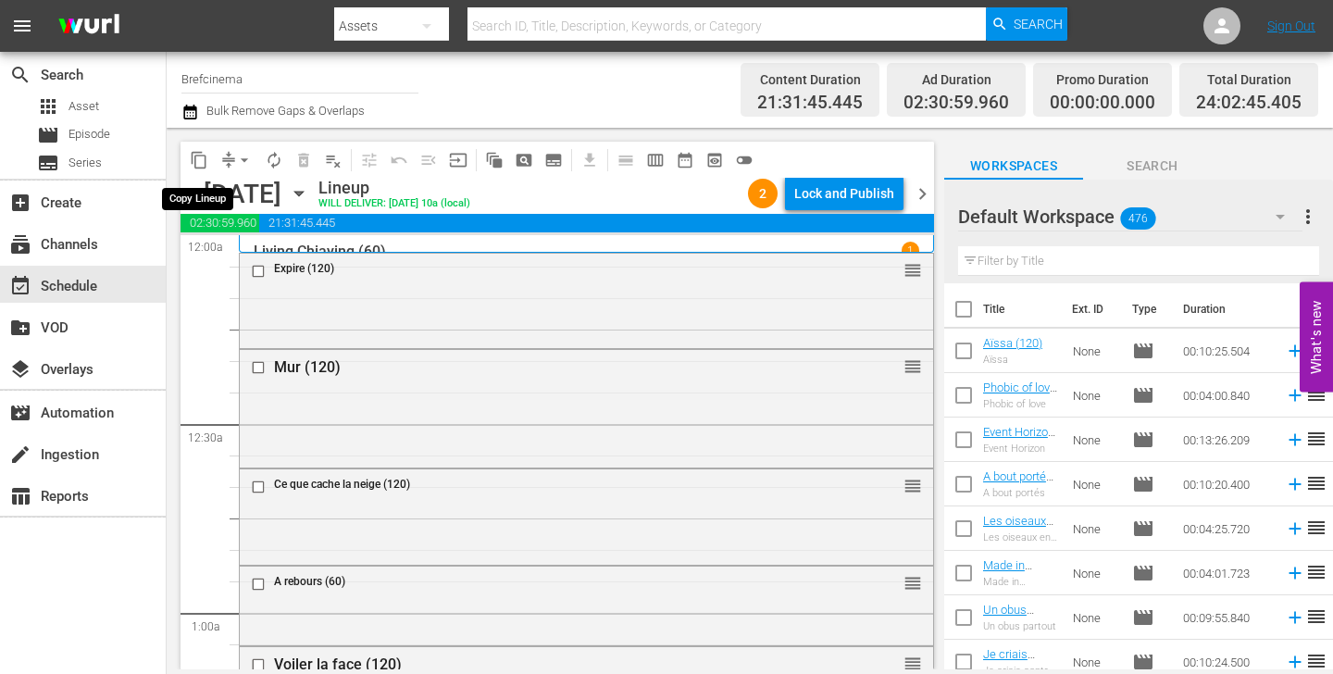
click at [194, 159] on span "content_copy" at bounding box center [199, 160] width 19 height 19
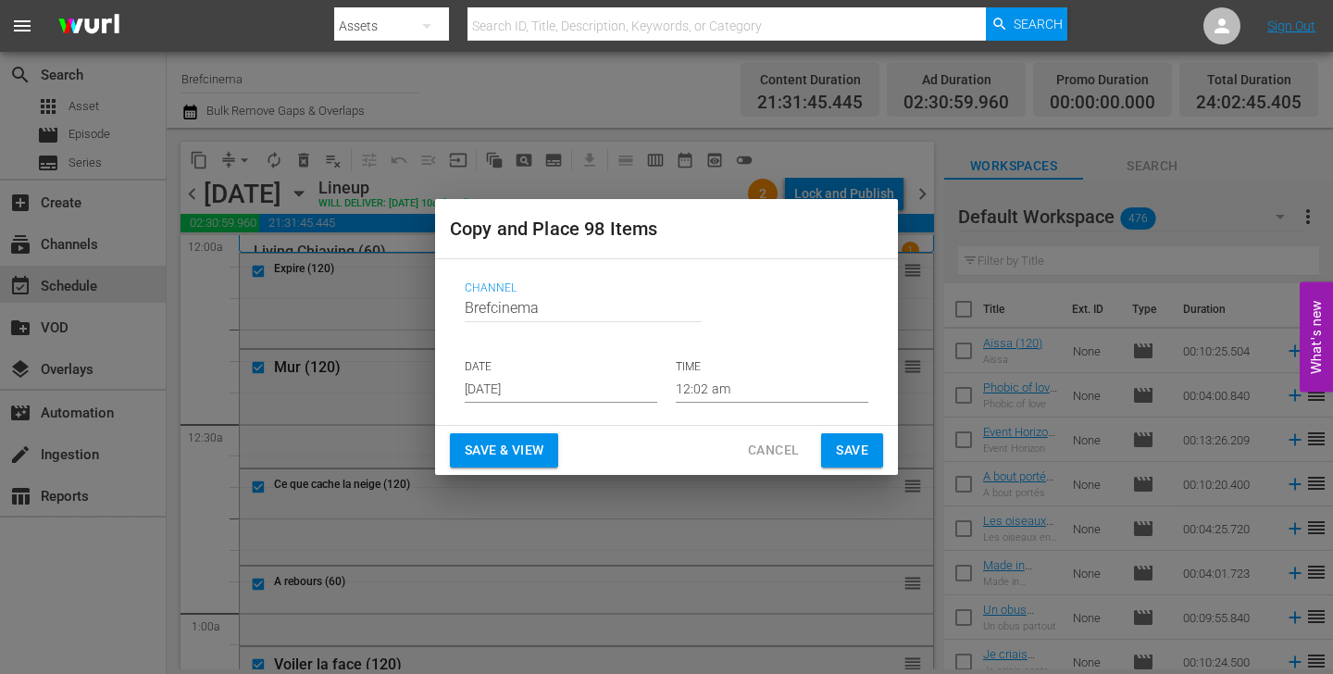
click at [553, 385] on input "[DATE]" at bounding box center [561, 389] width 193 height 28
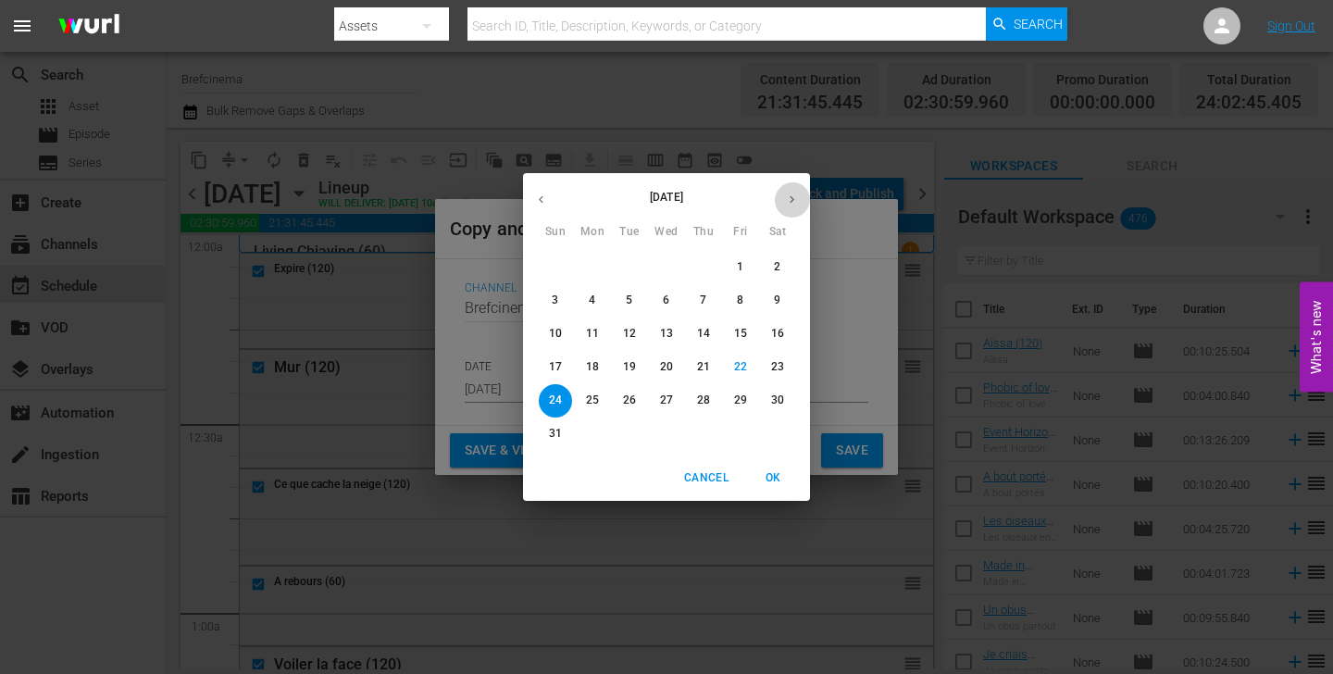
click at [784, 205] on button "button" at bounding box center [792, 200] width 36 height 36
click at [623, 404] on p "30" at bounding box center [629, 401] width 13 height 16
type input "[DATE]"
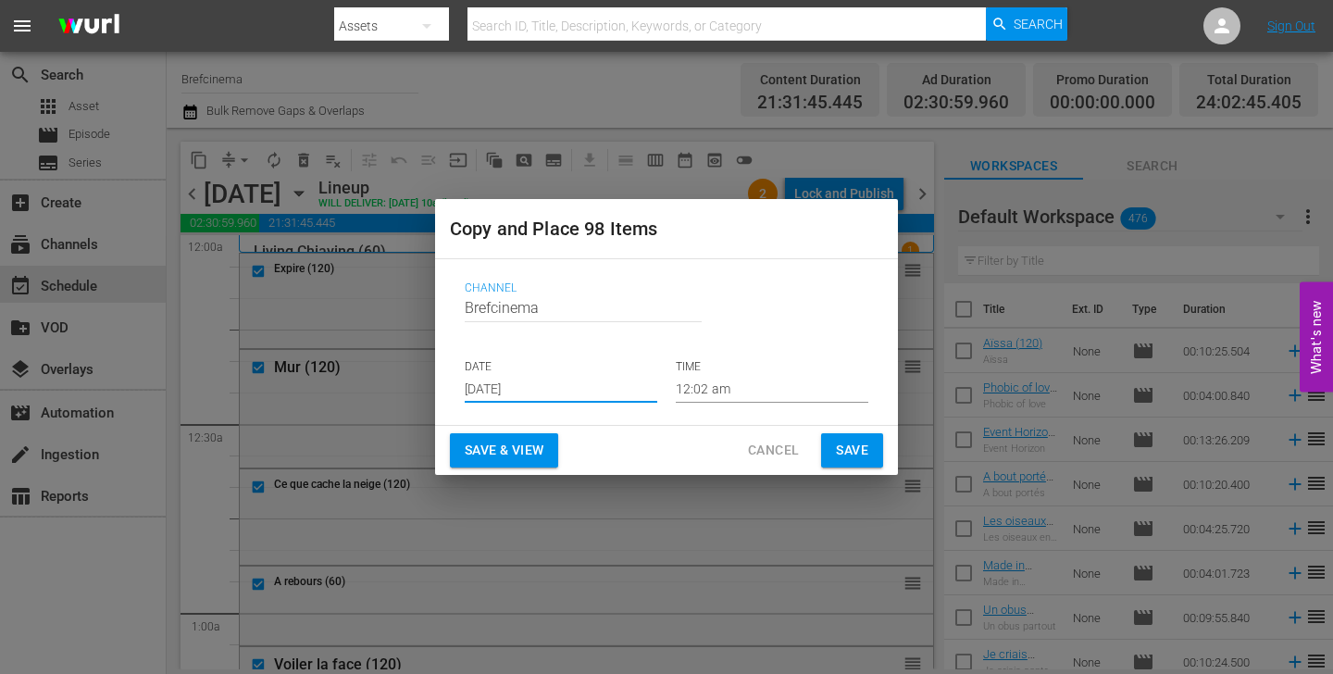
click at [844, 448] on span "Save" at bounding box center [852, 450] width 32 height 23
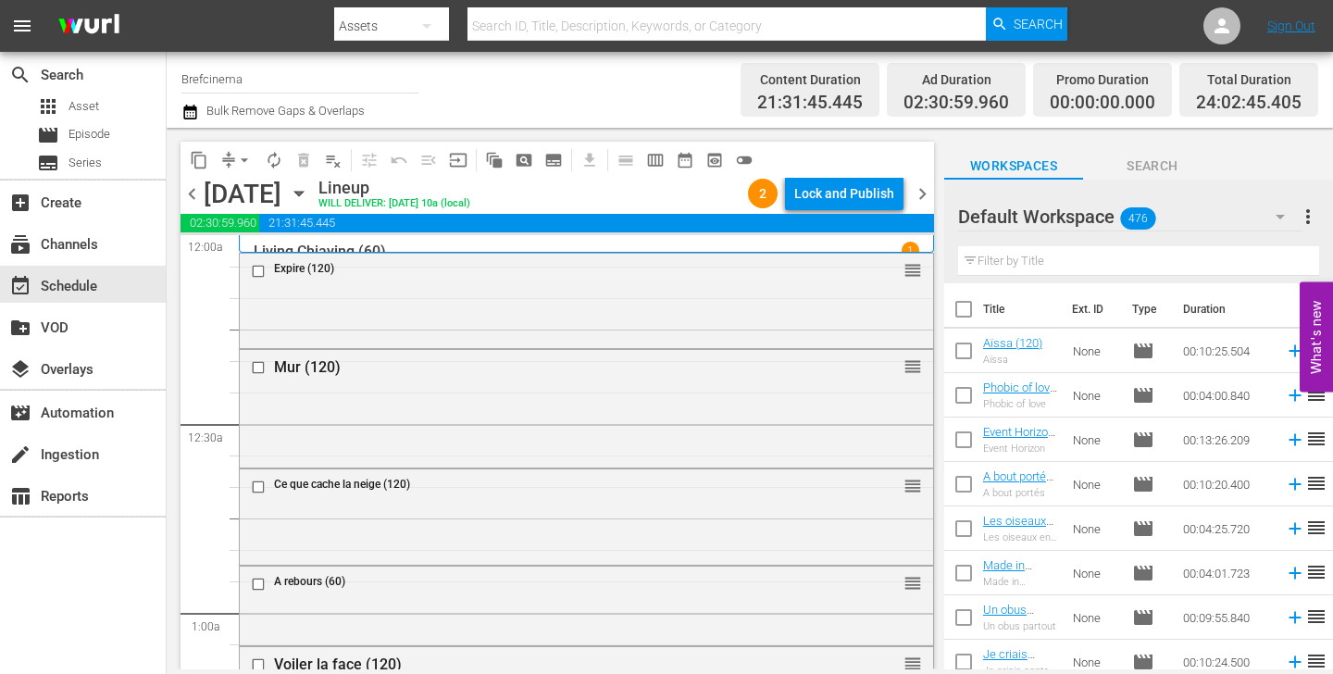
click at [192, 110] on icon "button" at bounding box center [189, 112] width 13 height 15
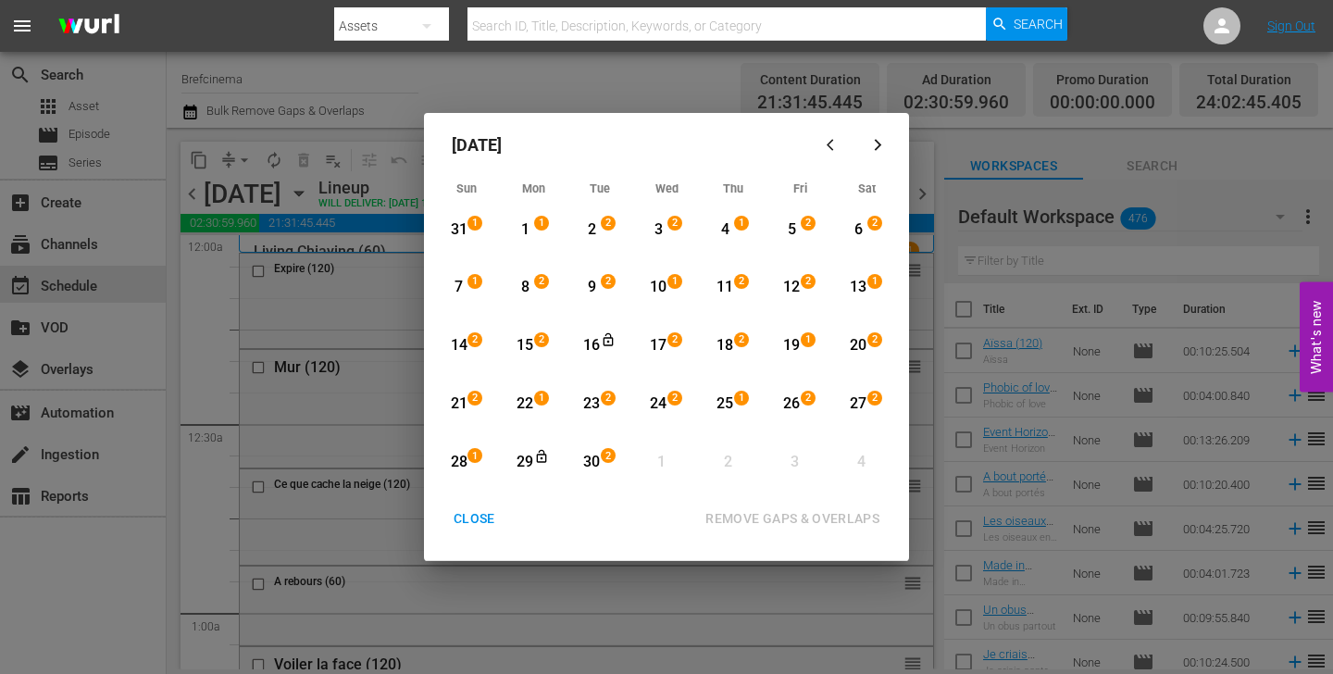
click at [659, 231] on div "3" at bounding box center [658, 229] width 23 height 21
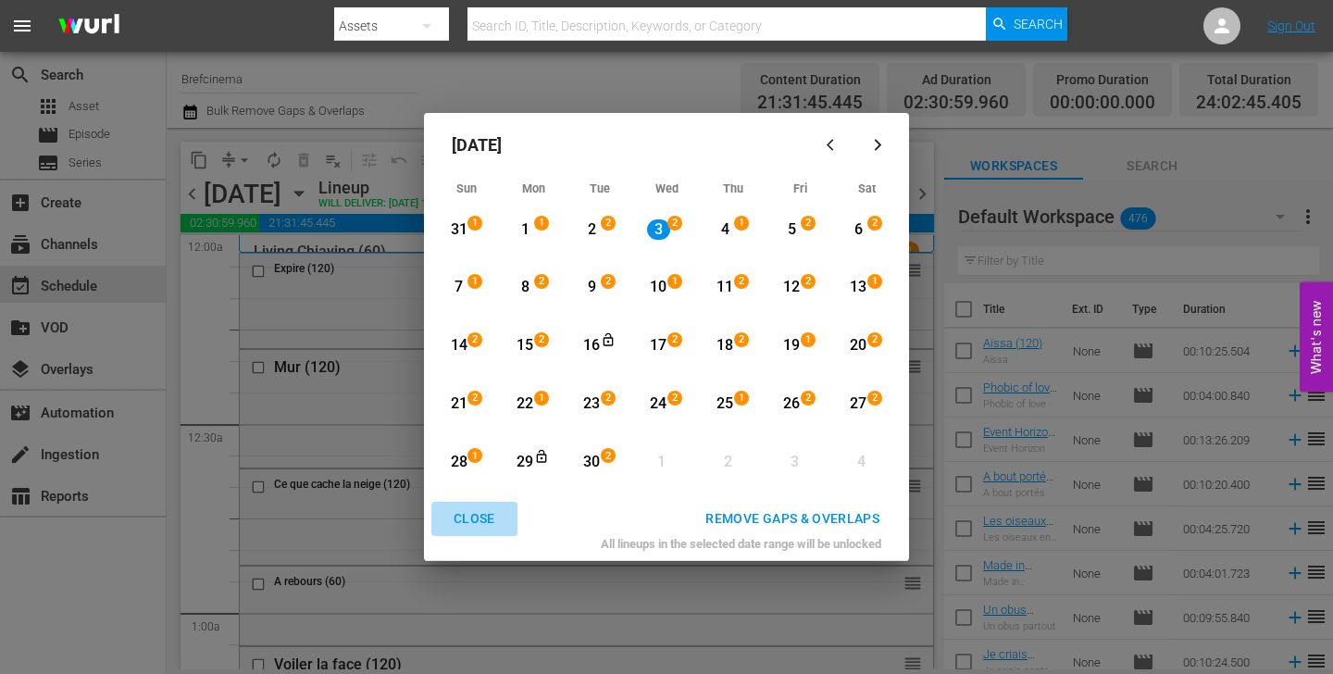
click at [467, 527] on div "CLOSE" at bounding box center [474, 518] width 71 height 23
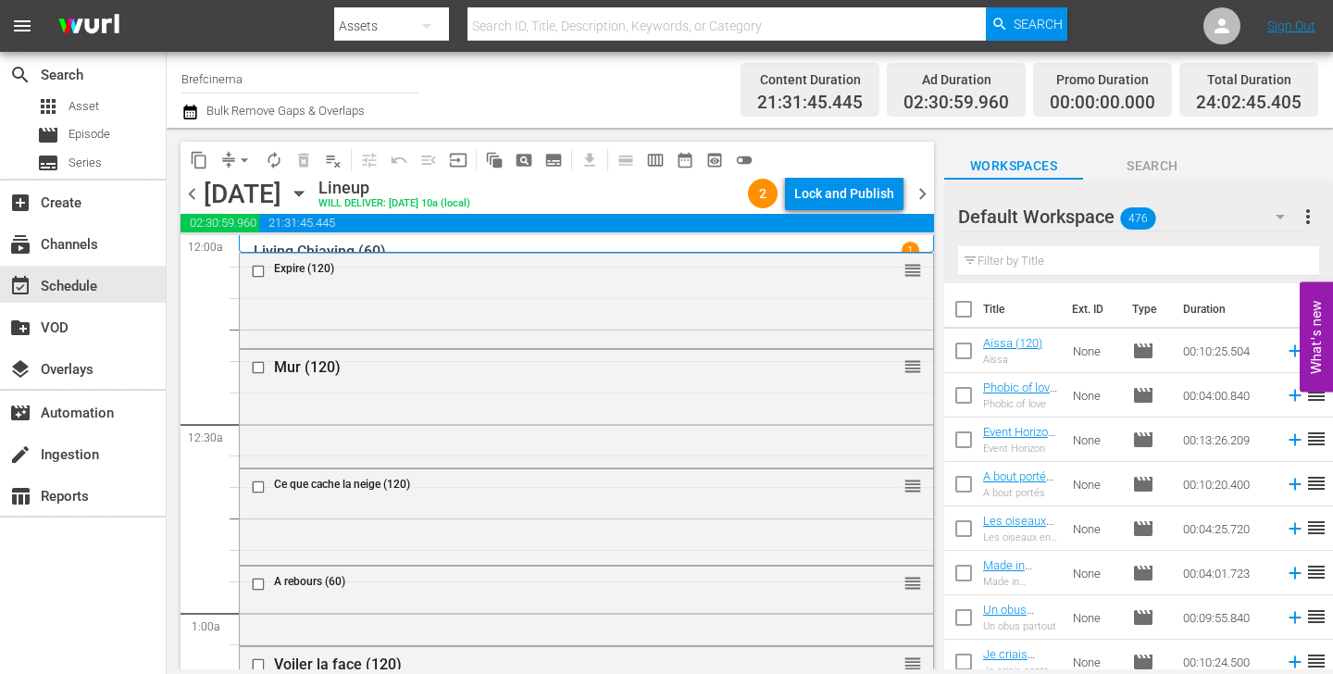
click at [309, 196] on icon "button" at bounding box center [299, 193] width 20 height 20
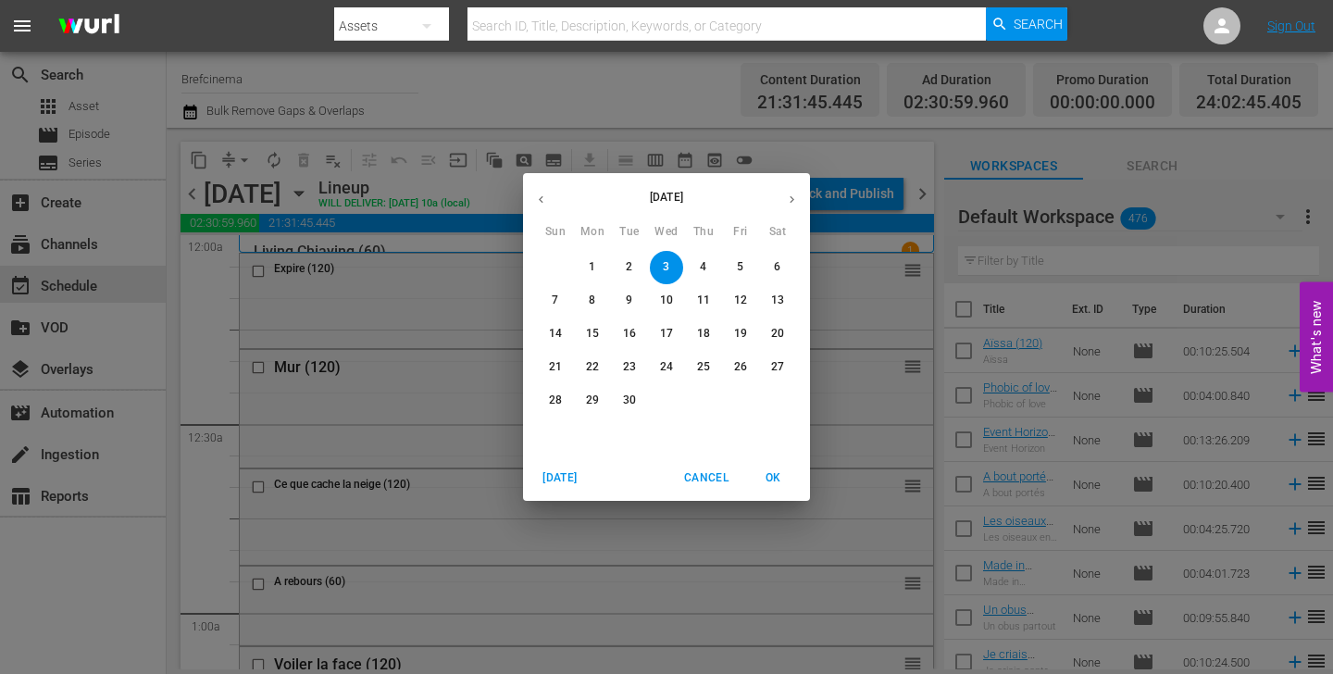
click at [631, 339] on p "16" at bounding box center [629, 334] width 13 height 16
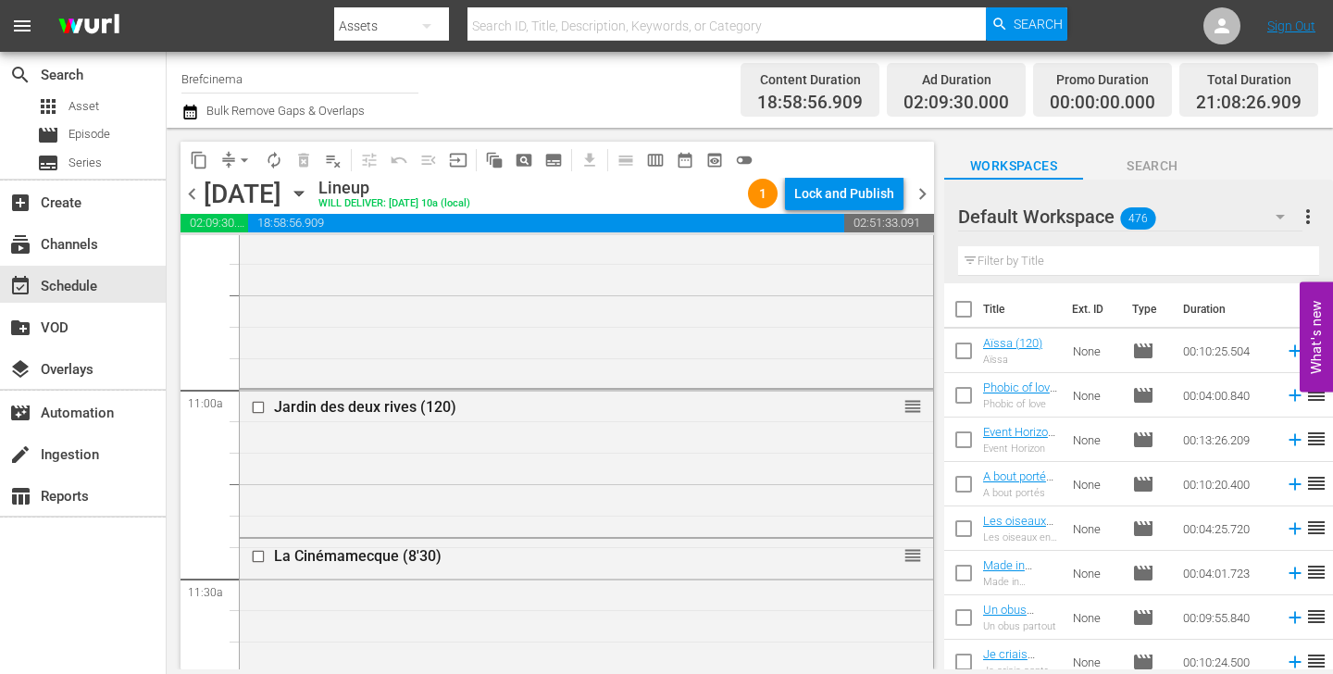
scroll to position [3947, 0]
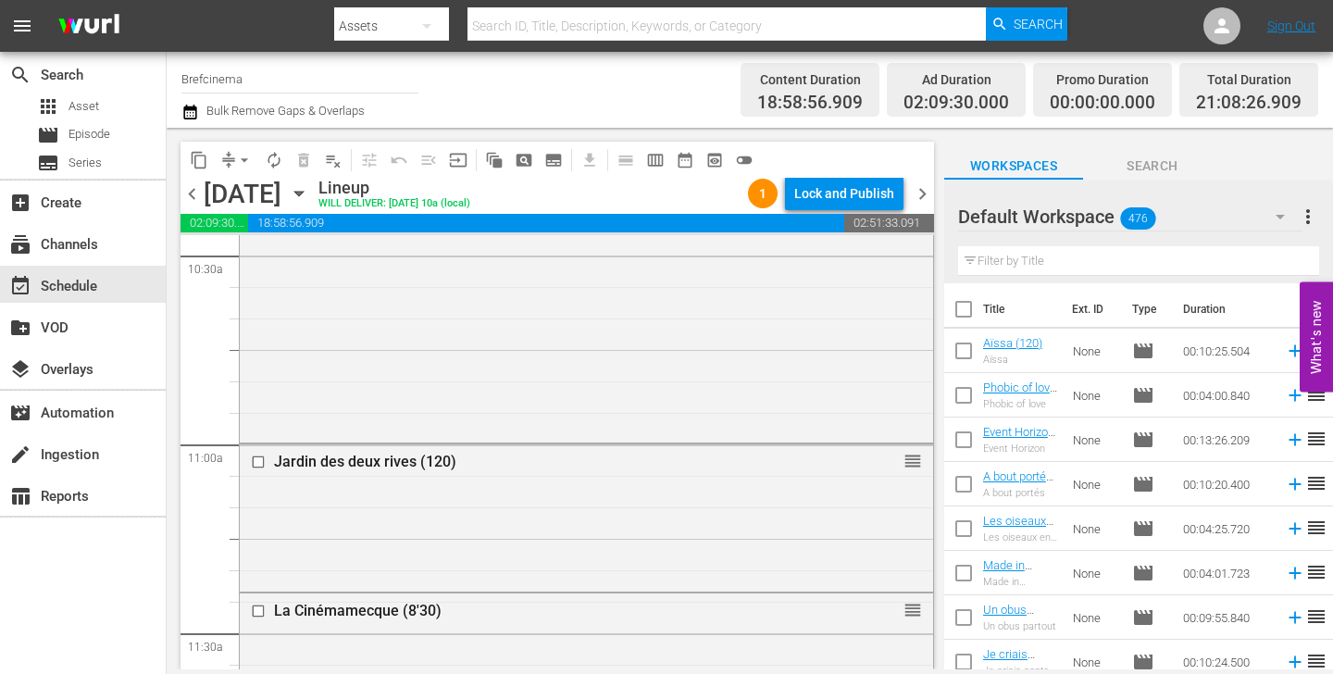
click at [190, 112] on icon "button" at bounding box center [189, 112] width 13 height 15
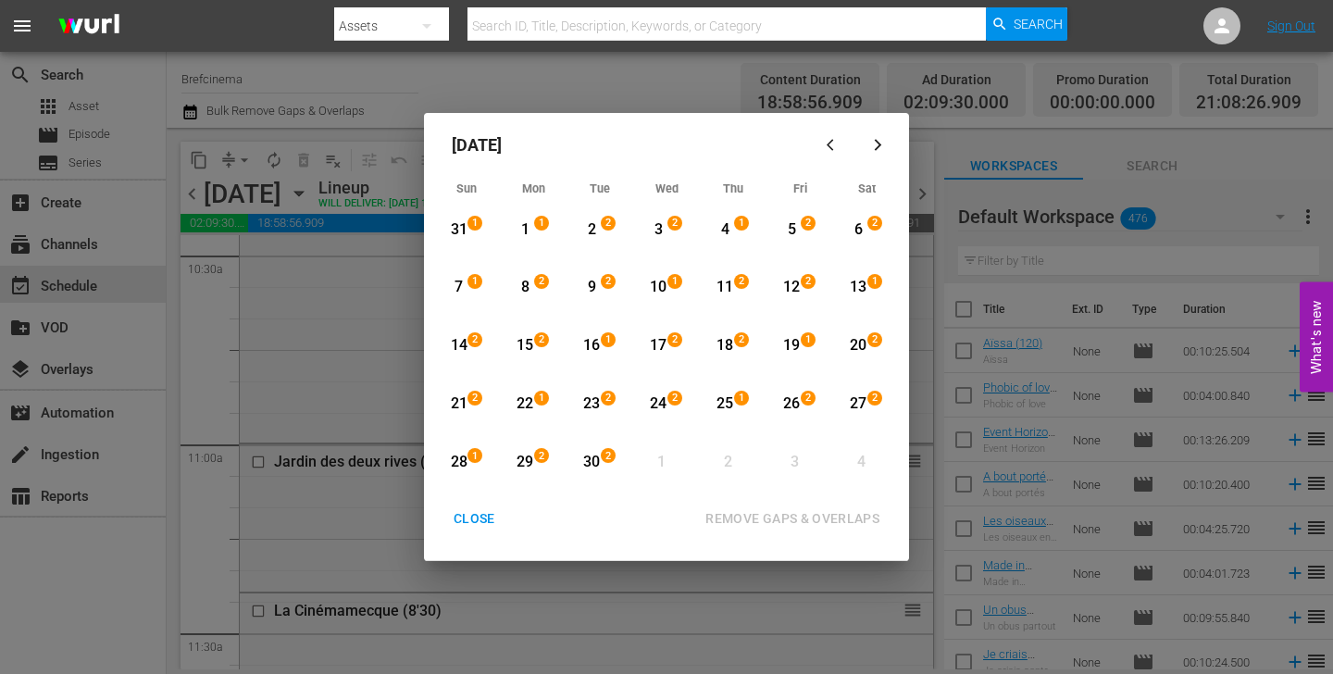
click at [657, 227] on div "3" at bounding box center [658, 229] width 23 height 21
click at [660, 336] on div "17" at bounding box center [658, 345] width 23 height 21
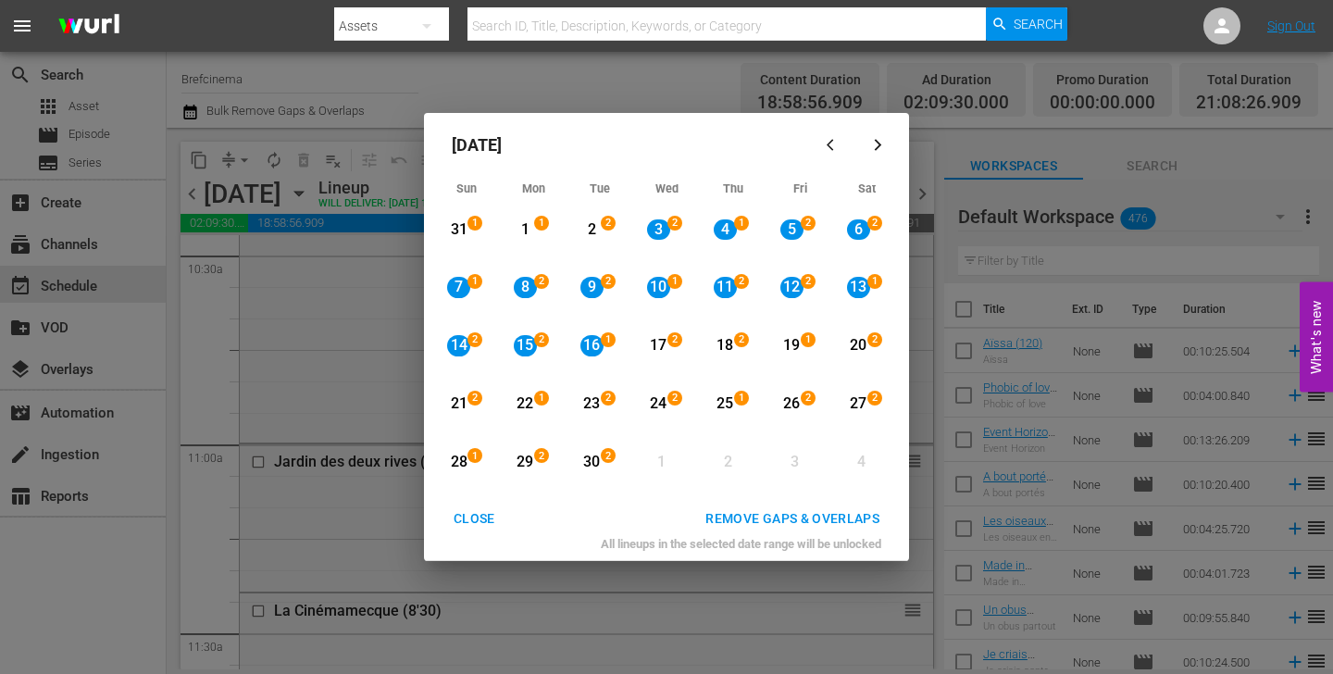
click at [750, 515] on div "REMOVE GAPS & OVERLAPS" at bounding box center [793, 518] width 204 height 23
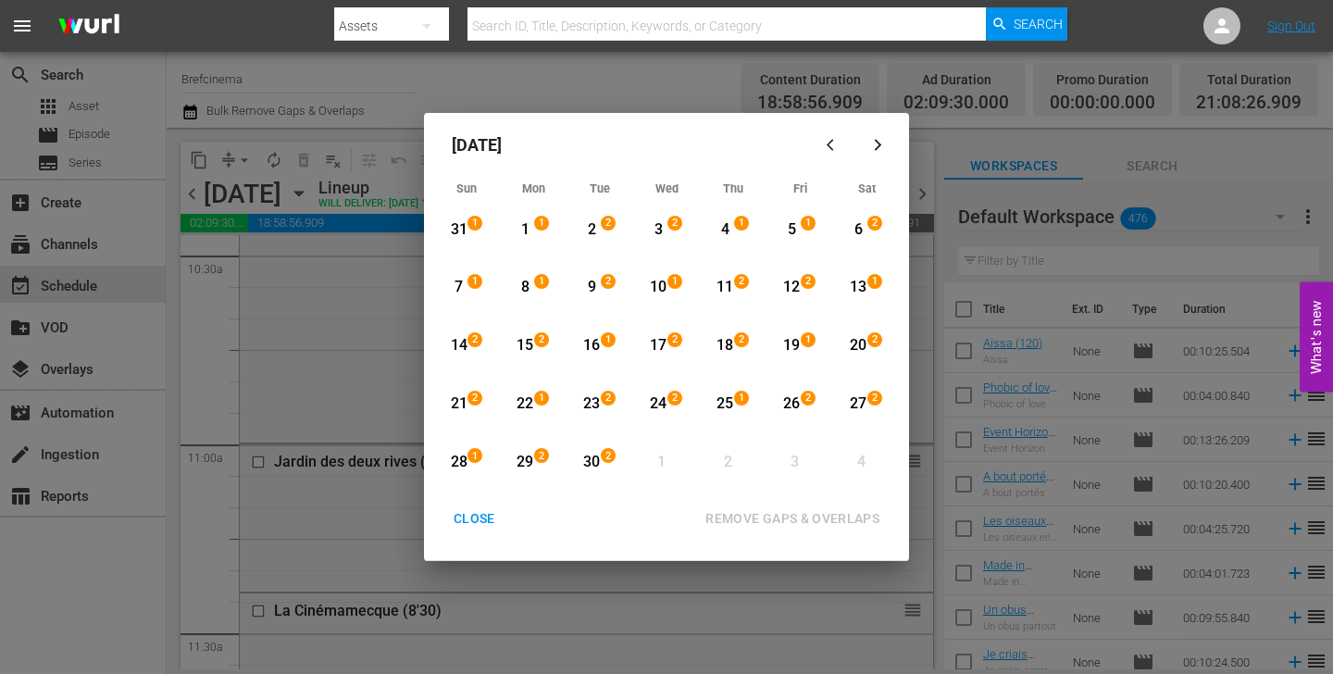
click at [608, 352] on div "1" at bounding box center [611, 346] width 15 height 19
click at [588, 465] on div "30" at bounding box center [592, 462] width 23 height 21
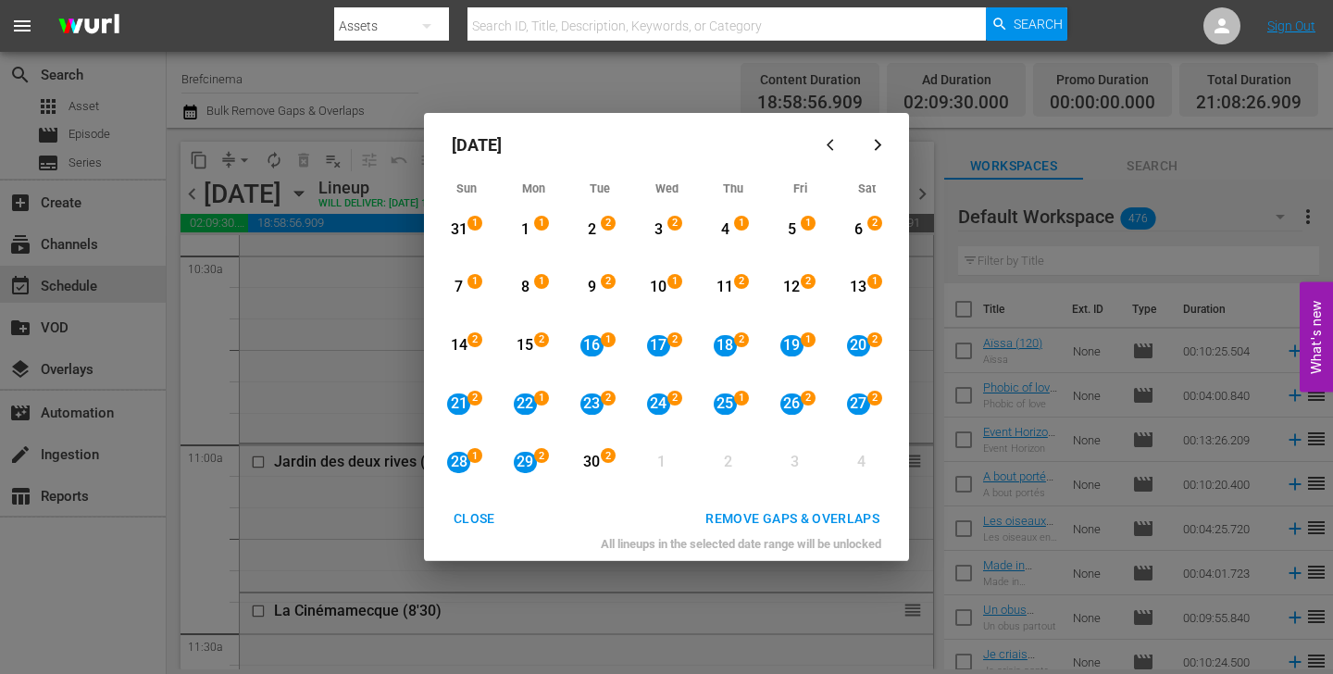
click at [762, 524] on div "REMOVE GAPS & OVERLAPS" at bounding box center [793, 518] width 204 height 23
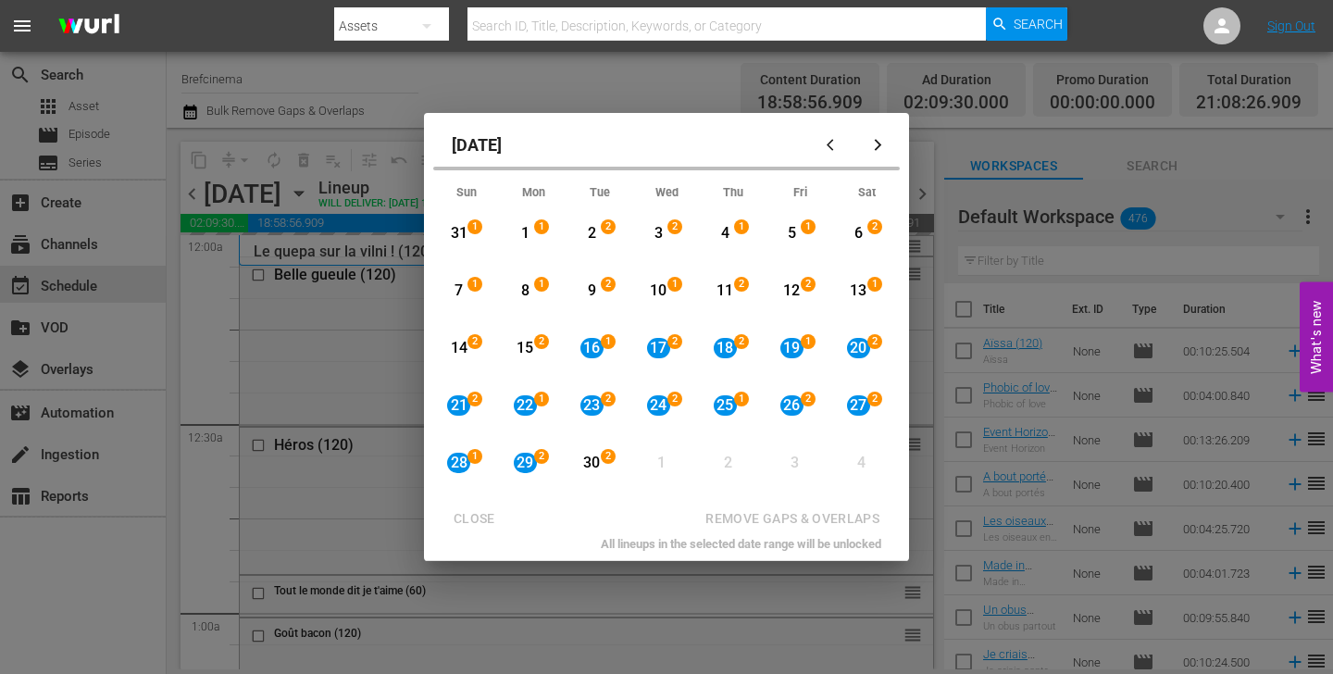
scroll to position [3947, 0]
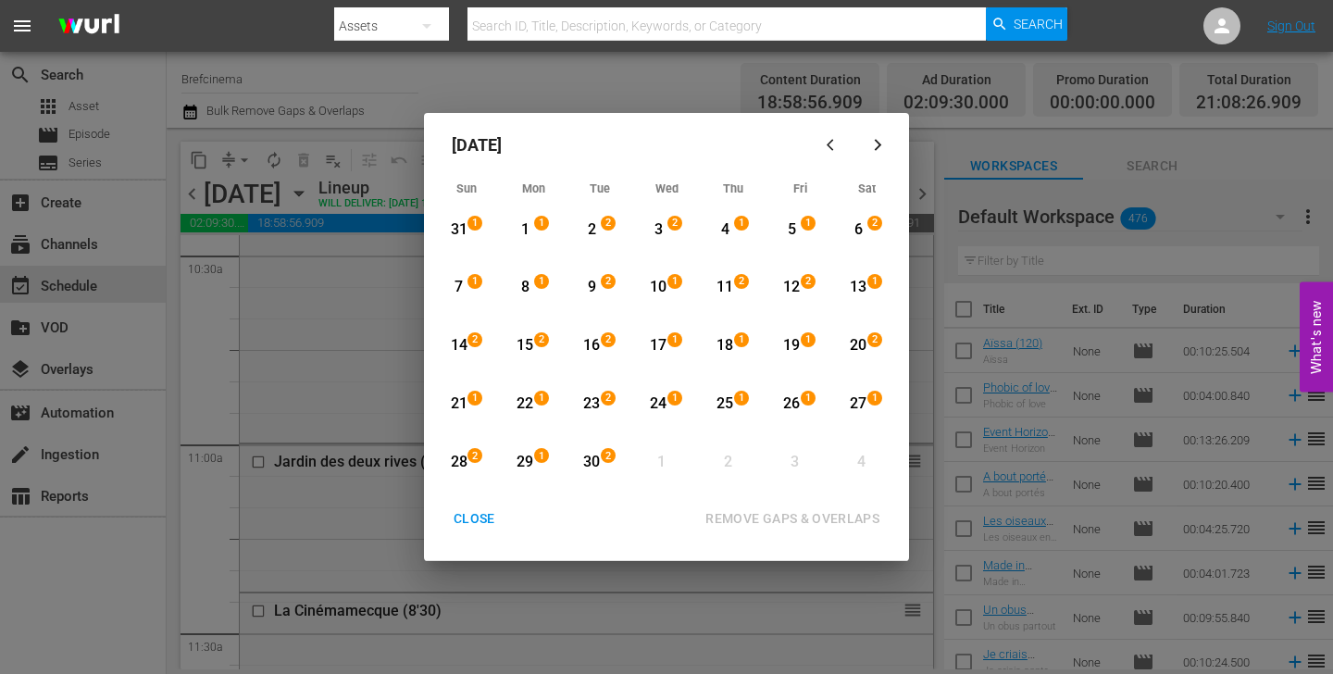
click at [515, 469] on div "29" at bounding box center [525, 462] width 23 height 21
click at [581, 465] on div "30" at bounding box center [592, 462] width 23 height 21
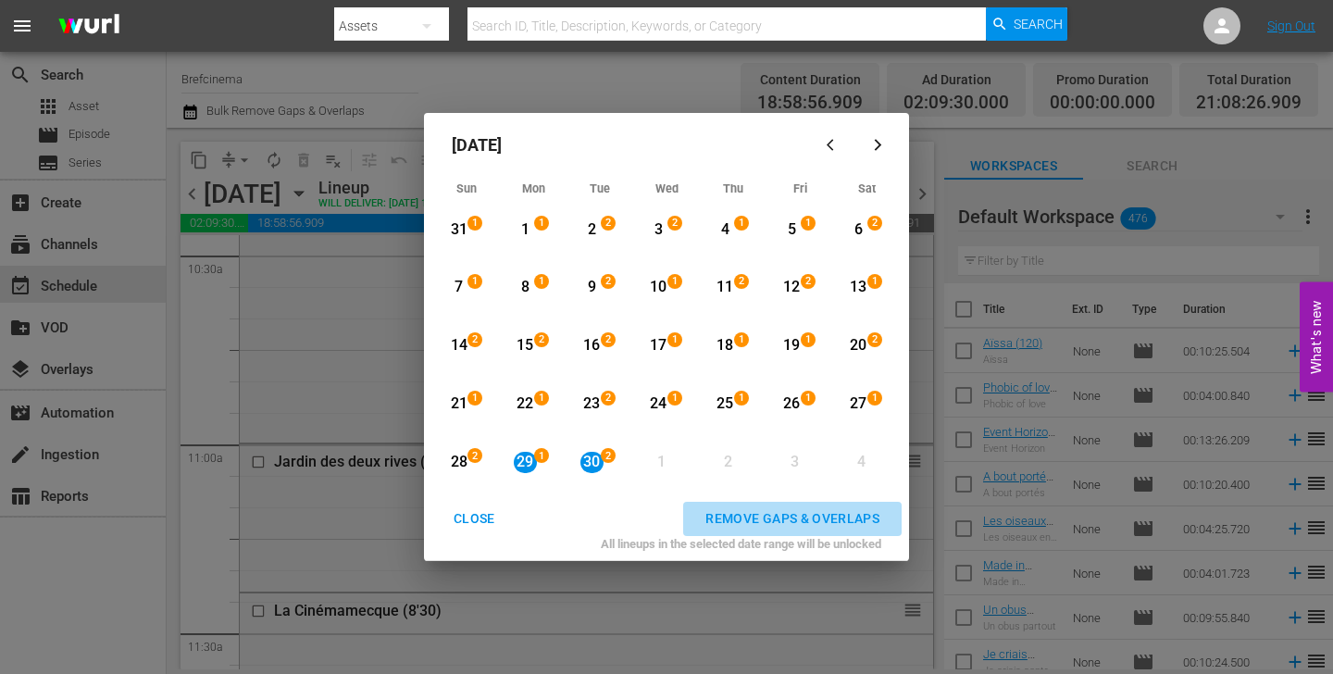
click at [744, 515] on div "REMOVE GAPS & OVERLAPS" at bounding box center [793, 518] width 204 height 23
